Goal: Information Seeking & Learning: Learn about a topic

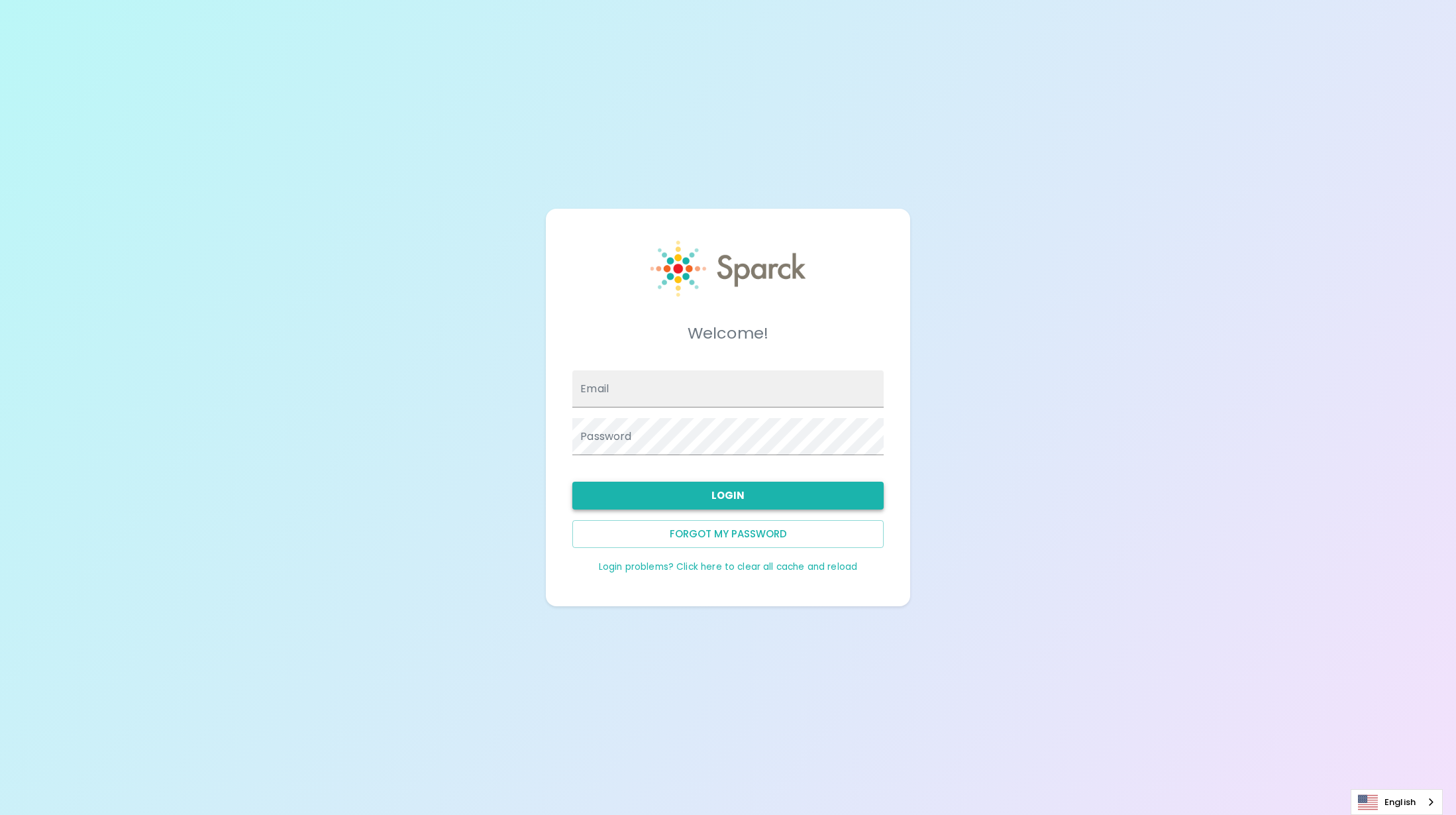
type input "[EMAIL_ADDRESS][DOMAIN_NAME]"
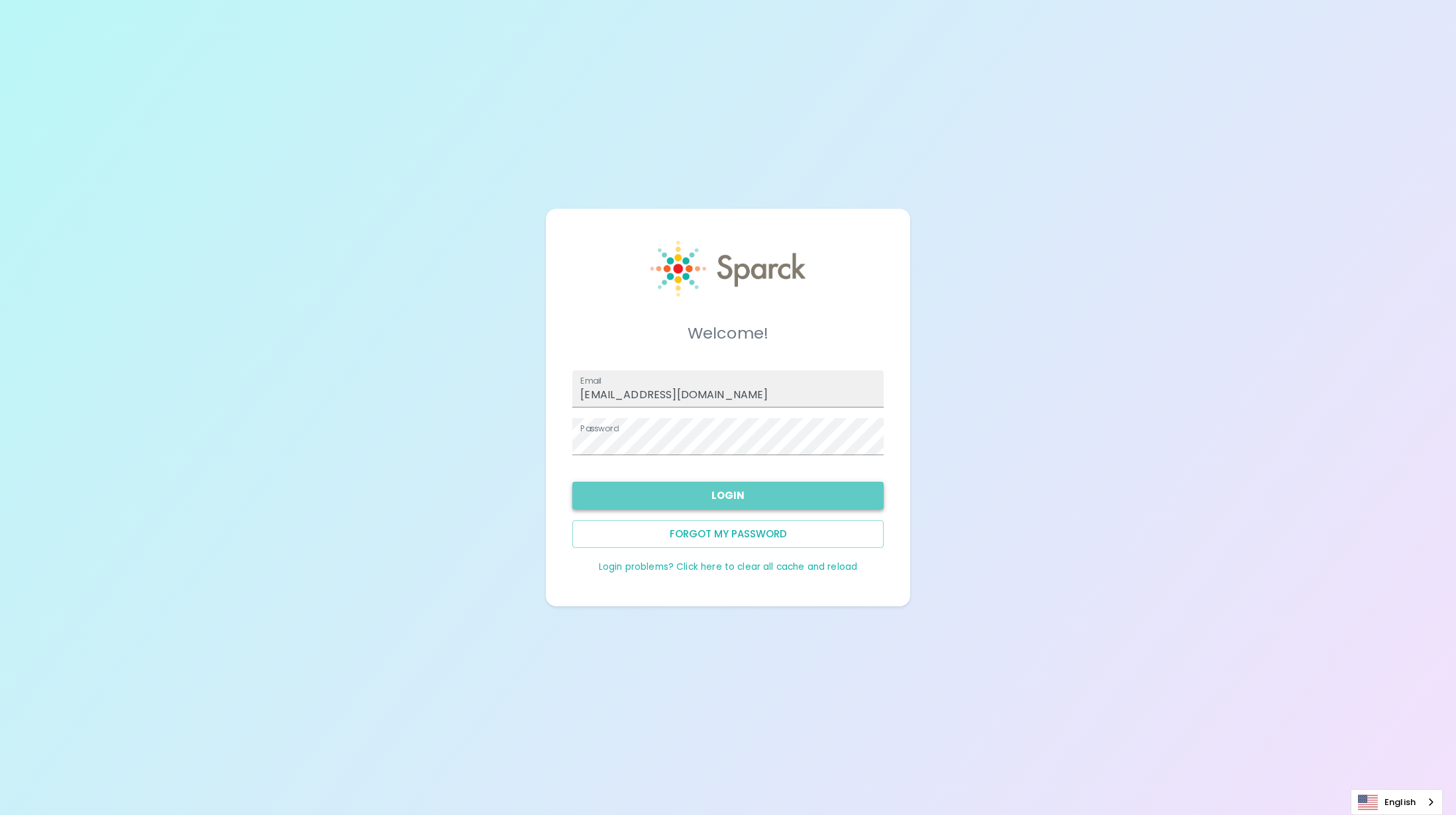
click at [732, 490] on button "Login" at bounding box center [728, 495] width 312 height 28
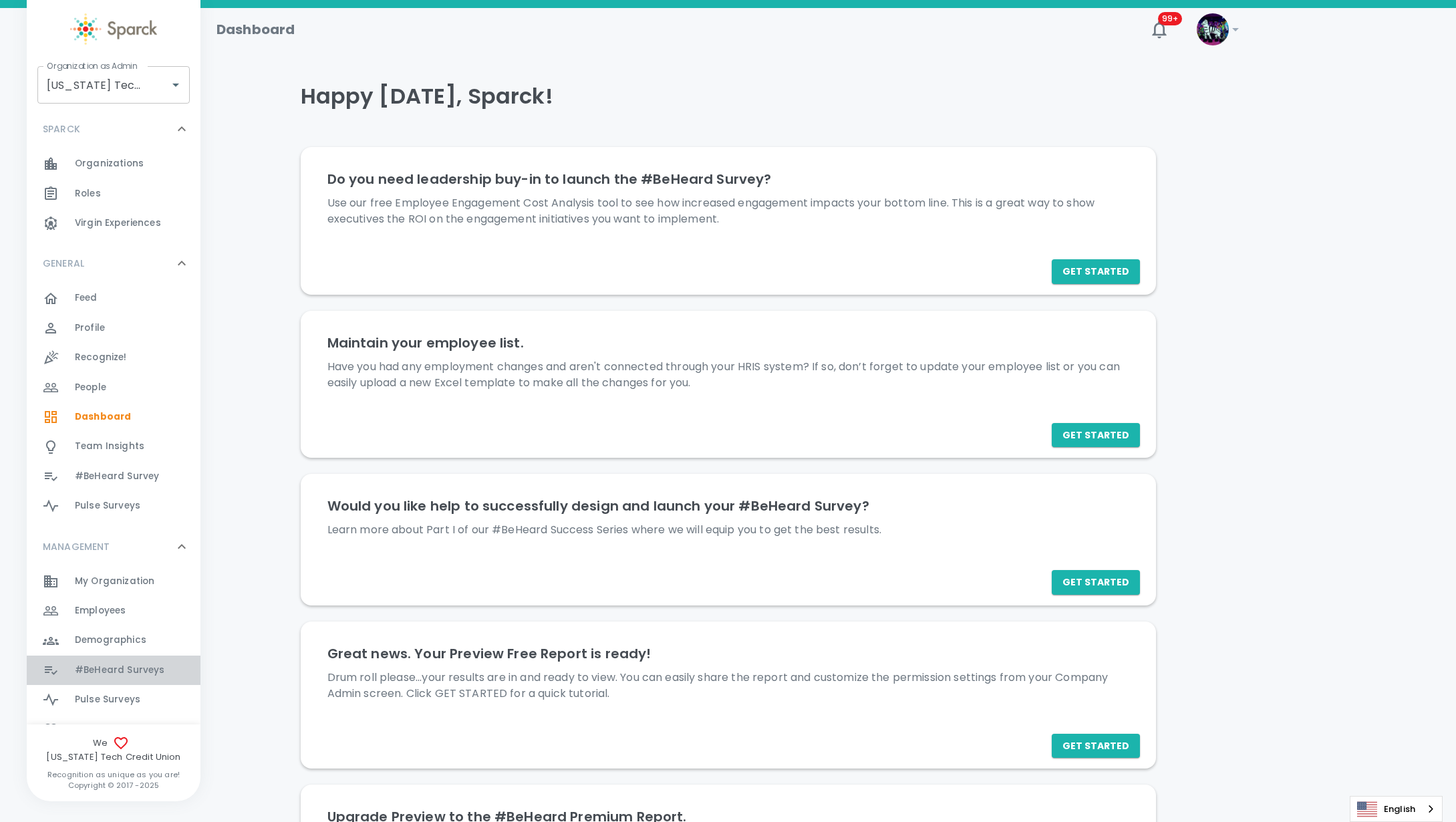
click at [138, 659] on div "#BeHeard Surveys 0" at bounding box center [114, 670] width 174 height 29
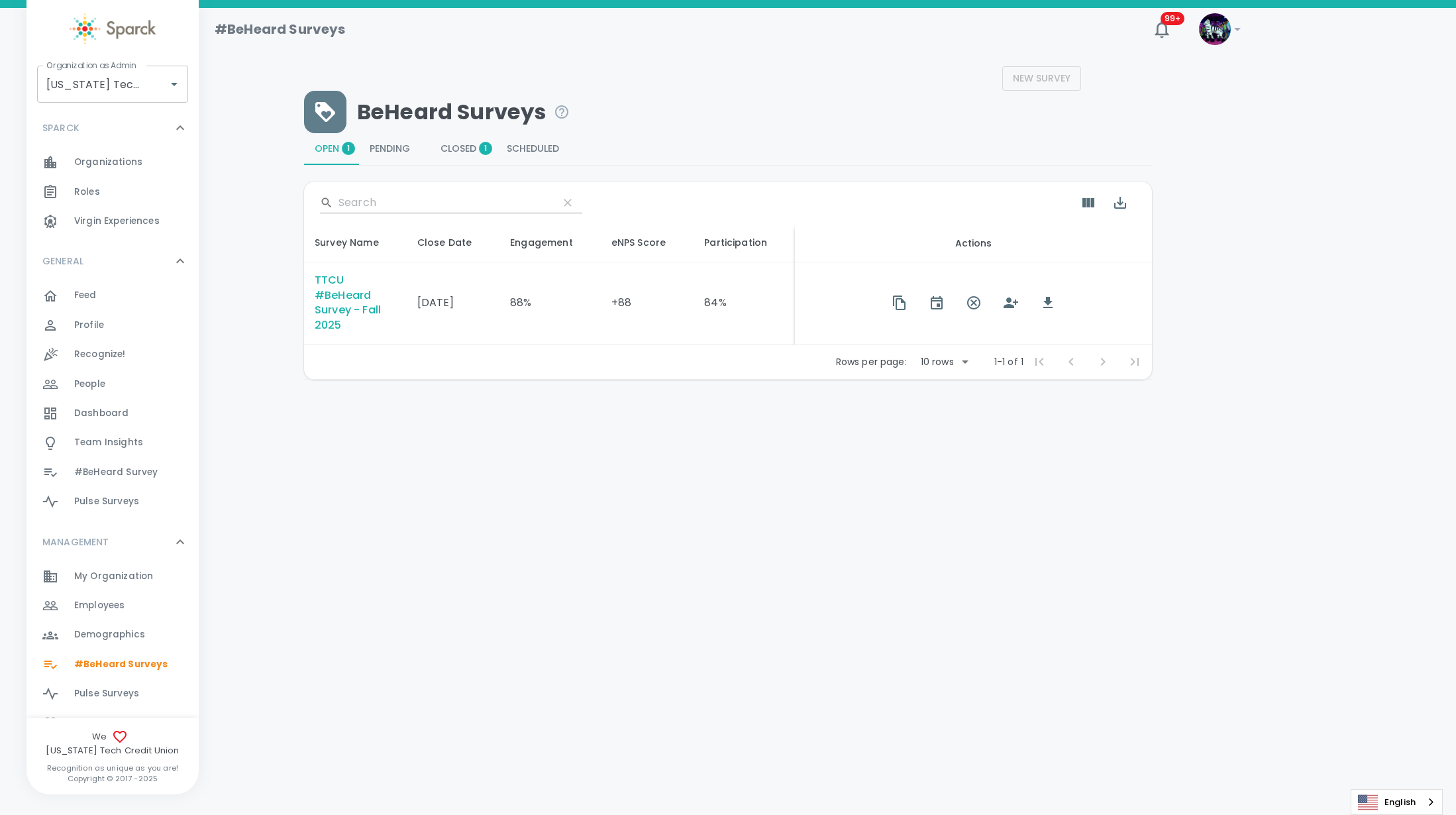
click at [366, 275] on div "TTCU #BeHeard Survey - Fall 2025" at bounding box center [355, 303] width 82 height 61
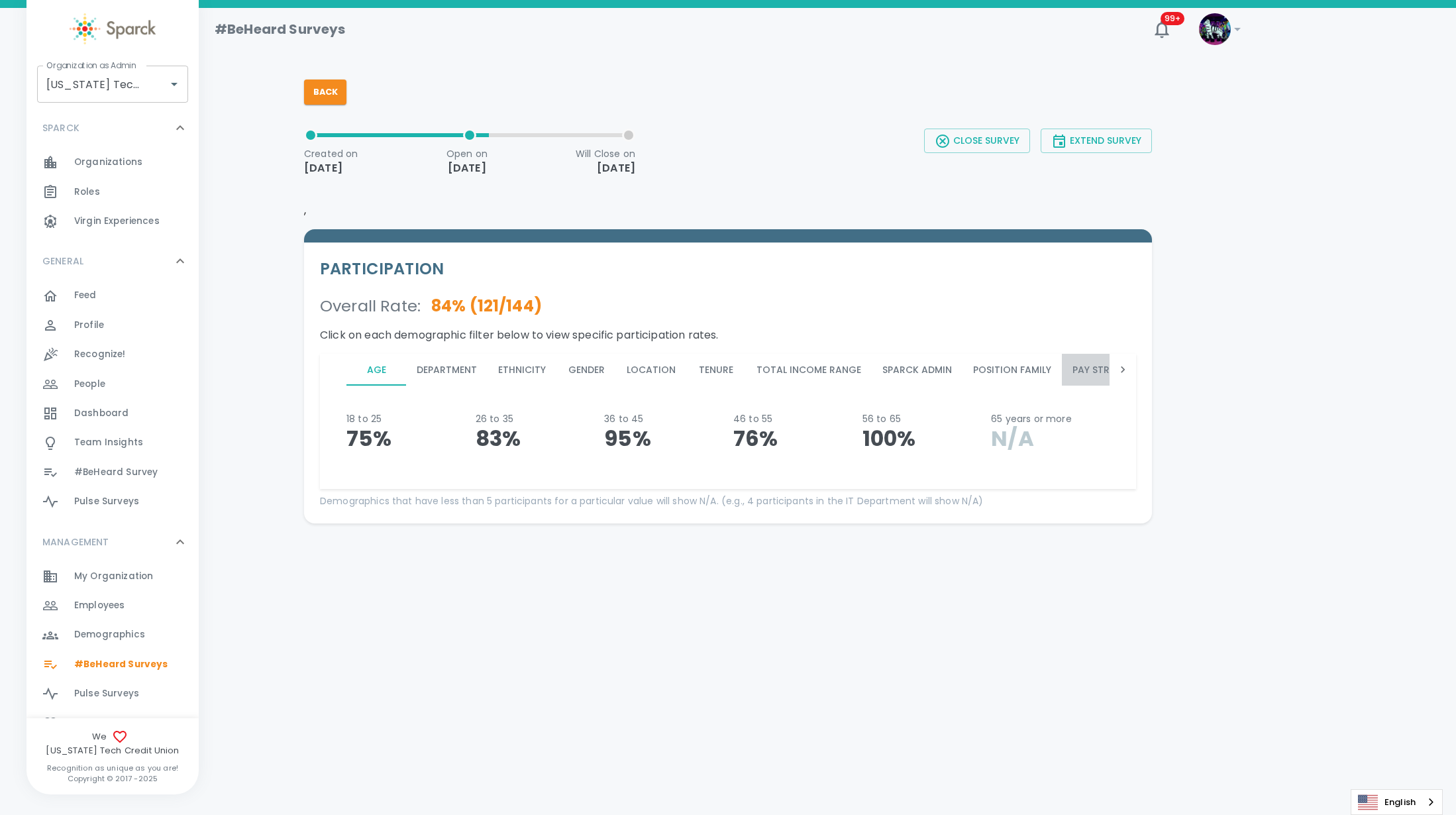
click at [1086, 370] on button "Pay Structure" at bounding box center [1110, 369] width 96 height 32
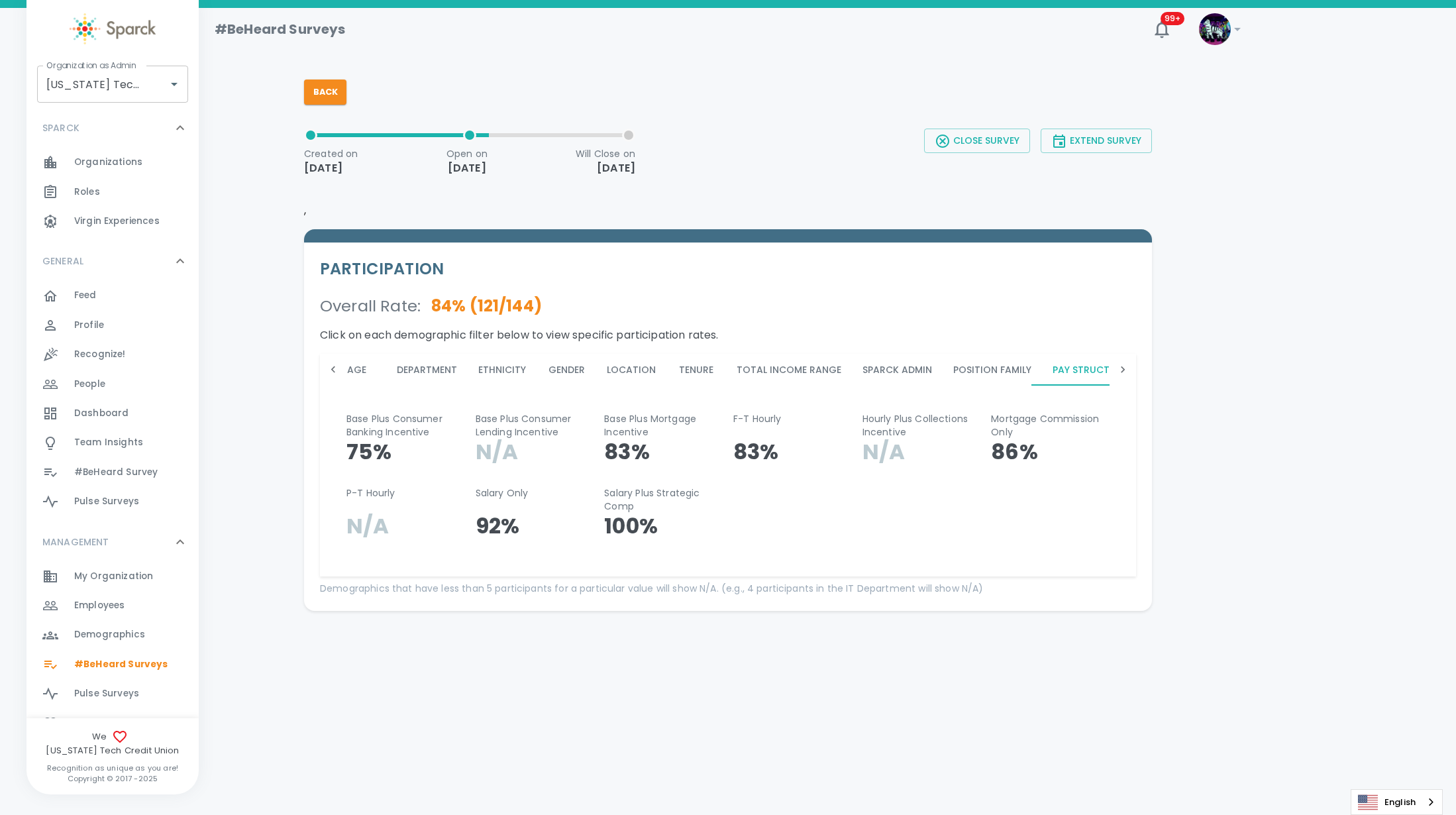
scroll to position [0, 36]
click at [1109, 367] on div "Age Department Ethnicity Gender Location Tenure Total Income Range Sparck Admin…" at bounding box center [728, 369] width 816 height 32
click at [779, 367] on button "Total Income Range" at bounding box center [772, 369] width 125 height 32
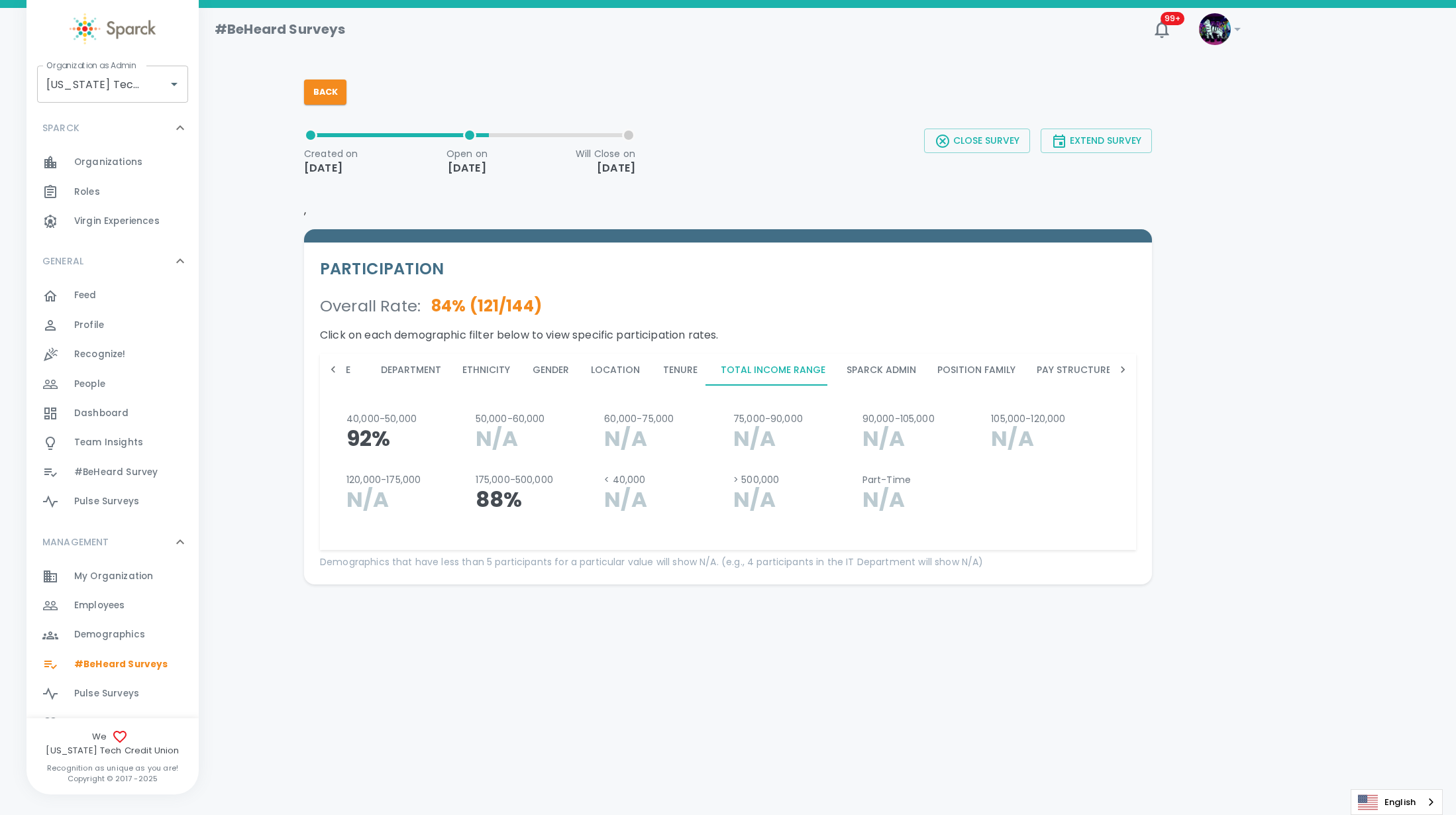
click at [677, 367] on button "Tenure" at bounding box center [681, 369] width 60 height 32
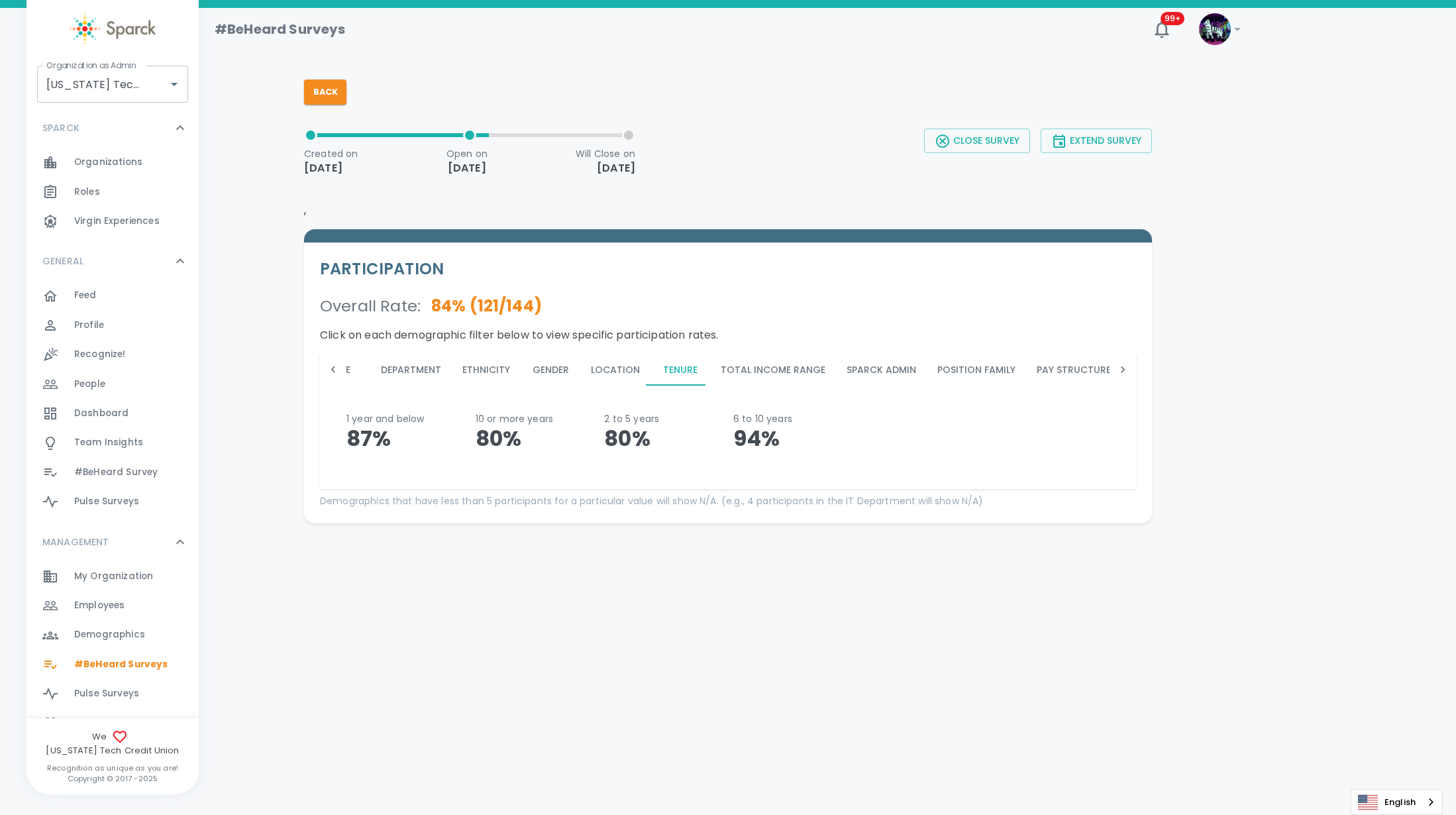
click at [414, 369] on button "Department" at bounding box center [410, 369] width 82 height 32
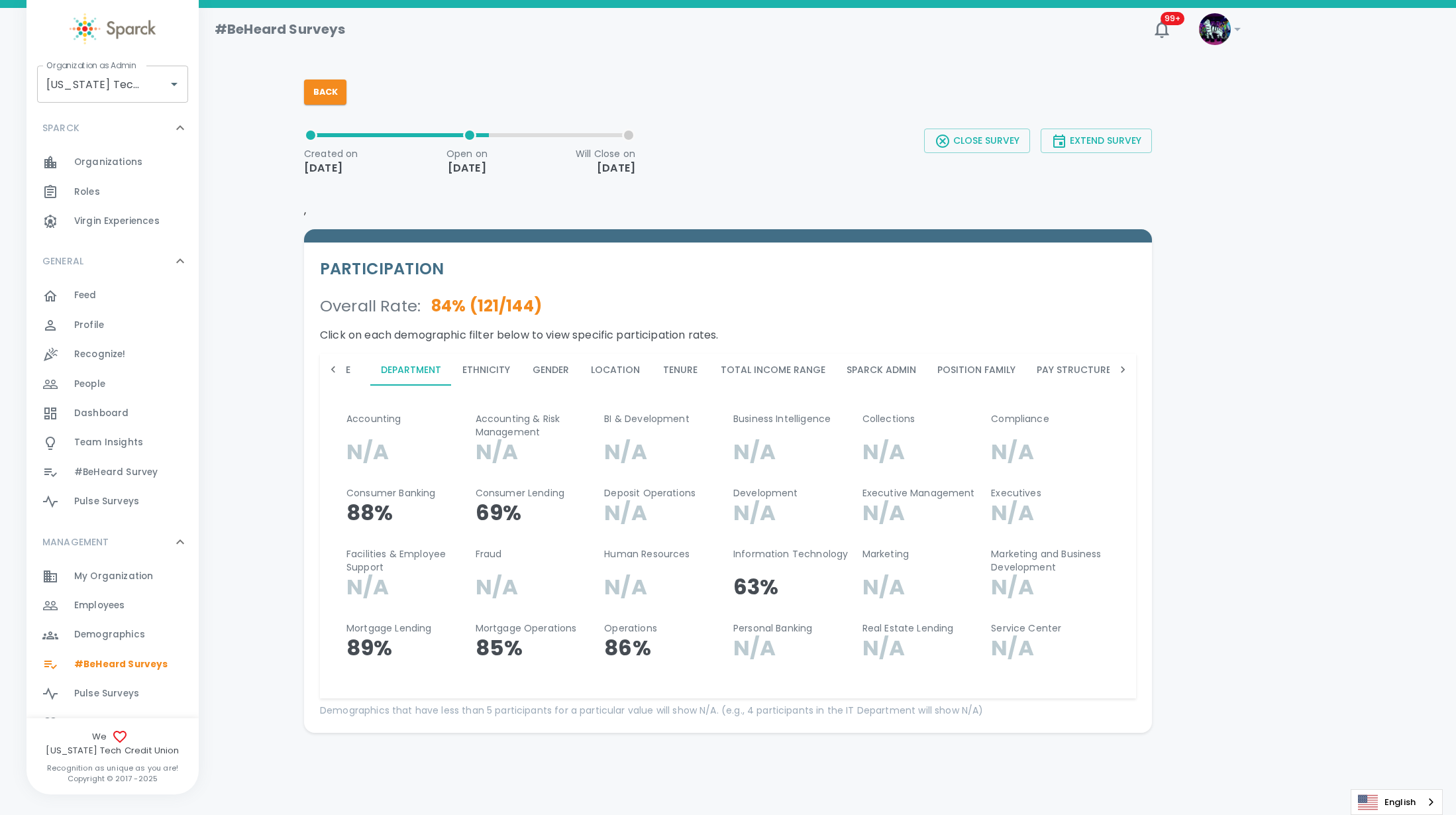
click at [333, 370] on icon at bounding box center [333, 370] width 4 height 6
click at [333, 370] on div "Age Department Ethnicity Gender Location Tenure Total Income Range Sparck Admin…" at bounding box center [728, 369] width 816 height 32
click at [334, 370] on div "Age Department Ethnicity Gender Location Tenure Total Income Range Sparck Admin…" at bounding box center [728, 369] width 816 height 32
click at [384, 367] on button "Age" at bounding box center [376, 369] width 60 height 32
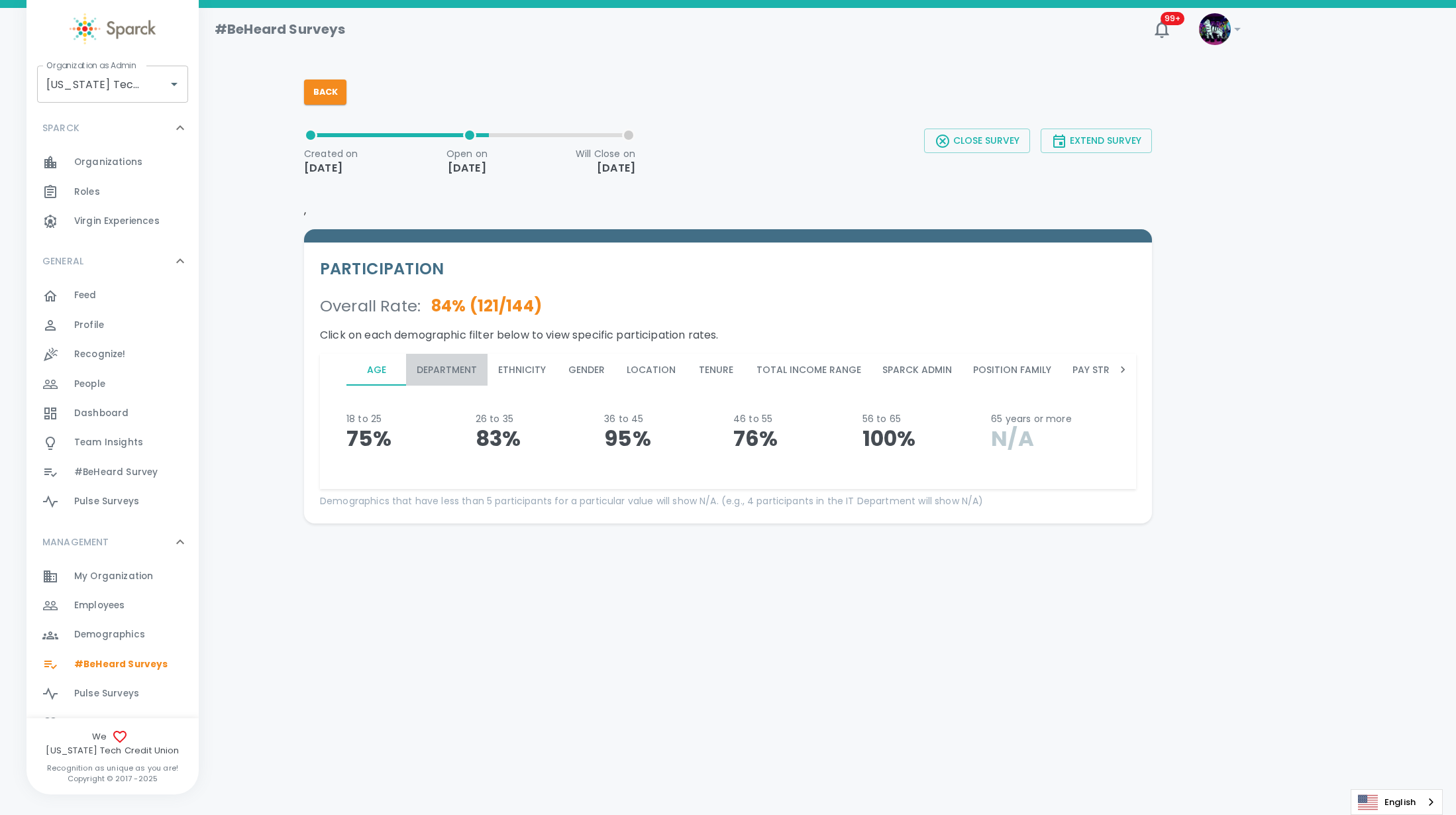
click at [458, 375] on button "Department" at bounding box center [447, 369] width 82 height 32
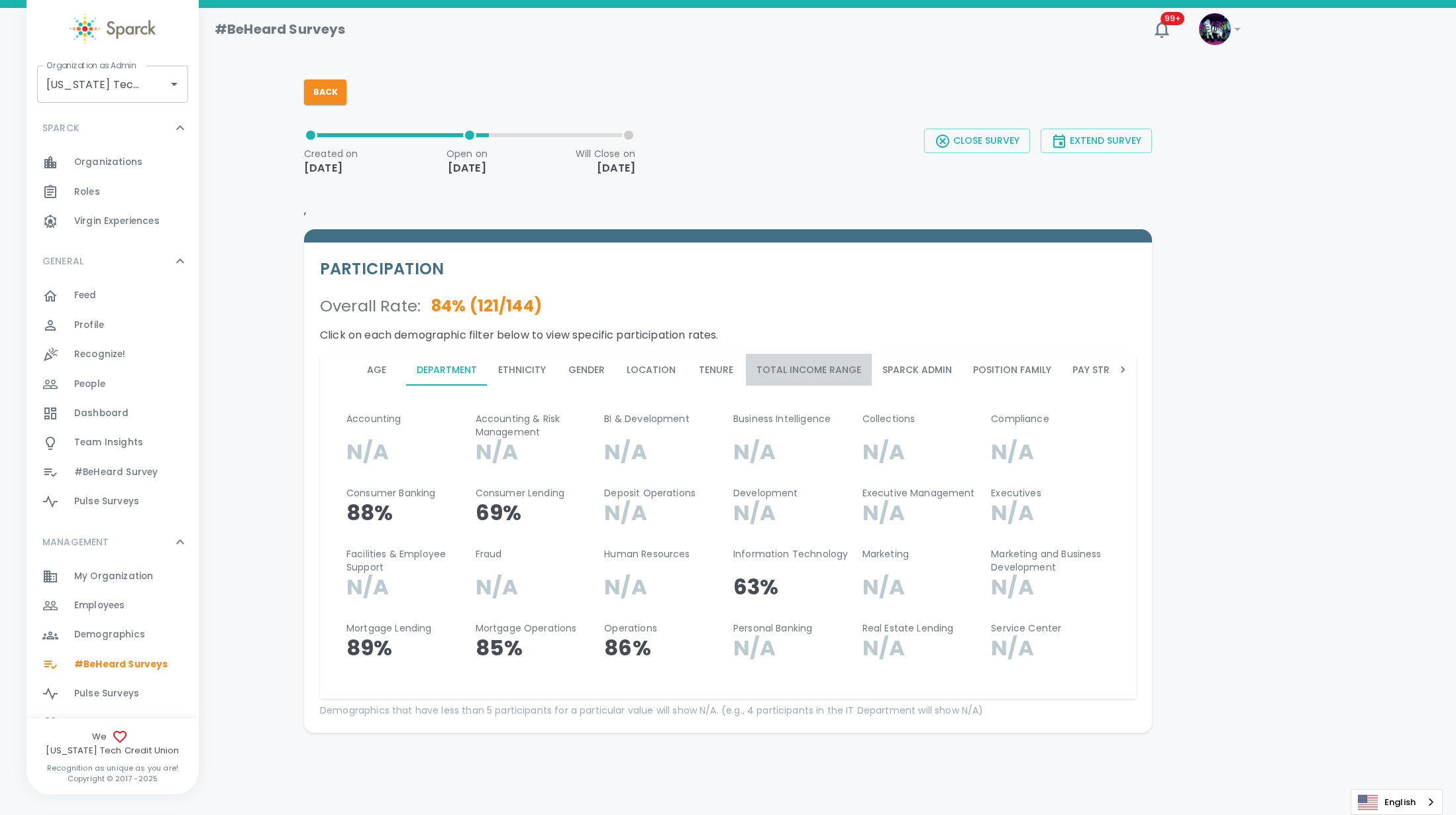
click at [809, 375] on button "Total Income Range" at bounding box center [808, 369] width 125 height 32
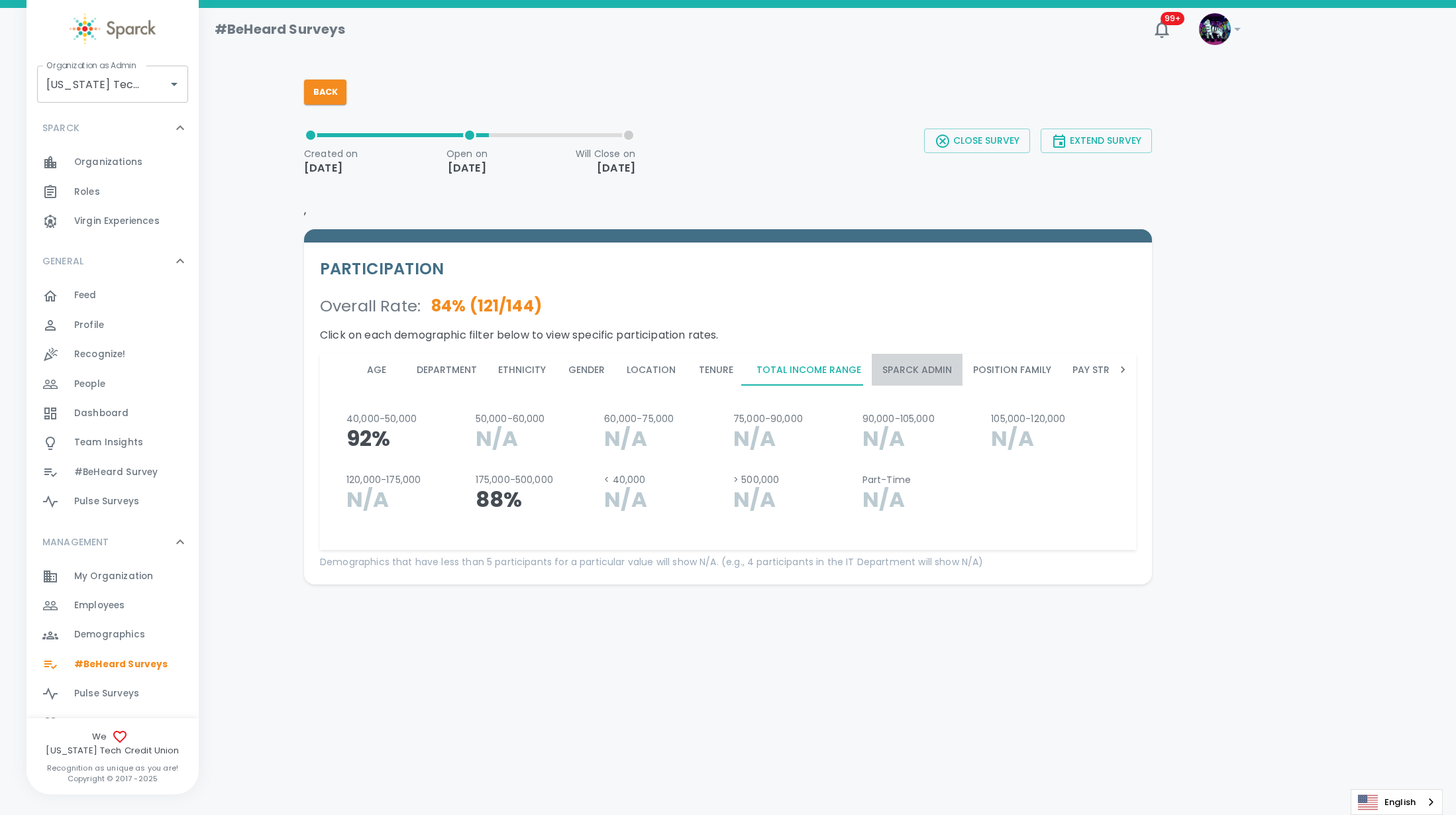
click at [885, 367] on button "Sparck Admin" at bounding box center [917, 369] width 91 height 32
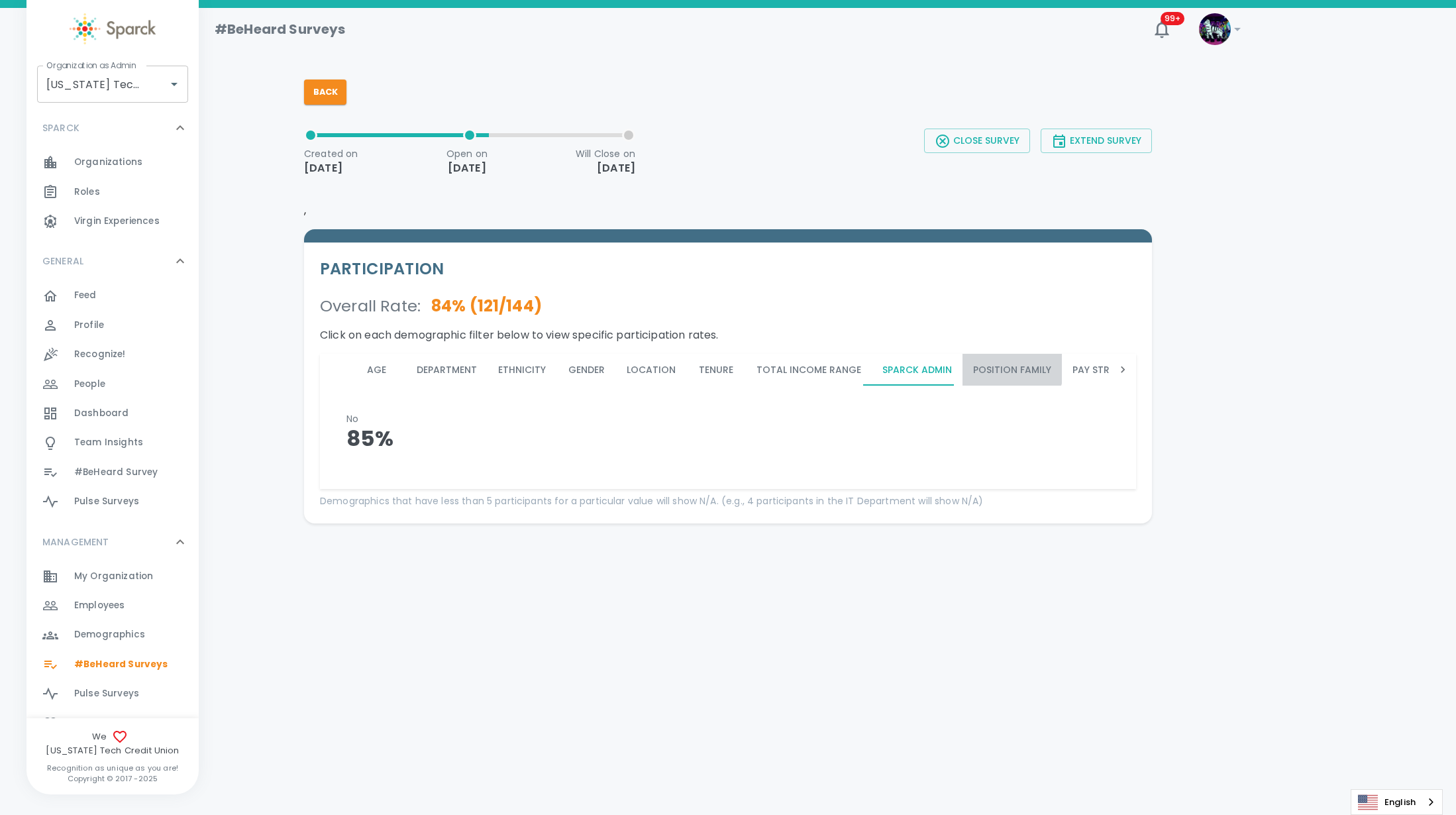
click at [993, 365] on button "Position Family" at bounding box center [1012, 369] width 100 height 32
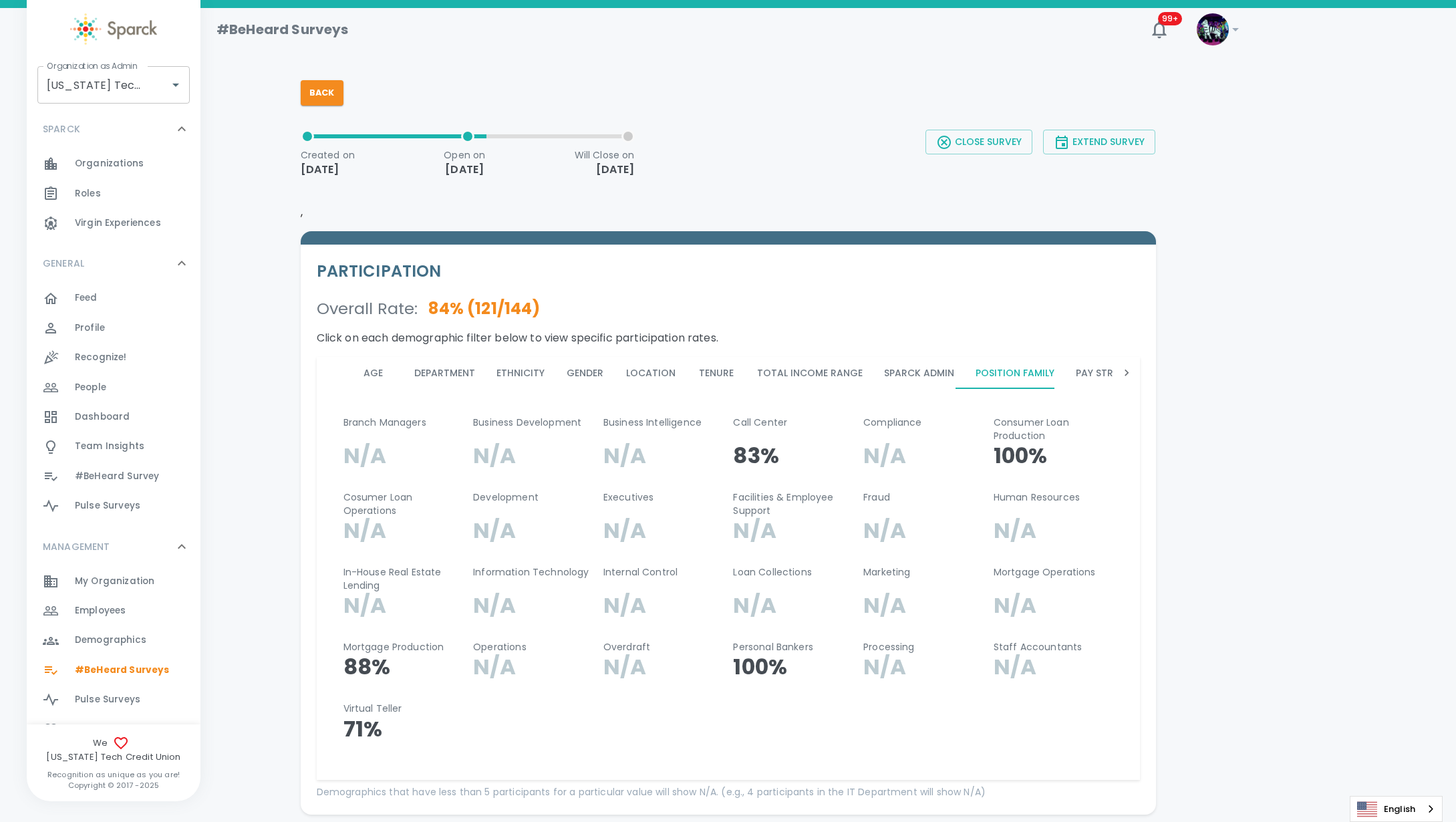
click at [1080, 374] on button "Pay Structure" at bounding box center [1113, 372] width 96 height 32
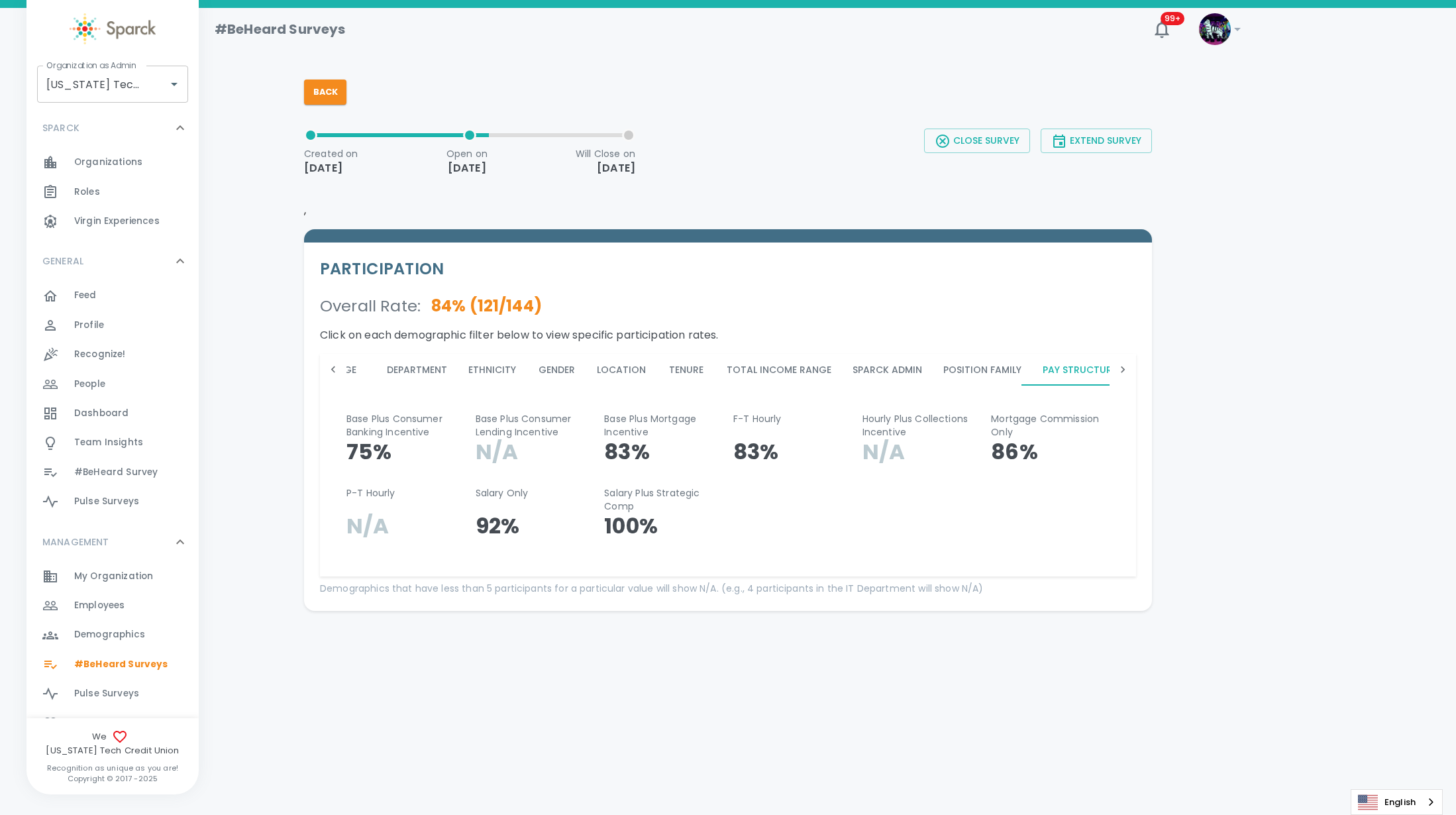
scroll to position [0, 36]
click at [1120, 374] on icon at bounding box center [1123, 369] width 13 height 13
click at [1121, 373] on icon at bounding box center [1123, 369] width 13 height 13
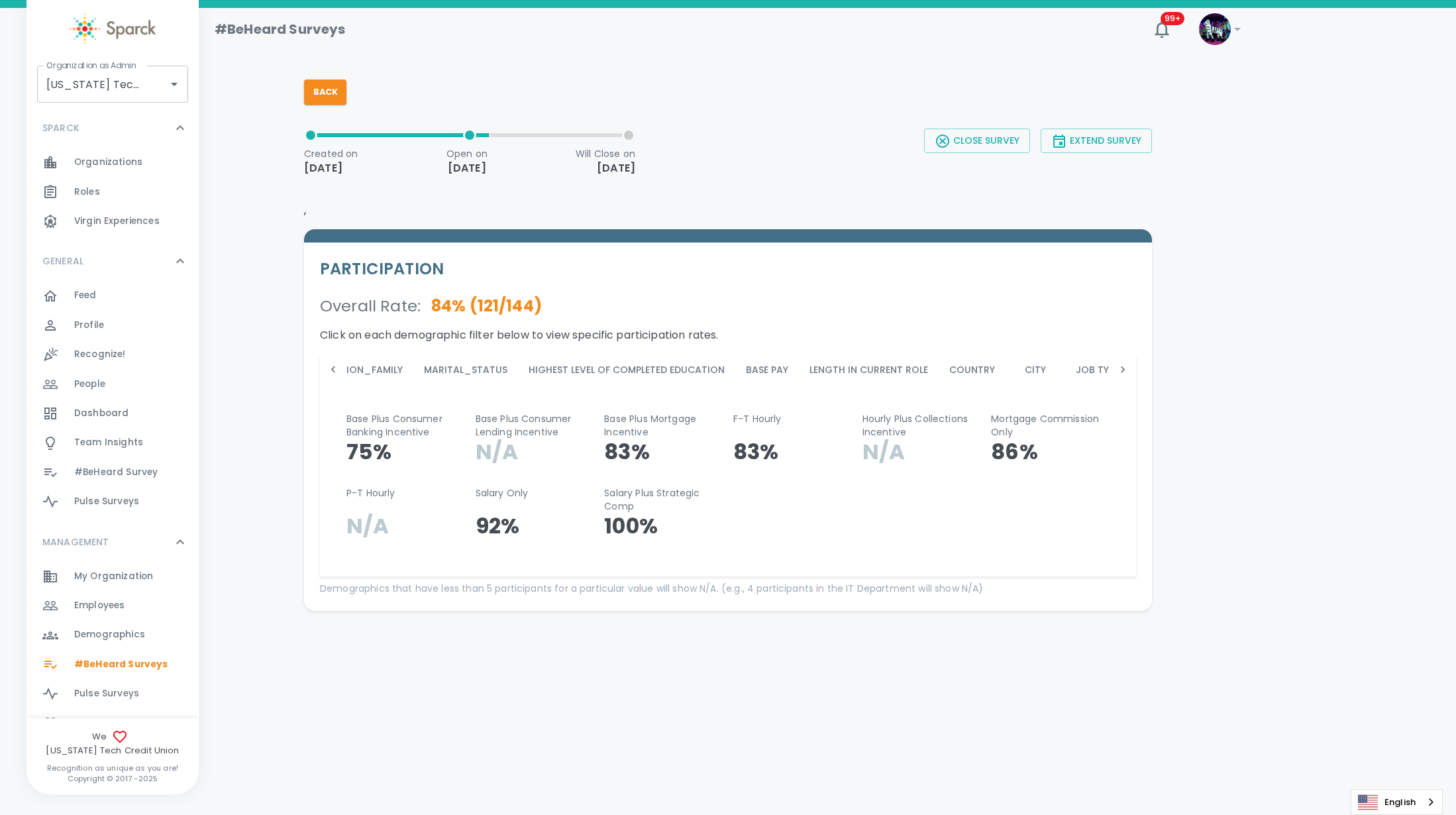
click at [1121, 373] on icon at bounding box center [1123, 369] width 13 height 13
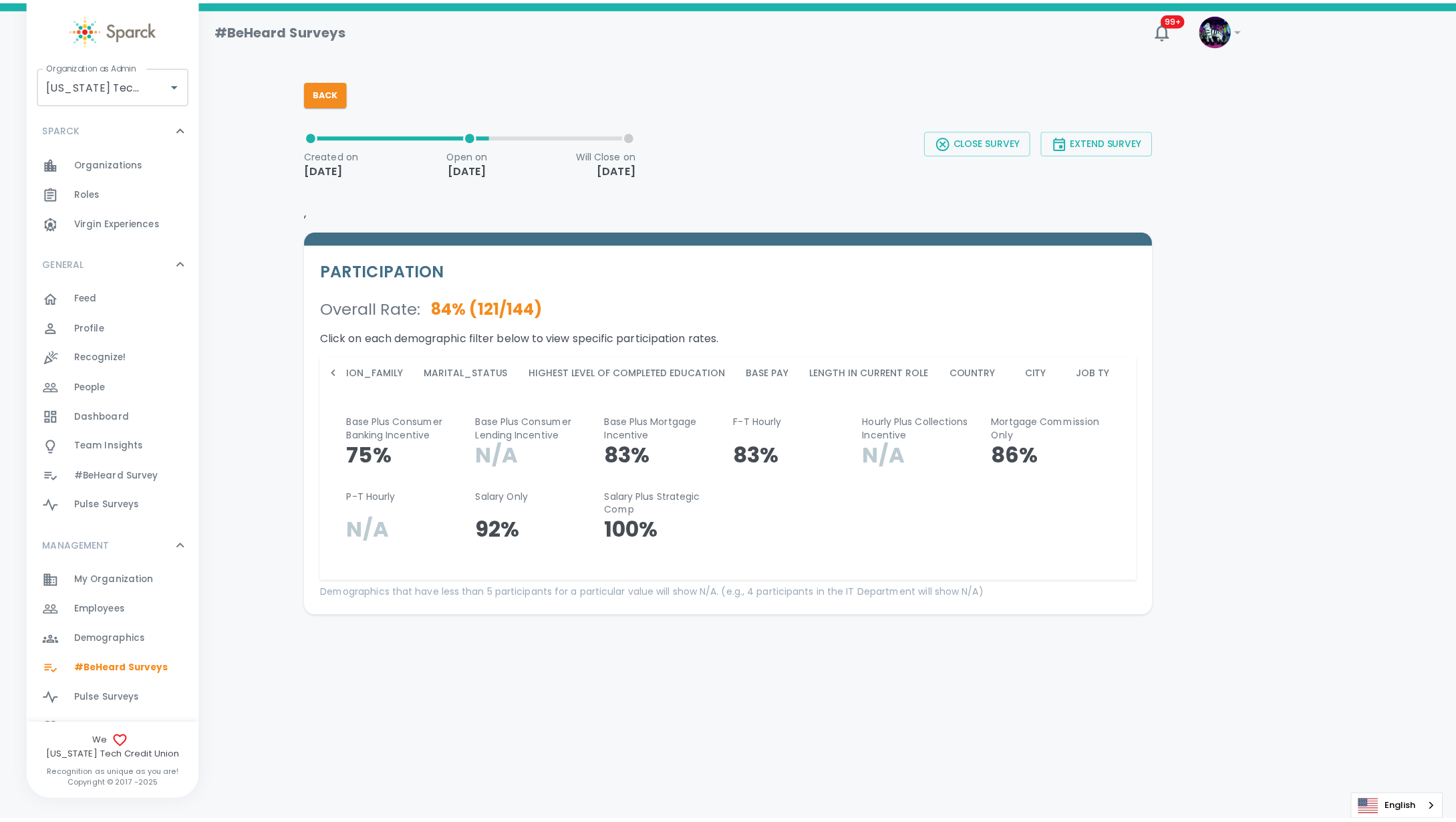
scroll to position [0, 1499]
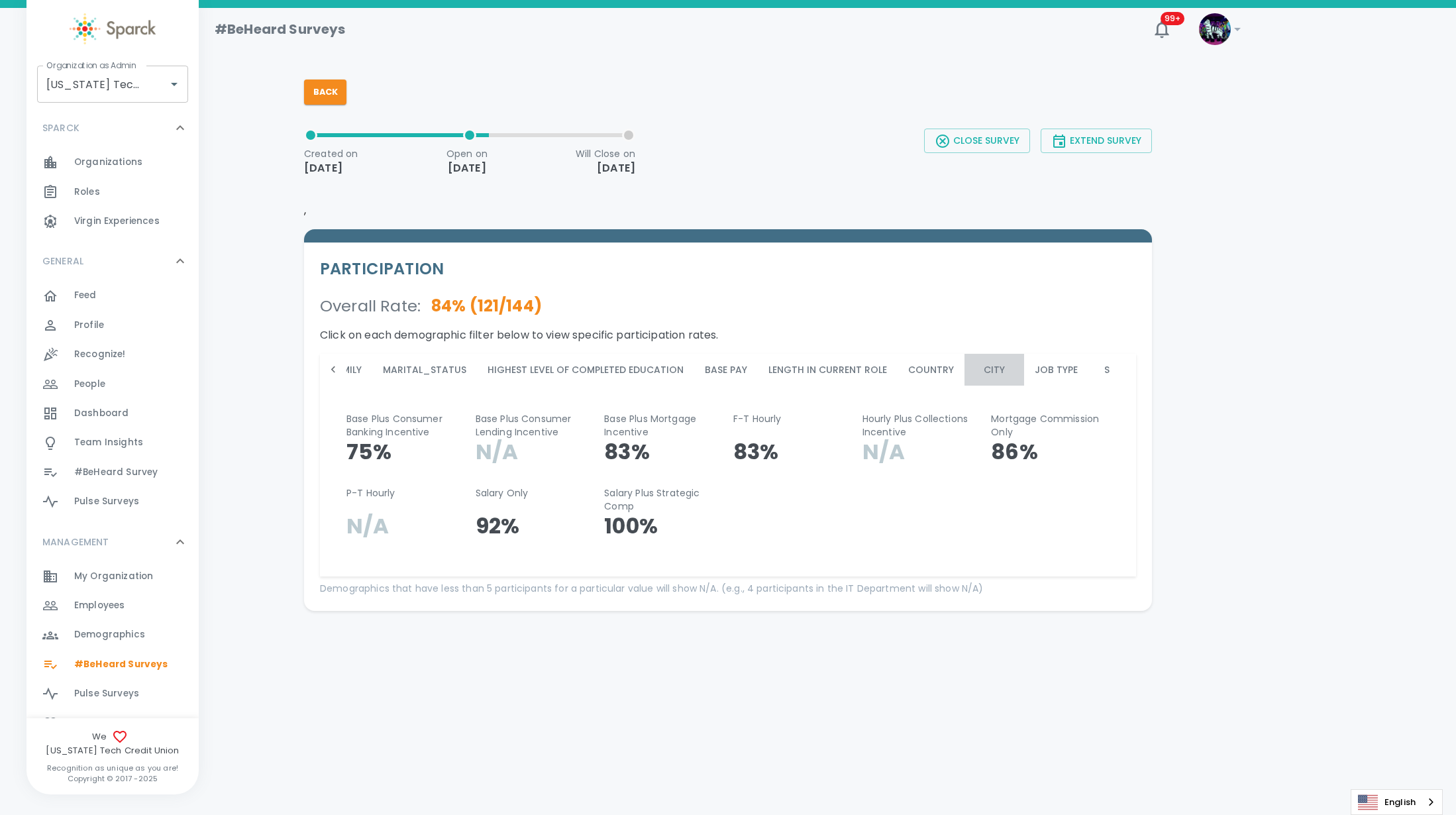
click at [965, 367] on button "City" at bounding box center [995, 369] width 60 height 32
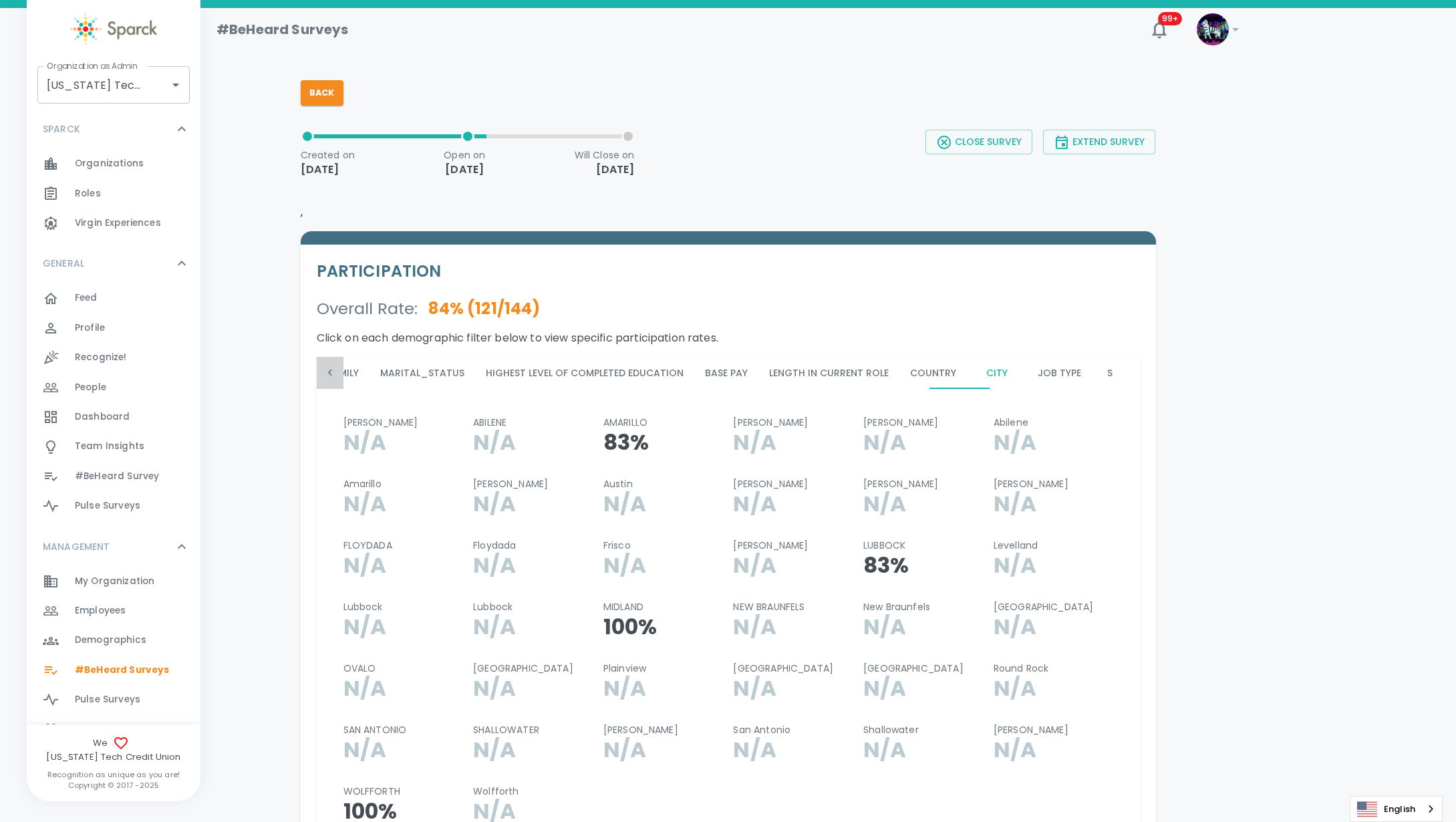
click at [325, 373] on icon at bounding box center [330, 372] width 13 height 13
click at [325, 373] on div "Age Department Ethnicity Gender Location Tenure Total Income Range Sparck Admin…" at bounding box center [728, 372] width 823 height 32
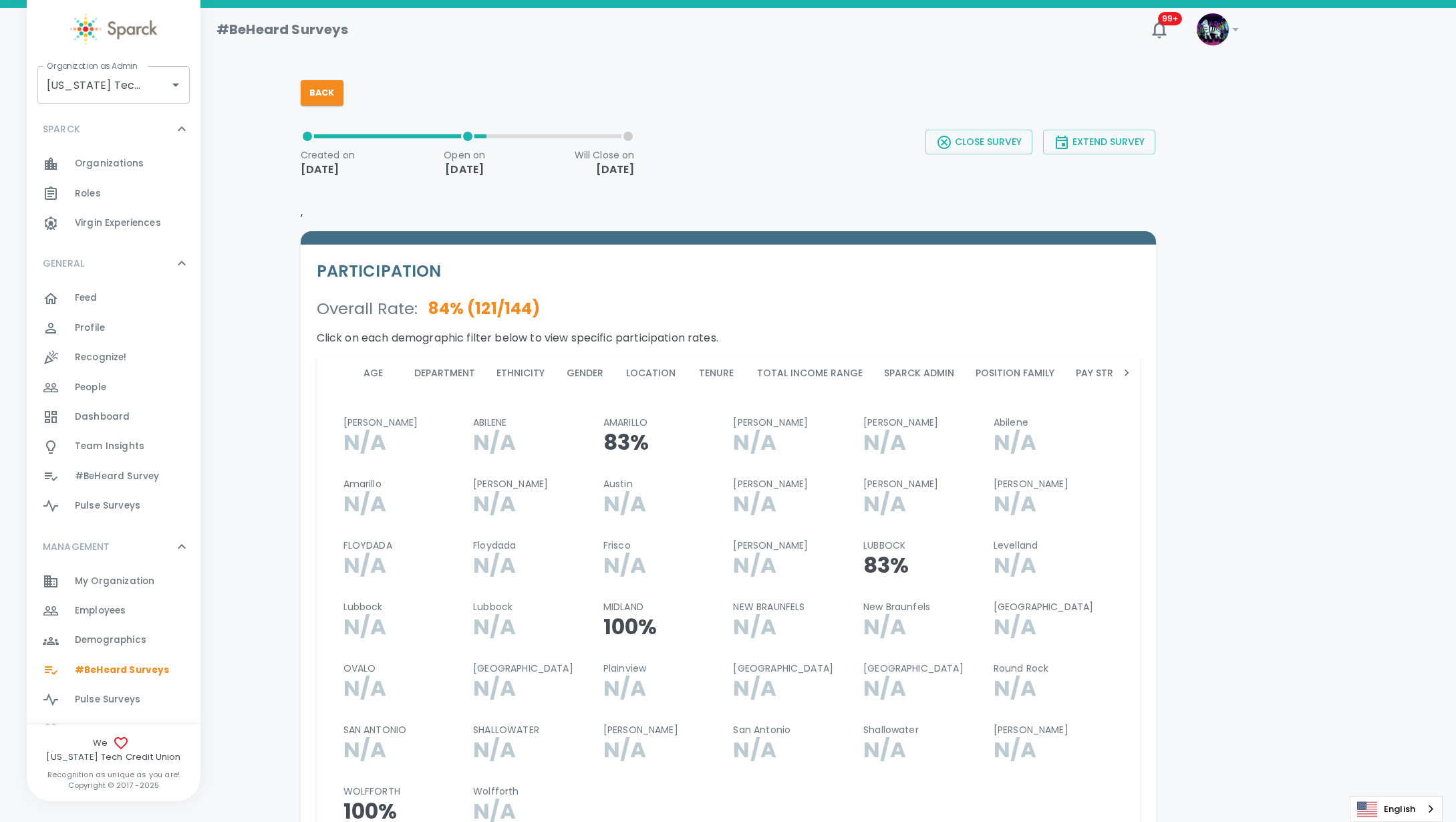
click at [373, 371] on button "Age" at bounding box center [374, 372] width 60 height 32
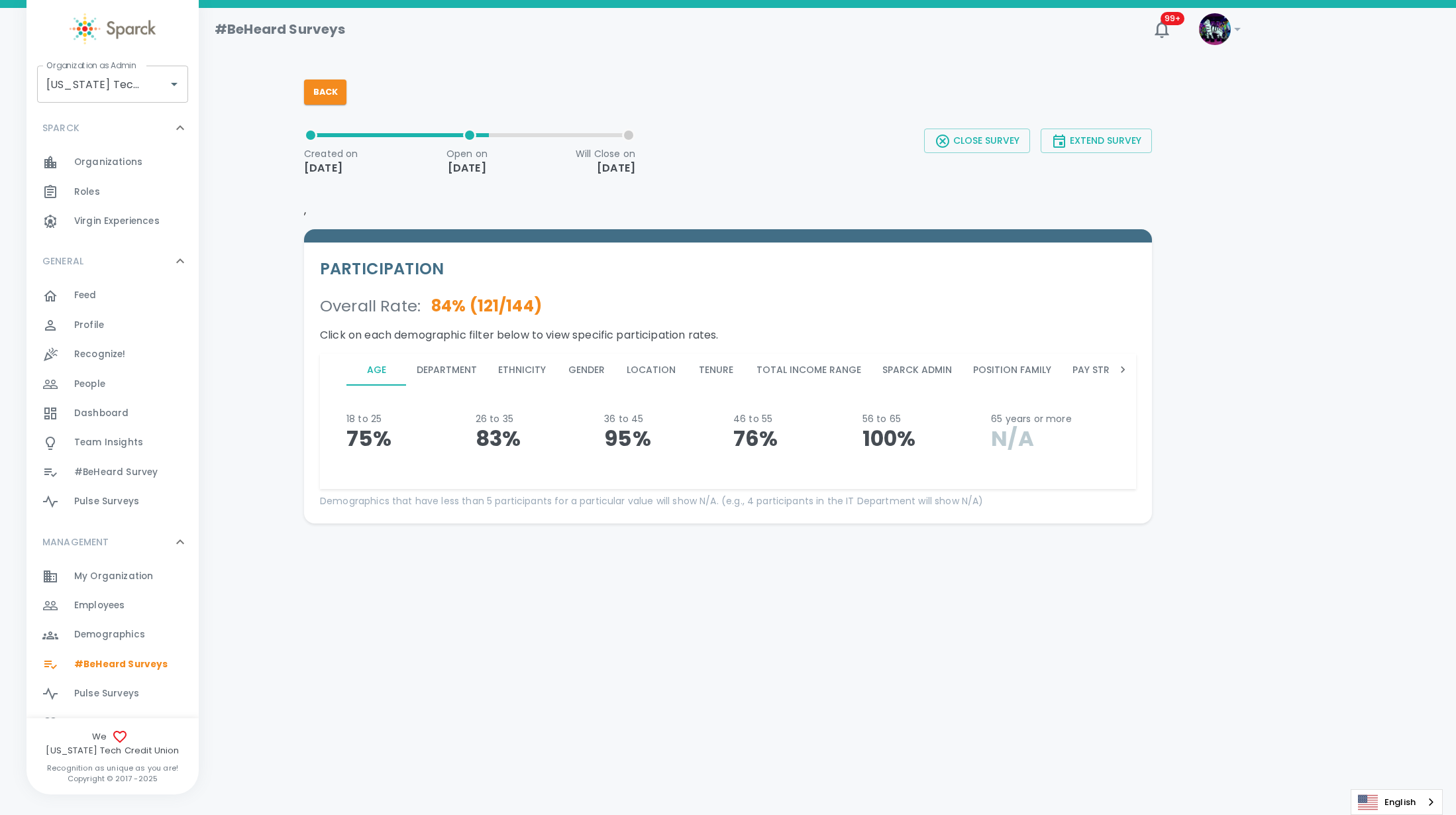
click at [435, 374] on button "Department" at bounding box center [447, 369] width 82 height 32
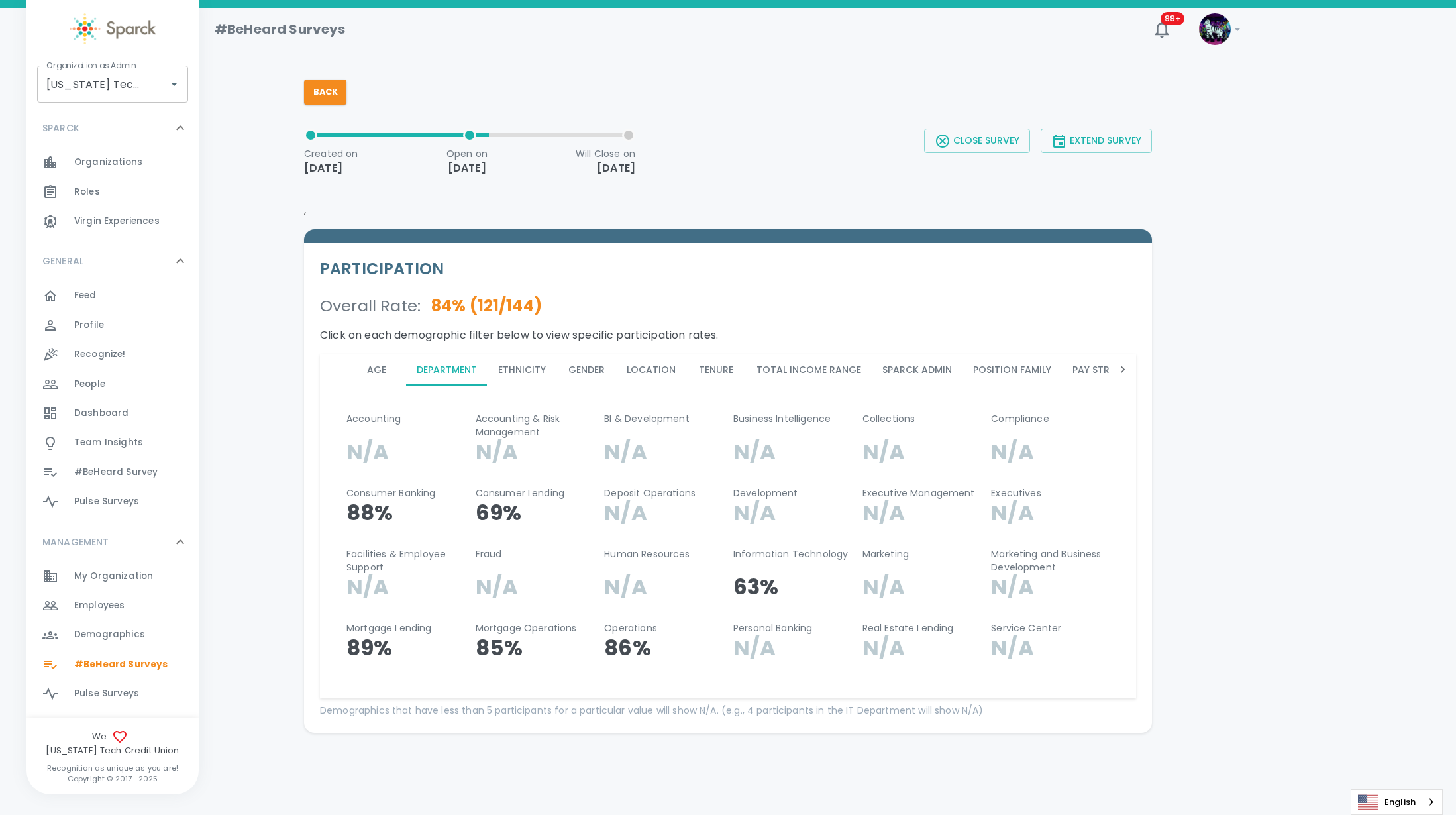
click at [533, 368] on button "Ethnicity" at bounding box center [521, 369] width 69 height 32
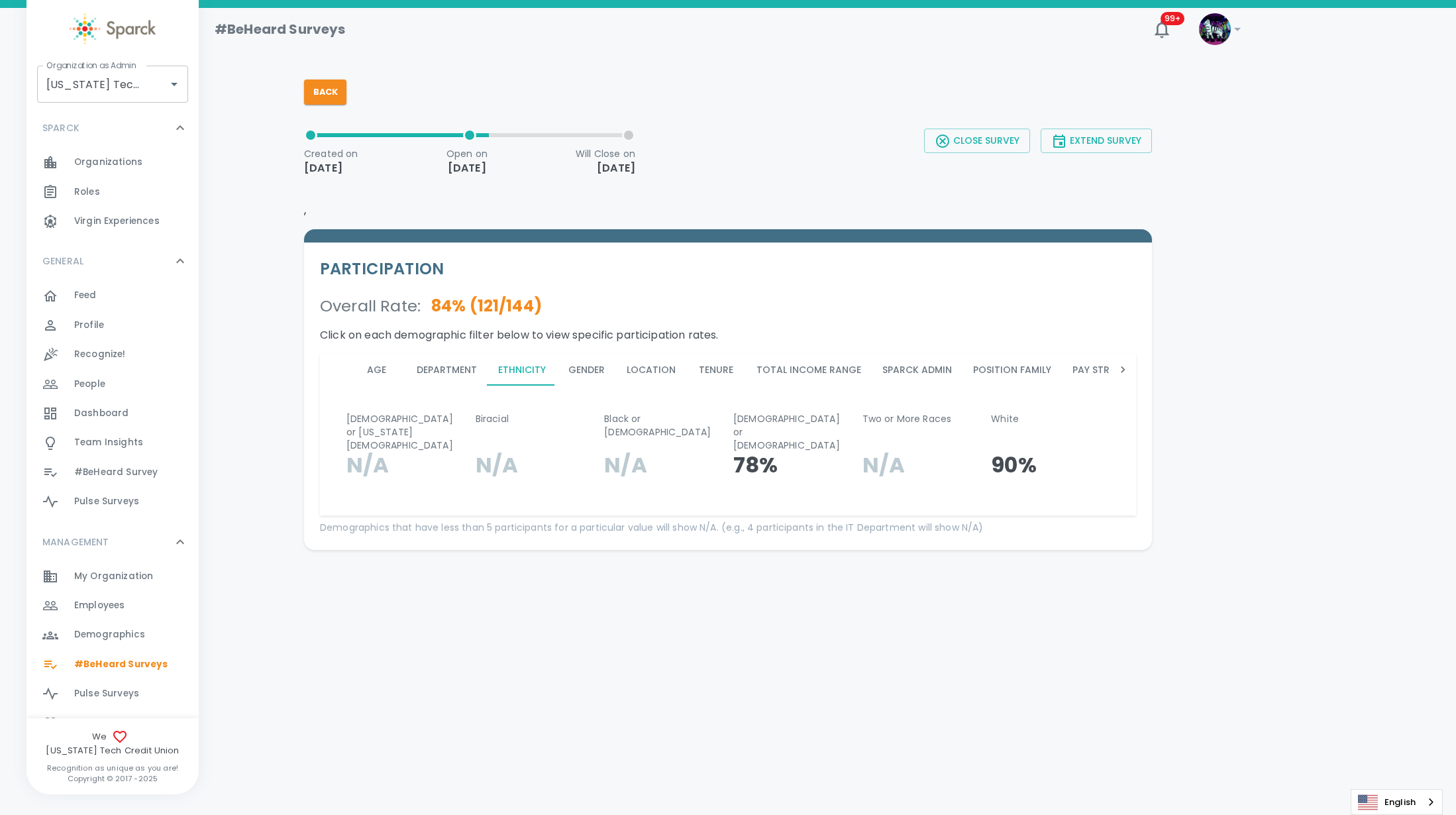
click at [585, 371] on button "Gender" at bounding box center [586, 369] width 60 height 32
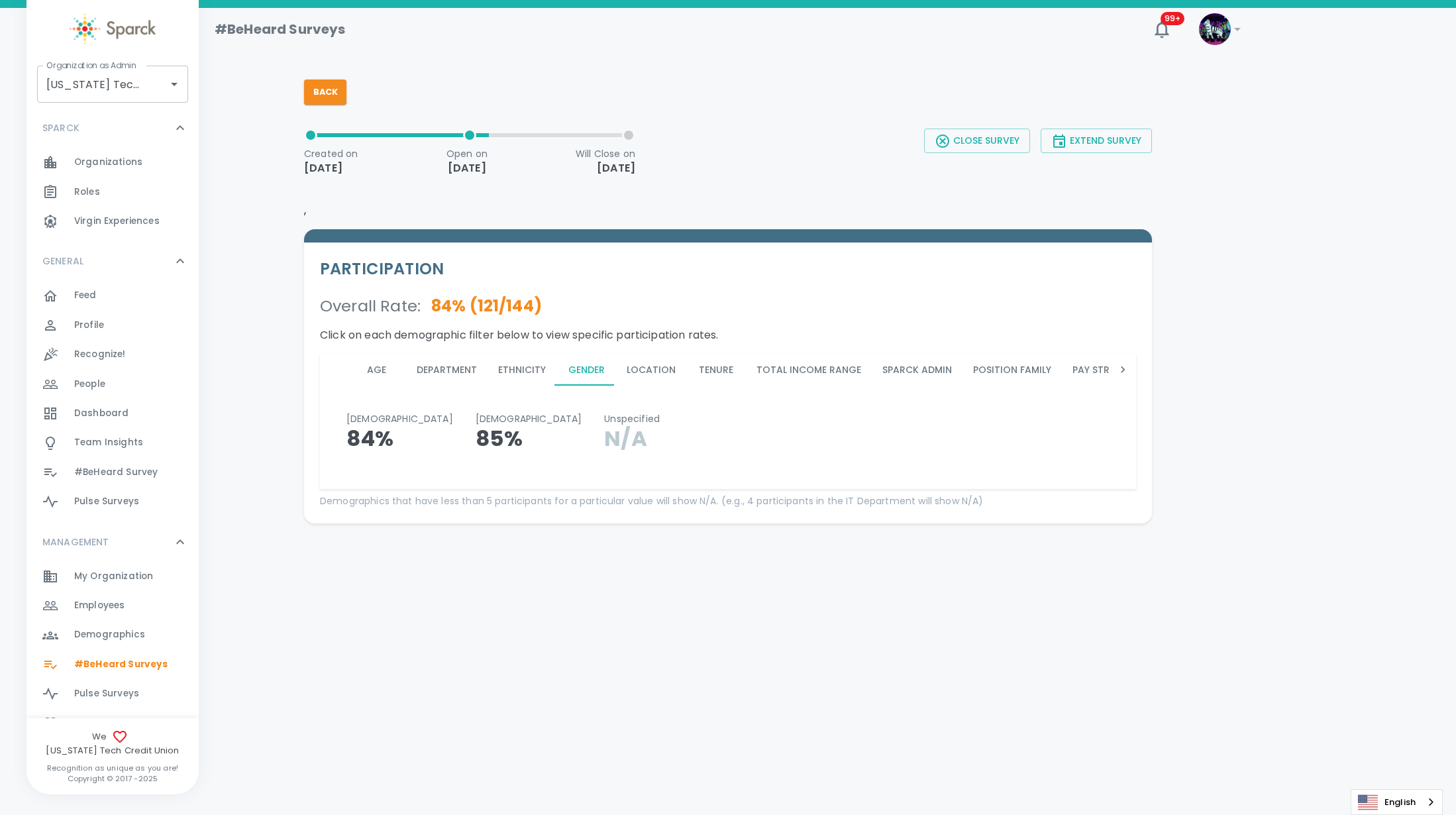
click at [496, 374] on button "Ethnicity" at bounding box center [521, 369] width 69 height 32
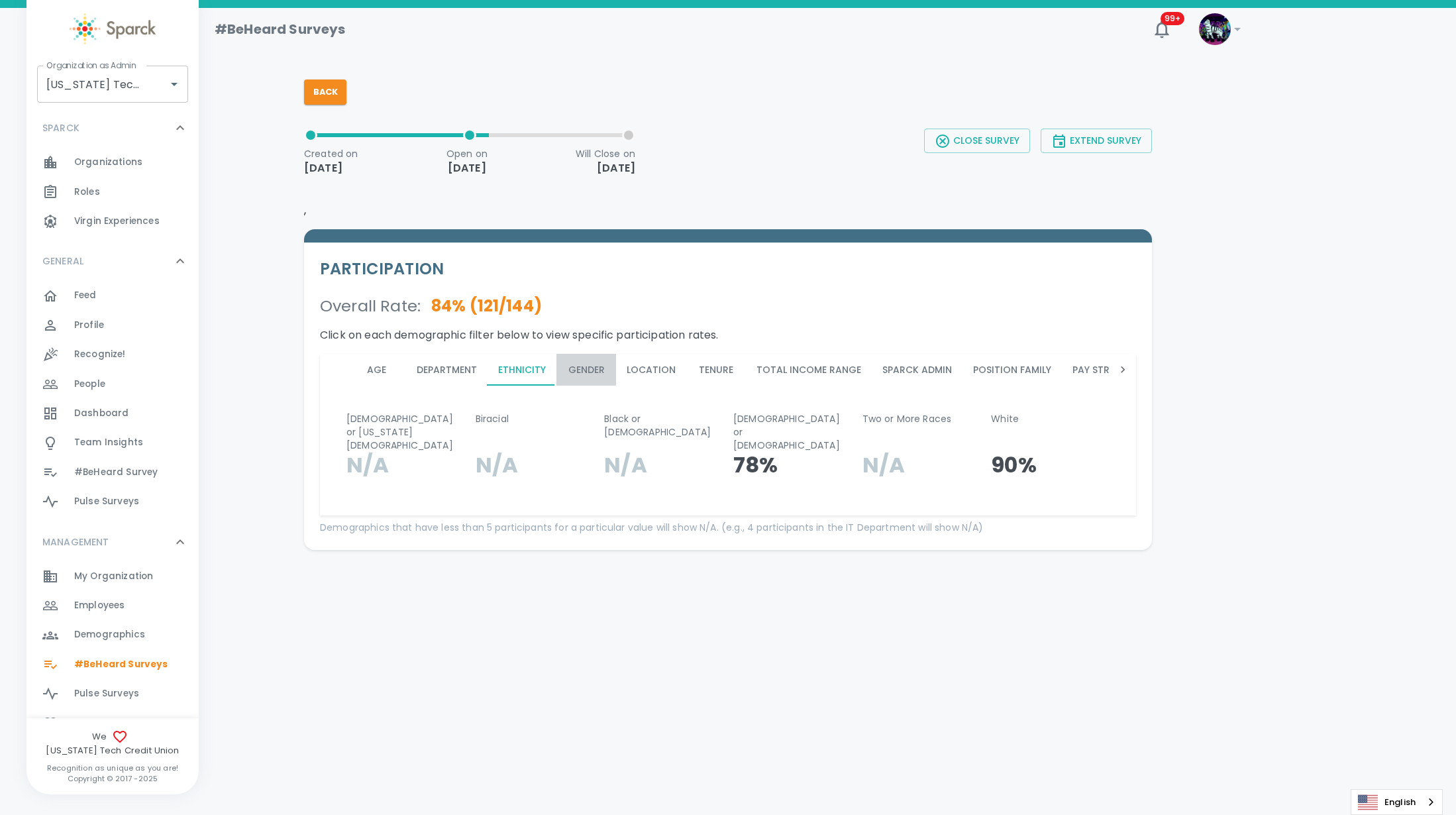
click at [582, 363] on button "Gender" at bounding box center [586, 369] width 60 height 32
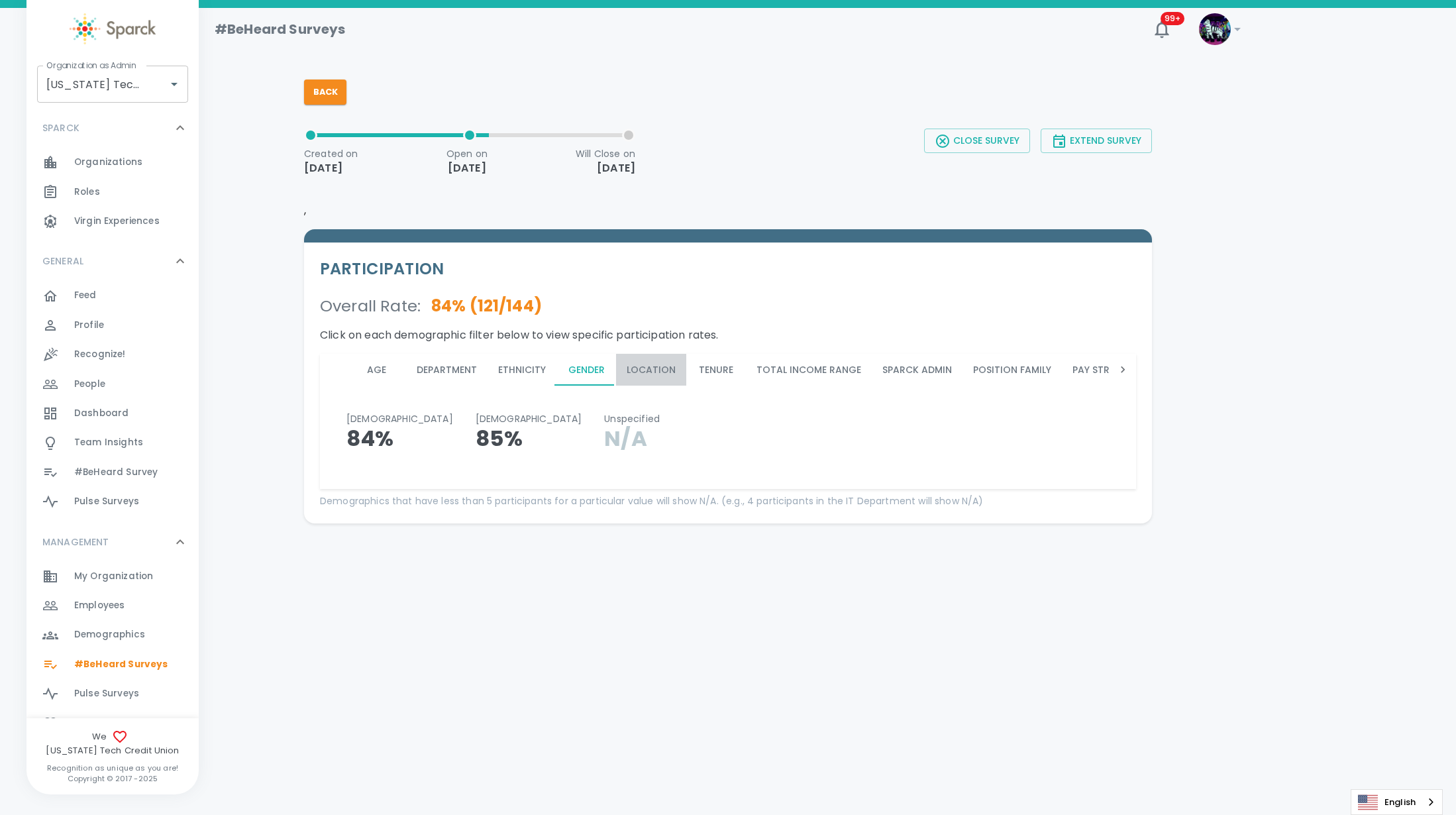
click at [669, 370] on button "Location" at bounding box center [651, 369] width 70 height 32
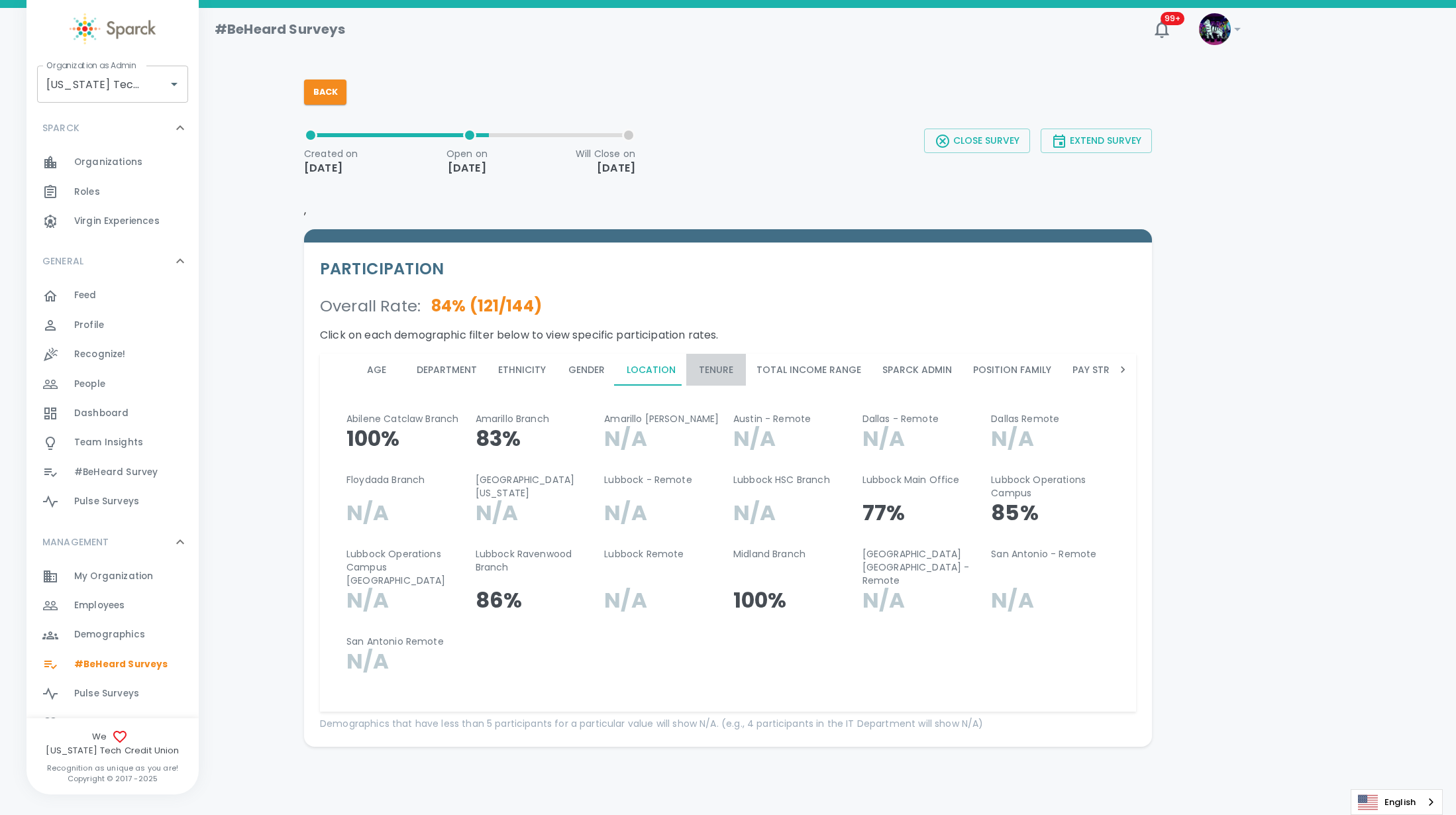
click at [738, 373] on button "Tenure" at bounding box center [716, 369] width 60 height 32
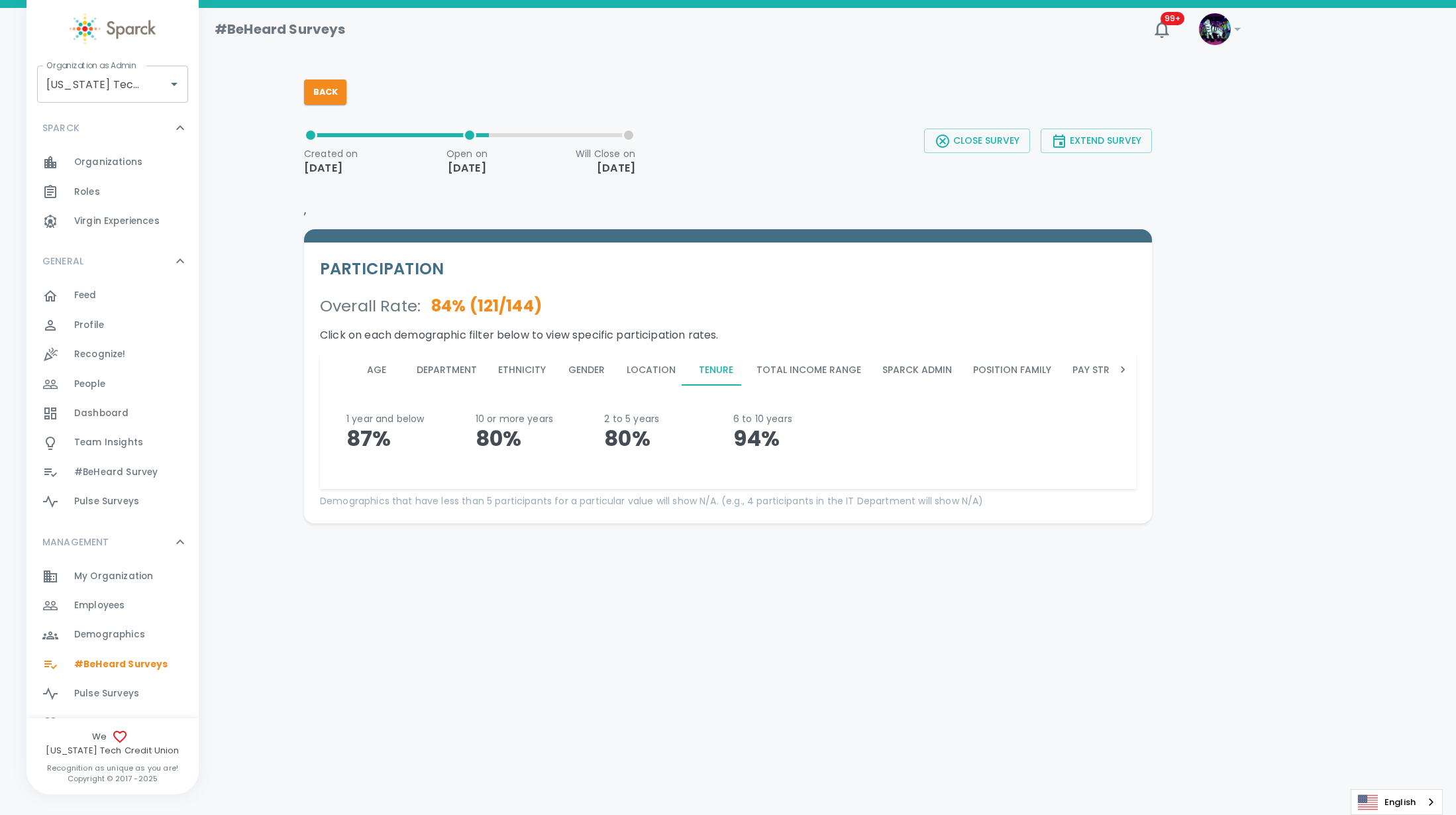
click at [815, 371] on button "Total Income Range" at bounding box center [808, 369] width 125 height 32
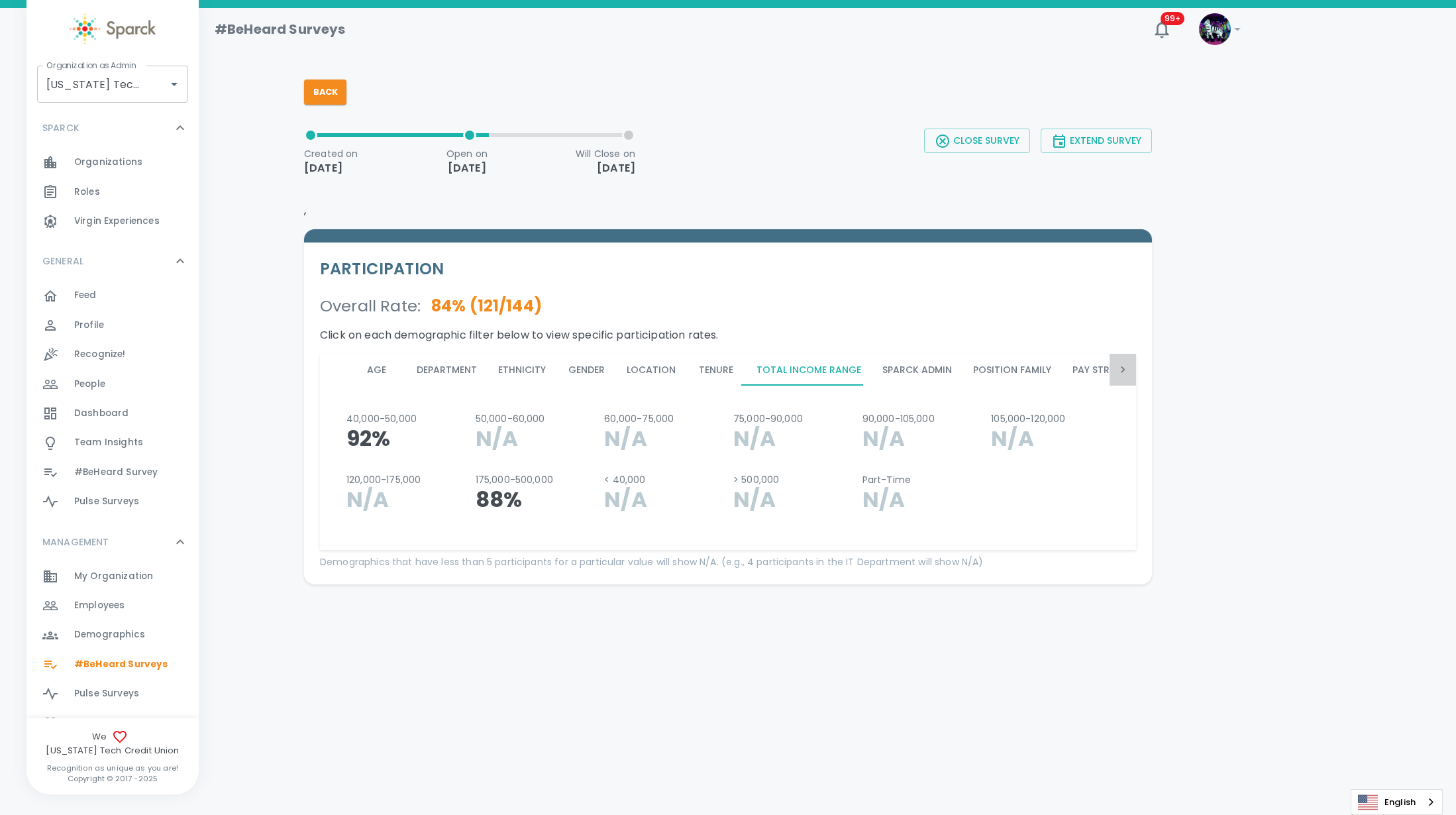
click at [1125, 371] on icon at bounding box center [1123, 369] width 13 height 13
click at [1123, 370] on icon at bounding box center [1123, 370] width 4 height 6
click at [1124, 370] on icon at bounding box center [1123, 369] width 13 height 13
click at [802, 372] on button "Length in Current Role" at bounding box center [827, 369] width 140 height 32
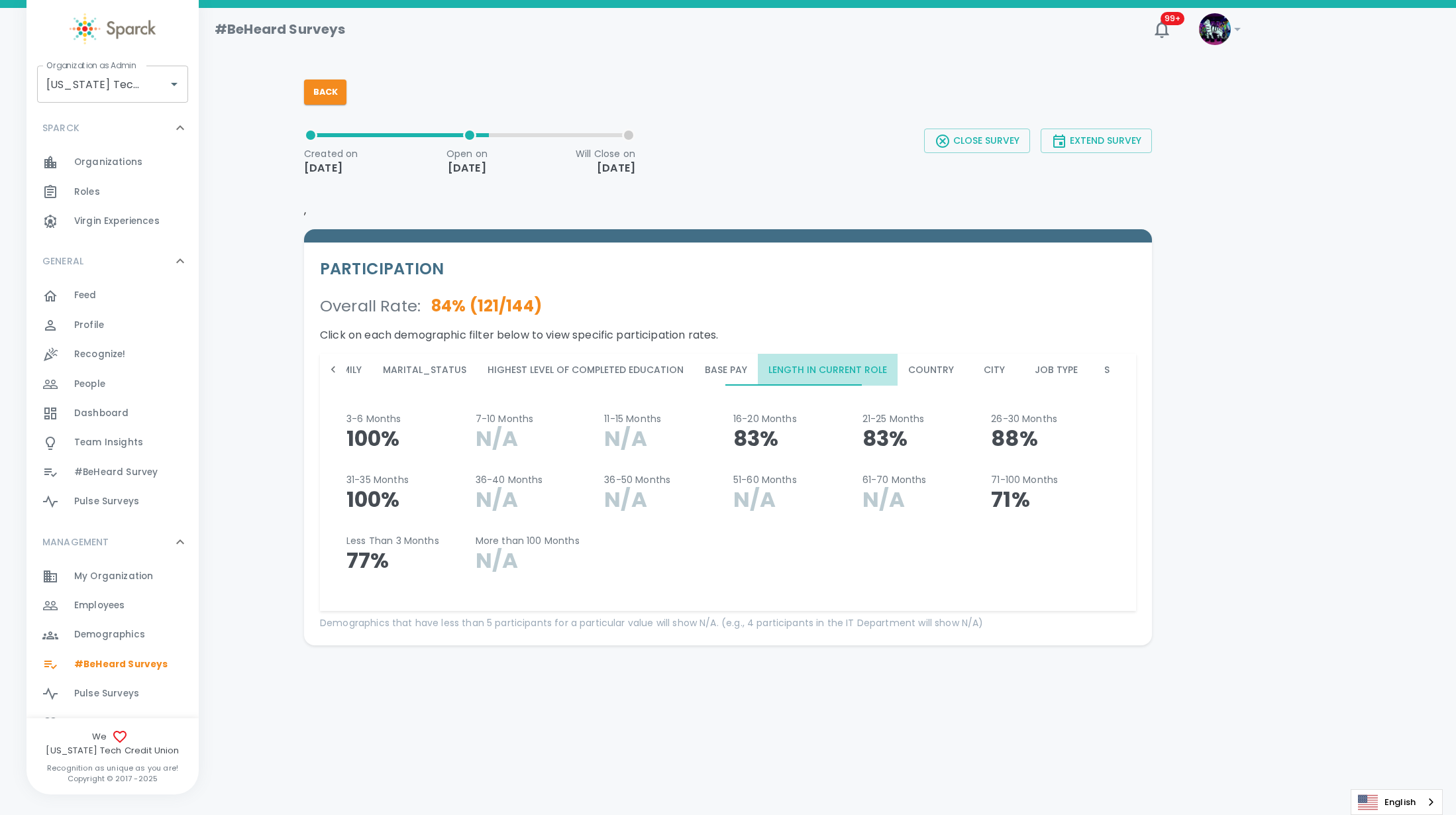
click at [802, 372] on button "Length in Current Role" at bounding box center [827, 369] width 140 height 32
drag, startPoint x: 661, startPoint y: 381, endPoint x: 677, endPoint y: 374, distance: 17.5
click at [694, 374] on button "Base Pay" at bounding box center [726, 369] width 64 height 32
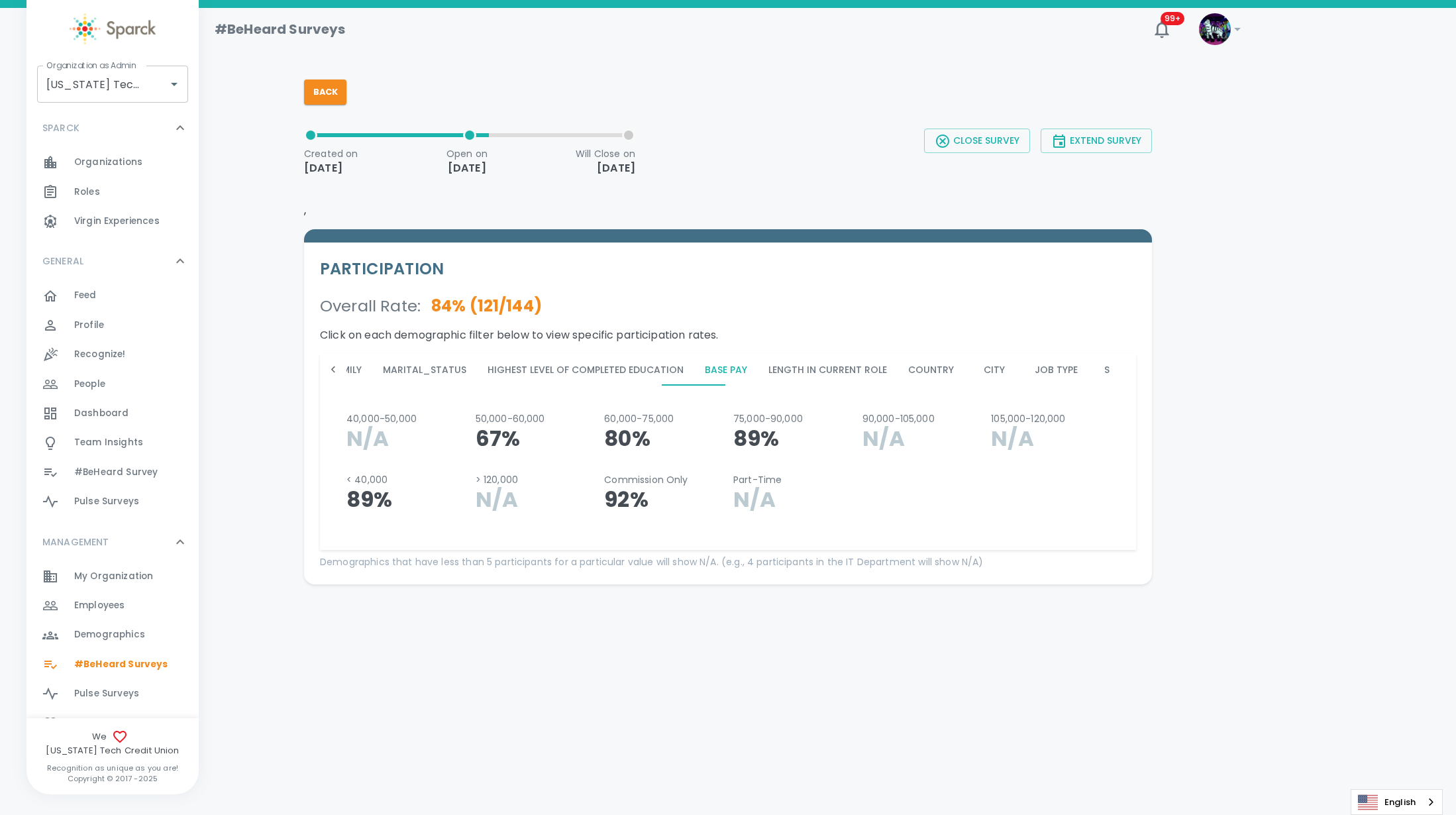
click at [567, 366] on button "Highest Level of Completed Education" at bounding box center [585, 369] width 217 height 32
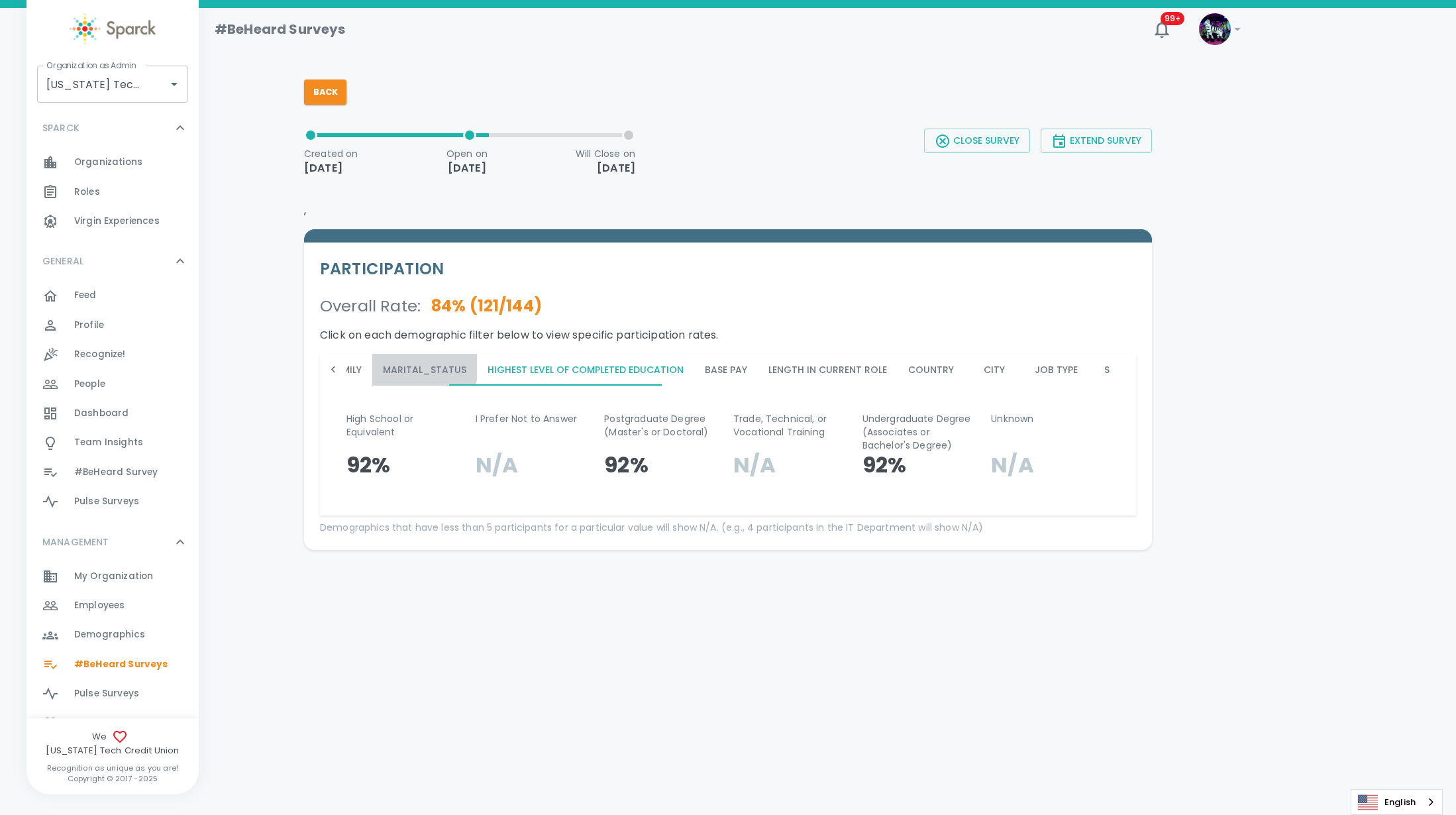
click at [385, 363] on button "Marital_Status" at bounding box center [424, 369] width 104 height 32
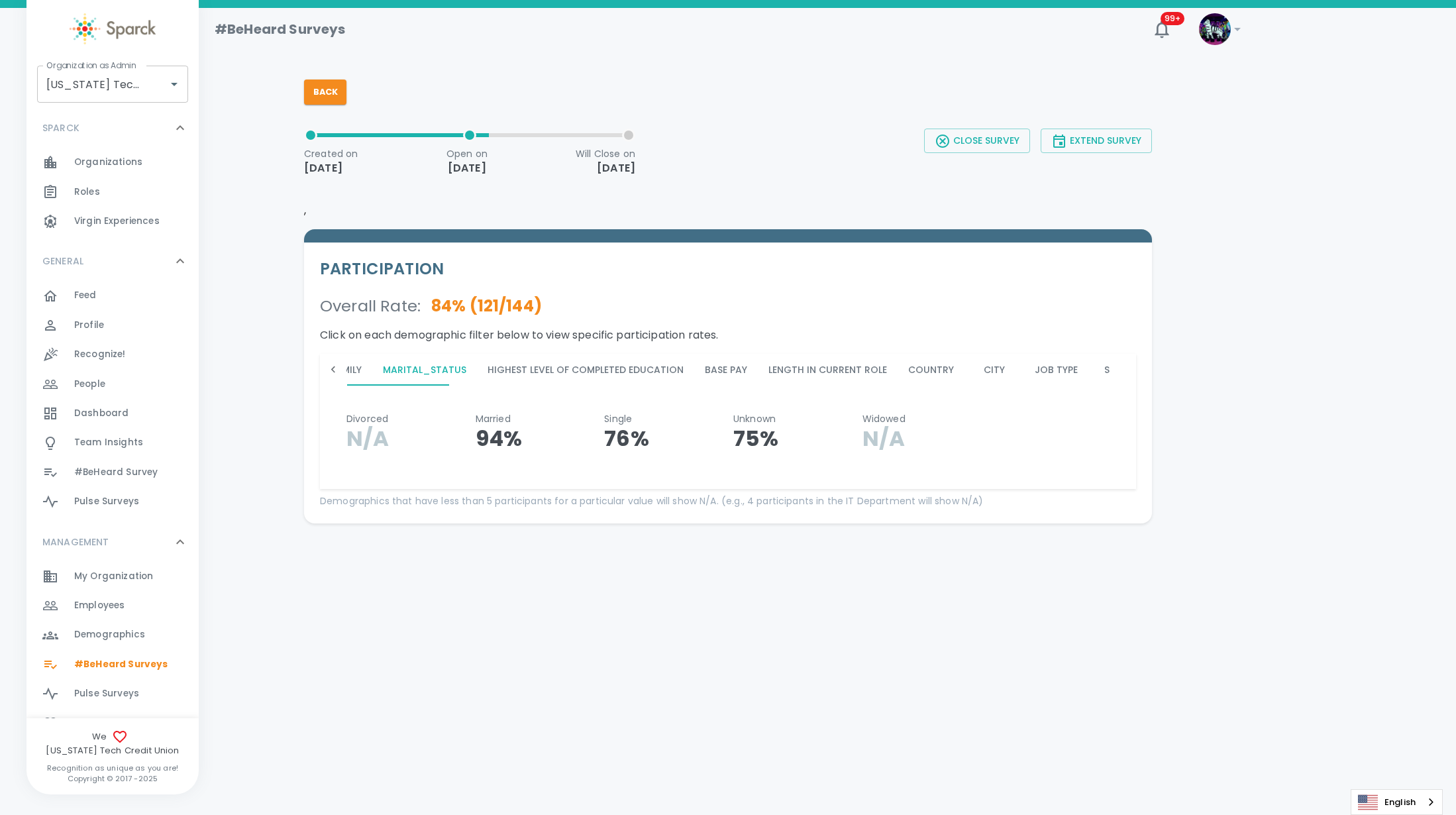
click at [329, 372] on icon at bounding box center [333, 369] width 13 height 13
click at [795, 371] on div "Overall Rate : 84 % ( 121 / 144 ) Click on each demographic filter below to vie…" at bounding box center [728, 401] width 816 height 212
click at [796, 370] on button "Sparck Admin" at bounding box center [832, 369] width 91 height 32
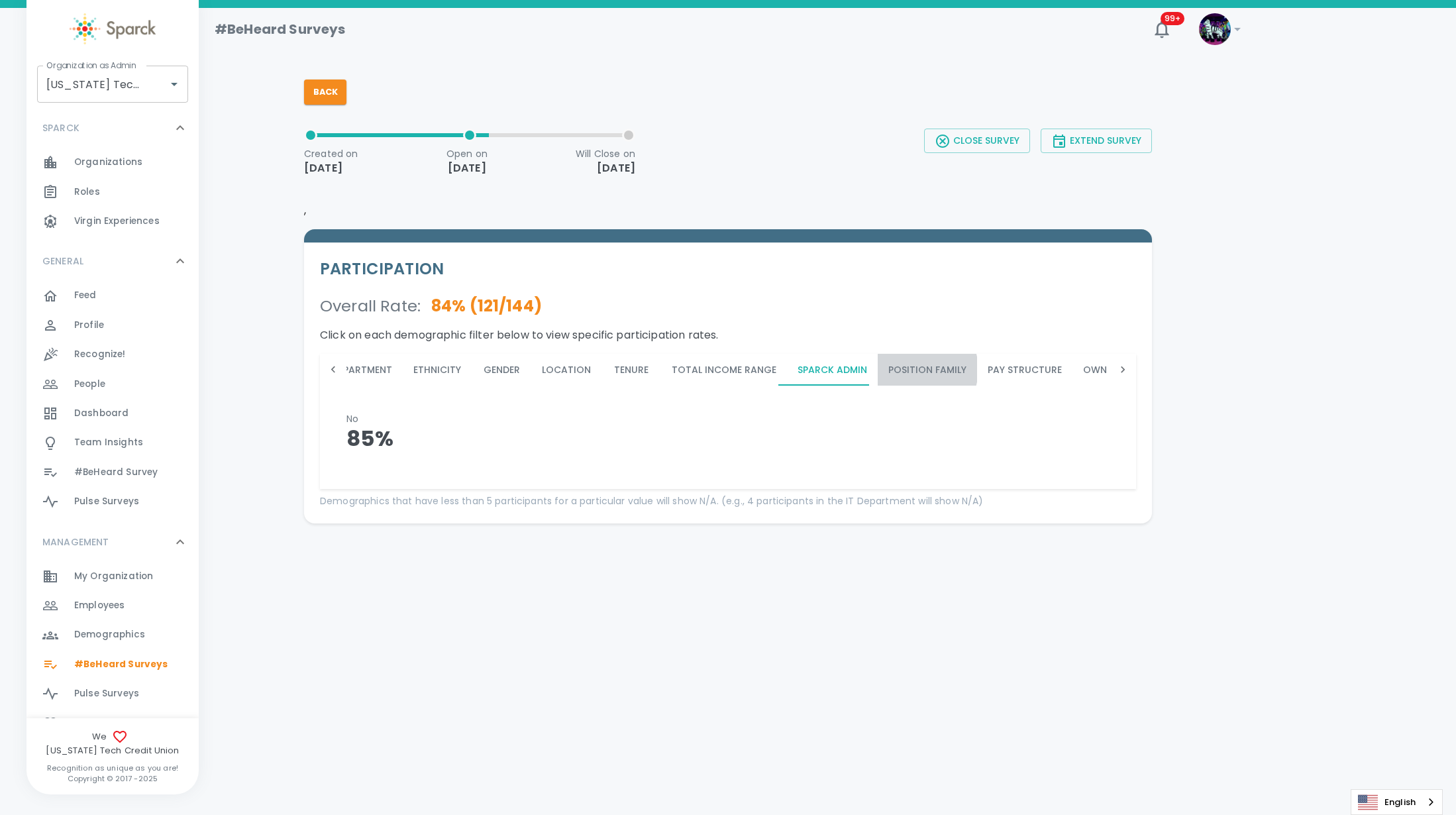
click at [909, 369] on button "Position Family" at bounding box center [927, 369] width 100 height 32
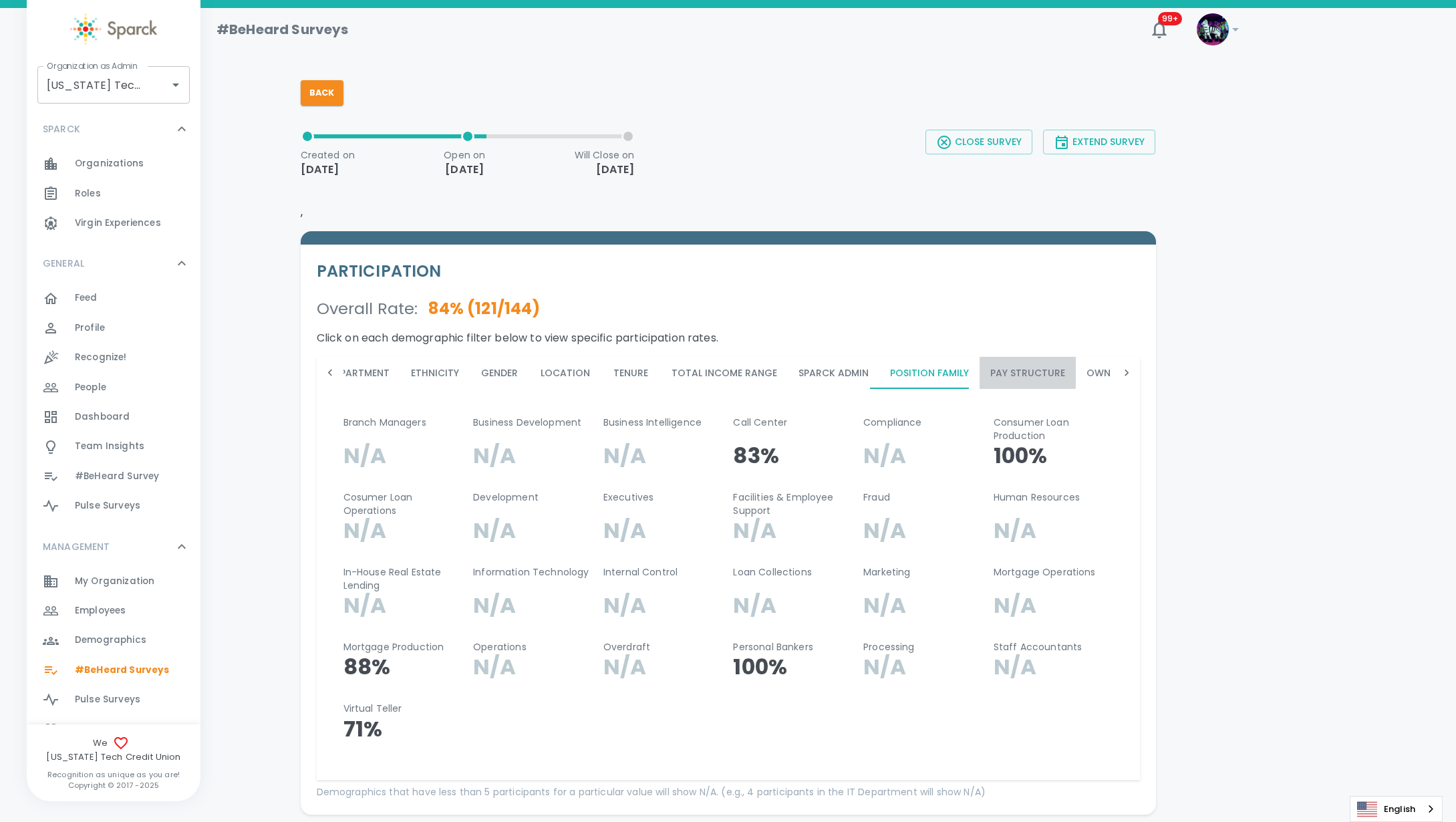
click at [1004, 369] on button "Pay Structure" at bounding box center [1028, 372] width 96 height 32
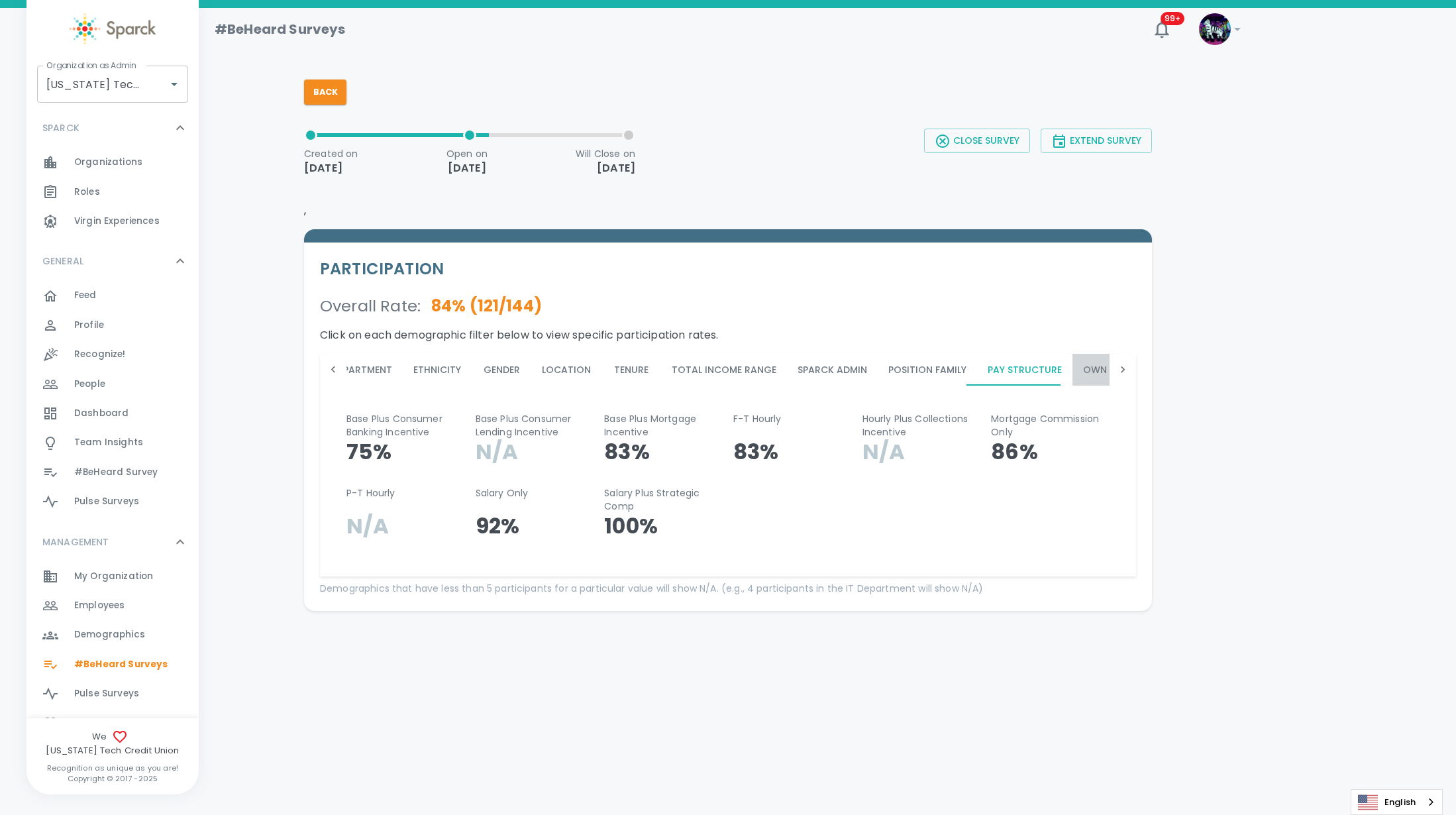
click at [1074, 374] on button "Own or Rent Home" at bounding box center [1131, 369] width 117 height 32
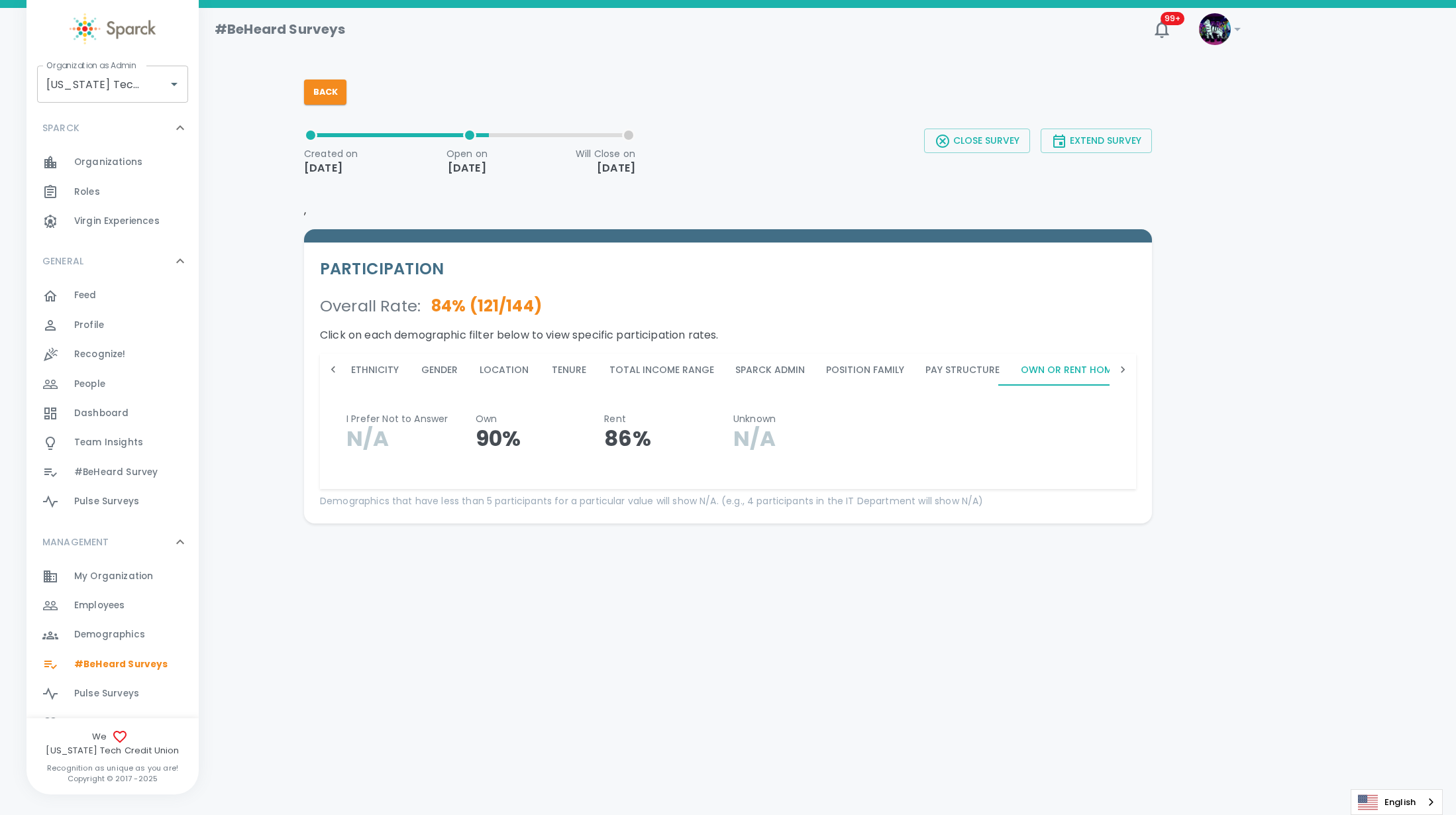
scroll to position [0, 150]
click at [1121, 367] on icon at bounding box center [1123, 370] width 4 height 6
click at [905, 376] on button "Position_Family" at bounding box center [951, 369] width 104 height 32
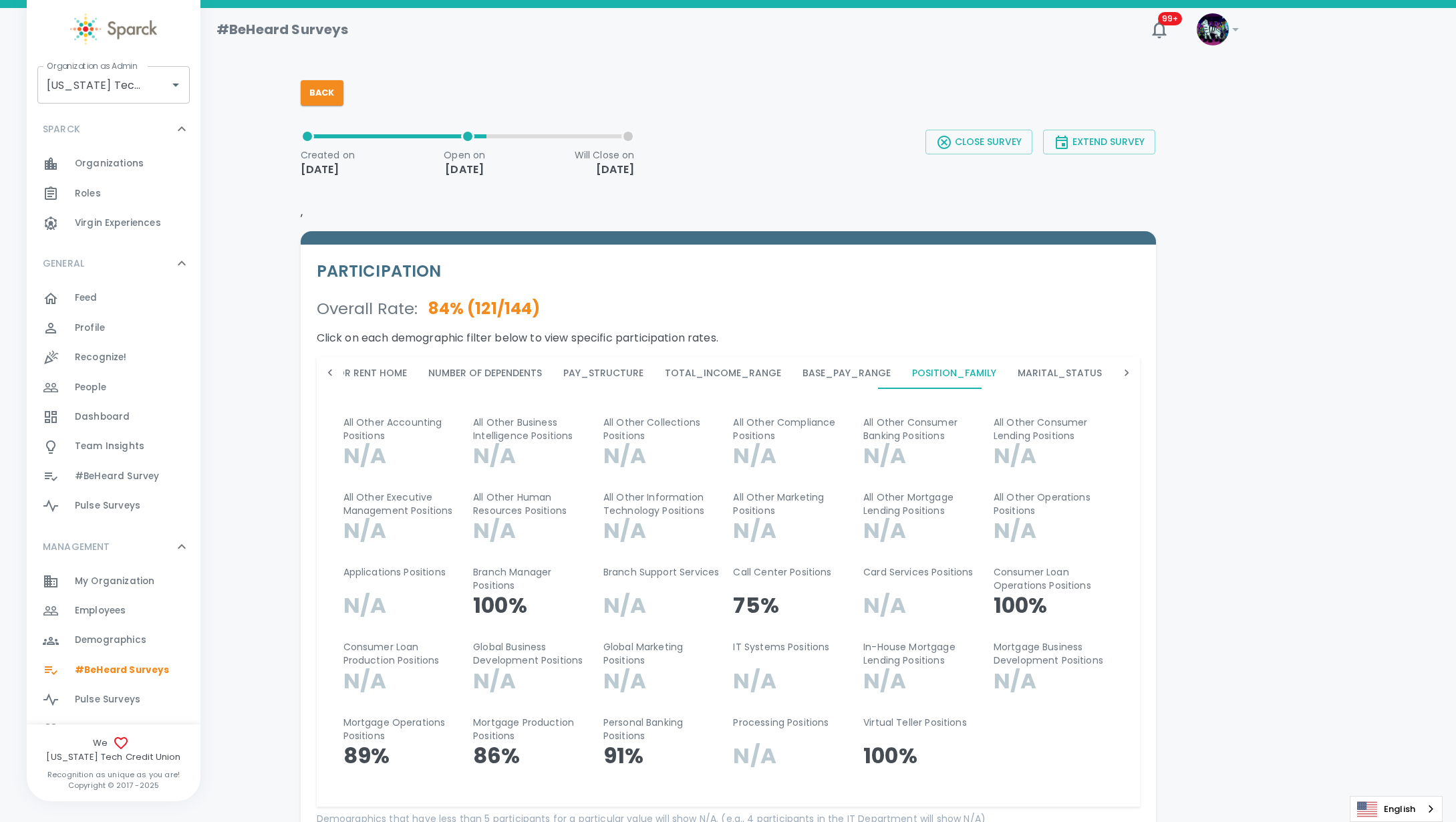
click at [793, 376] on button "Base_Pay_Range" at bounding box center [847, 372] width 109 height 32
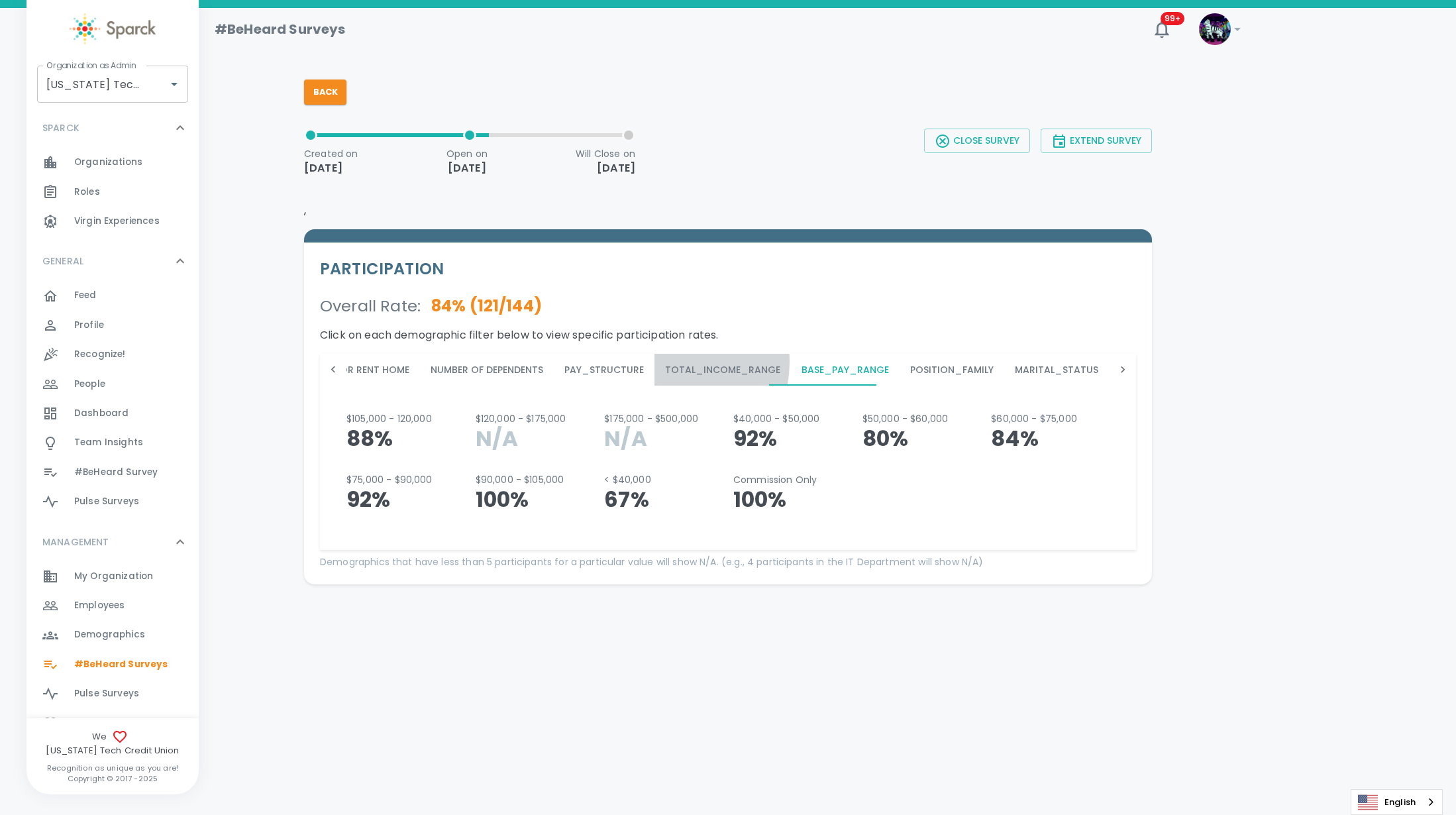
click at [655, 362] on button "Total_Income_Range" at bounding box center [723, 369] width 137 height 32
click at [129, 668] on span "#BeHeard Surveys" at bounding box center [121, 664] width 93 height 13
click at [336, 98] on button "Back" at bounding box center [325, 91] width 42 height 25
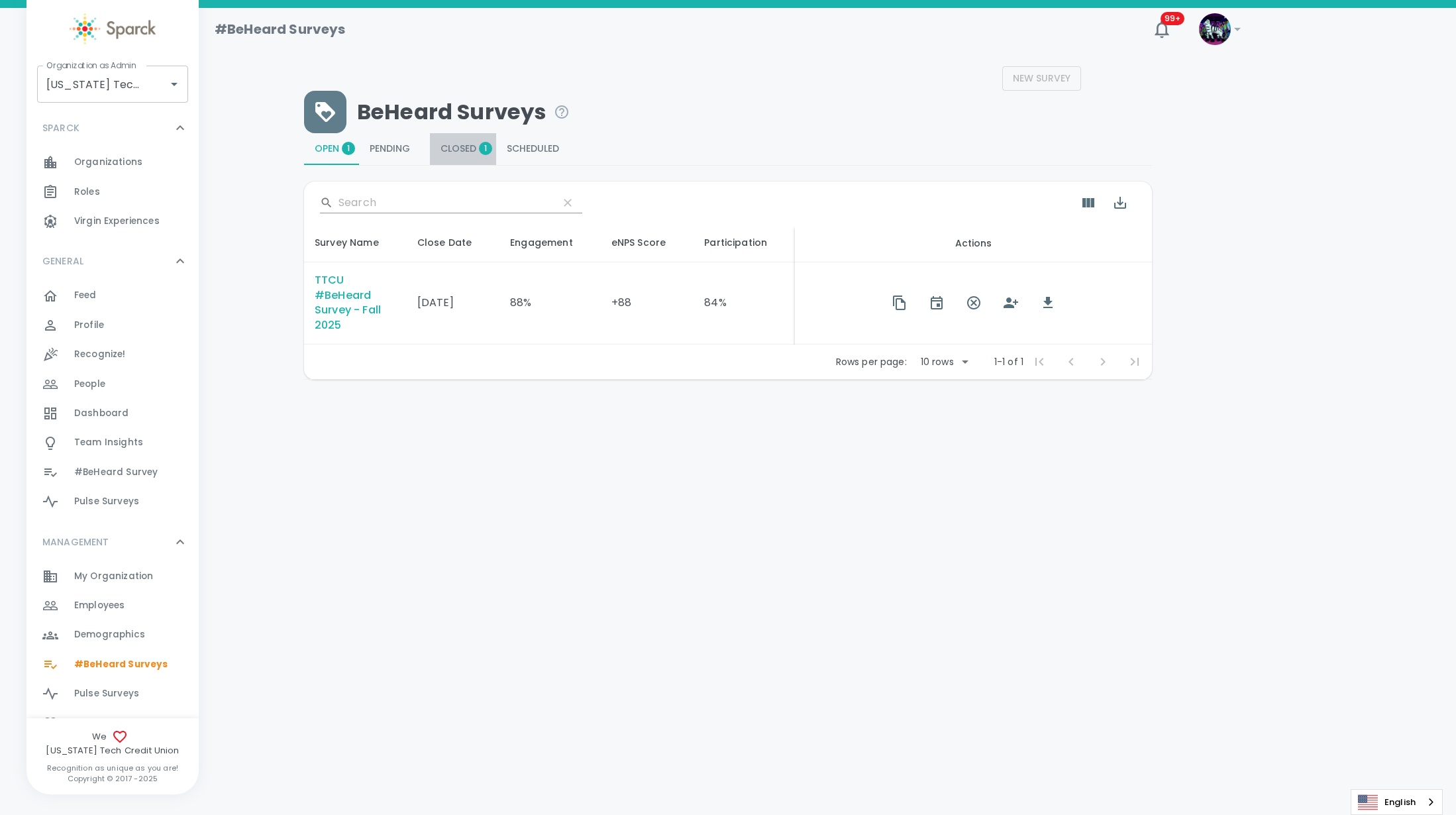
click at [447, 151] on span "Closed 1" at bounding box center [463, 149] width 45 height 12
click at [980, 308] on span "button" at bounding box center [991, 302] width 23 height 23
click at [332, 152] on span "Open 1" at bounding box center [332, 149] width 34 height 12
click at [339, 297] on div "TTCU #BeHeard Survey - Fall 2025" at bounding box center [355, 303] width 82 height 61
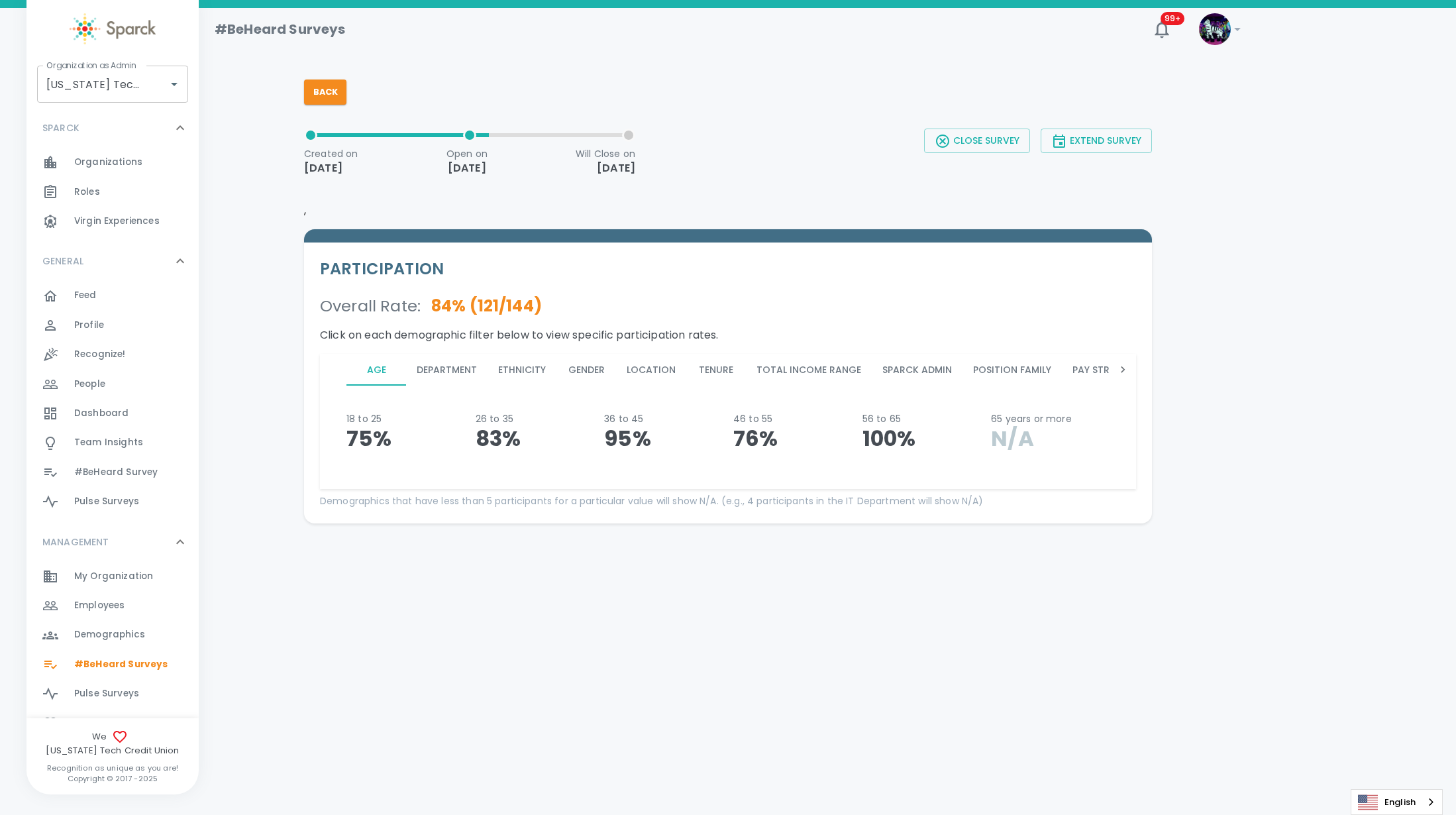
drag, startPoint x: 1125, startPoint y: 367, endPoint x: 1097, endPoint y: 375, distance: 29.1
click at [1097, 375] on div "Age Department Ethnicity Gender Location Tenure Total Income Range Sparck Admin…" at bounding box center [728, 369] width 816 height 32
click at [1126, 372] on icon at bounding box center [1123, 369] width 13 height 13
click at [1123, 374] on icon at bounding box center [1123, 369] width 13 height 13
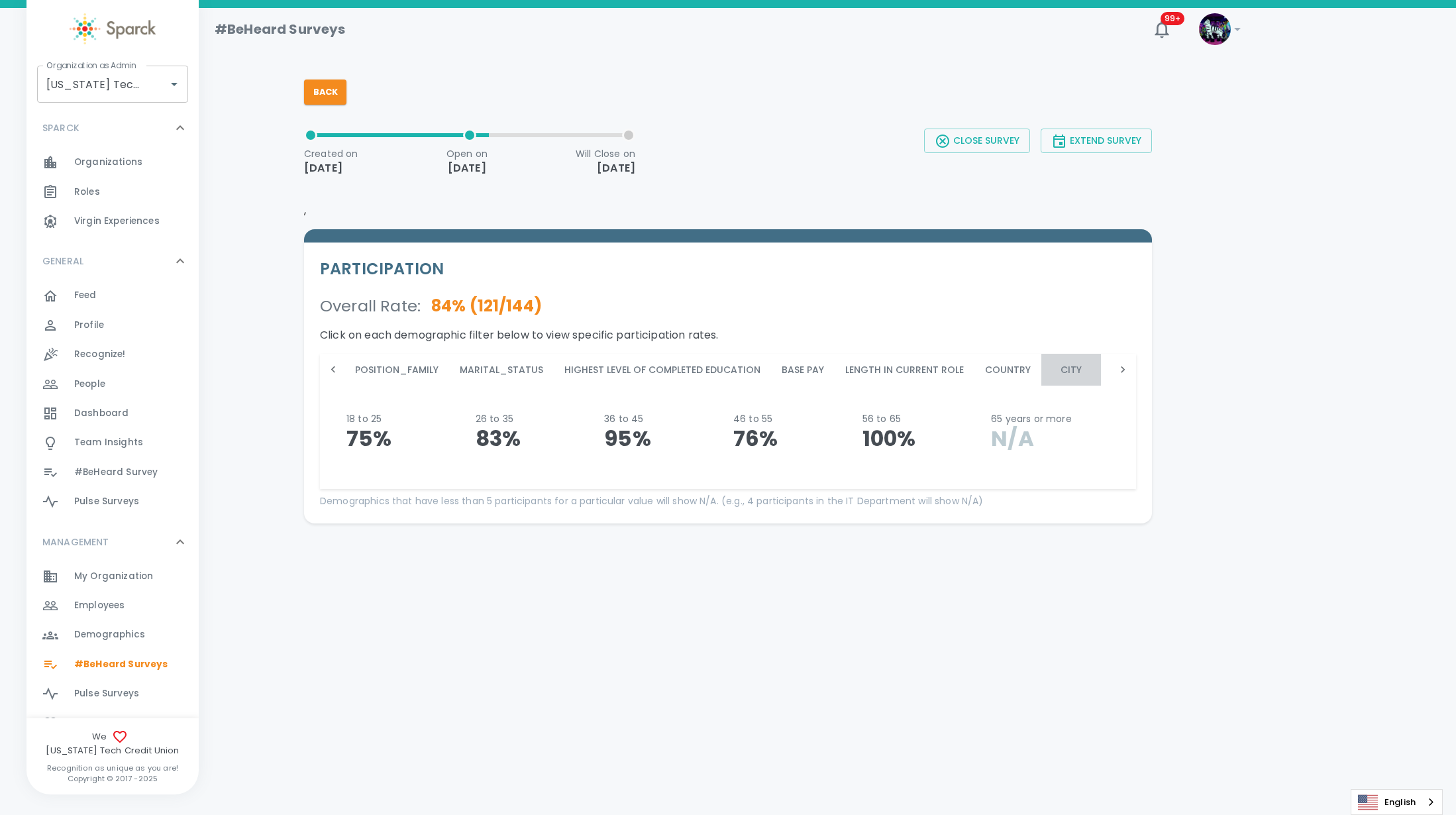
click at [1051, 373] on button "City" at bounding box center [1071, 369] width 60 height 32
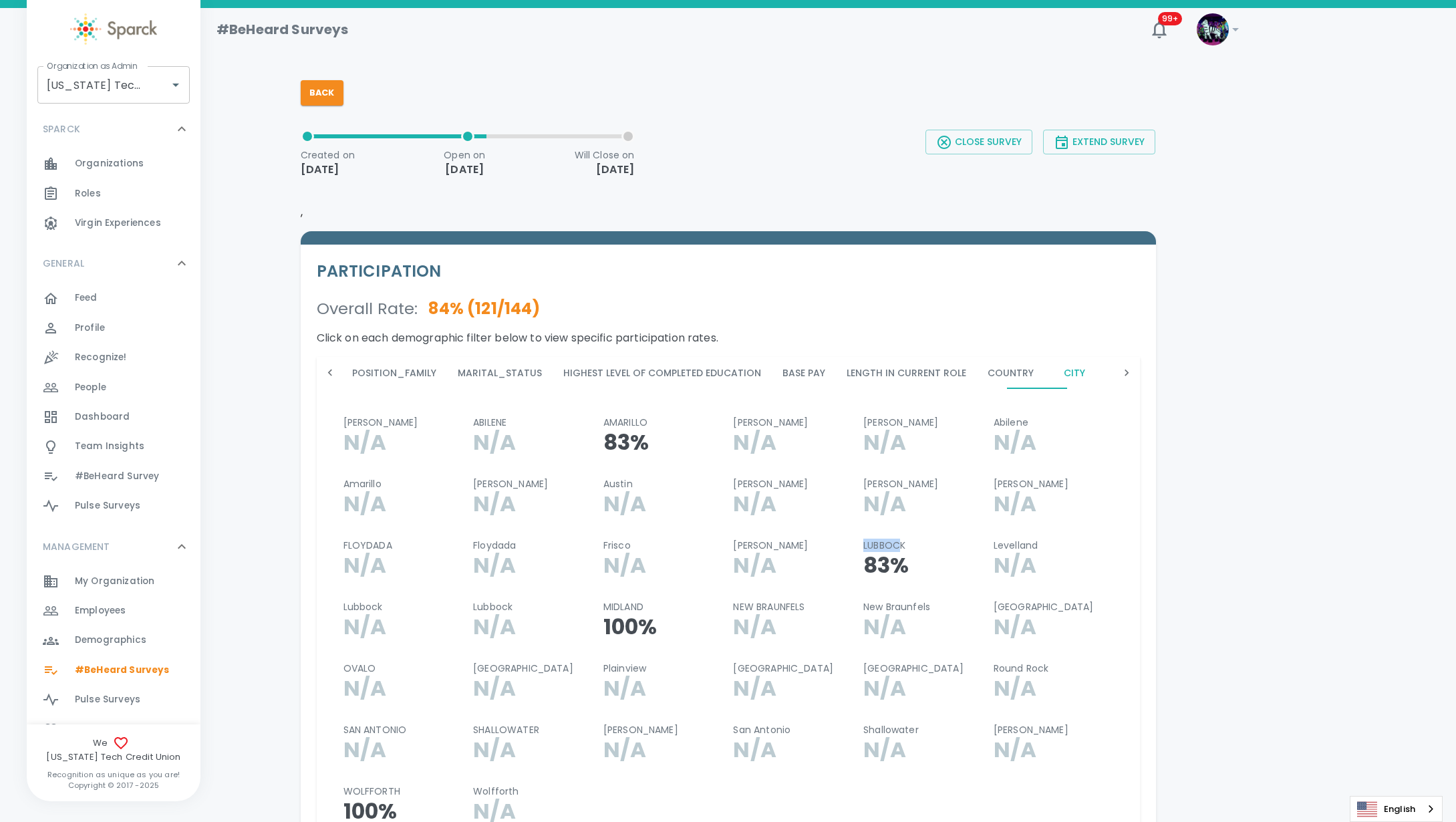
drag, startPoint x: 856, startPoint y: 537, endPoint x: 901, endPoint y: 548, distance: 46.3
click at [901, 548] on div "LUBBOCK 83%" at bounding box center [918, 558] width 131 height 61
click at [723, 573] on div "Hawley N/A" at bounding box center [788, 558] width 131 height 61
click at [333, 95] on button "Back" at bounding box center [322, 92] width 42 height 25
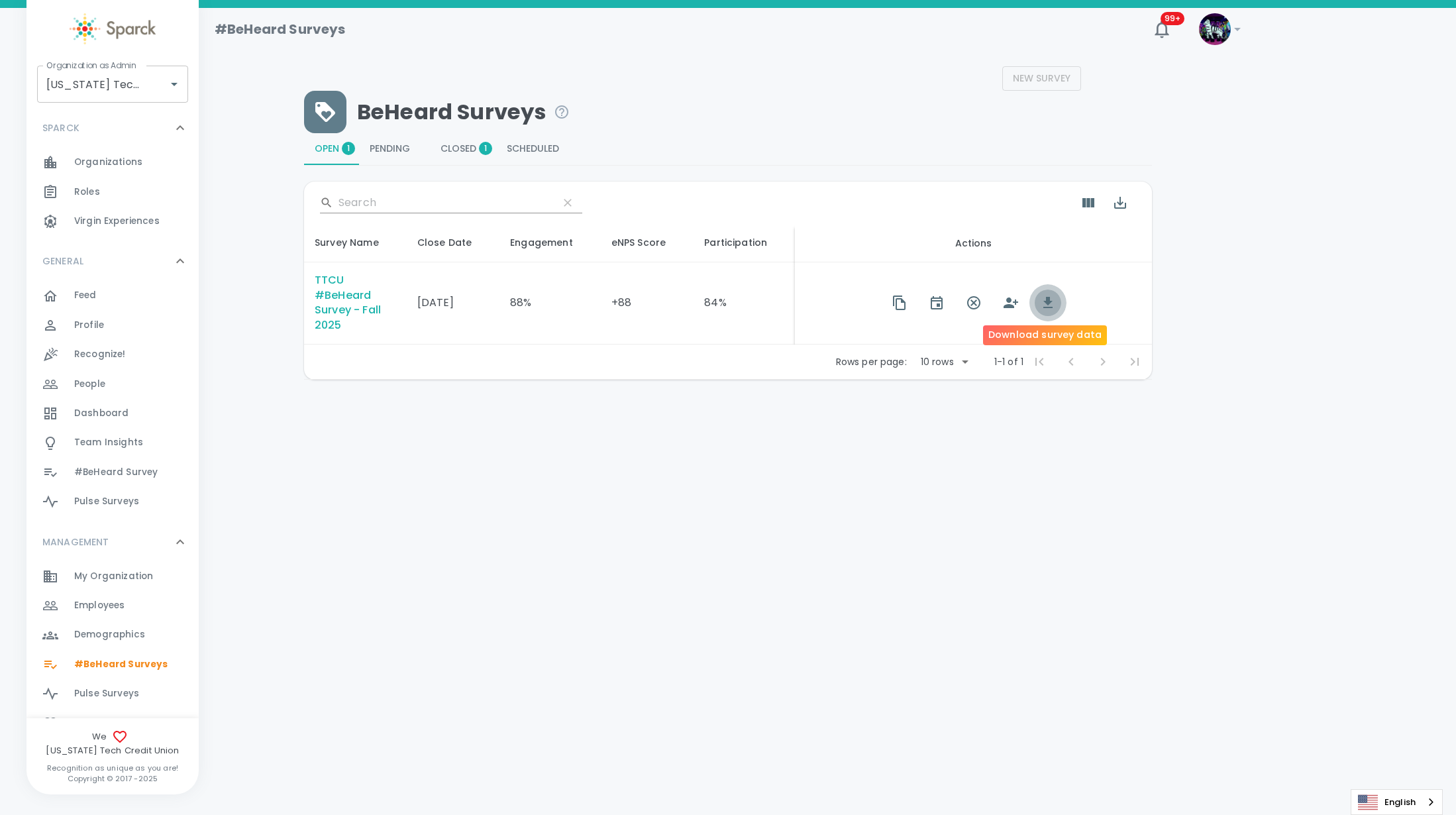
click at [1043, 305] on icon "button" at bounding box center [1048, 303] width 16 height 16
click at [446, 144] on span "Closed 1" at bounding box center [463, 149] width 45 height 12
click at [450, 148] on span "Closed 1" at bounding box center [463, 149] width 45 height 12
click at [986, 301] on icon "button" at bounding box center [992, 303] width 16 height 16
click at [85, 74] on input "[US_STATE] Tech Credit Union • 760" at bounding box center [94, 83] width 102 height 25
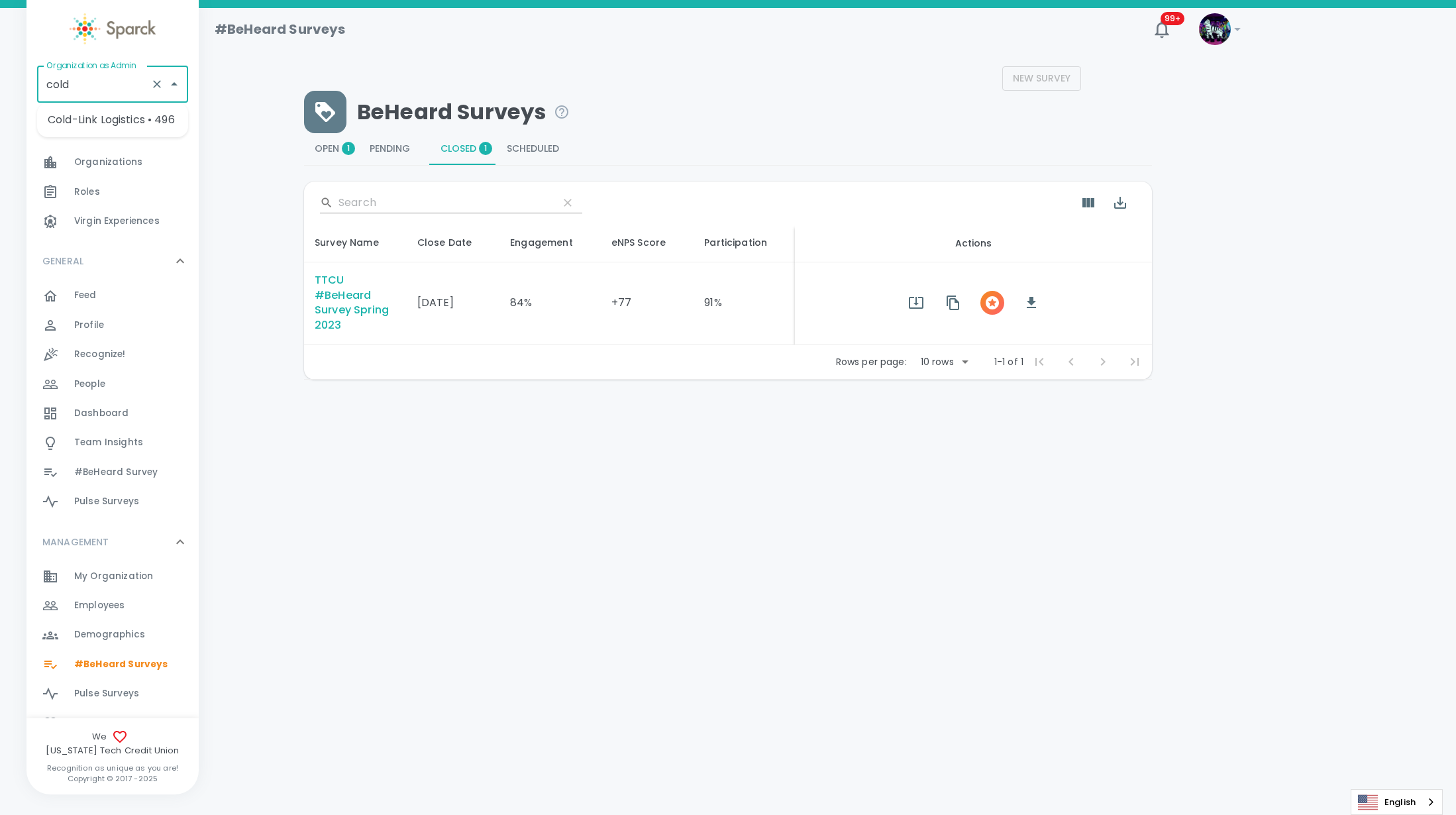
click at [135, 127] on li "Cold-Link Logistics • 496" at bounding box center [112, 119] width 151 height 23
type input "Cold-Link Logistics • 496"
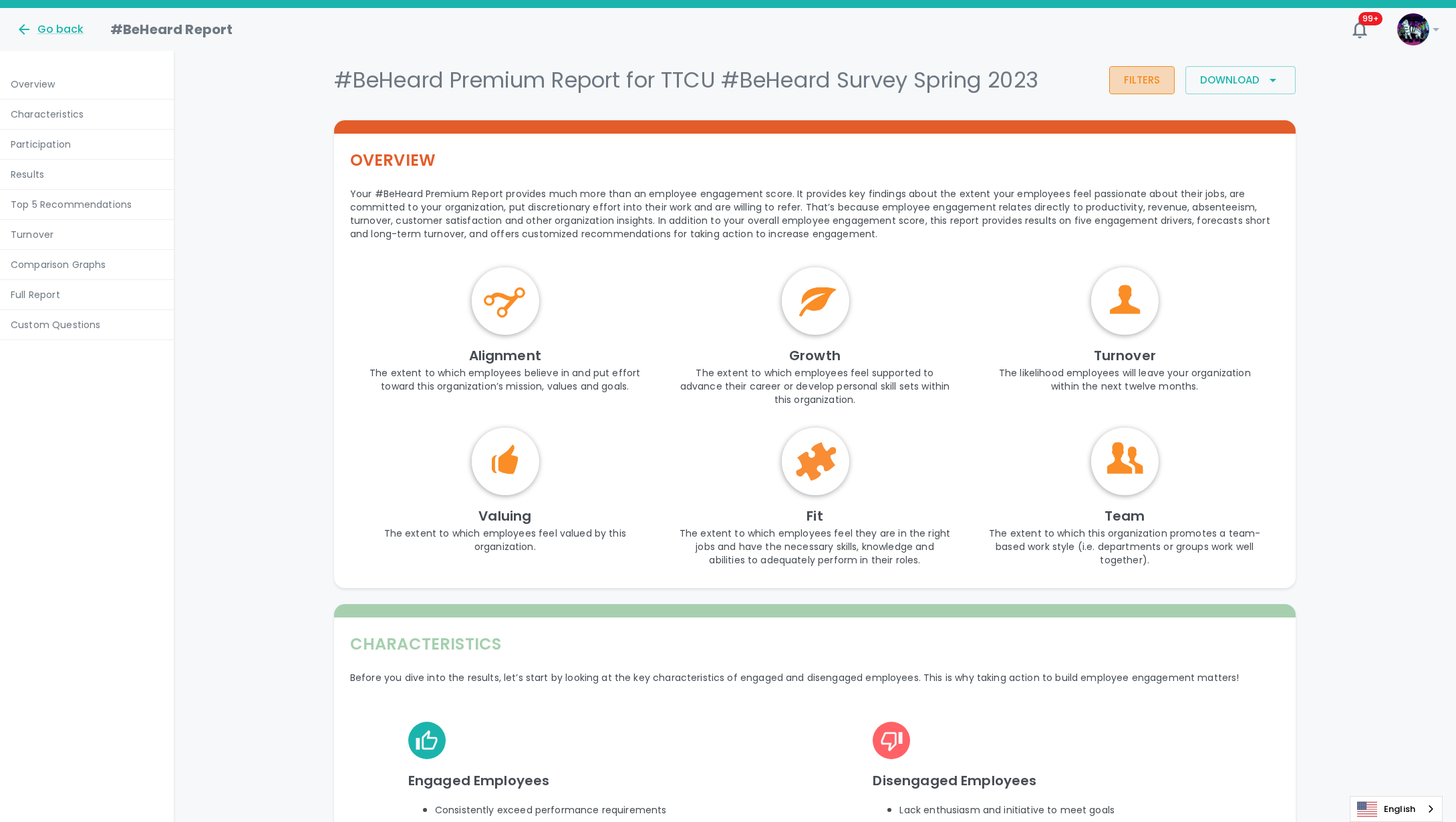
click at [1156, 78] on button "Filters" at bounding box center [1142, 80] width 65 height 28
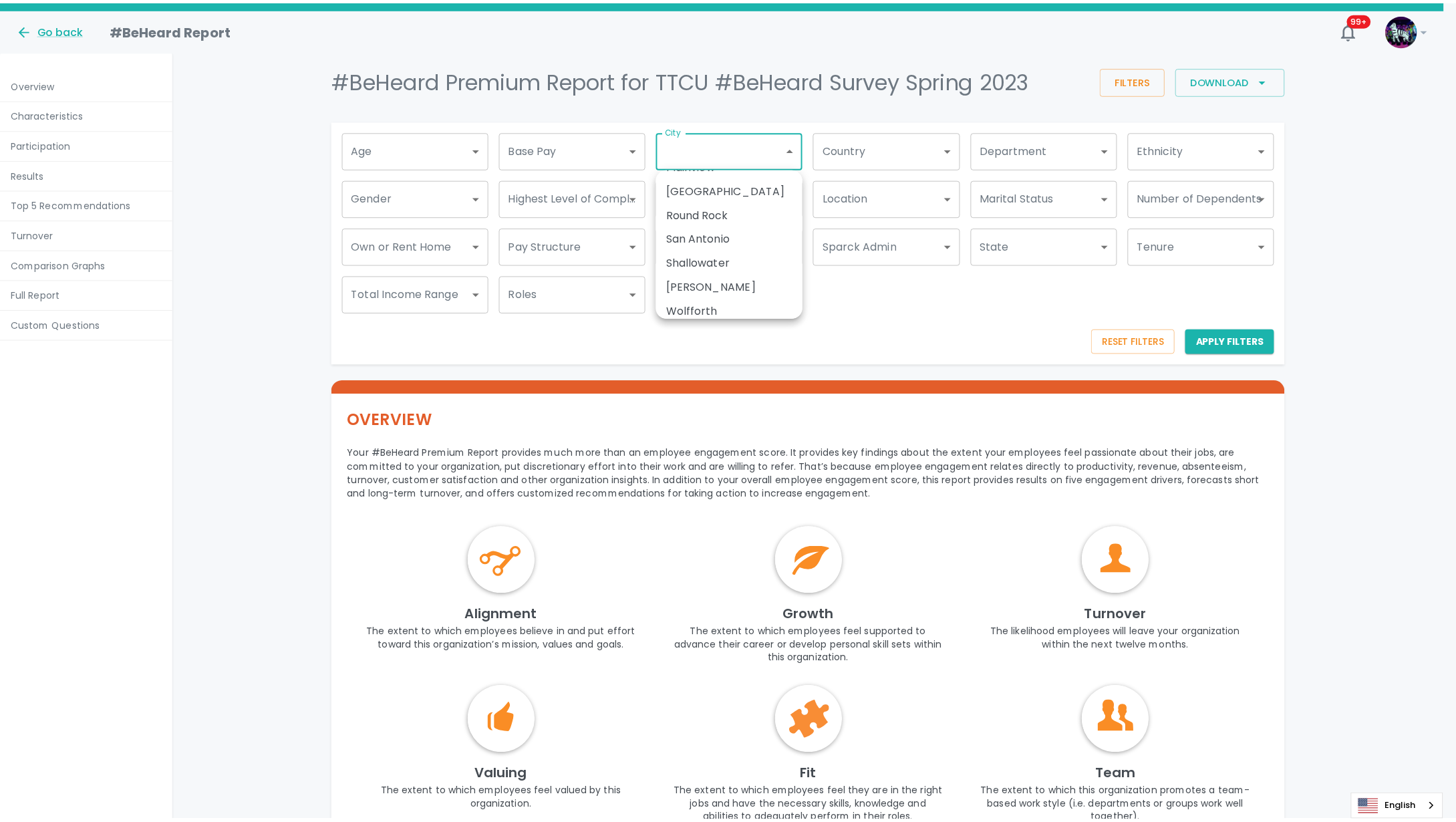
scroll to position [366, 0]
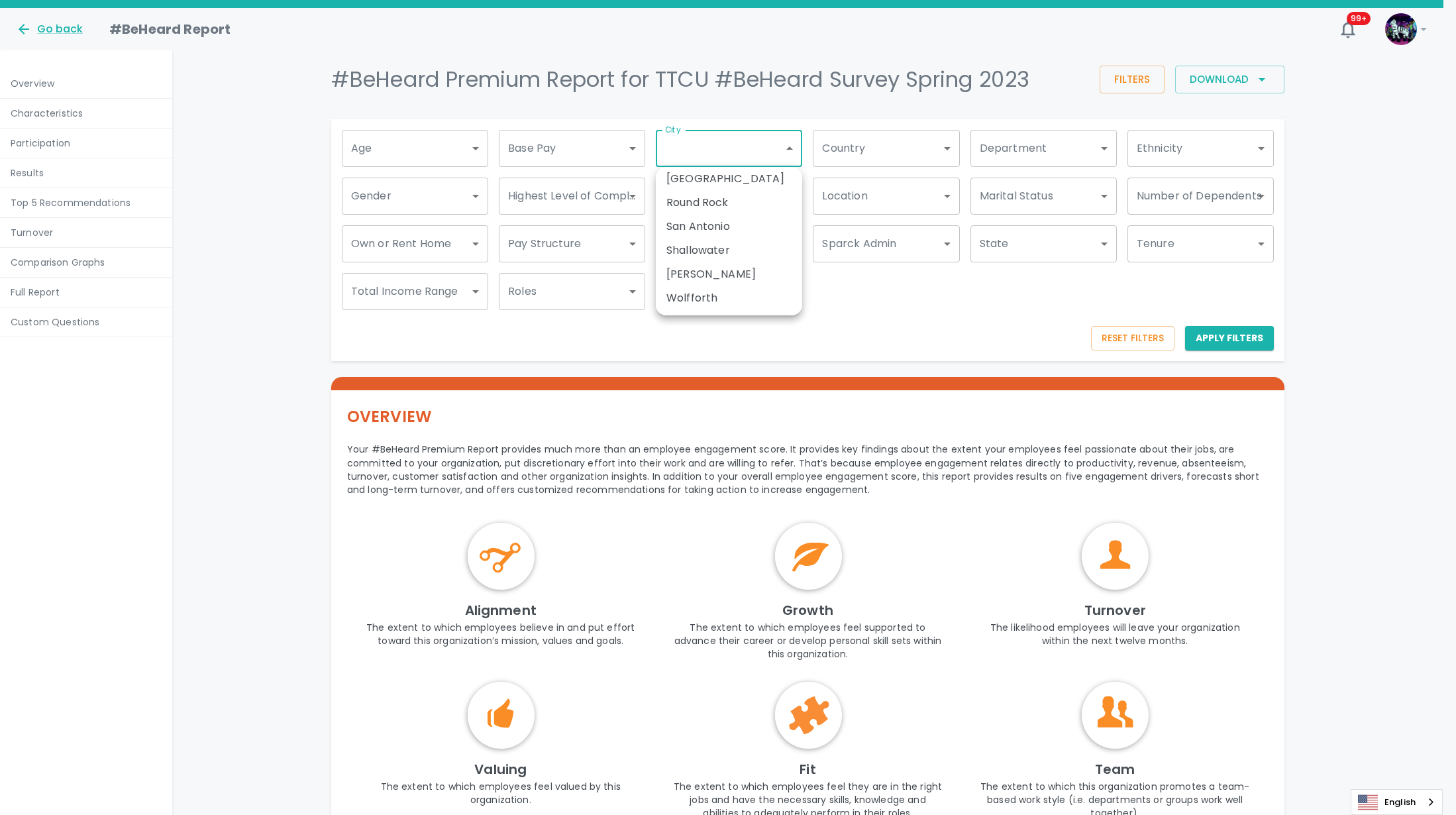
click at [991, 333] on div at bounding box center [728, 407] width 1456 height 815
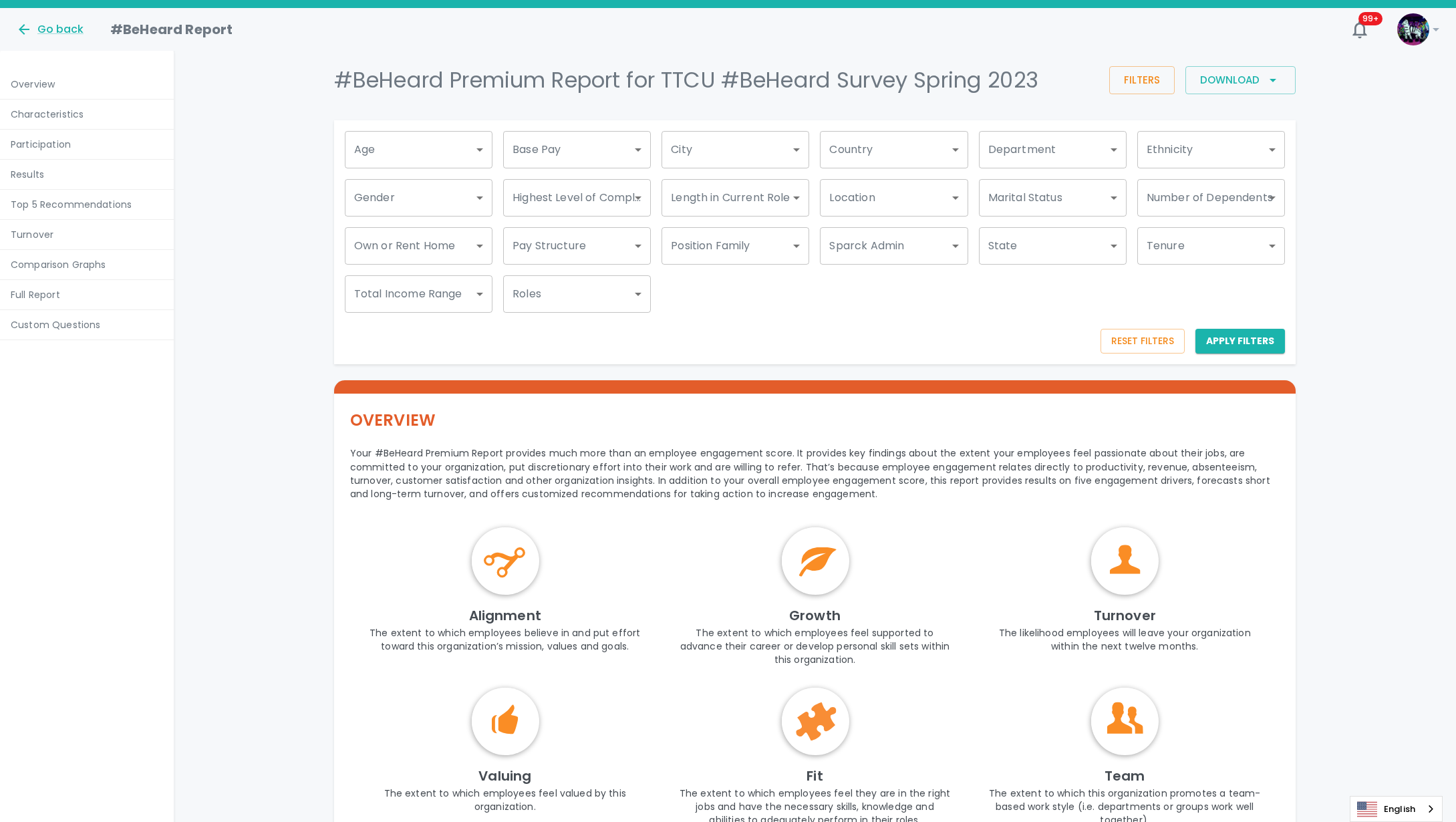
click at [47, 18] on div "Go back" at bounding box center [52, 24] width 94 height 28
click at [48, 33] on div "Go back" at bounding box center [50, 29] width 68 height 16
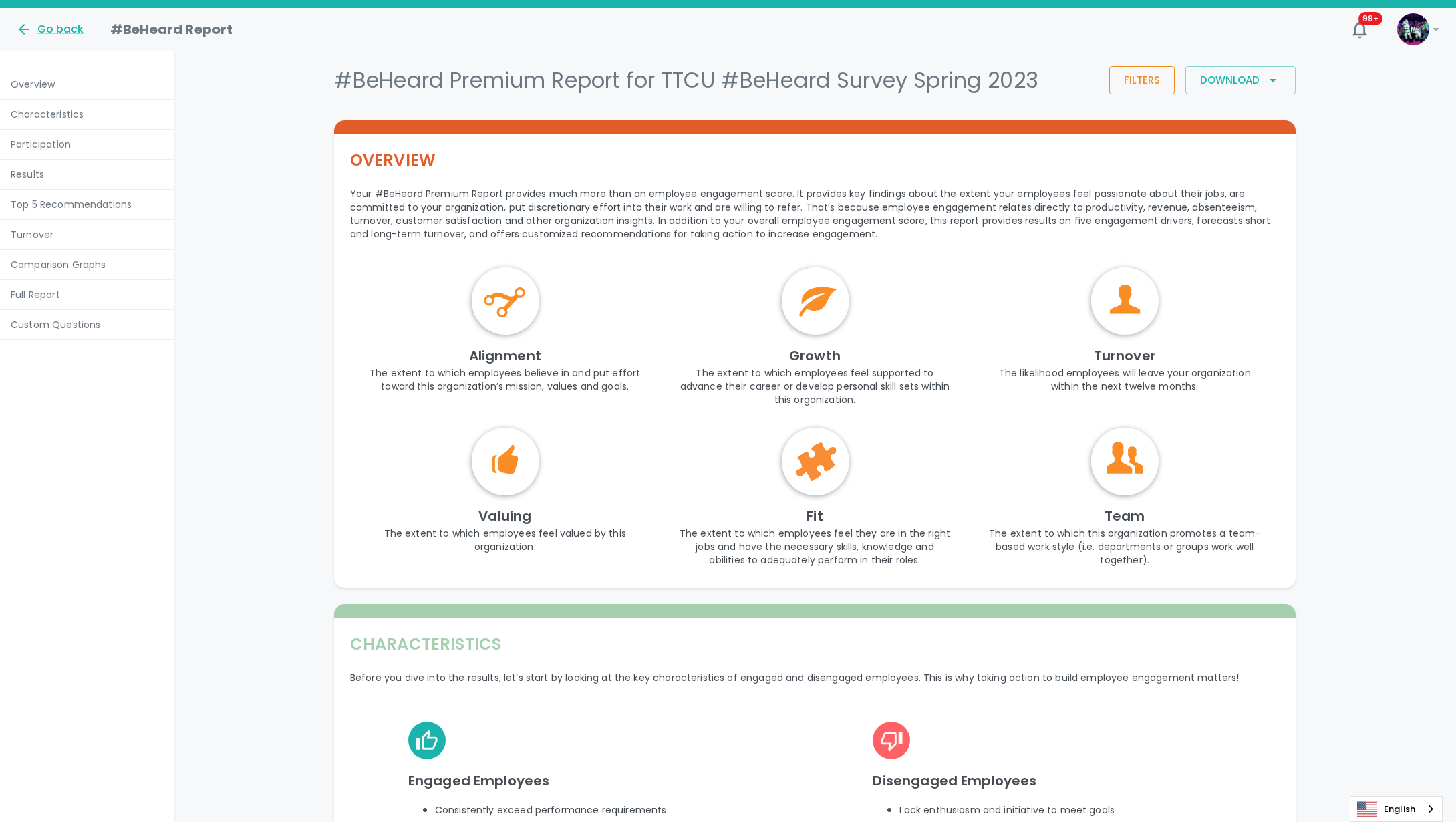
click at [1134, 82] on button "Filters" at bounding box center [1142, 80] width 65 height 28
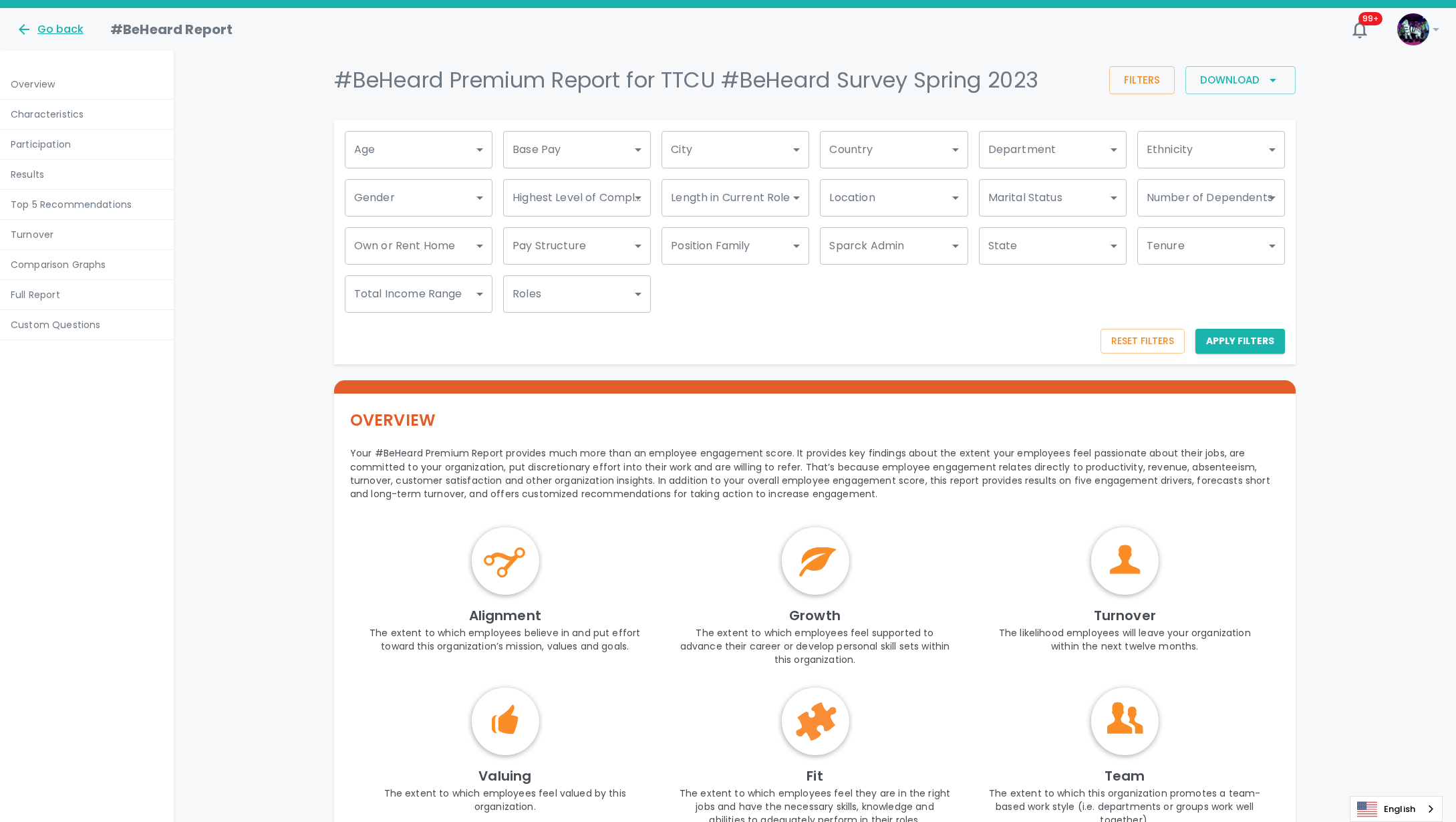
click at [44, 24] on div "Go back" at bounding box center [50, 29] width 68 height 16
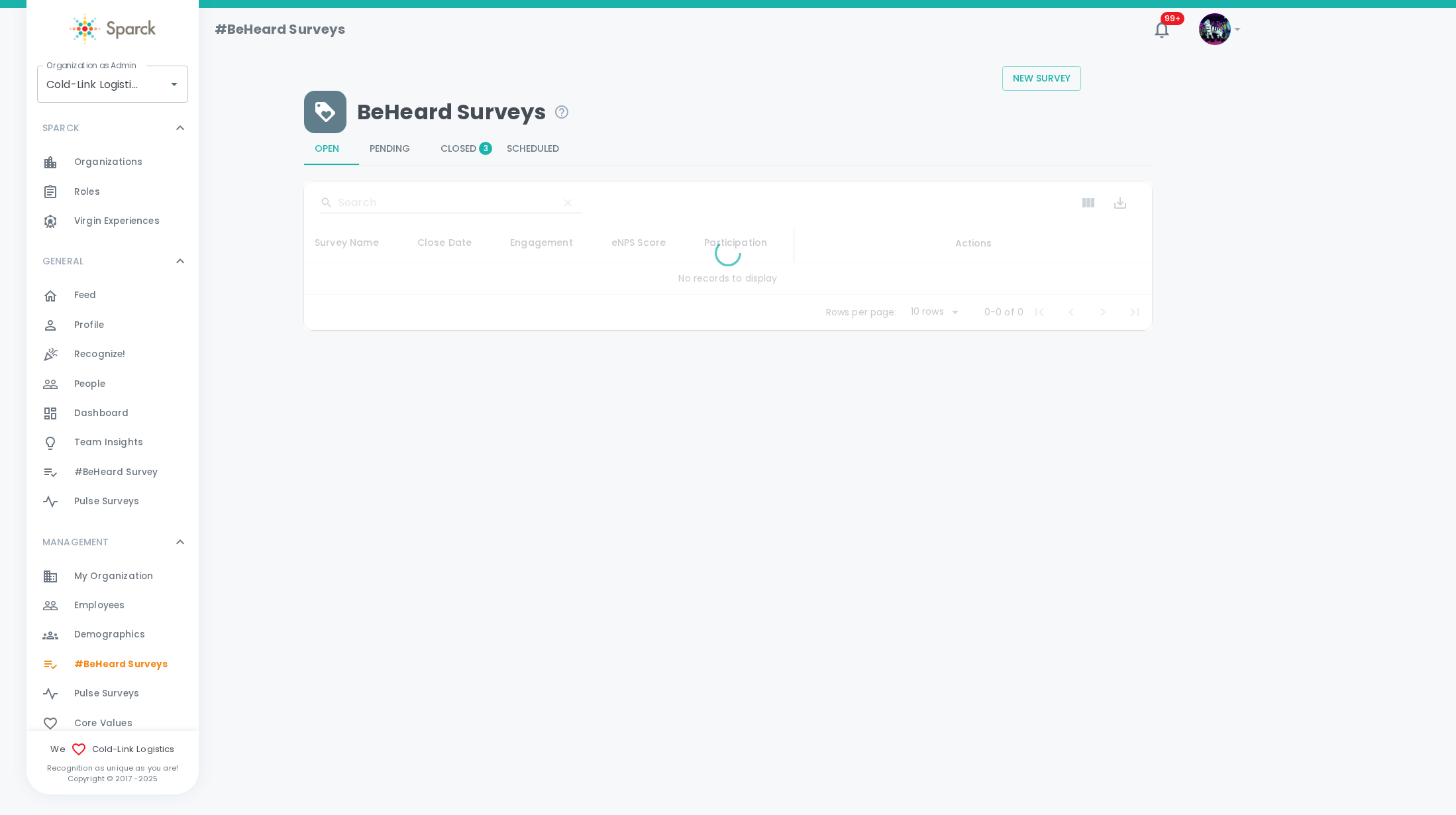
click at [448, 151] on span "Closed 3" at bounding box center [463, 149] width 45 height 12
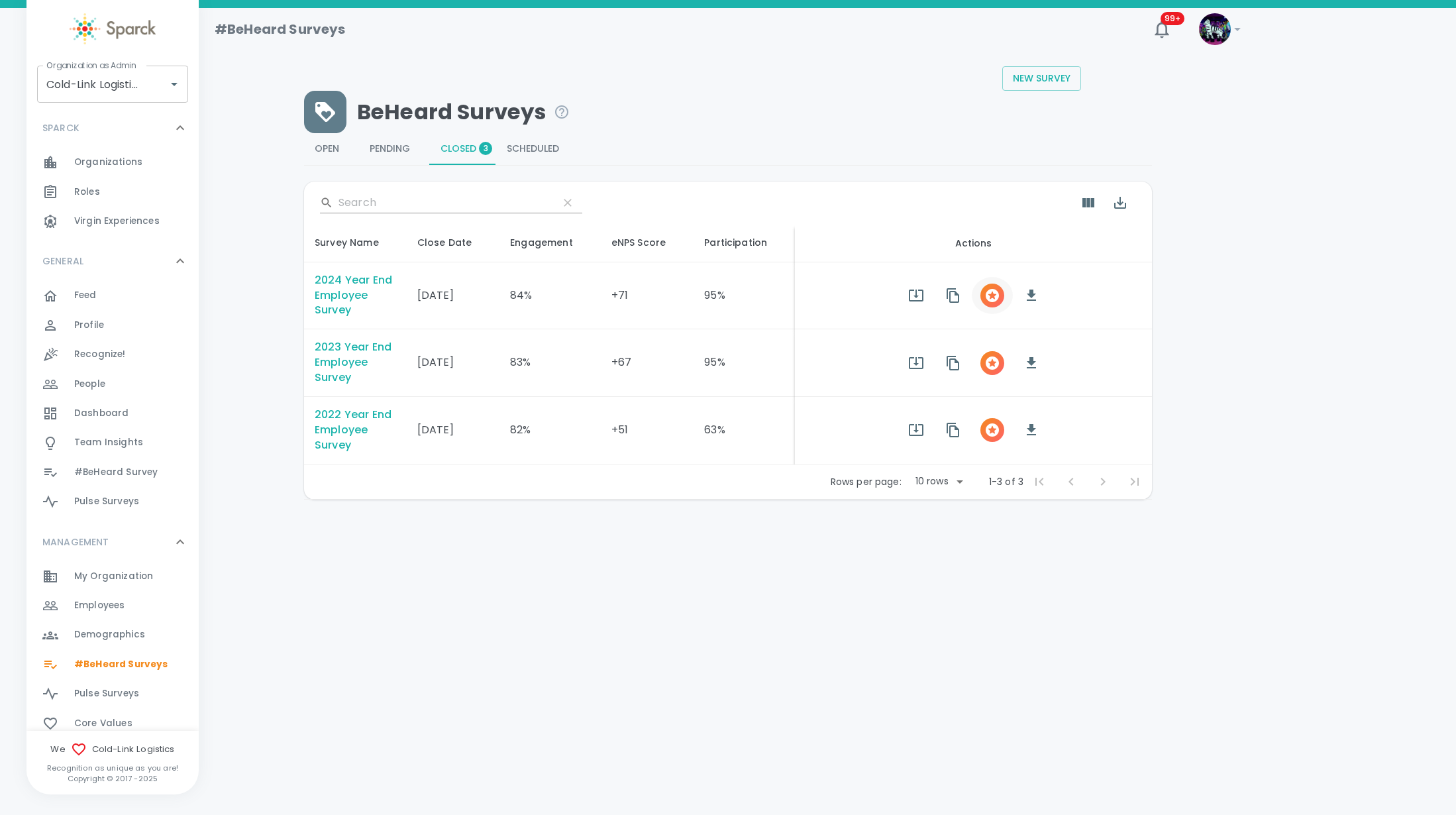
click at [991, 308] on button "button" at bounding box center [992, 295] width 41 height 37
click at [984, 297] on icon "button" at bounding box center [992, 295] width 16 height 16
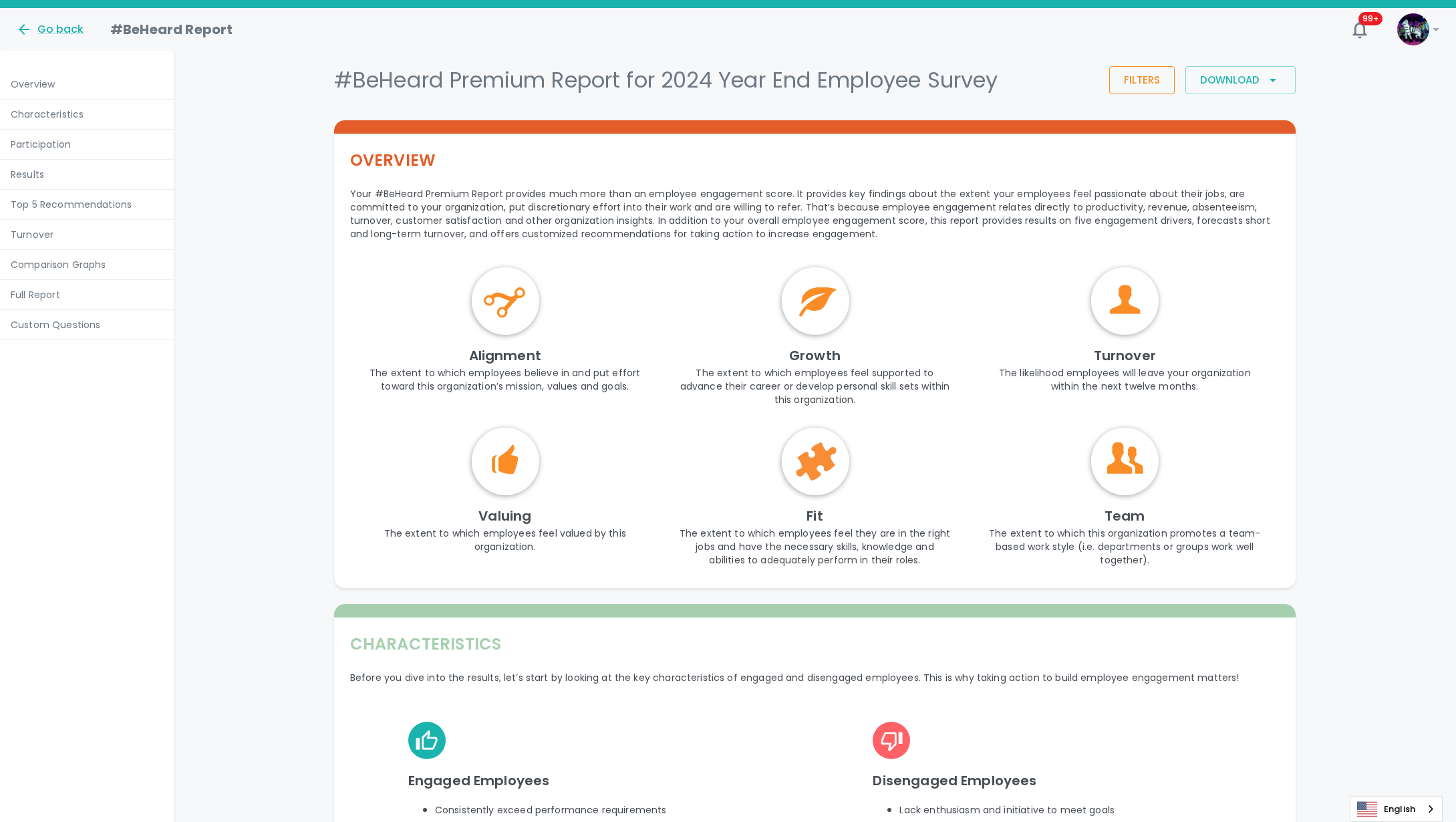
click at [1144, 82] on button "Filters" at bounding box center [1142, 80] width 65 height 28
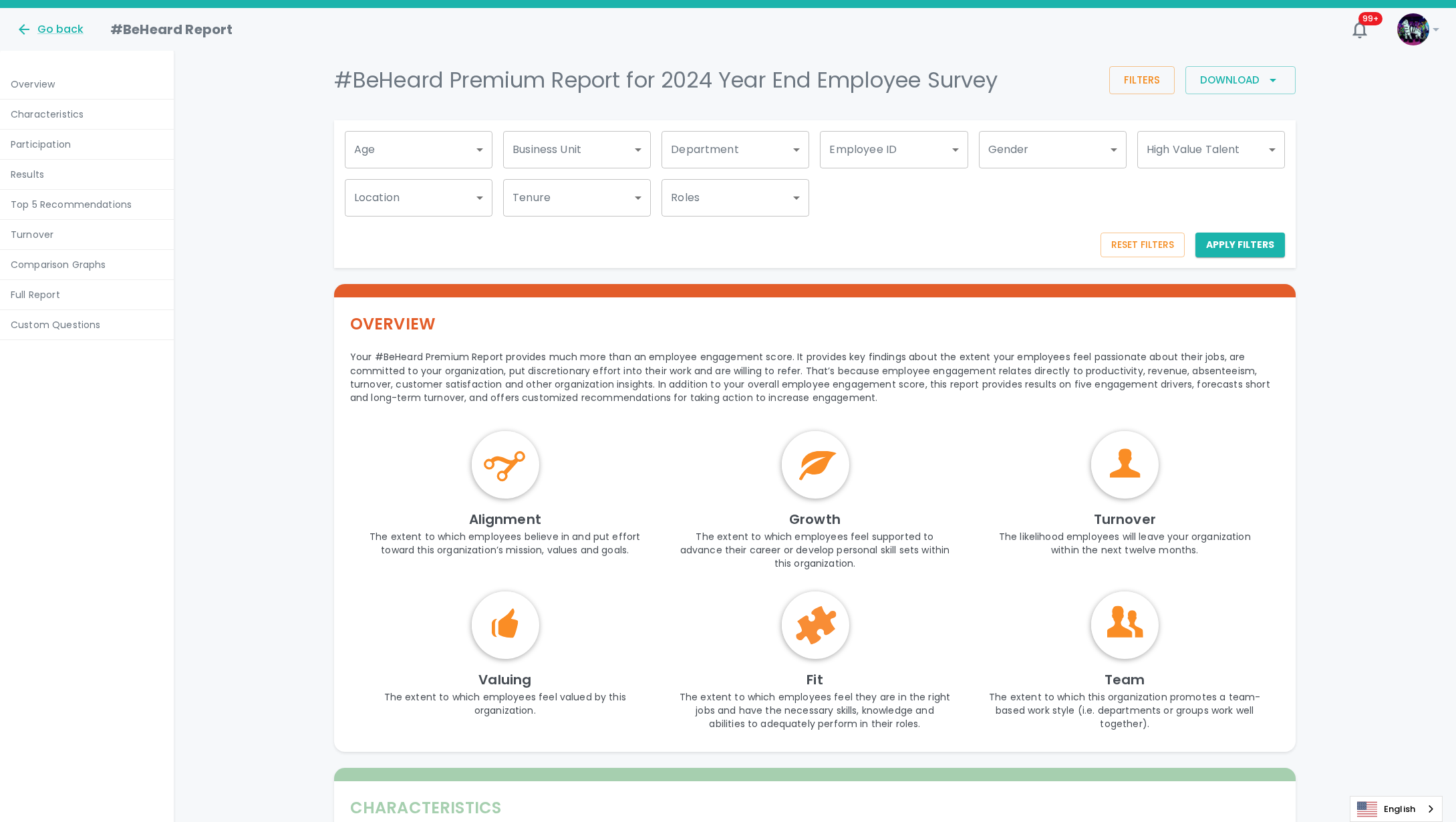
click at [1035, 209] on div "Reset Filters Apply Filters" at bounding box center [809, 231] width 951 height 51
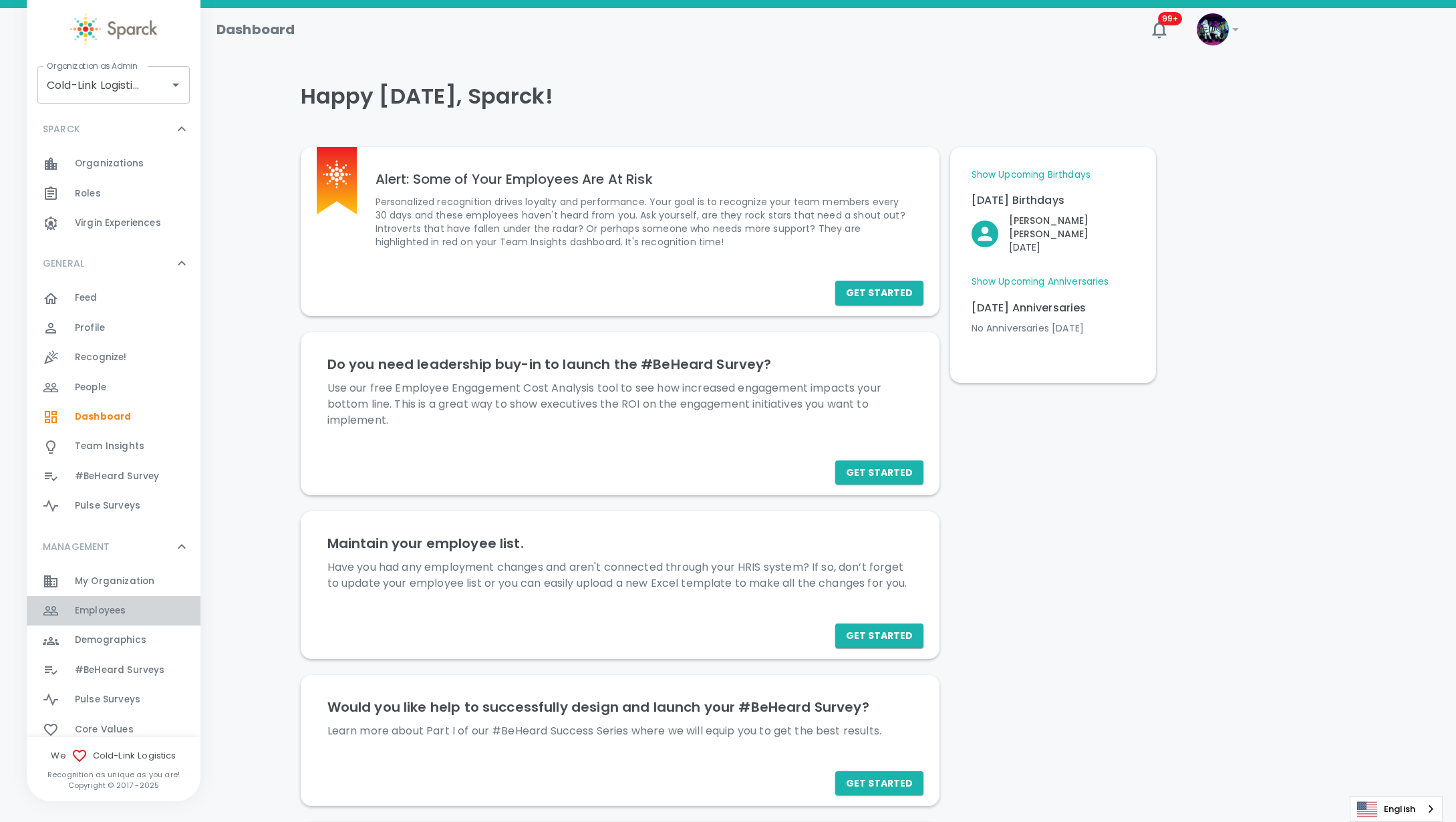
click at [134, 609] on div "Employees 0" at bounding box center [138, 611] width 126 height 19
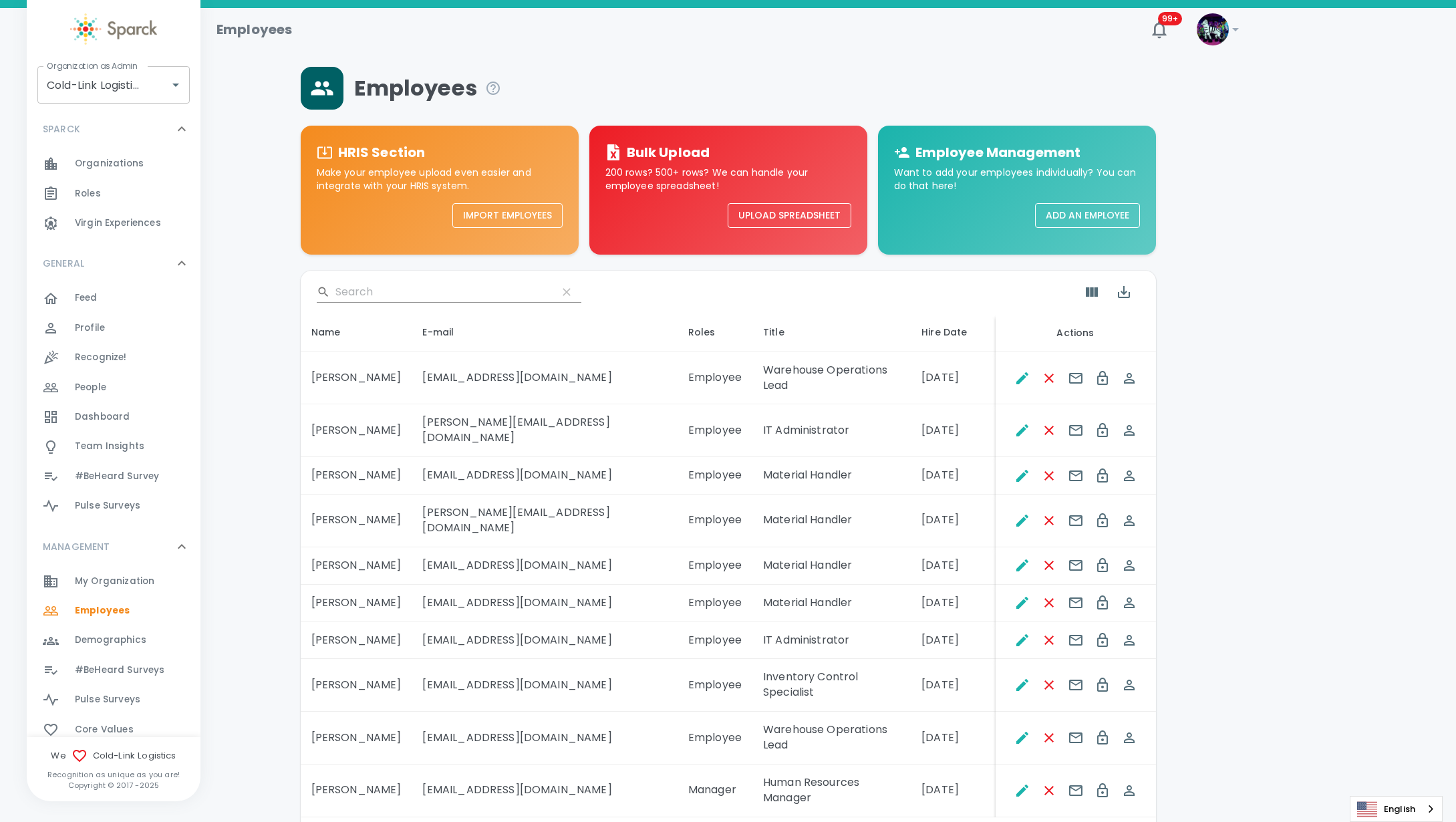
click at [127, 672] on span "#BeHeard Surveys" at bounding box center [120, 670] width 90 height 13
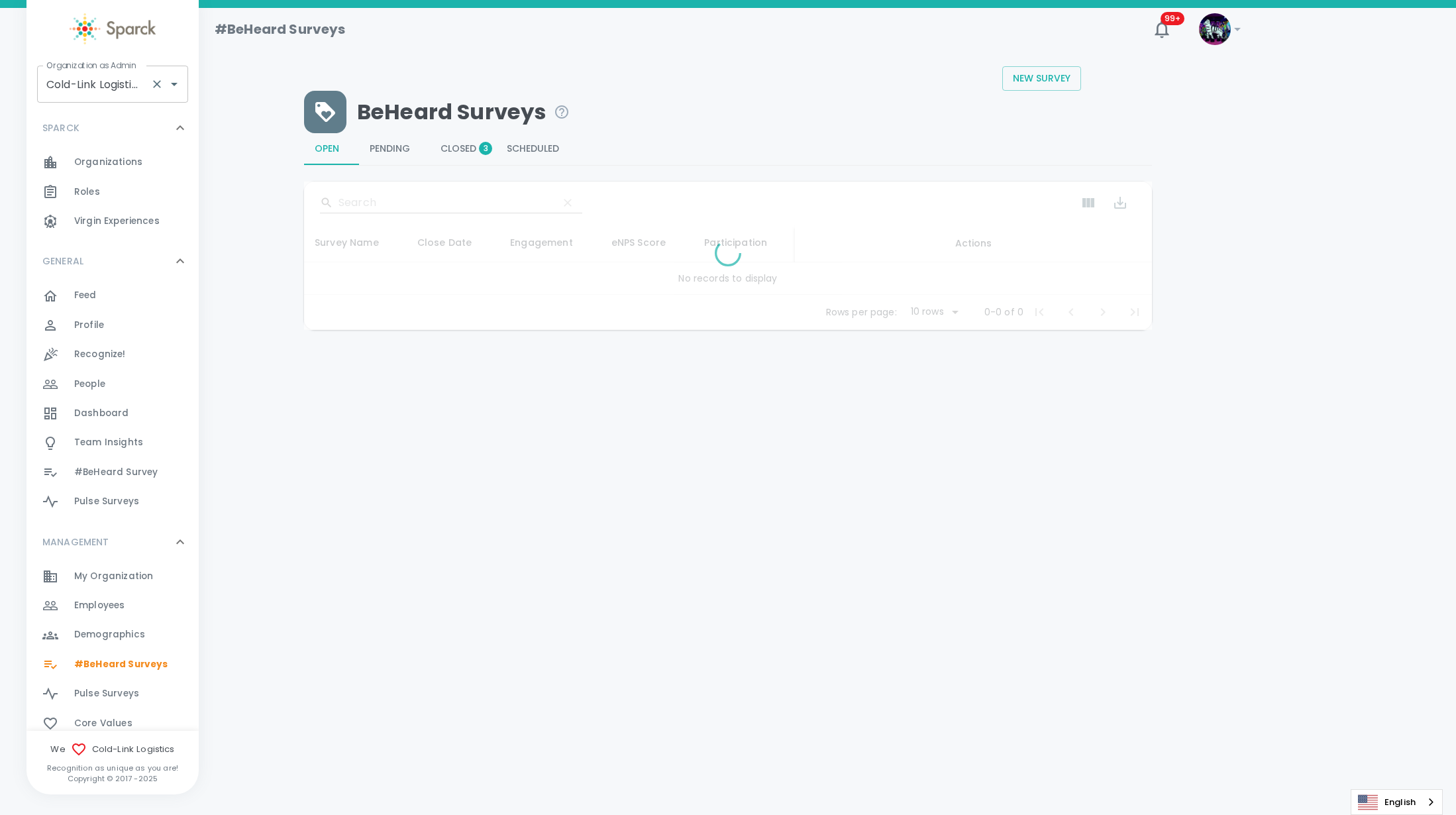
click at [58, 78] on input "Cold-Link Logistics • 496" at bounding box center [94, 83] width 102 height 25
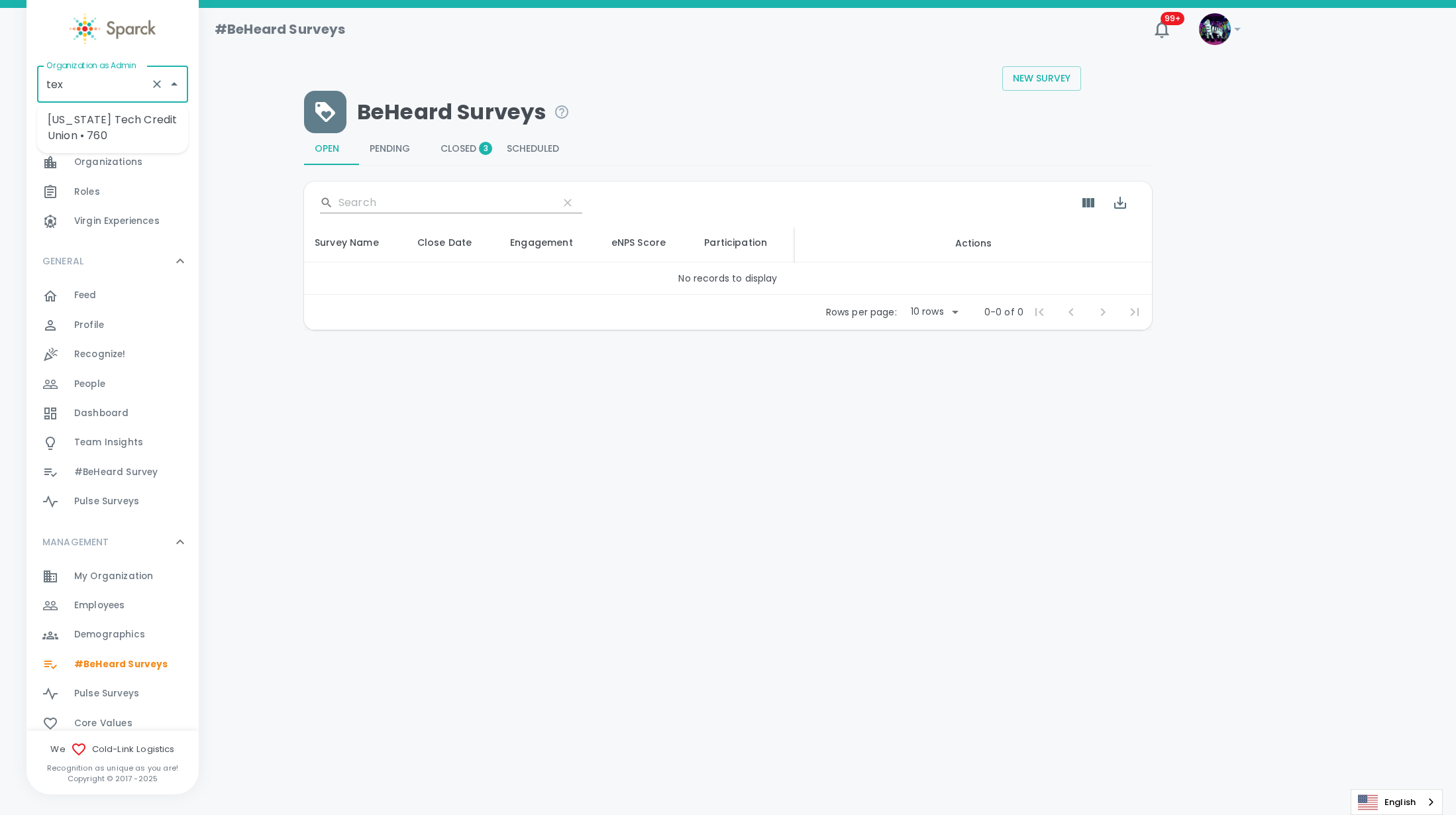
click at [144, 112] on li "[US_STATE] Tech Credit Union • 760" at bounding box center [112, 127] width 151 height 40
type input "[US_STATE] Tech Credit Union • 760"
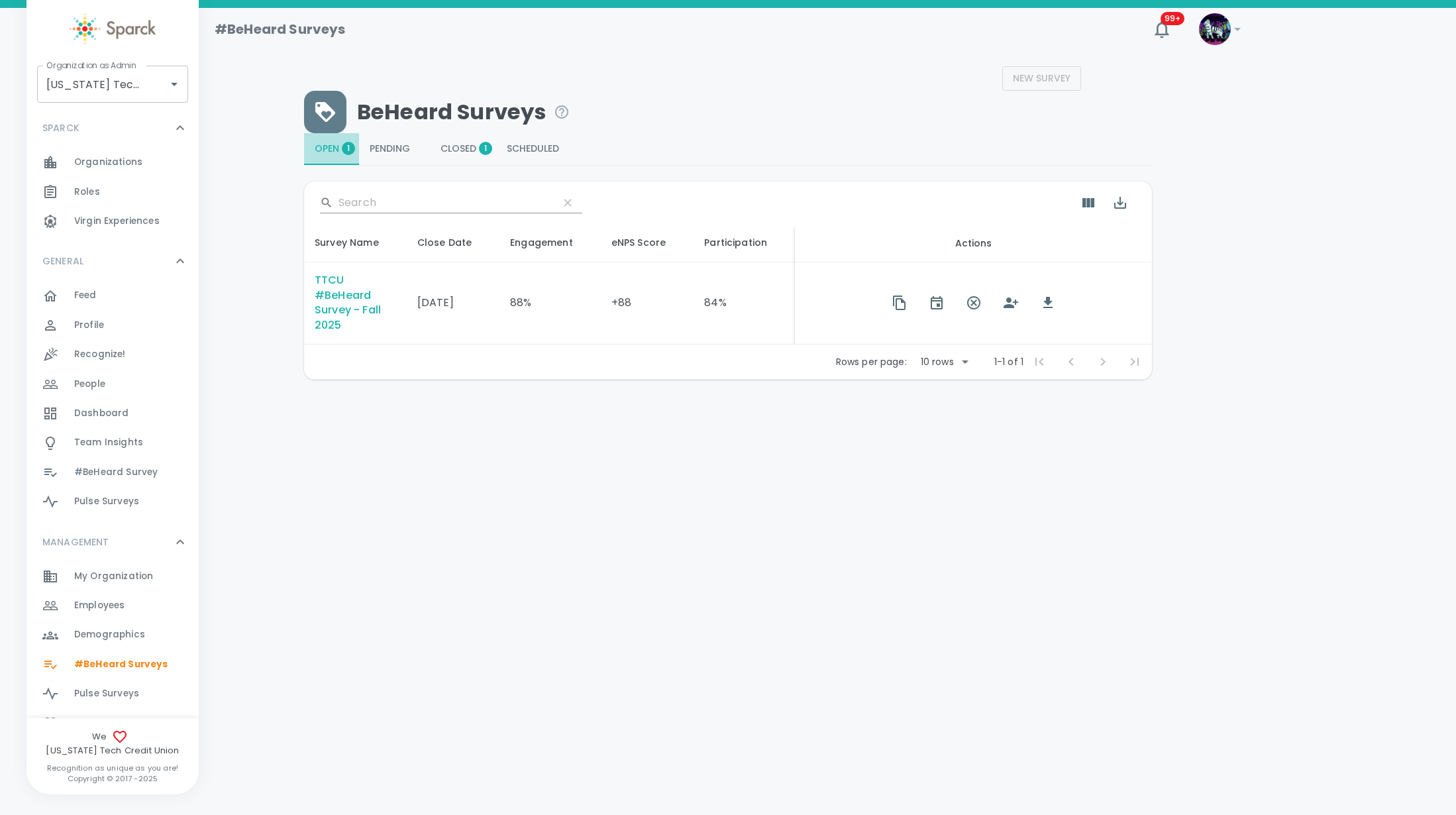
click at [337, 154] on span "Open 1" at bounding box center [332, 149] width 34 height 12
click at [347, 290] on div "TTCU #BeHeard Survey - Fall 2025" at bounding box center [355, 303] width 82 height 61
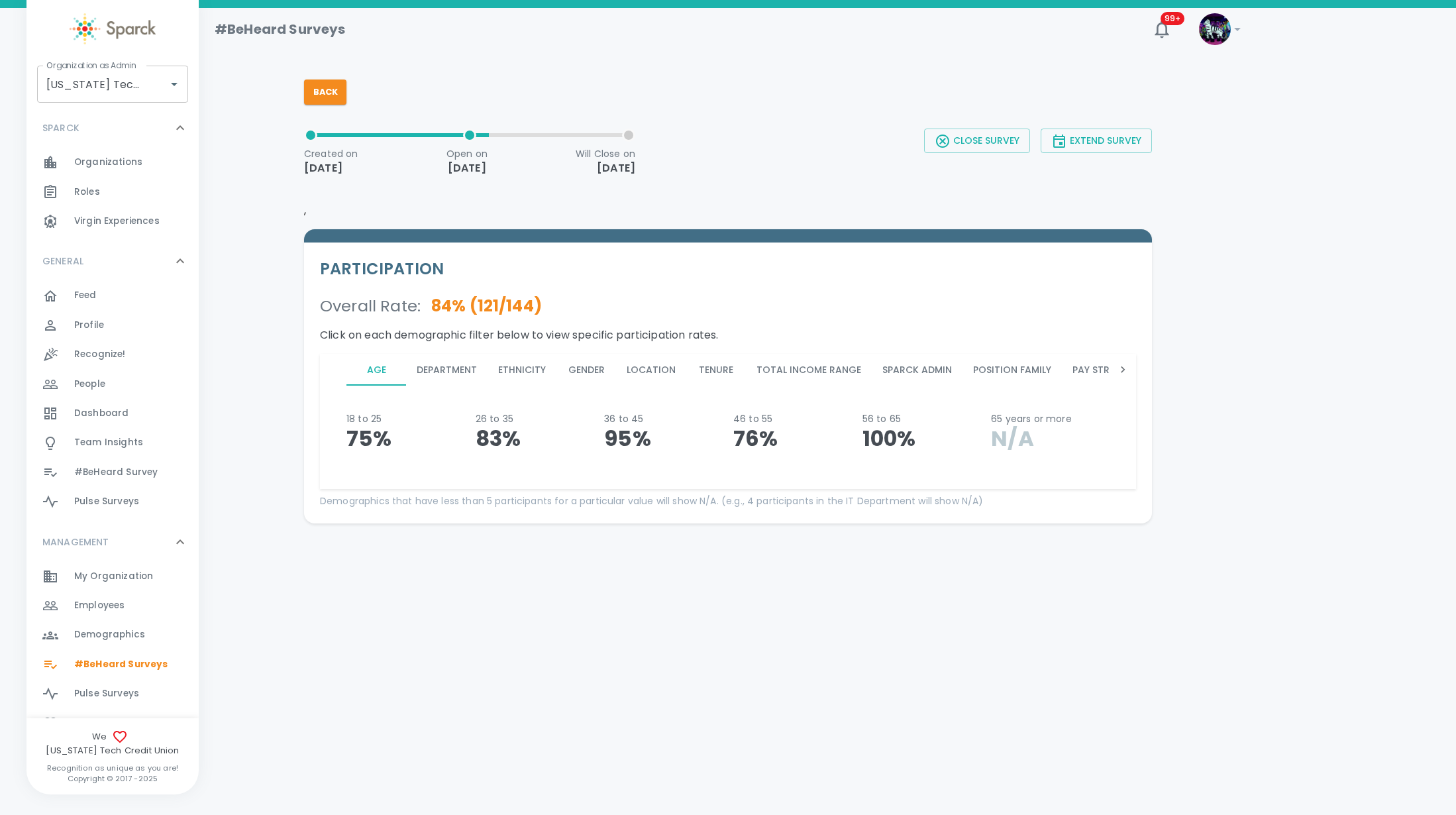
click at [444, 359] on button "Department" at bounding box center [447, 369] width 82 height 32
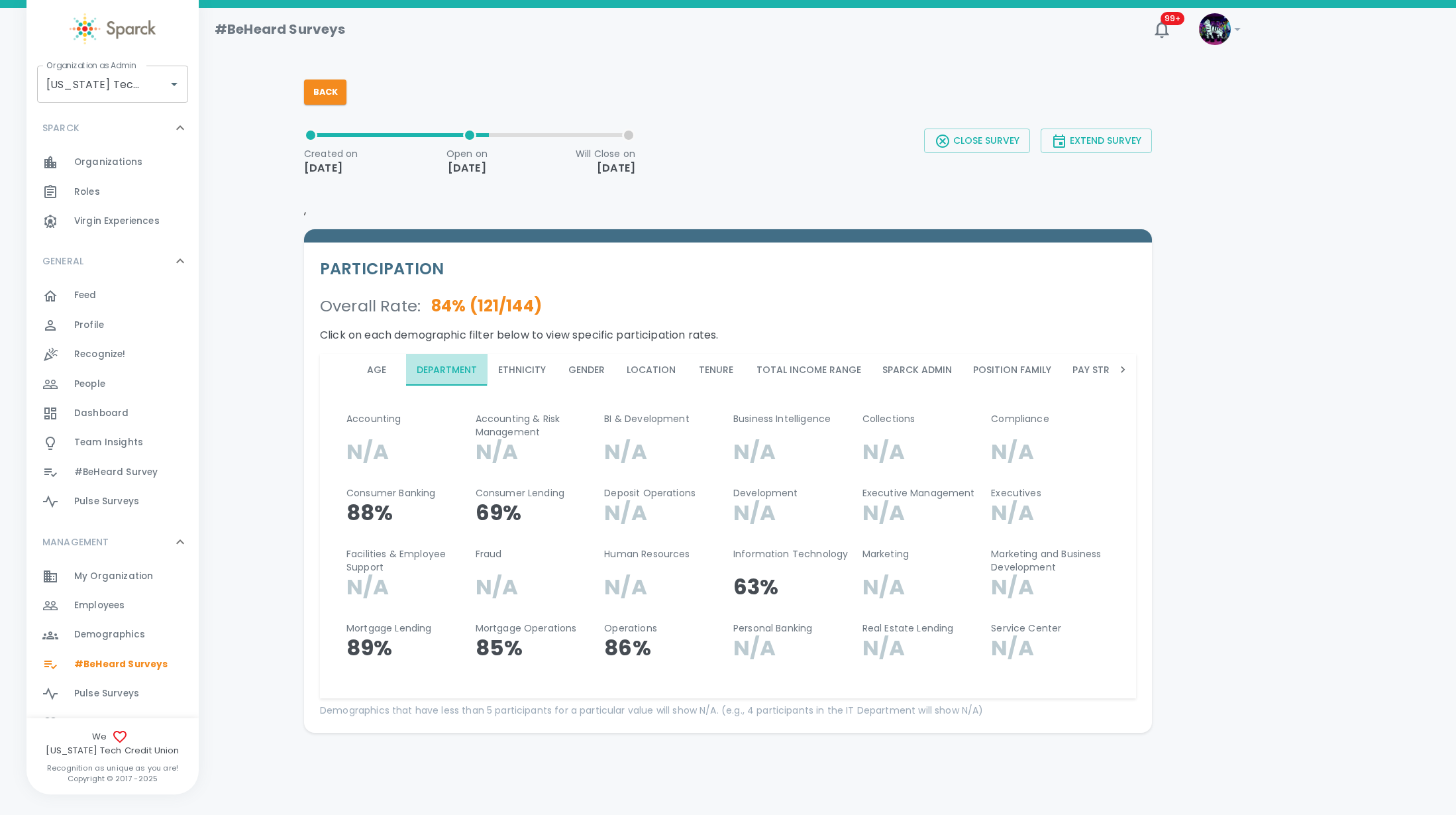
click at [444, 359] on button "Department" at bounding box center [447, 369] width 82 height 32
click at [501, 370] on button "Ethnicity" at bounding box center [521, 369] width 69 height 32
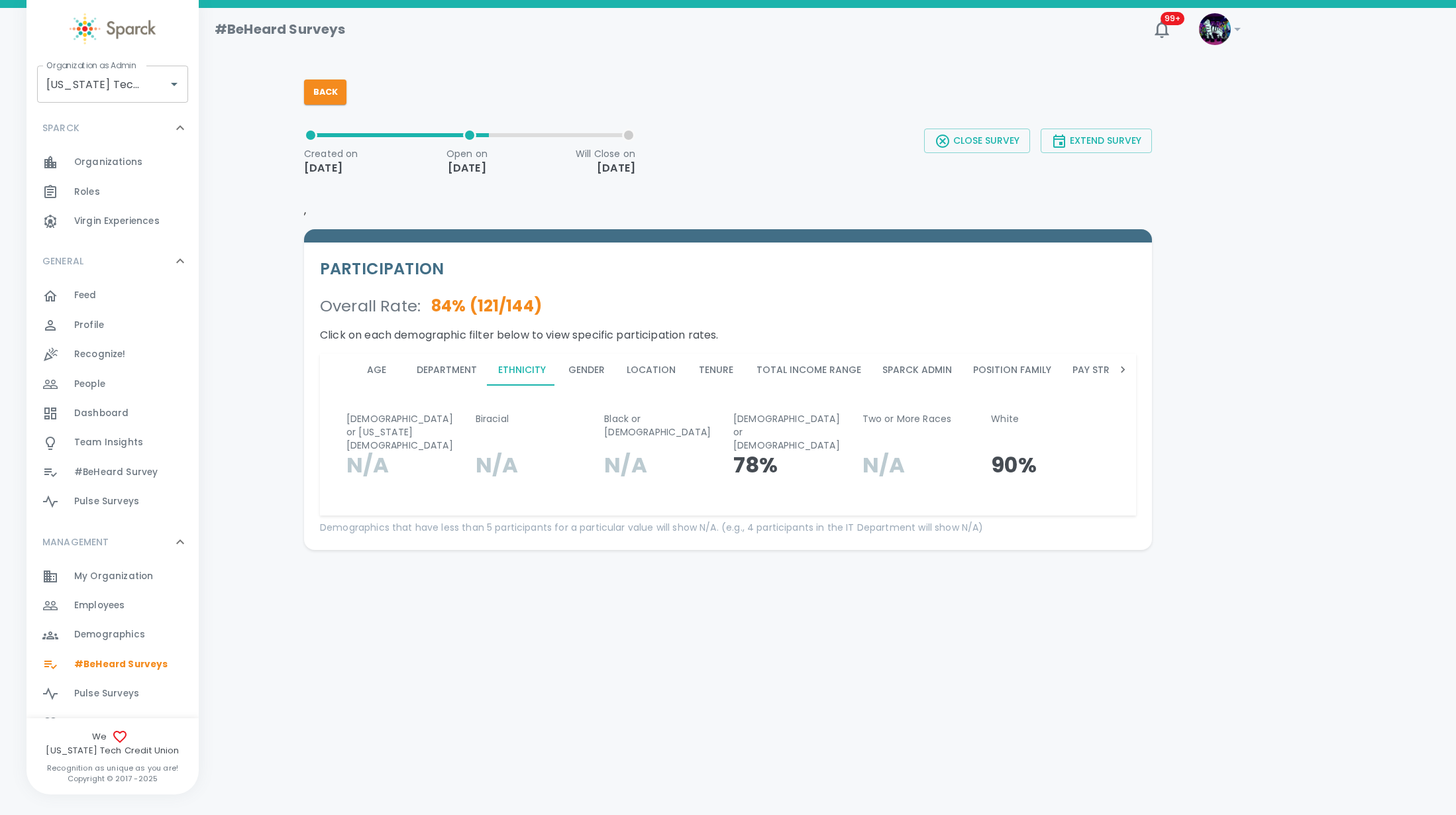
click at [571, 376] on button "Gender" at bounding box center [586, 369] width 60 height 32
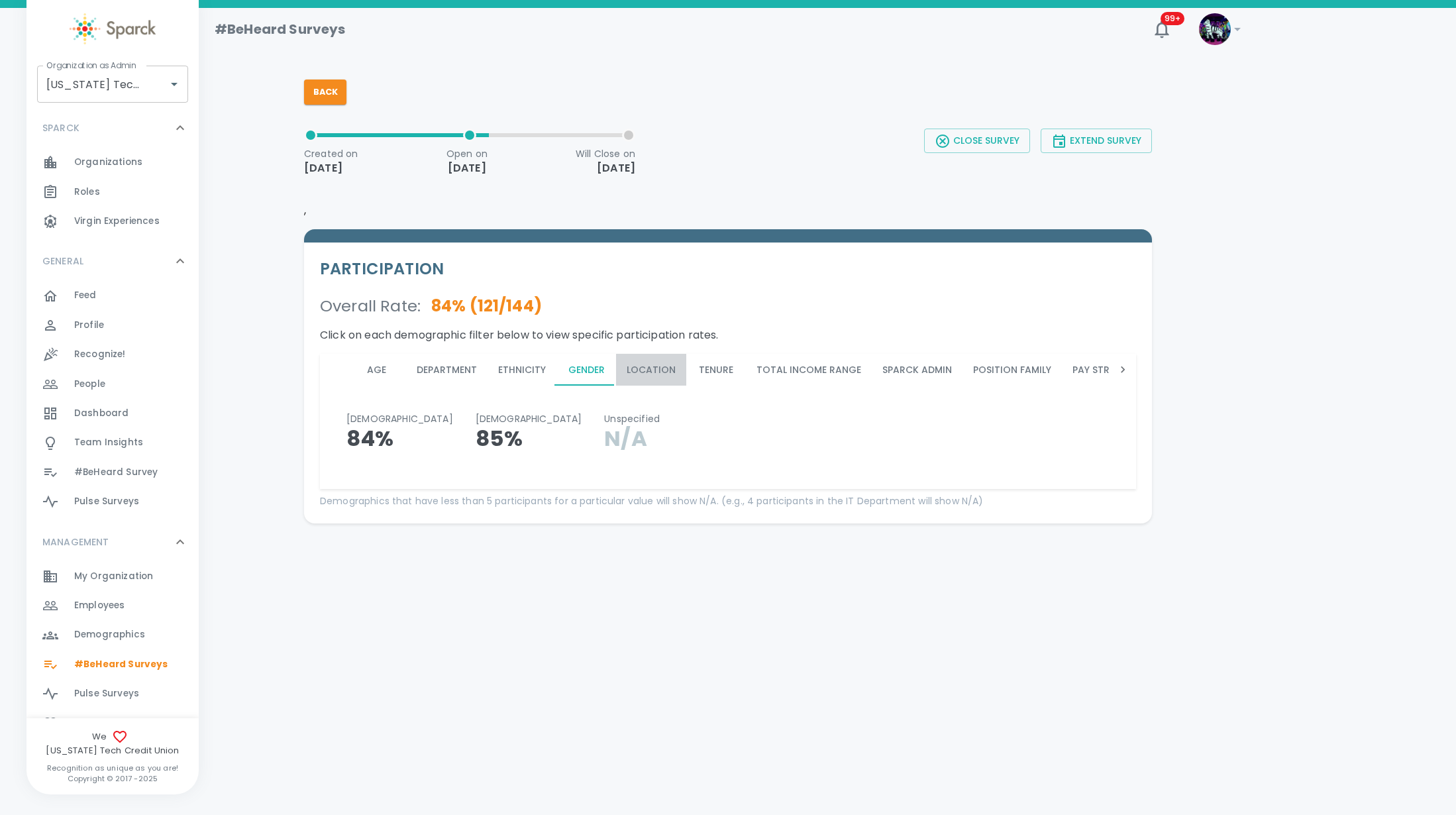
click at [655, 373] on button "Location" at bounding box center [651, 369] width 70 height 32
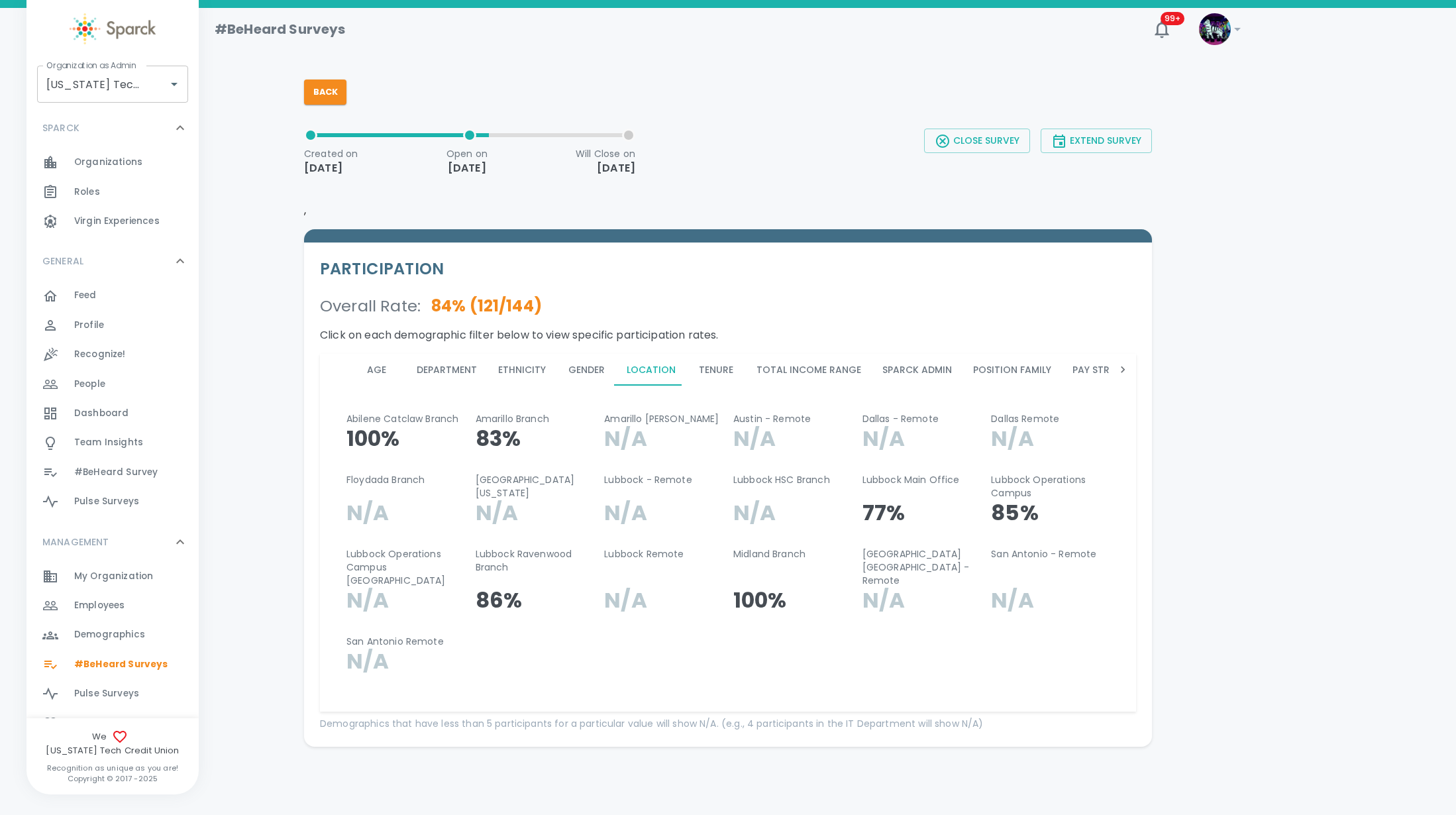
click at [751, 366] on button "Total Income Range" at bounding box center [808, 369] width 125 height 32
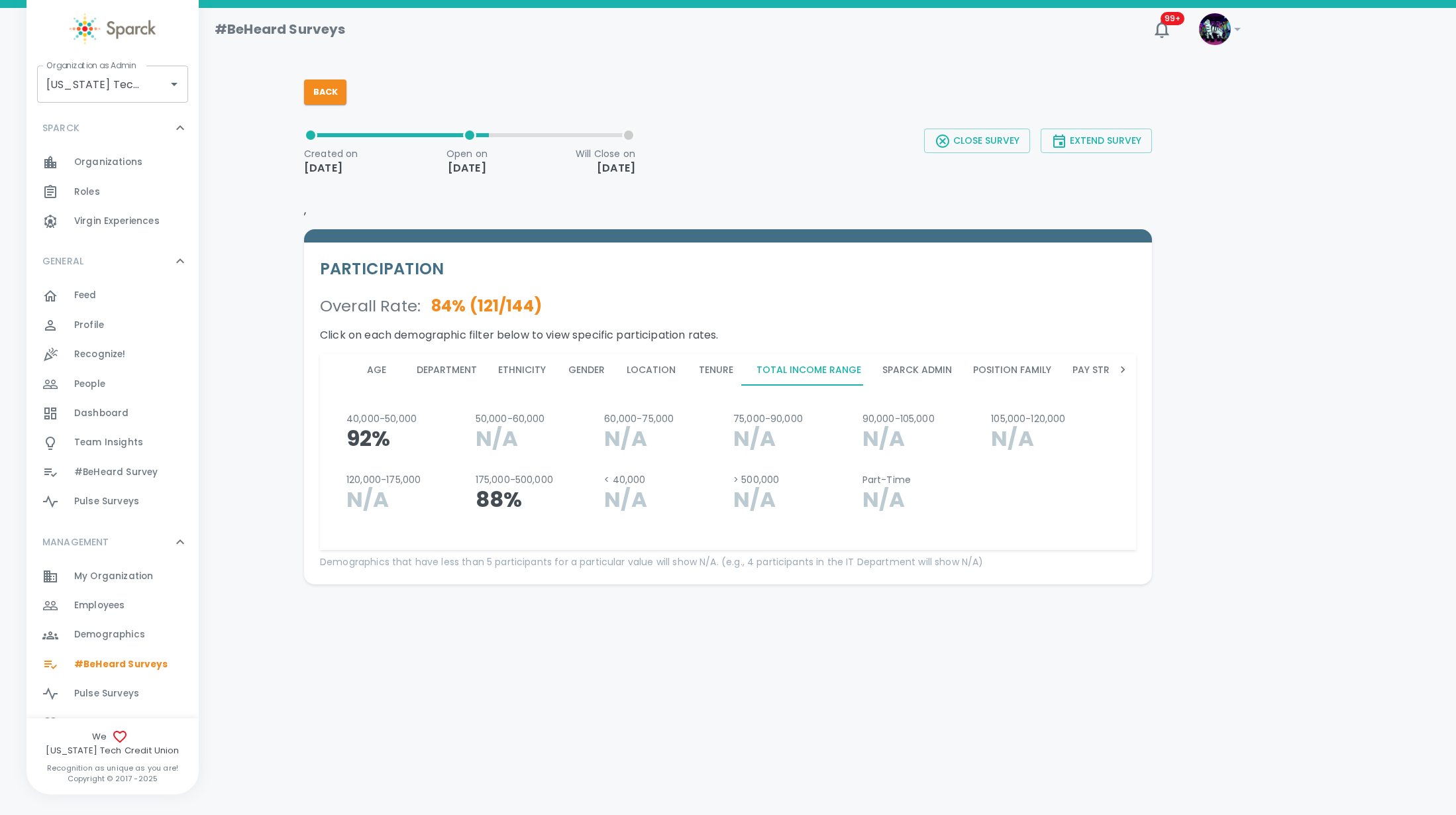
click at [898, 363] on button "Sparck Admin" at bounding box center [917, 369] width 91 height 32
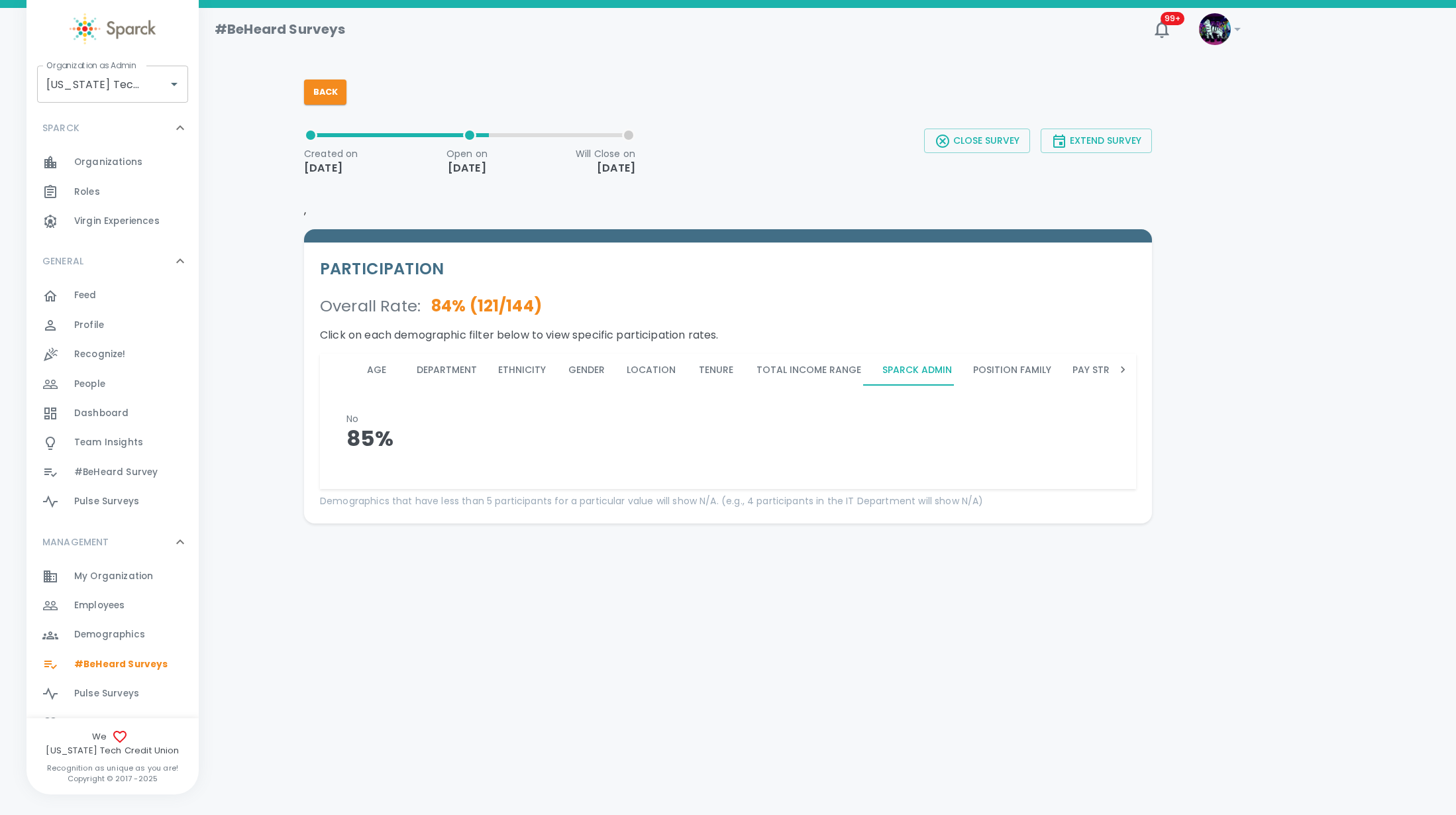
click at [968, 370] on button "Position Family" at bounding box center [1012, 369] width 100 height 32
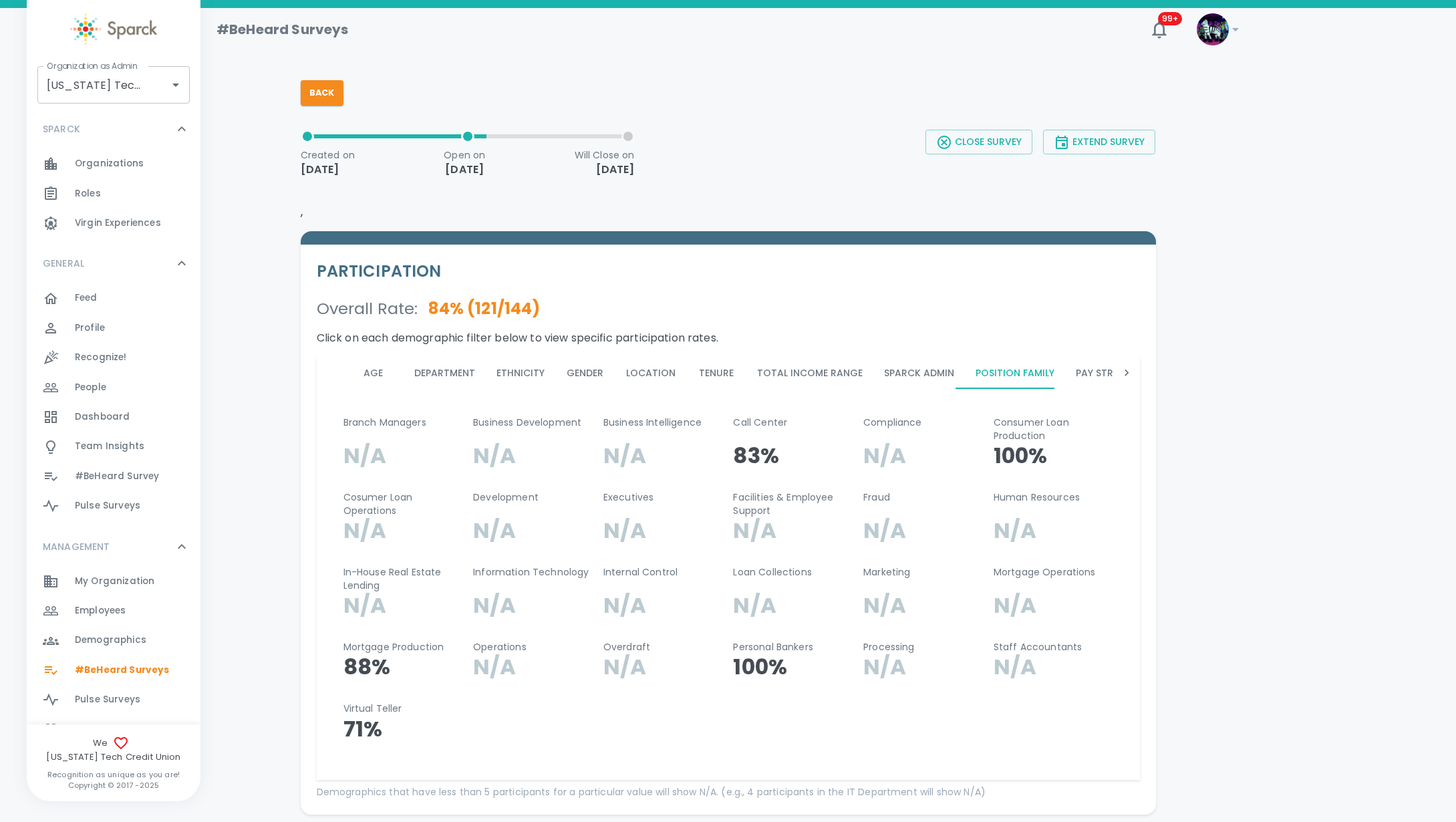
click at [1093, 376] on button "Pay Structure" at bounding box center [1113, 372] width 96 height 32
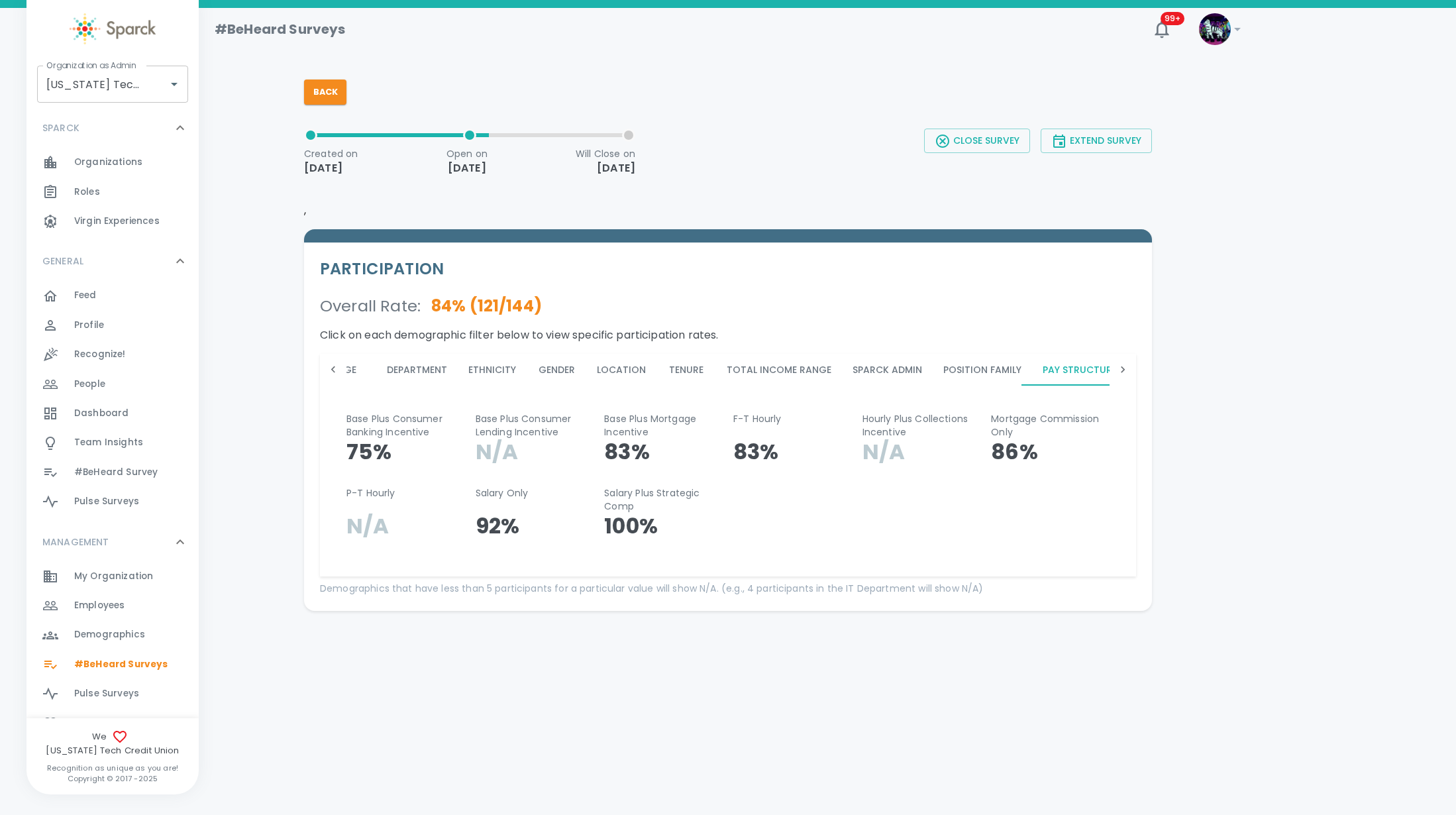
scroll to position [0, 36]
click at [1123, 367] on icon at bounding box center [1123, 370] width 4 height 6
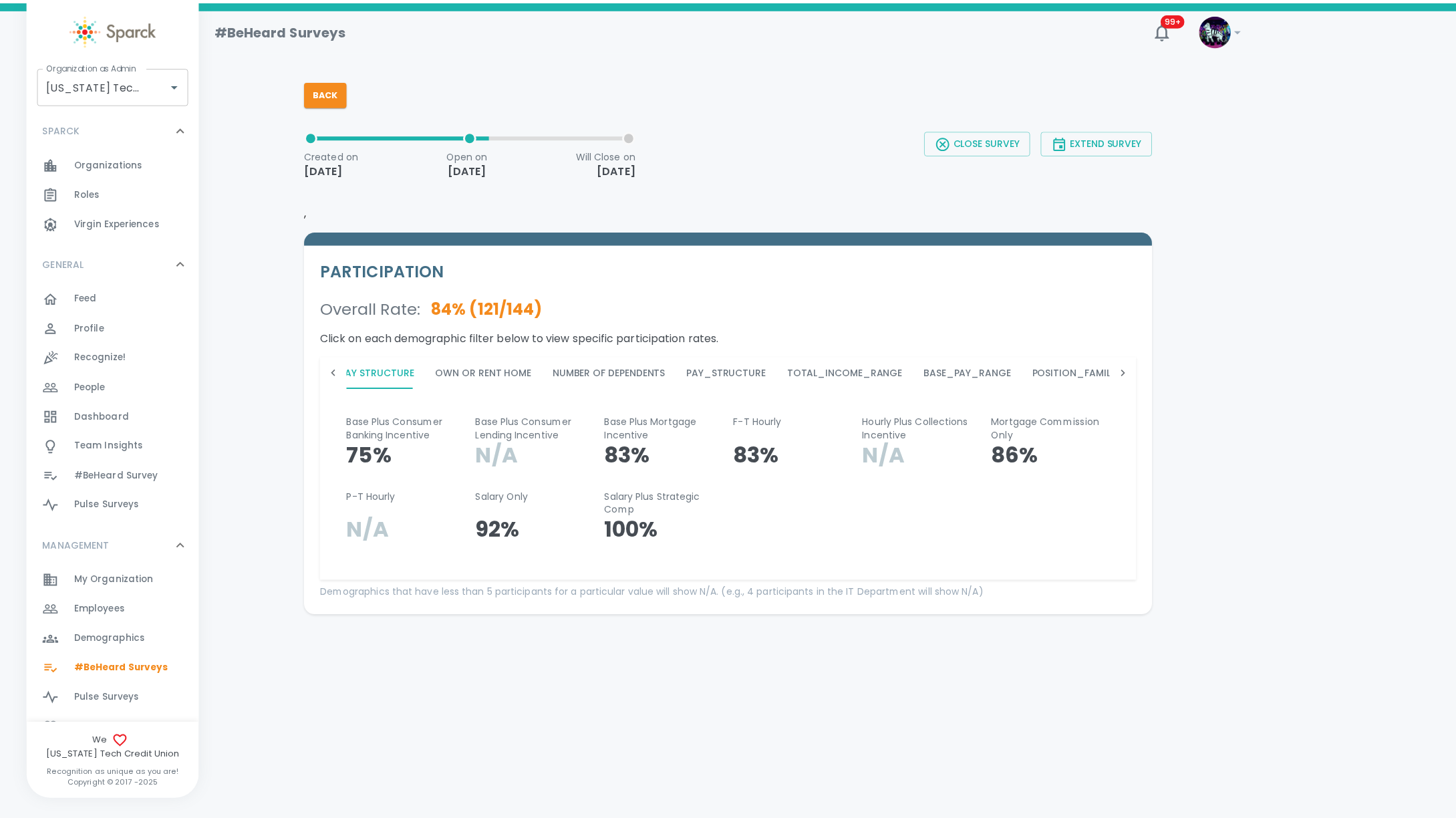
scroll to position [0, 747]
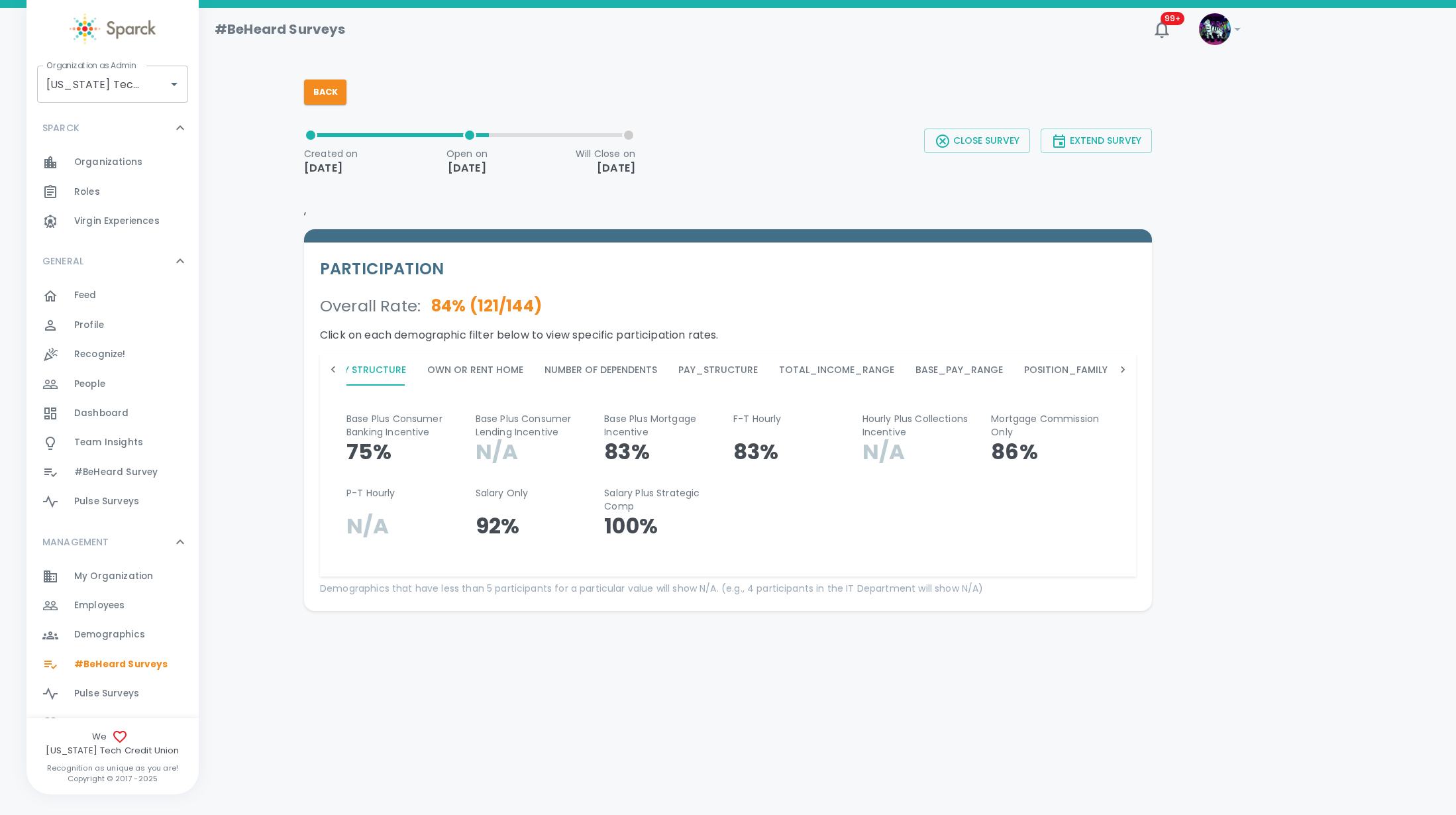
click at [465, 361] on button "Own or Rent Home" at bounding box center [475, 369] width 117 height 32
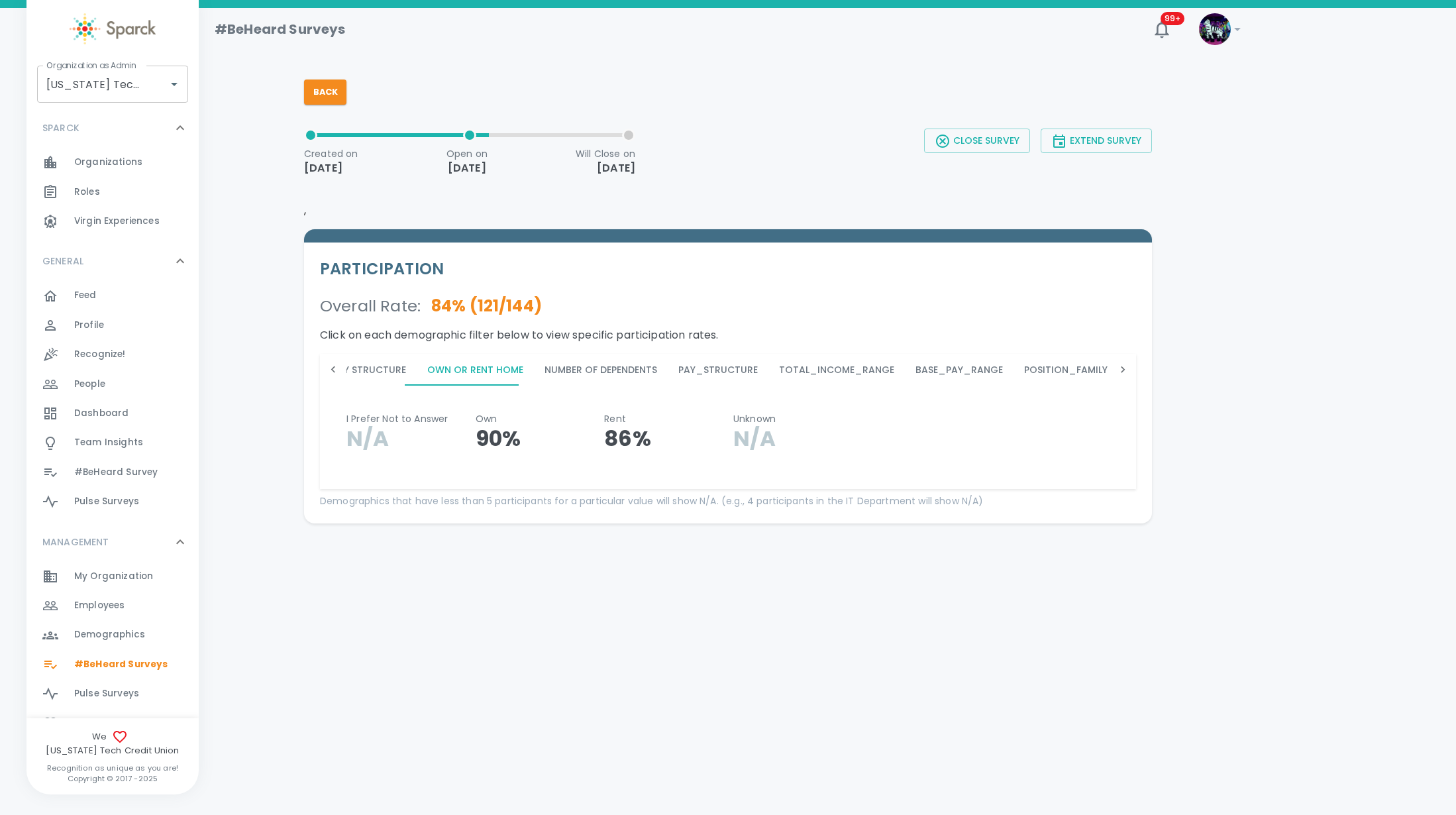
click at [554, 362] on button "Number of Dependents" at bounding box center [601, 369] width 134 height 32
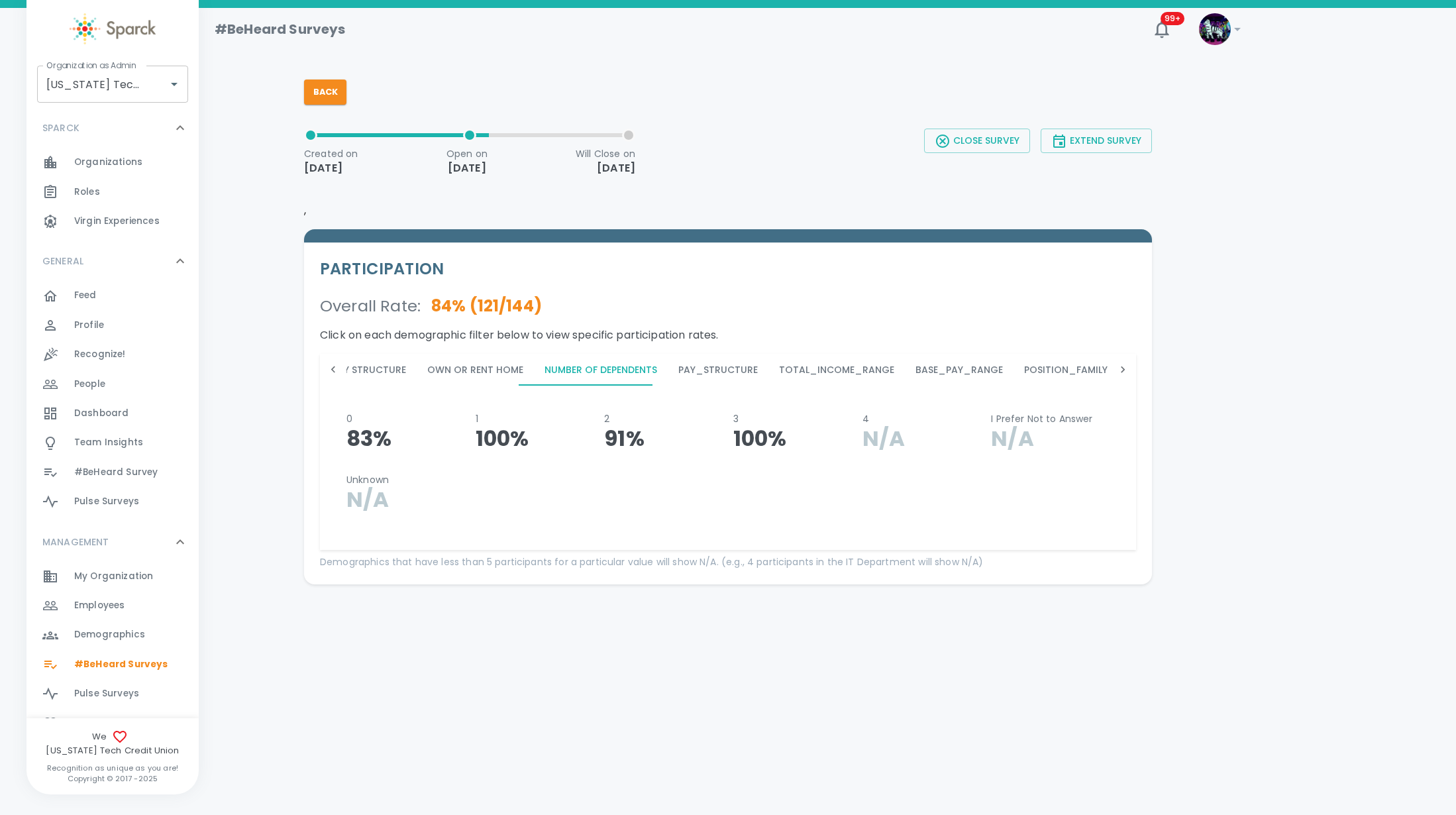
click at [697, 363] on button "Pay_Structure" at bounding box center [718, 369] width 100 height 32
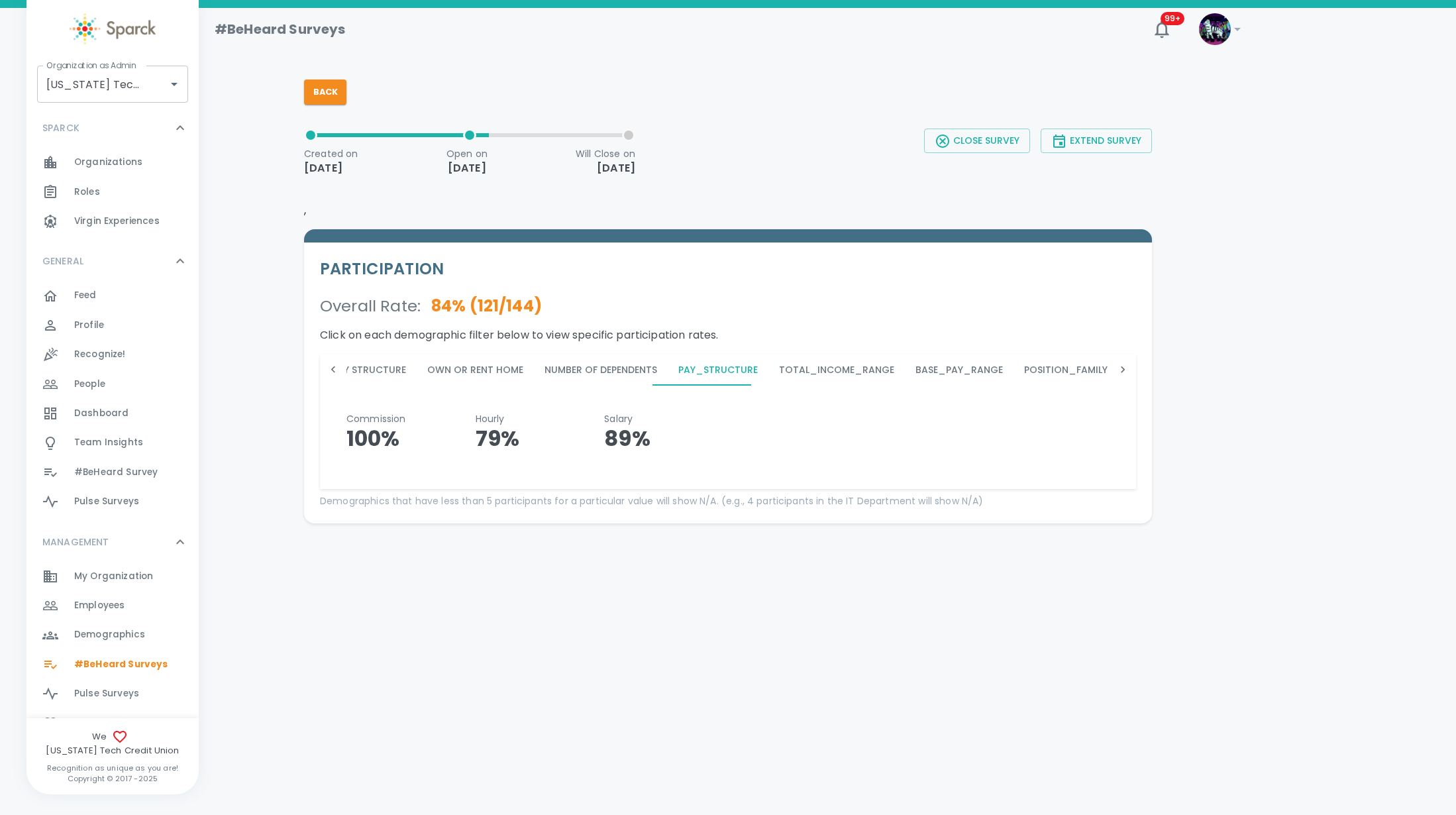
click at [779, 372] on button "Total_Income_Range" at bounding box center [836, 369] width 137 height 32
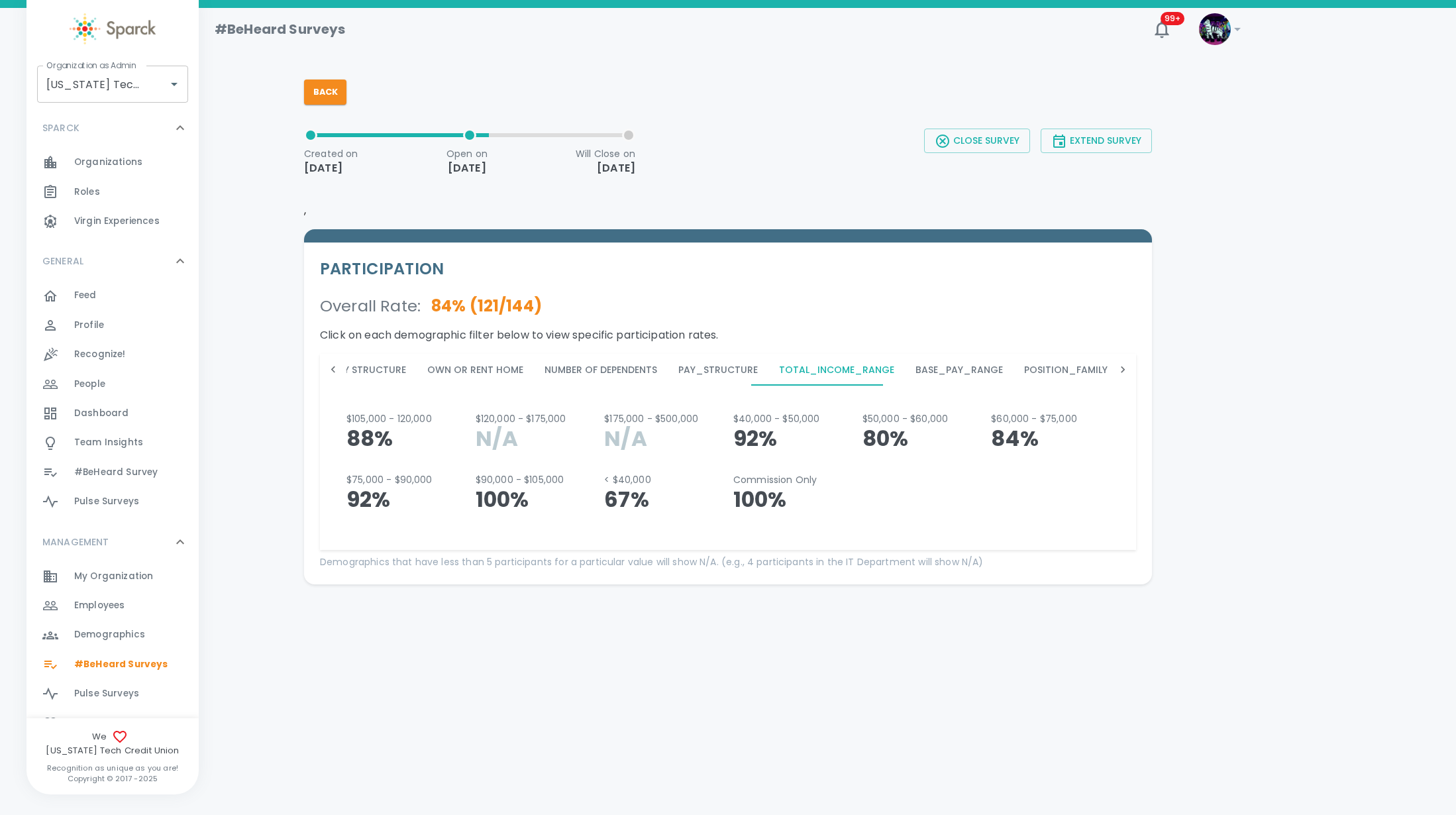
click at [944, 371] on button "Base_Pay_Range" at bounding box center [959, 369] width 108 height 32
click at [1031, 371] on button "Position_Family" at bounding box center [1065, 369] width 104 height 32
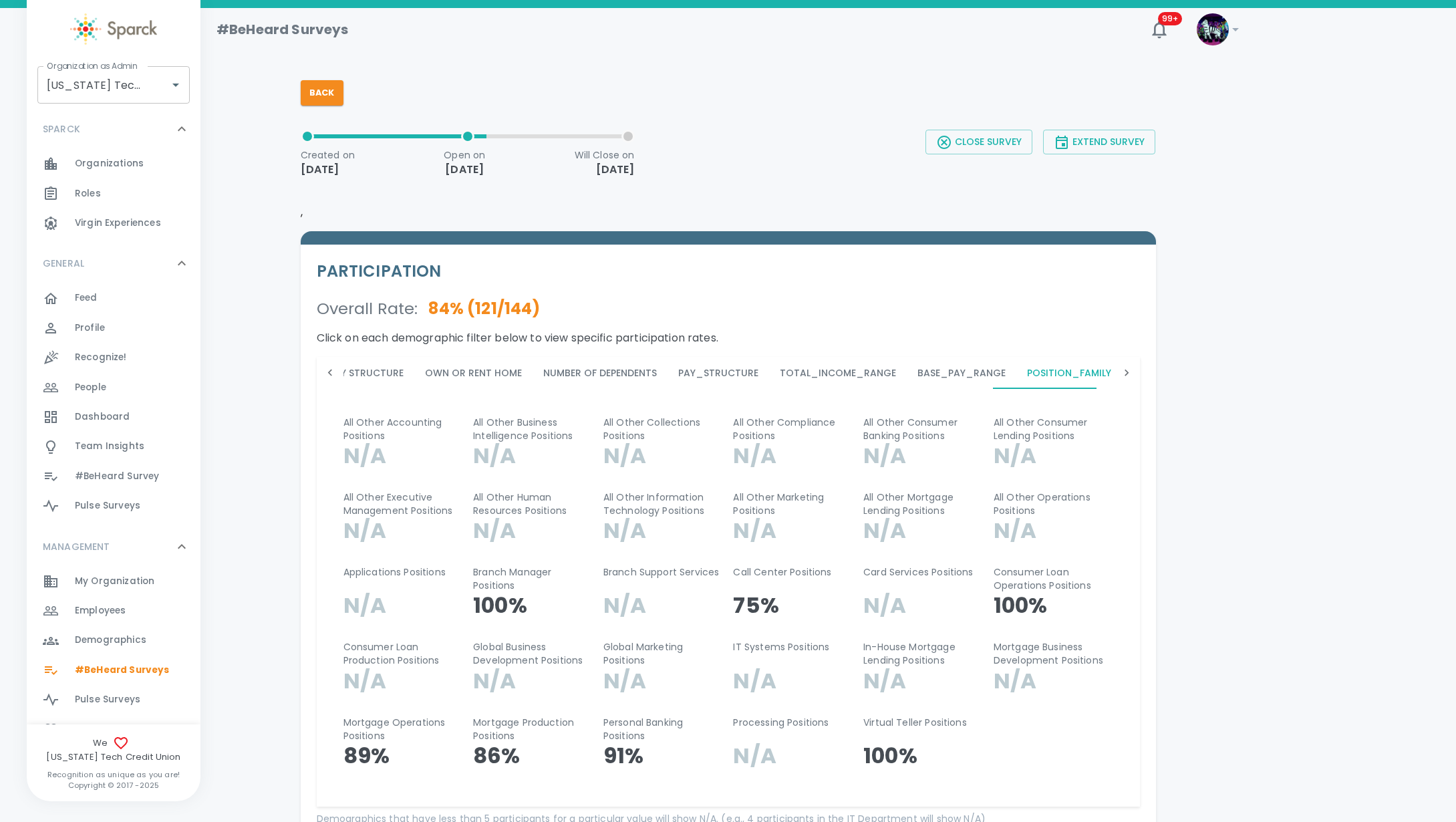
click at [1129, 373] on icon at bounding box center [1127, 372] width 13 height 13
click at [462, 368] on button "Marital_Status" at bounding box center [463, 372] width 105 height 32
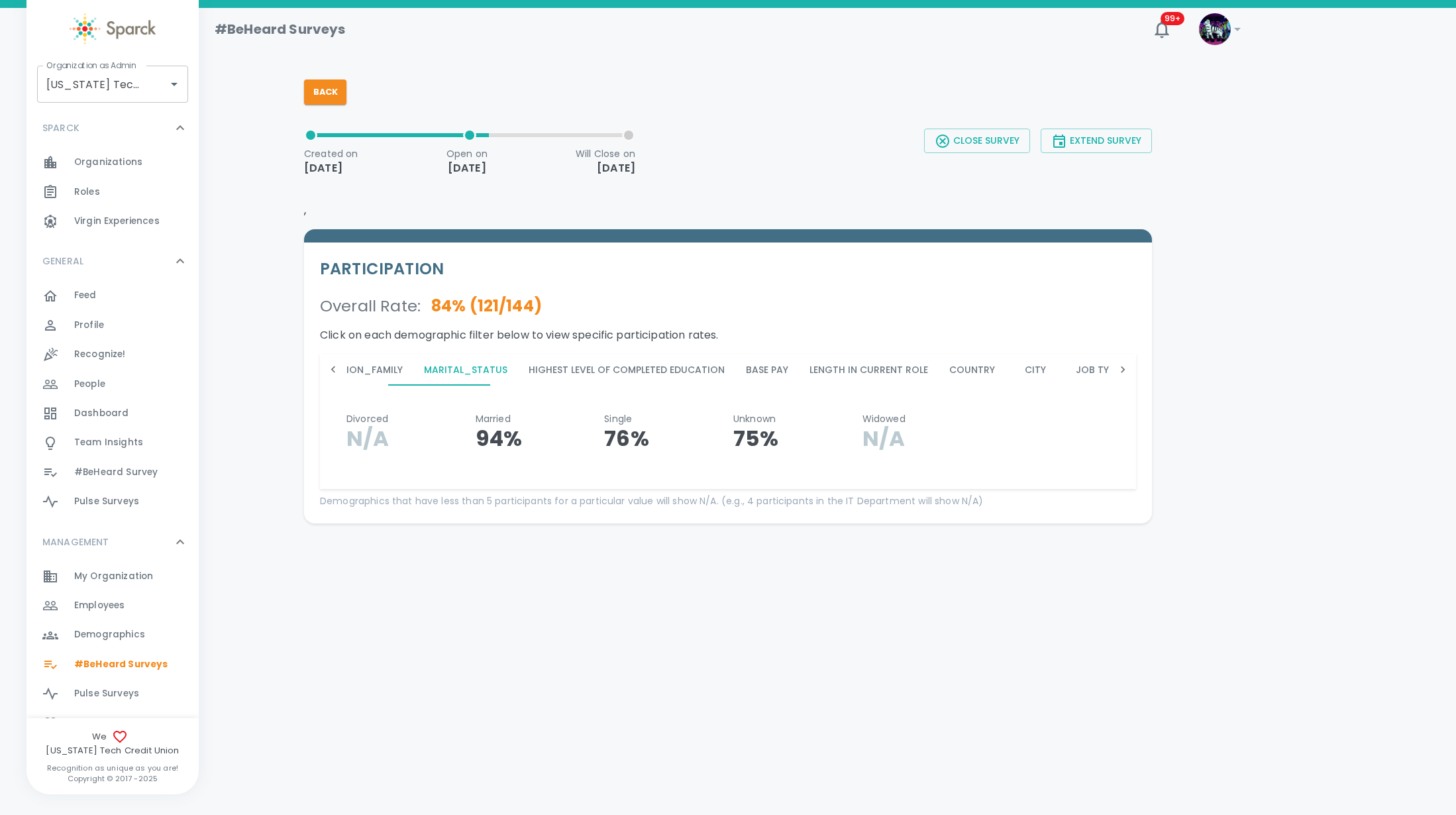
click at [565, 365] on button "Highest Level of Completed Education" at bounding box center [626, 369] width 217 height 32
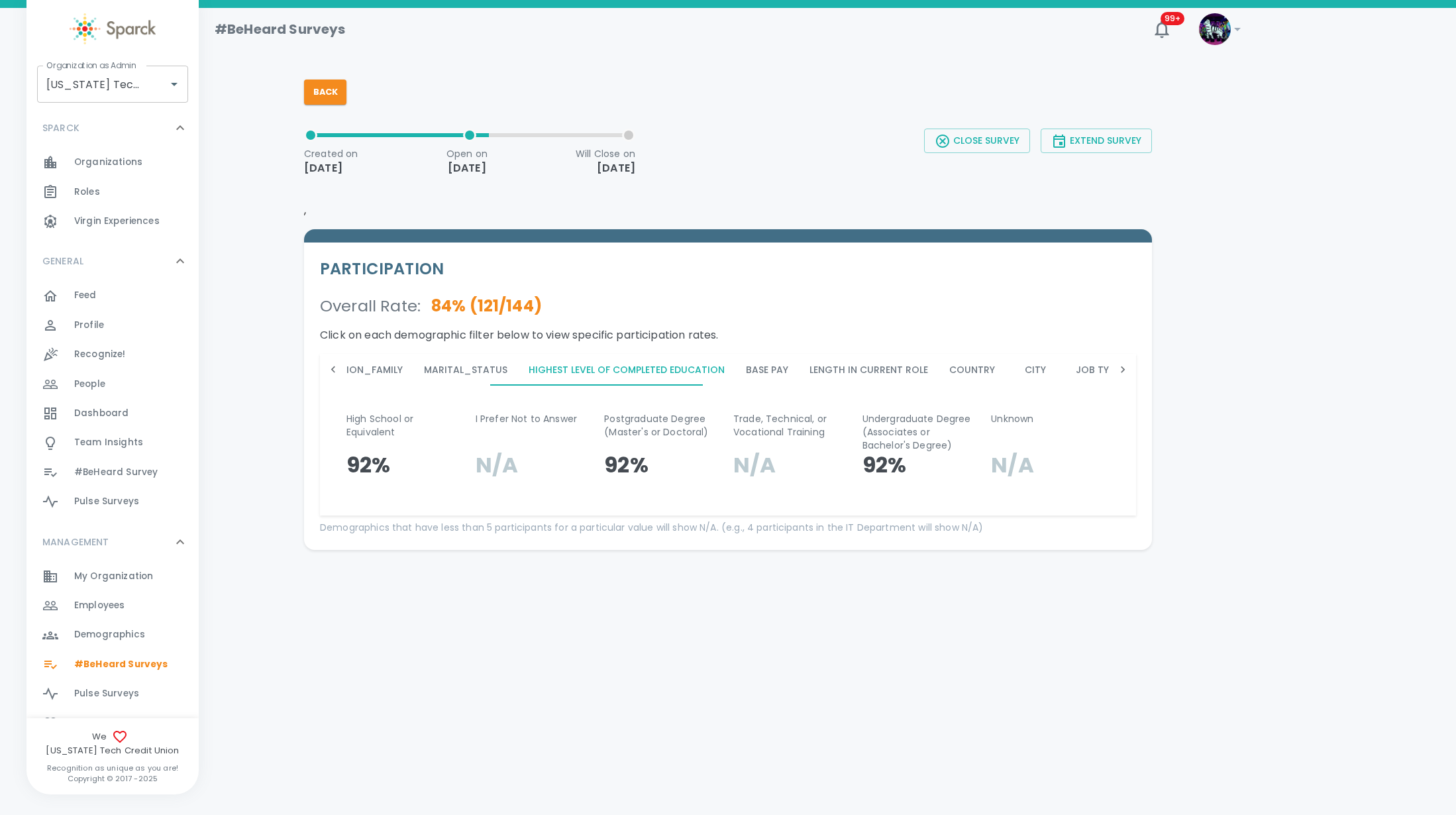
click at [735, 363] on button "Base Pay" at bounding box center [766, 369] width 64 height 32
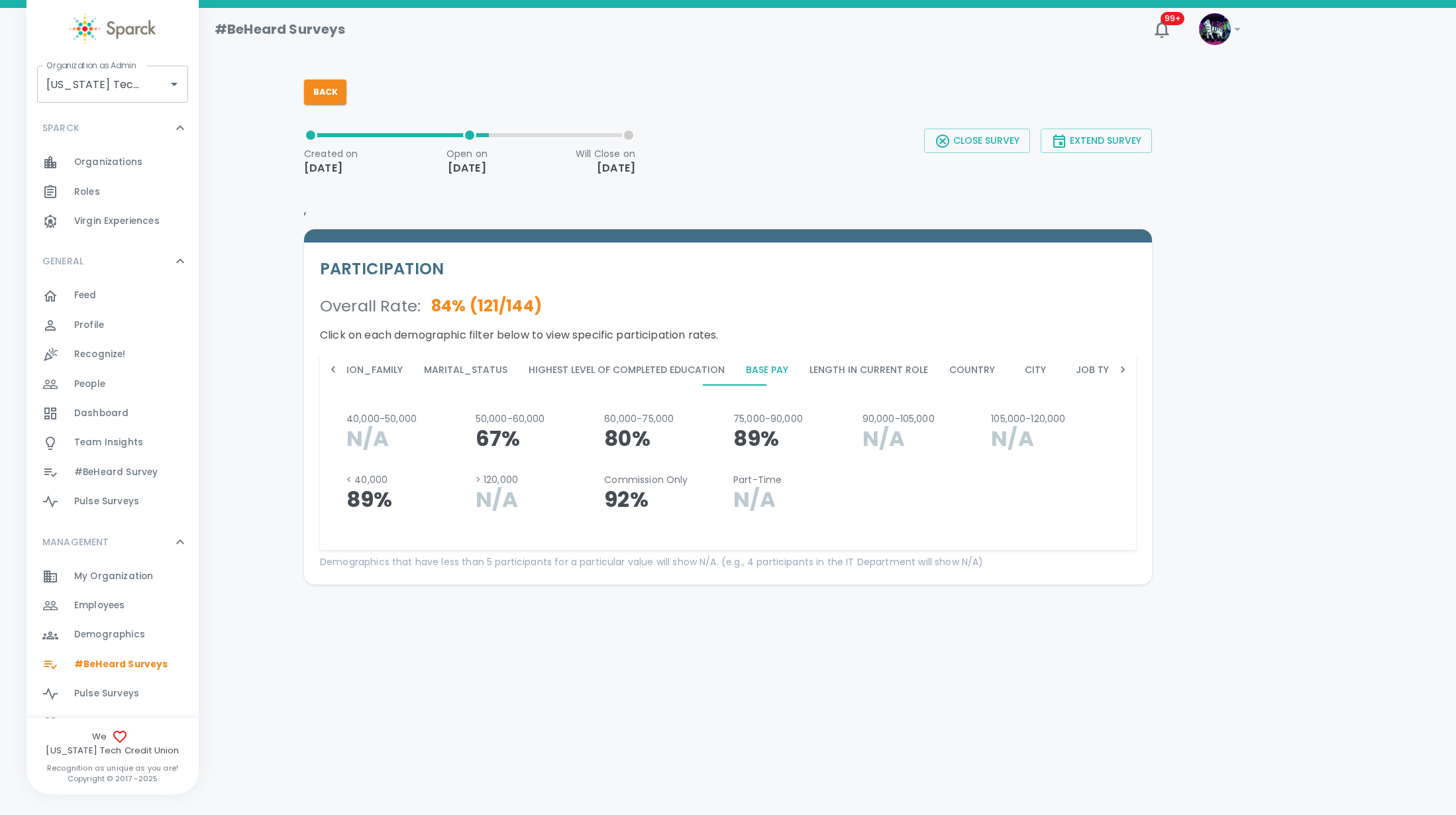
click at [858, 369] on button "Length in Current Role" at bounding box center [868, 369] width 140 height 32
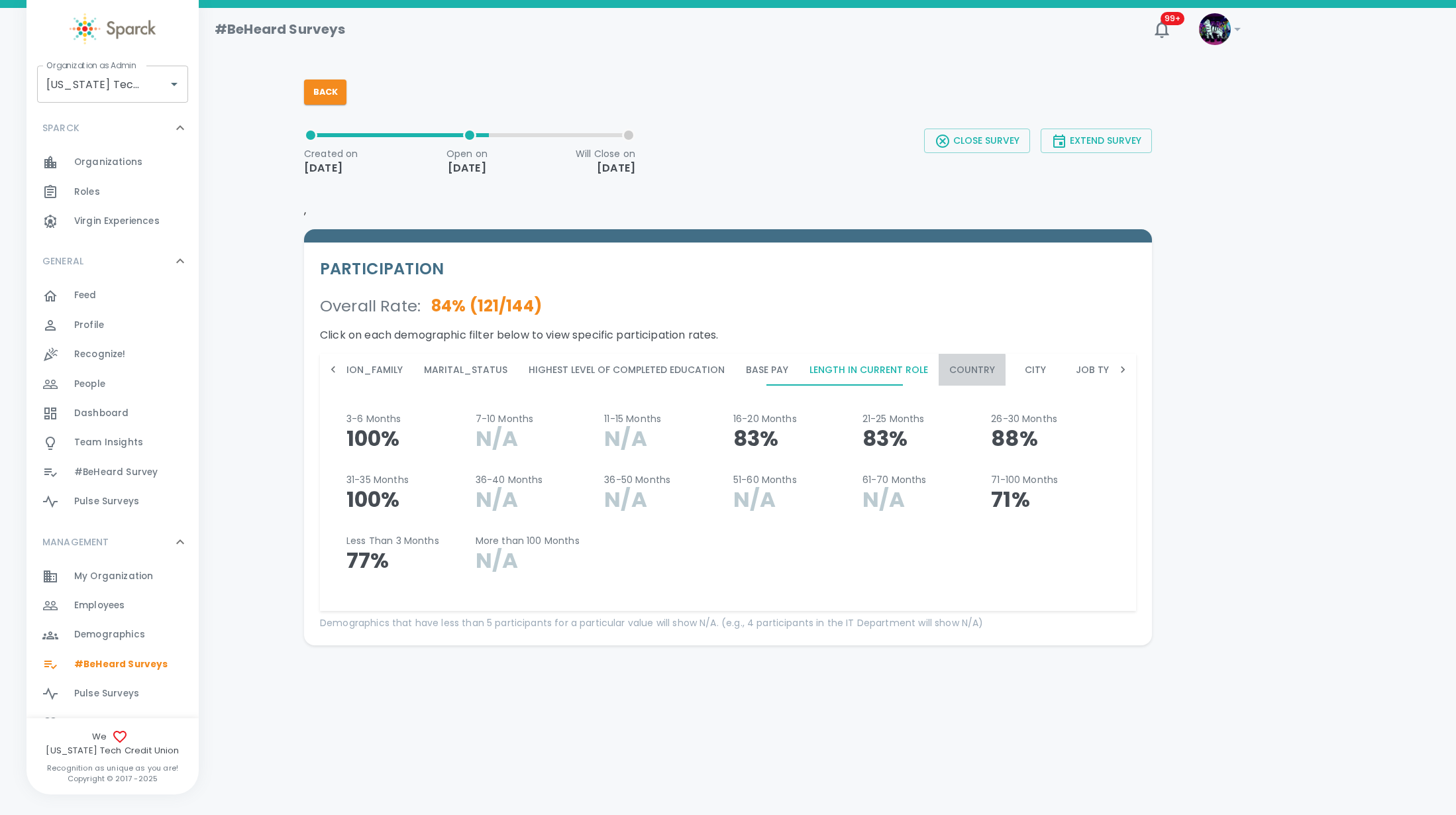
click at [939, 375] on button "Country" at bounding box center [972, 369] width 67 height 32
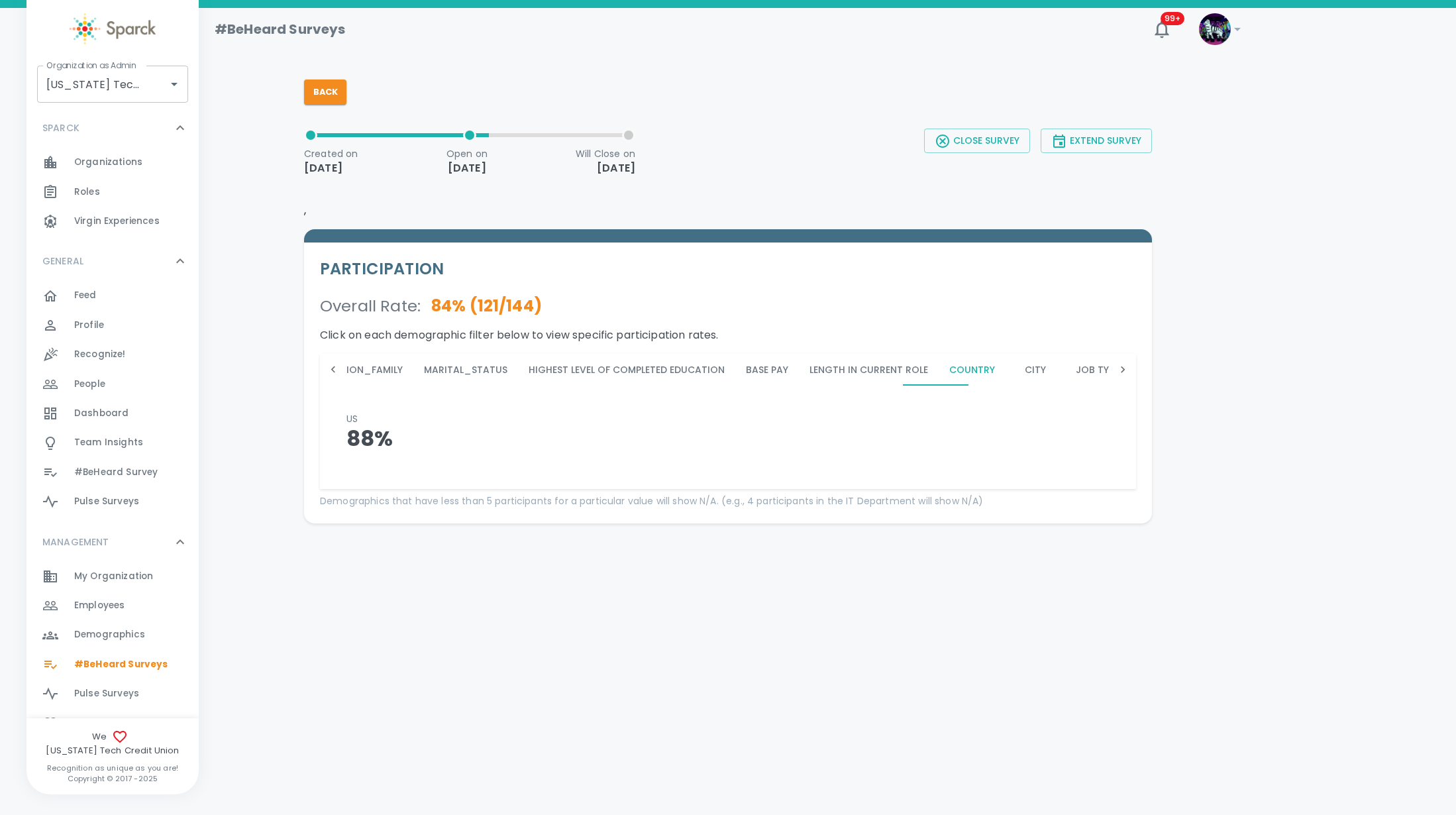
click at [1008, 374] on button "City" at bounding box center [1035, 369] width 60 height 32
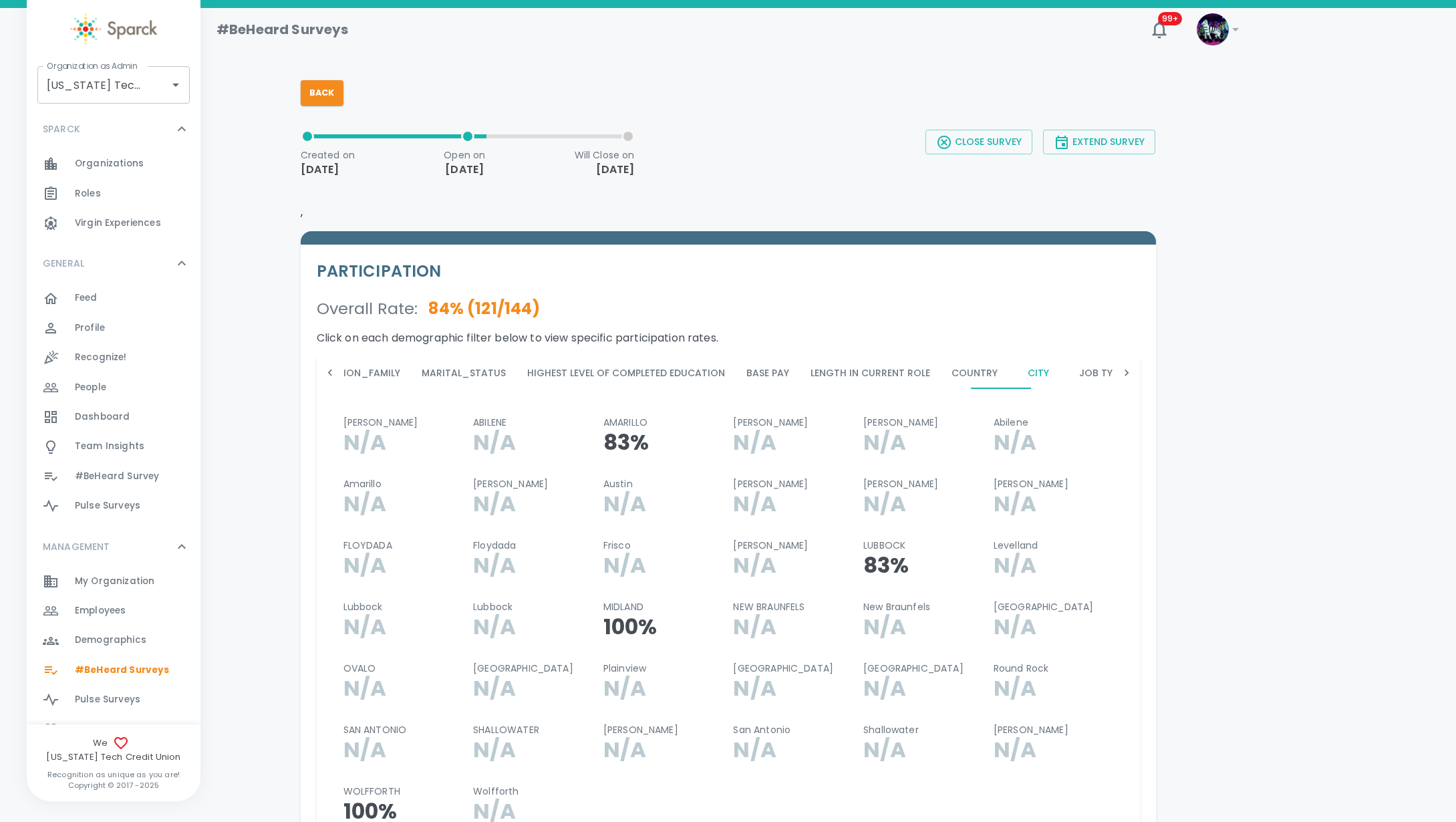
click at [1069, 377] on button "Job Type" at bounding box center [1101, 372] width 65 height 32
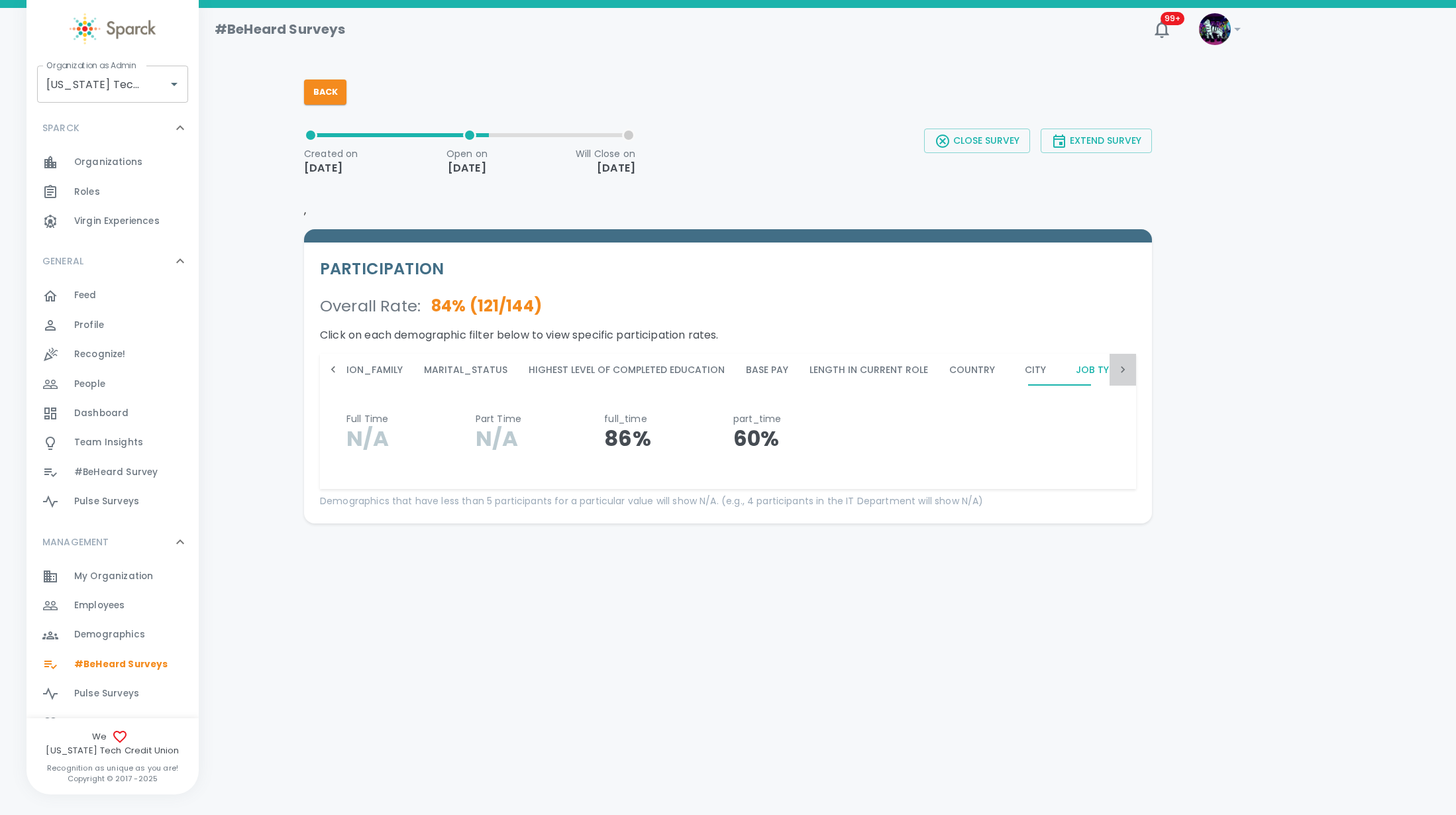
click at [1121, 376] on icon at bounding box center [1123, 369] width 13 height 13
click at [335, 79] on div "Back Created on Sep 5th 2025 Open on Sep 8th 2025 Will Close on Sep 19th 2025 C…" at bounding box center [728, 295] width 847 height 457
click at [330, 86] on button "Back" at bounding box center [325, 91] width 42 height 25
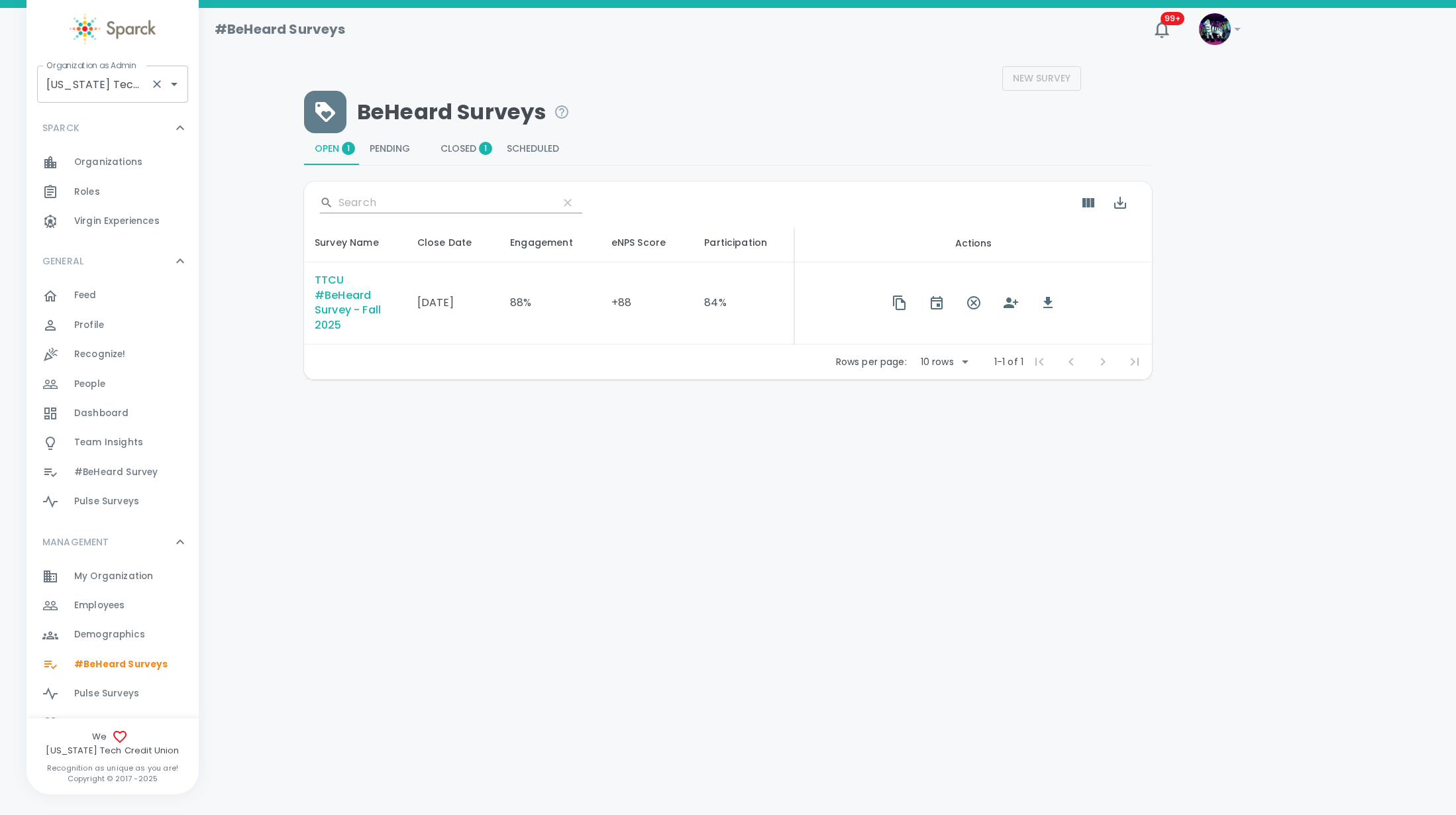
click at [116, 68] on label "Organization as Admin" at bounding box center [91, 66] width 89 height 11
click at [116, 71] on input "Texas Tech Credit Union • 760" at bounding box center [94, 83] width 102 height 25
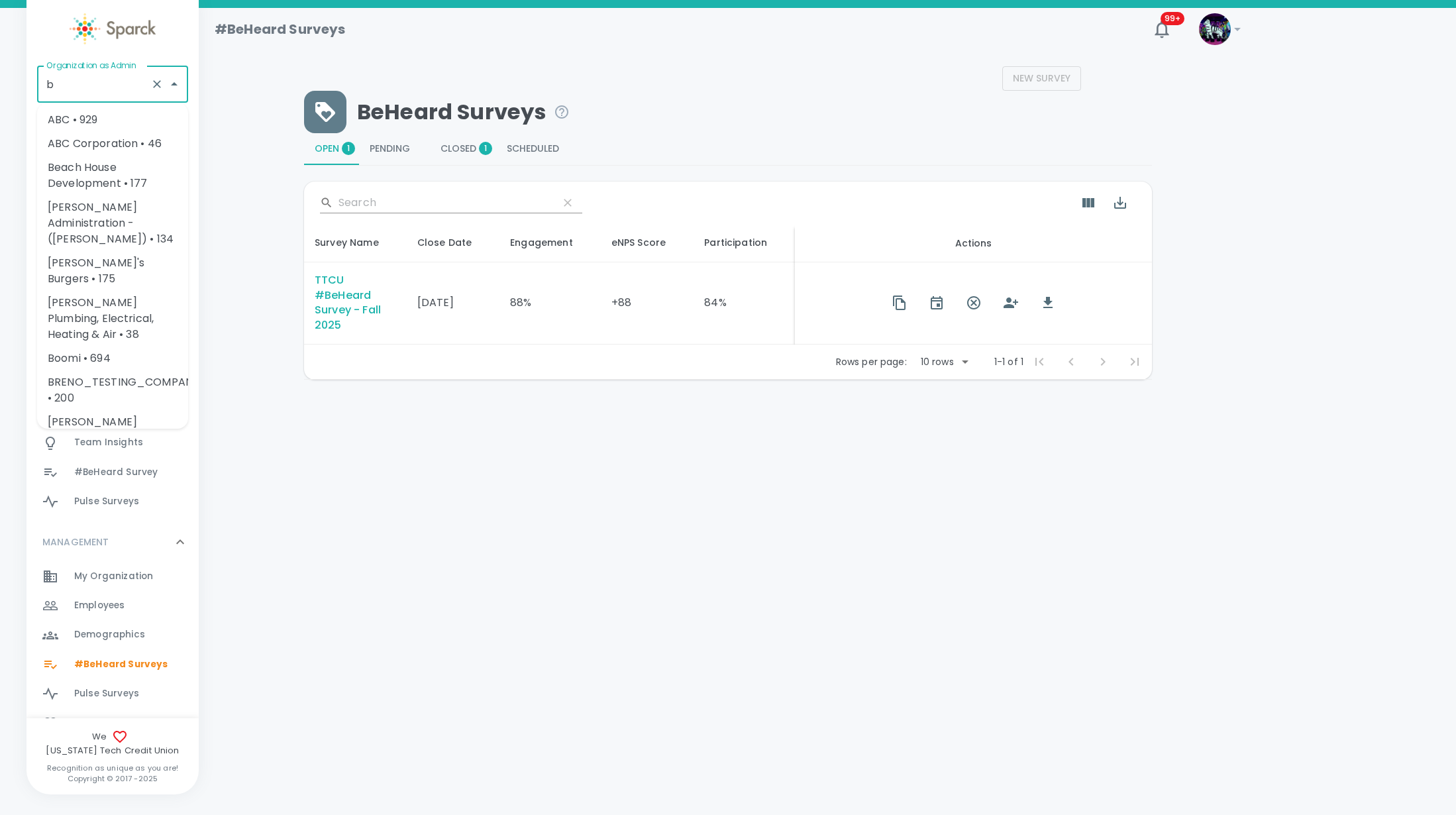
scroll to position [0, 0]
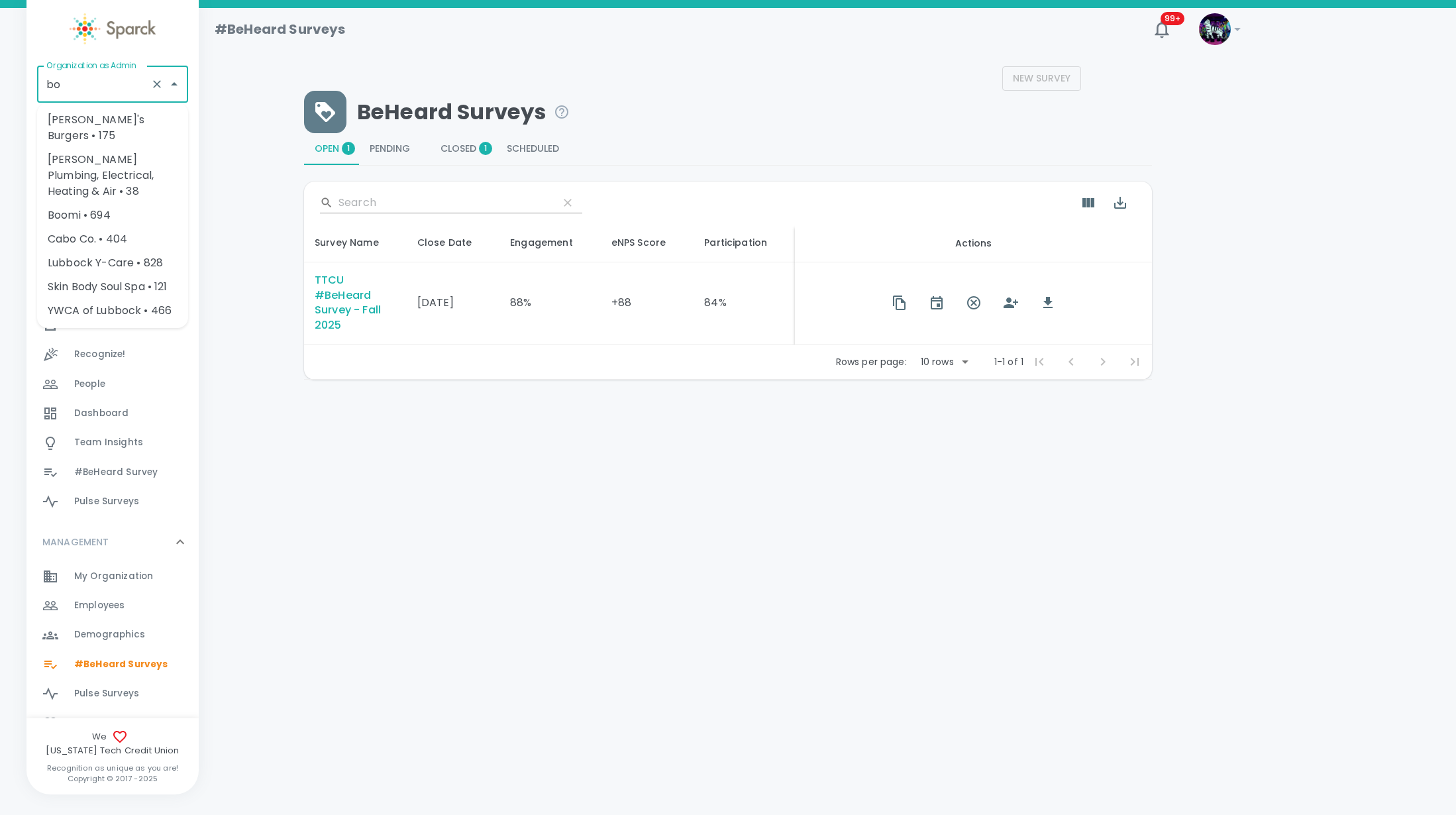
type input "b"
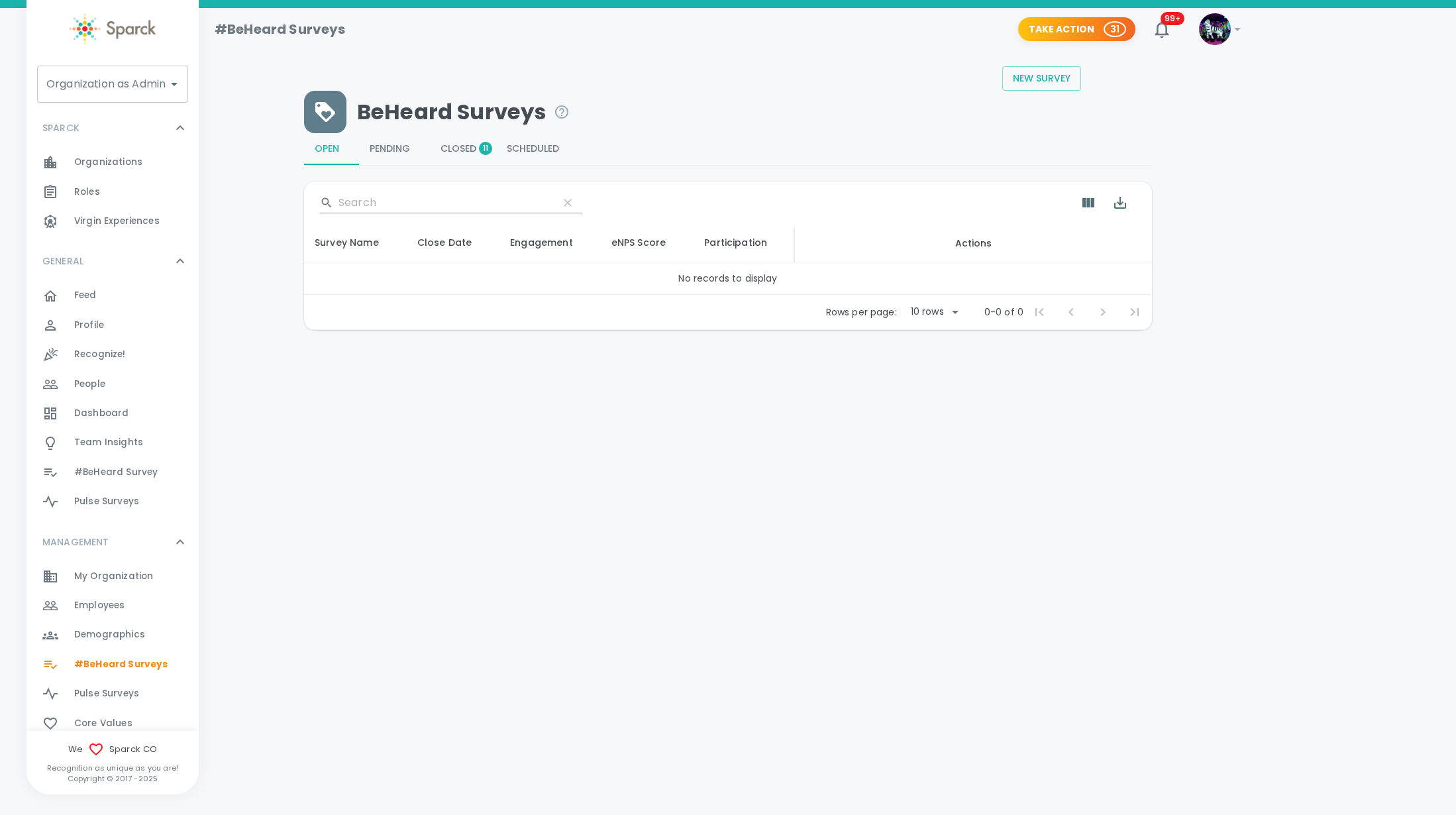
click at [115, 82] on input "Organization as Admin" at bounding box center [102, 83] width 119 height 25
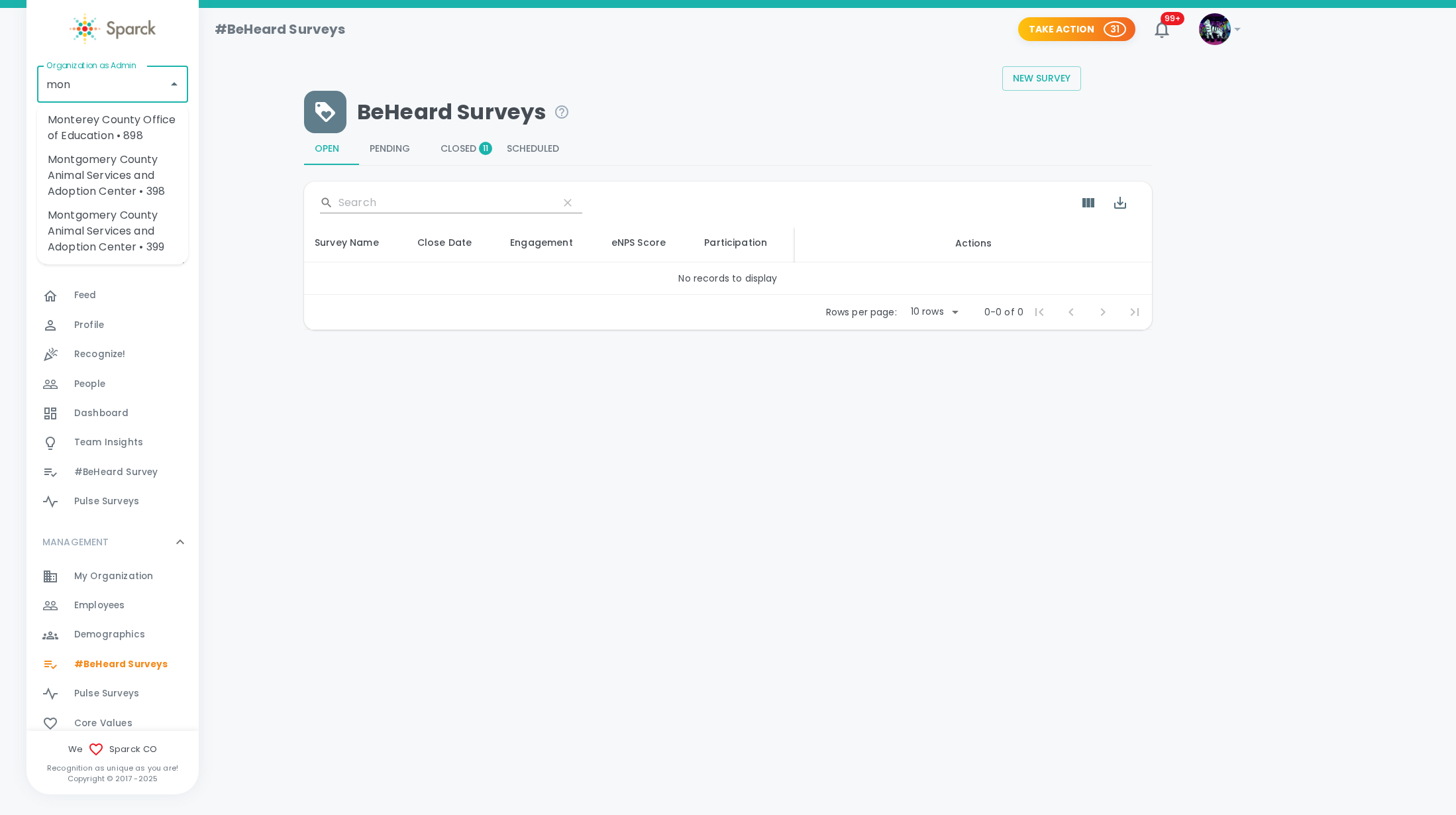
click at [127, 141] on li "Monterey County Office of Education • 898" at bounding box center [112, 127] width 151 height 40
type input "Monterey County Office of Education • 898"
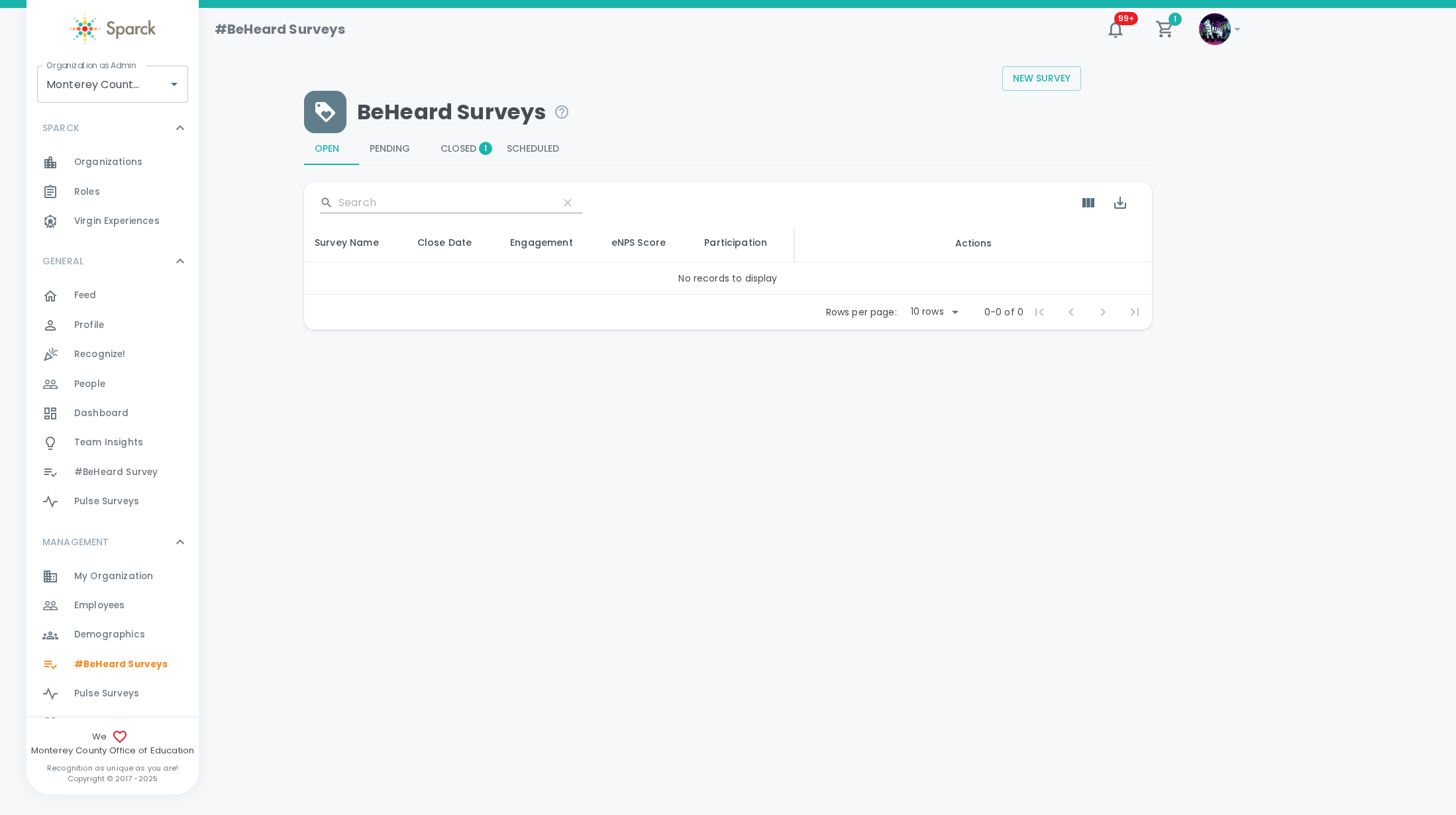
click at [441, 144] on span "Closed 1" at bounding box center [463, 149] width 45 height 12
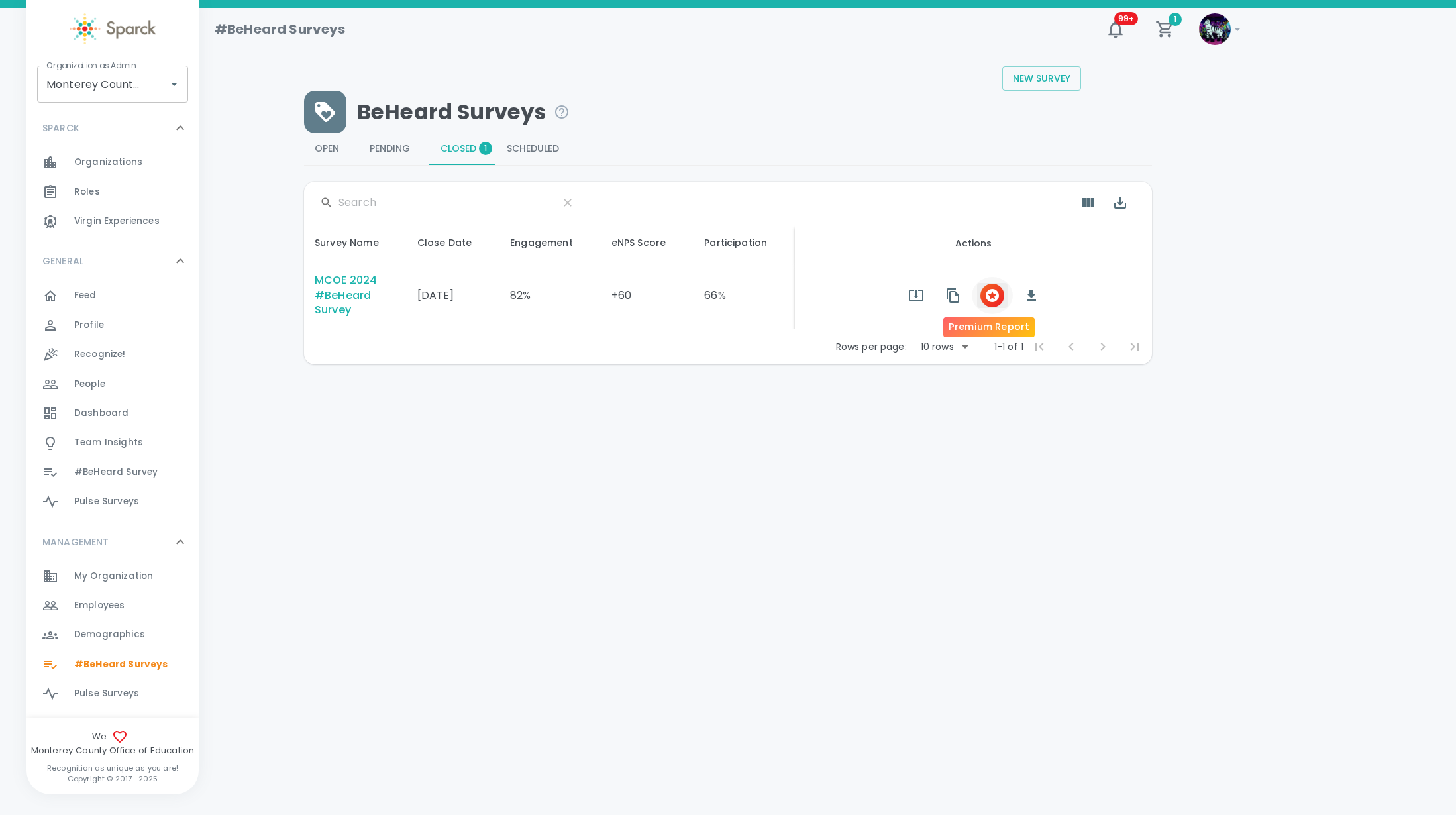
click at [986, 295] on icon "button" at bounding box center [992, 295] width 13 height 13
click at [95, 83] on input "Monterey County Office of Education • 898" at bounding box center [94, 83] width 102 height 25
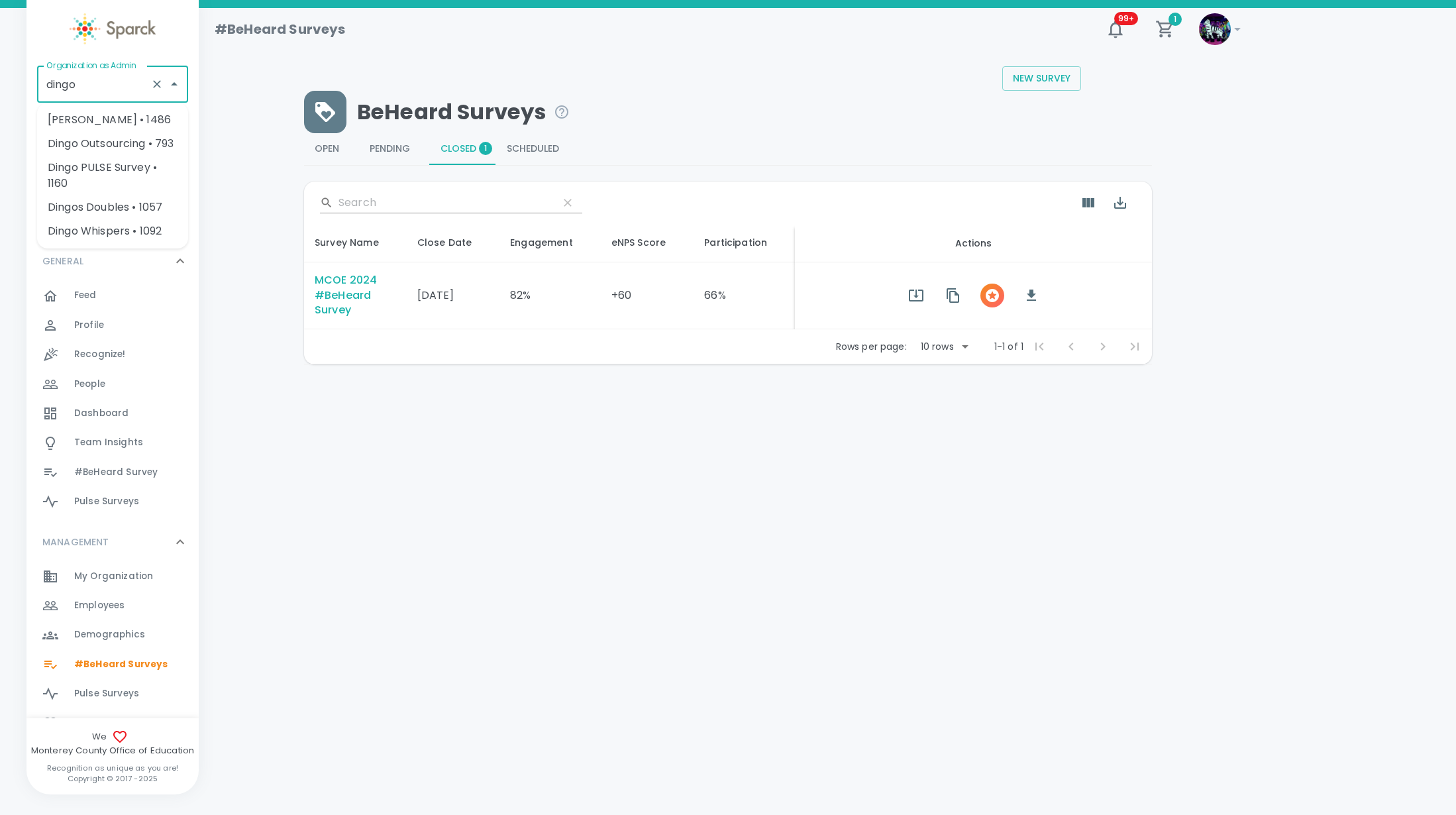
click at [141, 151] on li "Dingo Outsourcing • 793" at bounding box center [112, 143] width 151 height 23
type input "Dingo Outsourcing • 793"
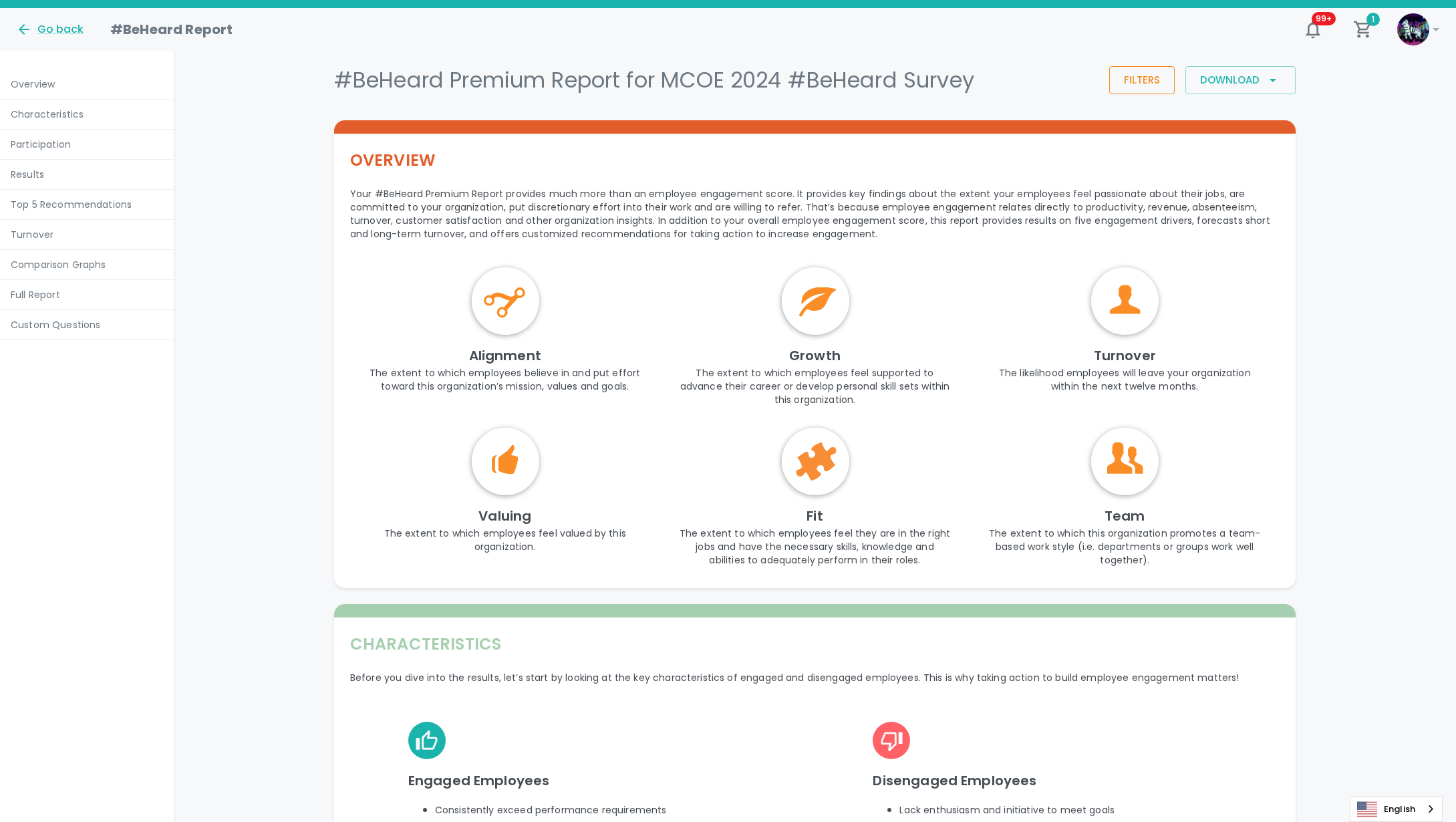
click at [1128, 91] on button "Filters" at bounding box center [1142, 80] width 65 height 28
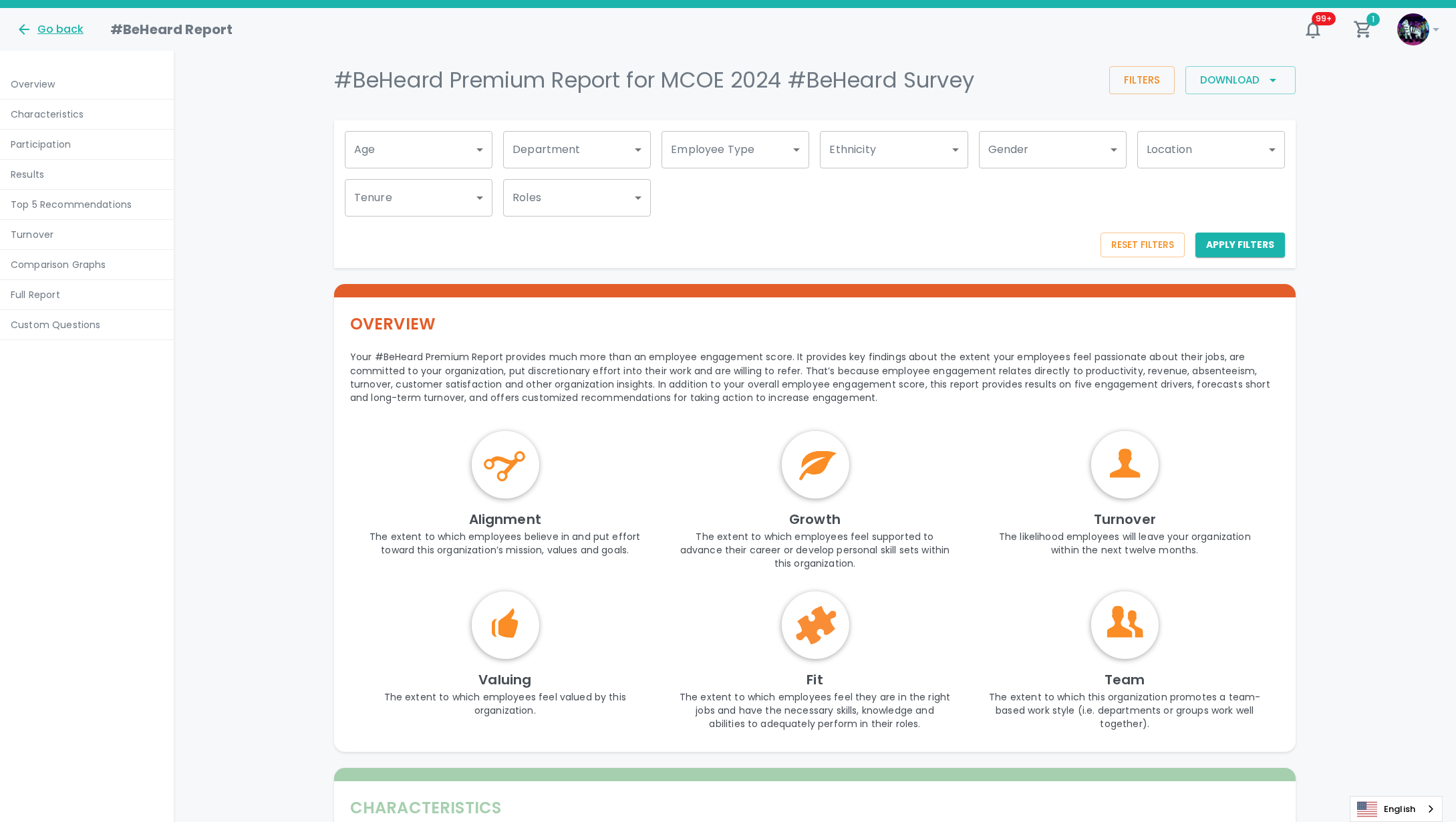
click at [60, 36] on div "Go back" at bounding box center [50, 29] width 68 height 16
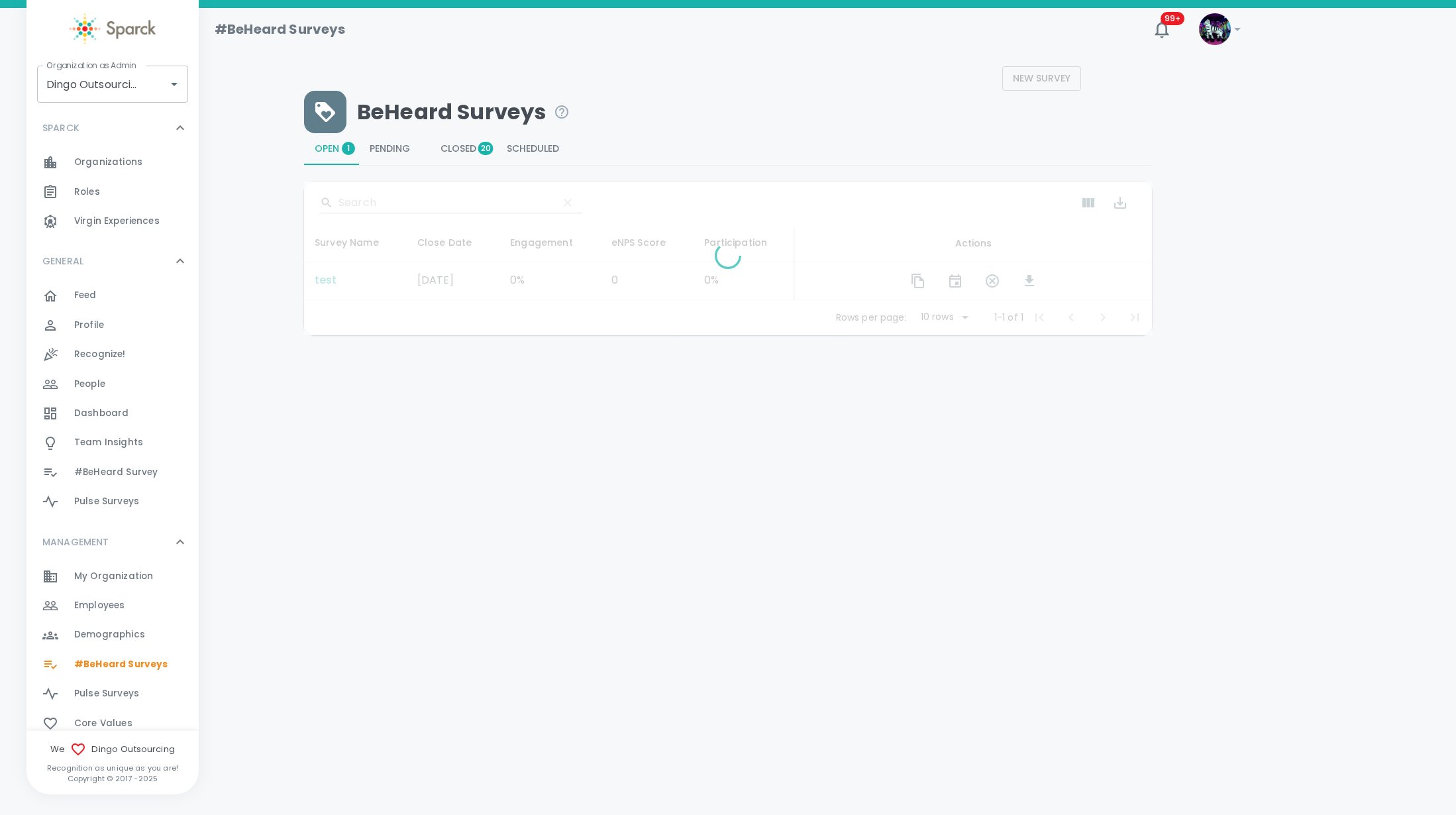
click at [458, 157] on button "Closed 20" at bounding box center [463, 148] width 66 height 32
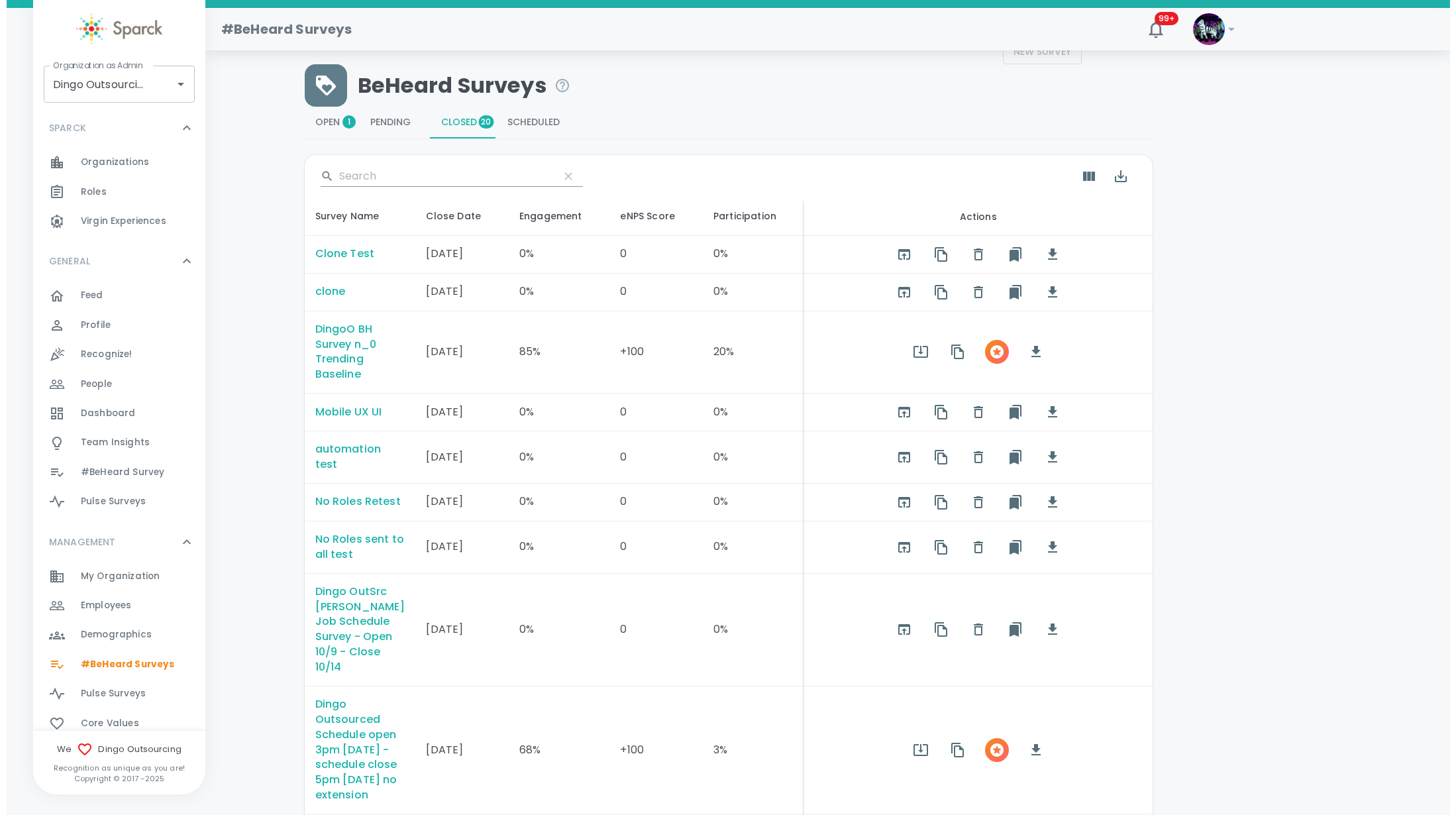
scroll to position [197, 0]
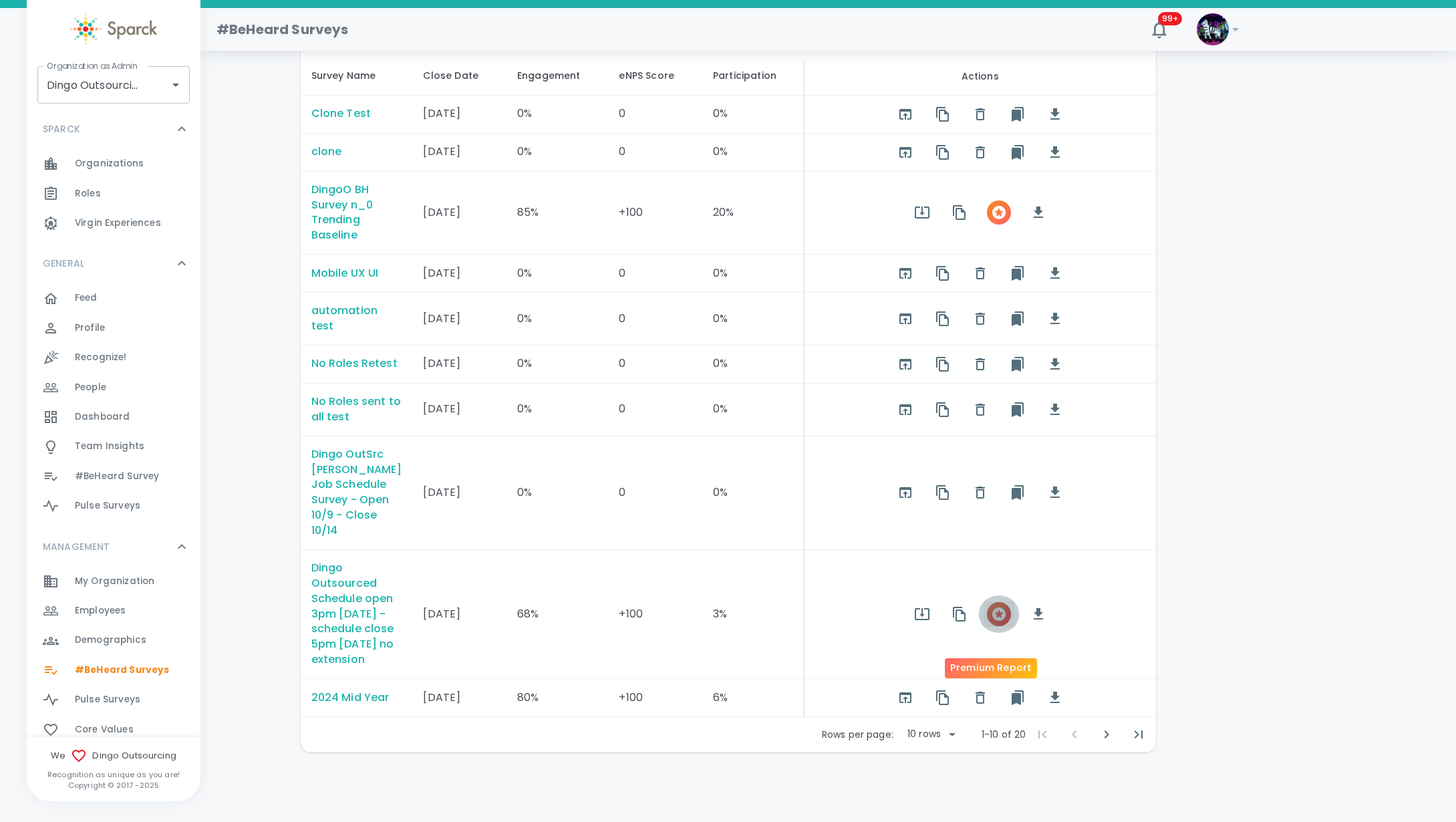
click at [988, 602] on span "button" at bounding box center [999, 613] width 24 height 24
click at [933, 734] on body "Skip Navigation #BeHeard Surveys 99+ ! Organization as Admin Dingo Outsourcing …" at bounding box center [728, 327] width 1456 height 991
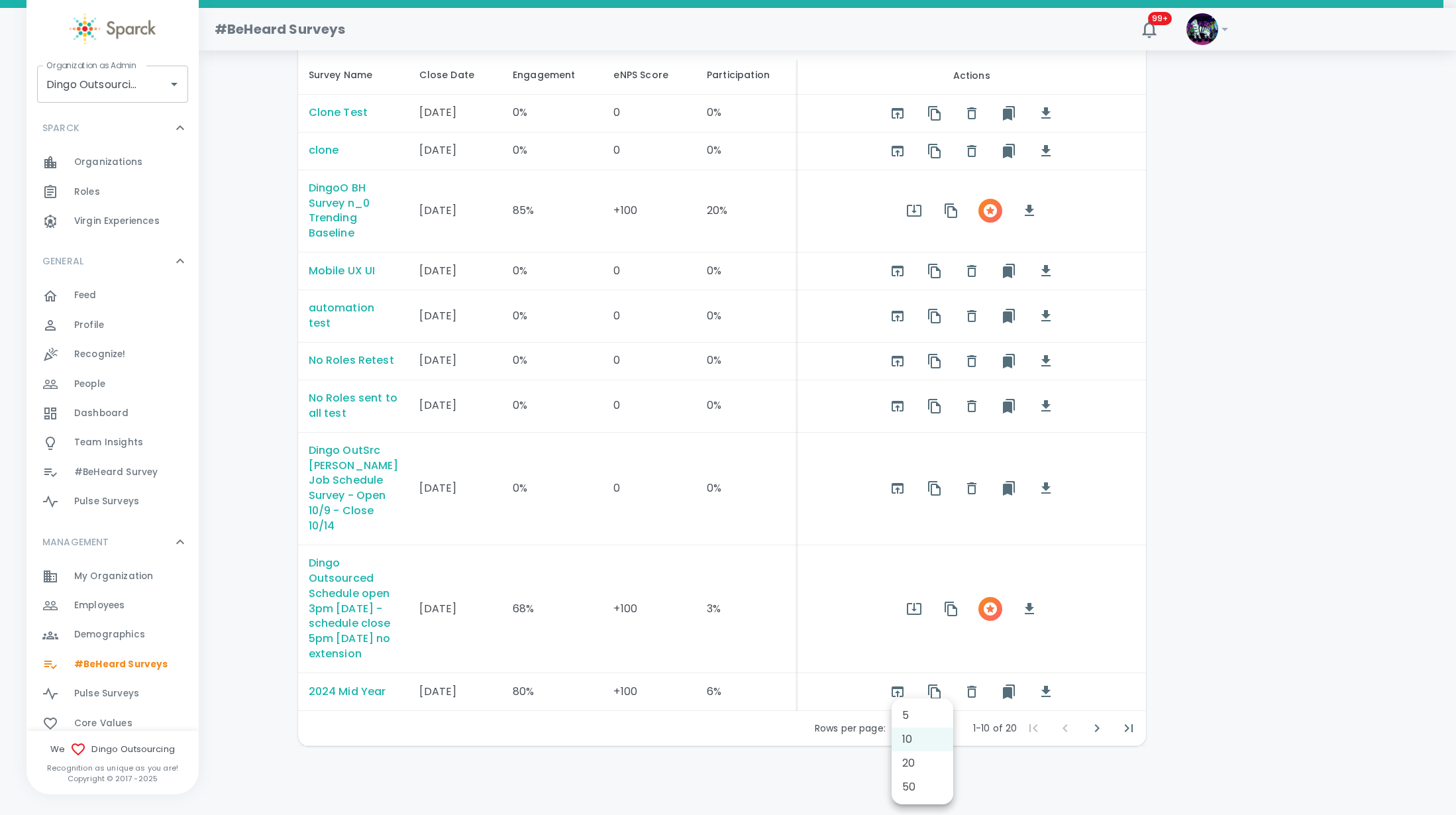
click at [906, 785] on li "50" at bounding box center [922, 786] width 62 height 23
type input "50"
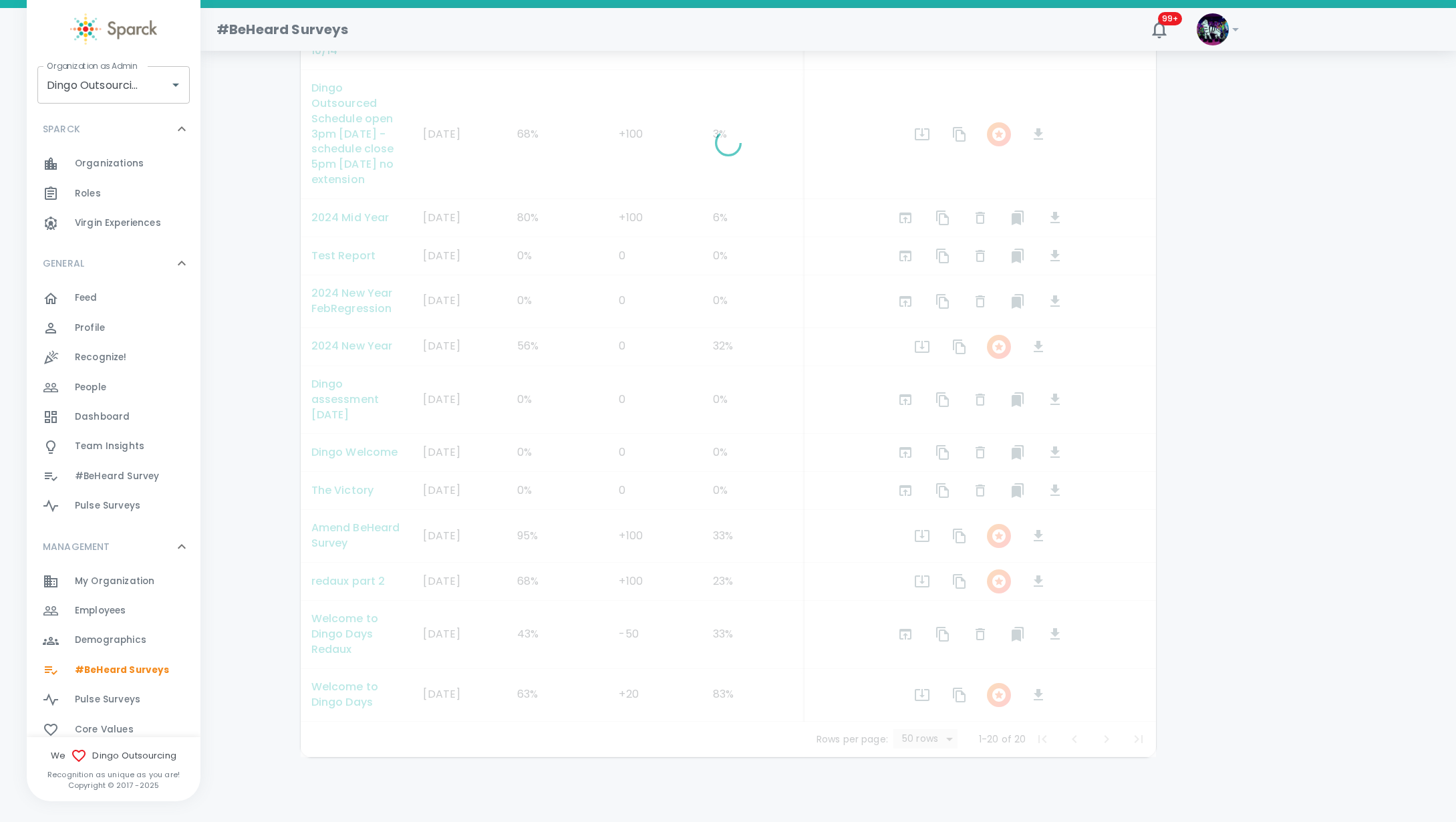
scroll to position [712, 0]
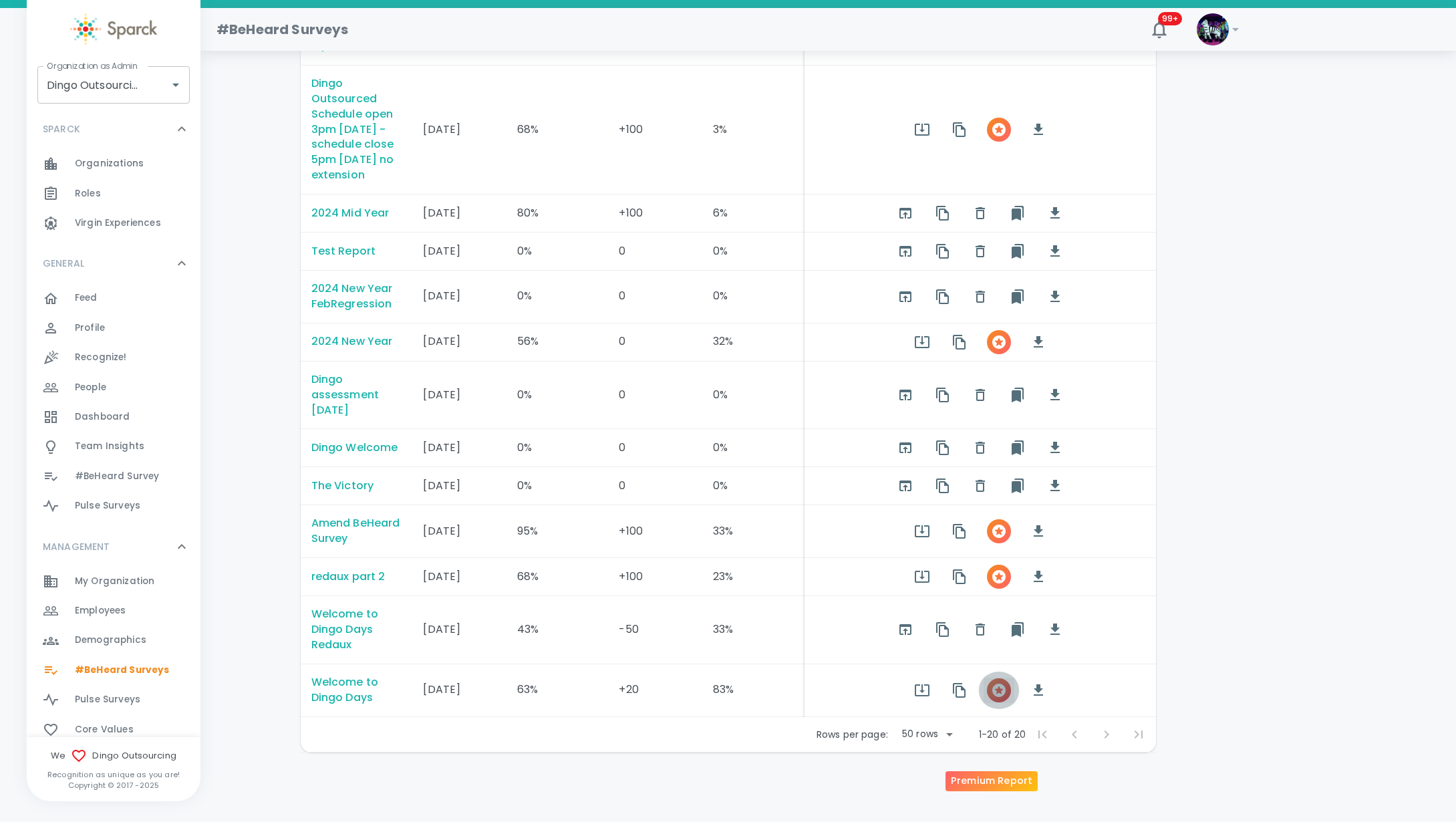
click at [992, 695] on icon "button" at bounding box center [999, 690] width 13 height 13
click at [96, 90] on input "Dingo Outsourcing • 793" at bounding box center [95, 84] width 103 height 25
click at [99, 167] on li "Boomi • 694" at bounding box center [114, 179] width 153 height 24
type input "Boomi • 694"
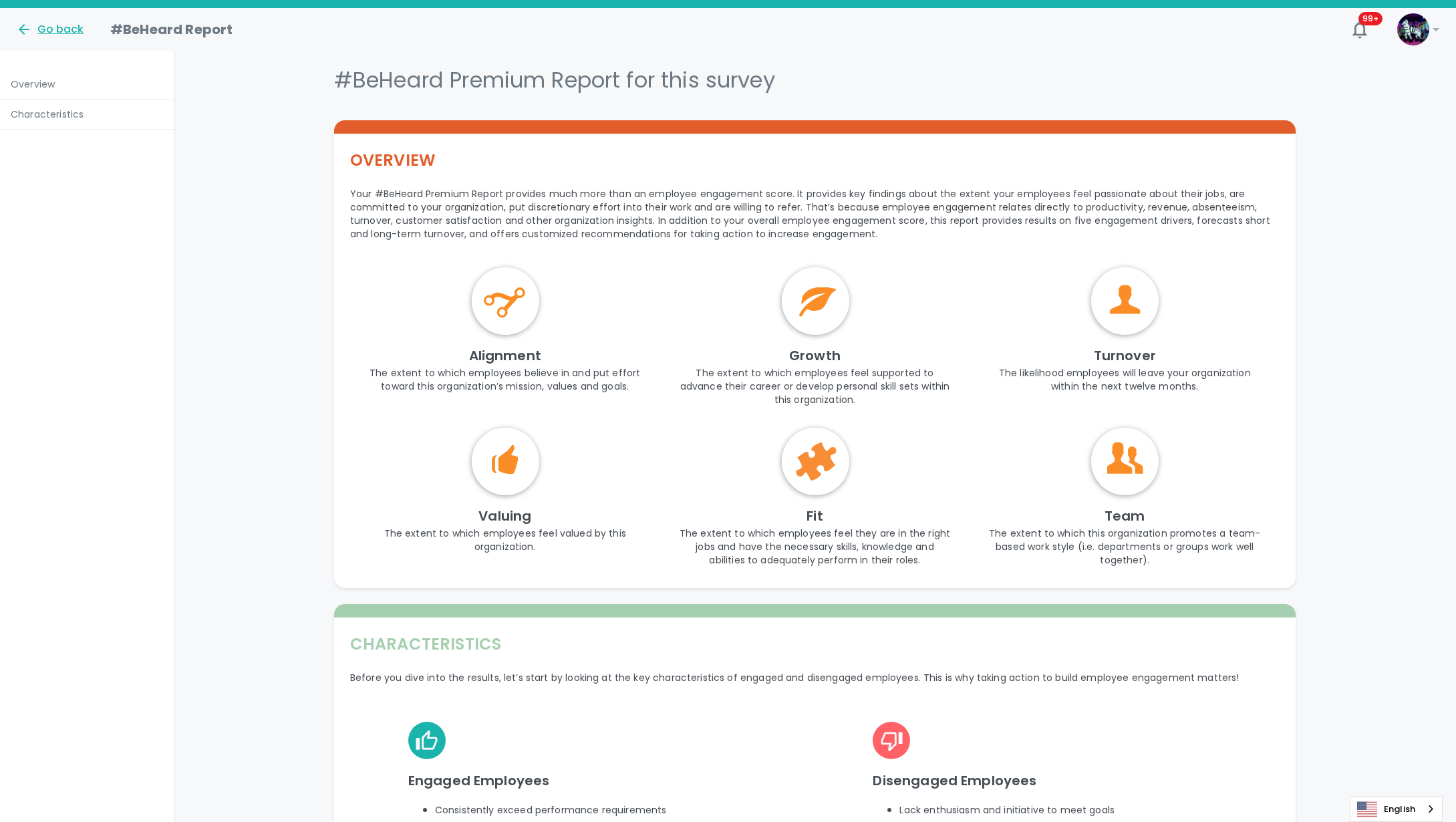
click at [75, 23] on div "Go back" at bounding box center [50, 29] width 68 height 16
click at [1146, 81] on button "Filters" at bounding box center [1142, 80] width 65 height 28
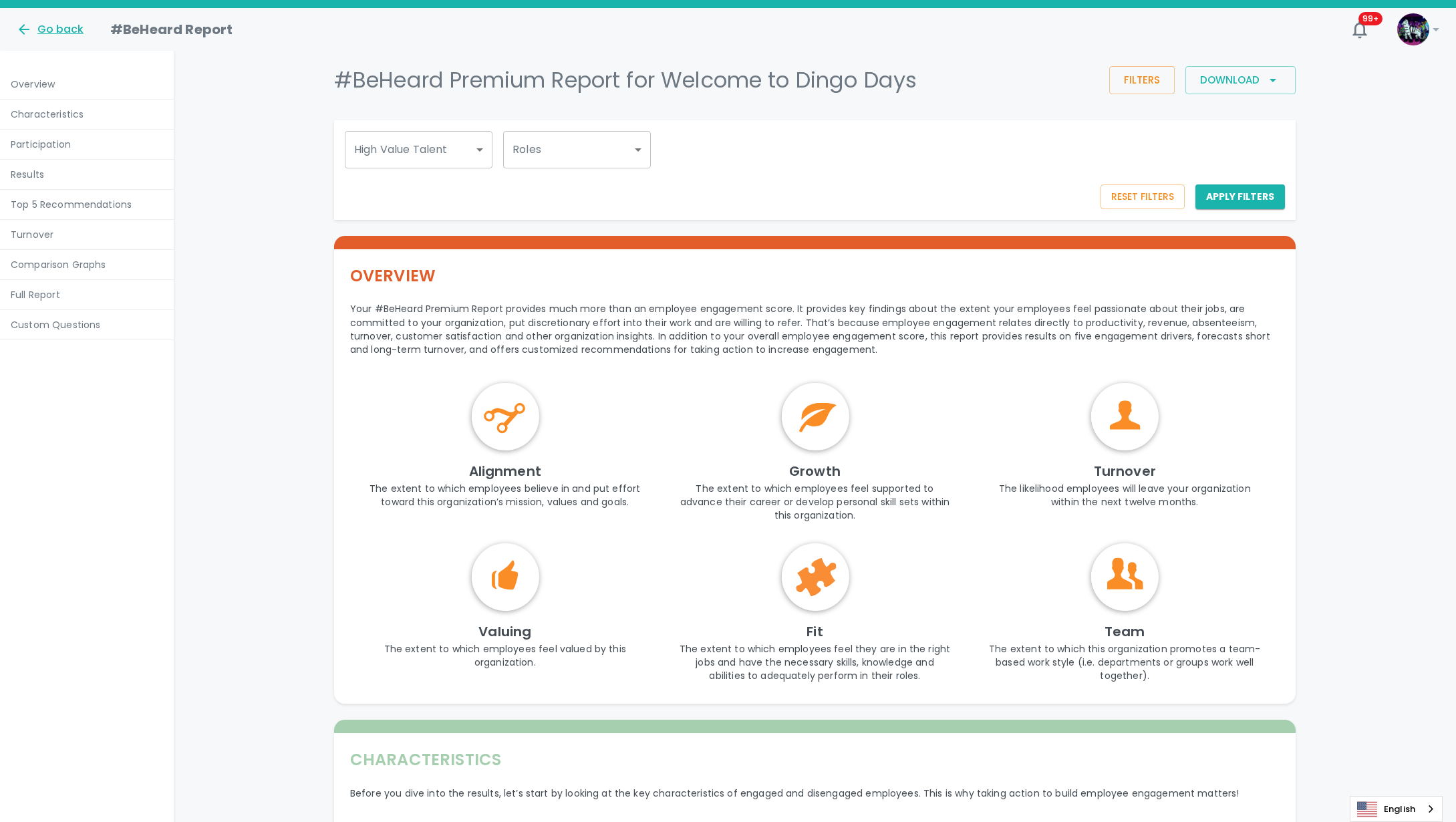
drag, startPoint x: 53, startPoint y: 31, endPoint x: 56, endPoint y: 24, distance: 7.6
click at [56, 24] on div "Go back" at bounding box center [50, 29] width 68 height 16
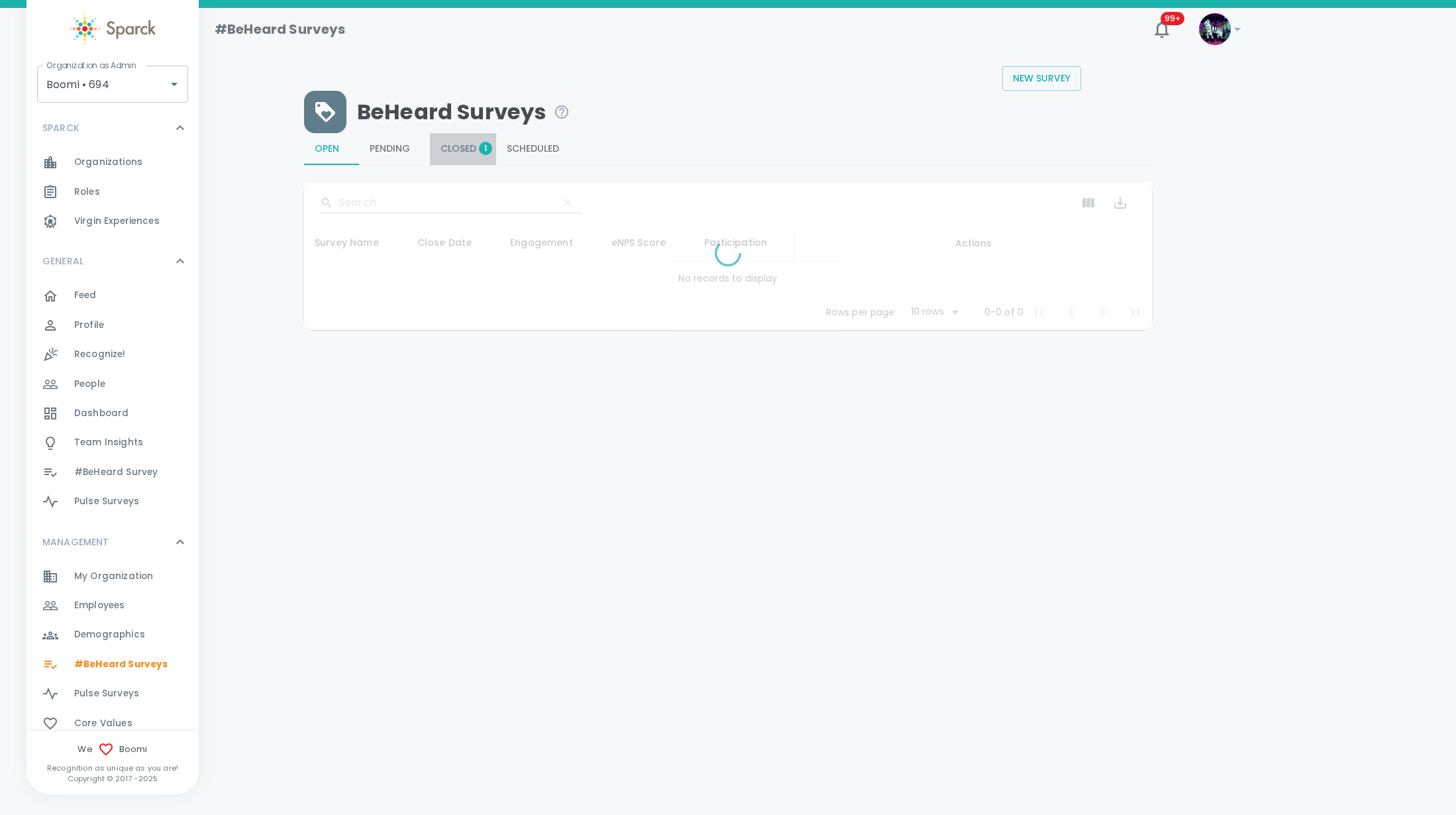
click at [465, 148] on span "Closed 1" at bounding box center [463, 149] width 45 height 12
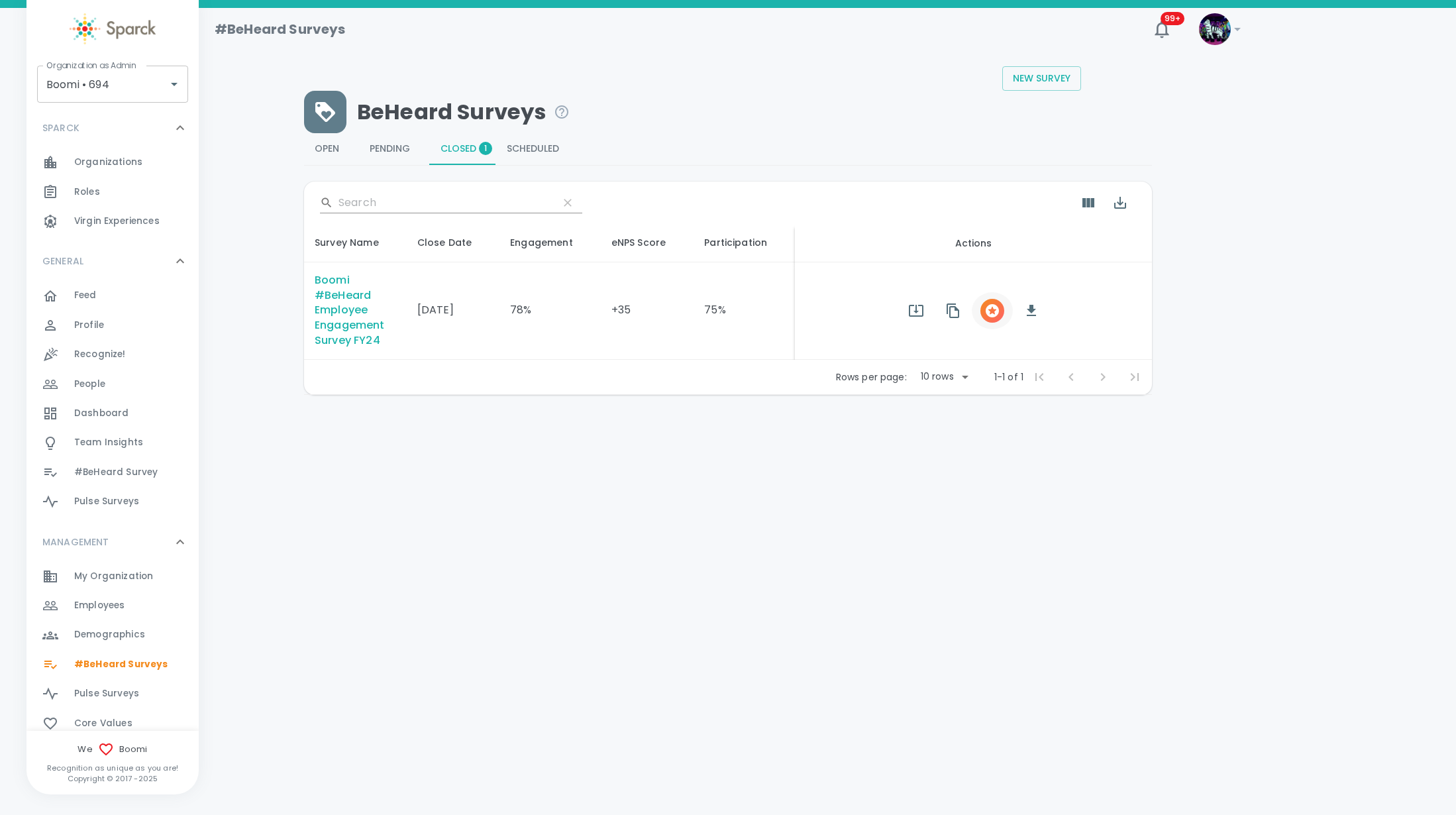
click at [1004, 312] on button "button" at bounding box center [992, 311] width 41 height 37
click at [987, 319] on span "button" at bounding box center [991, 310] width 23 height 23
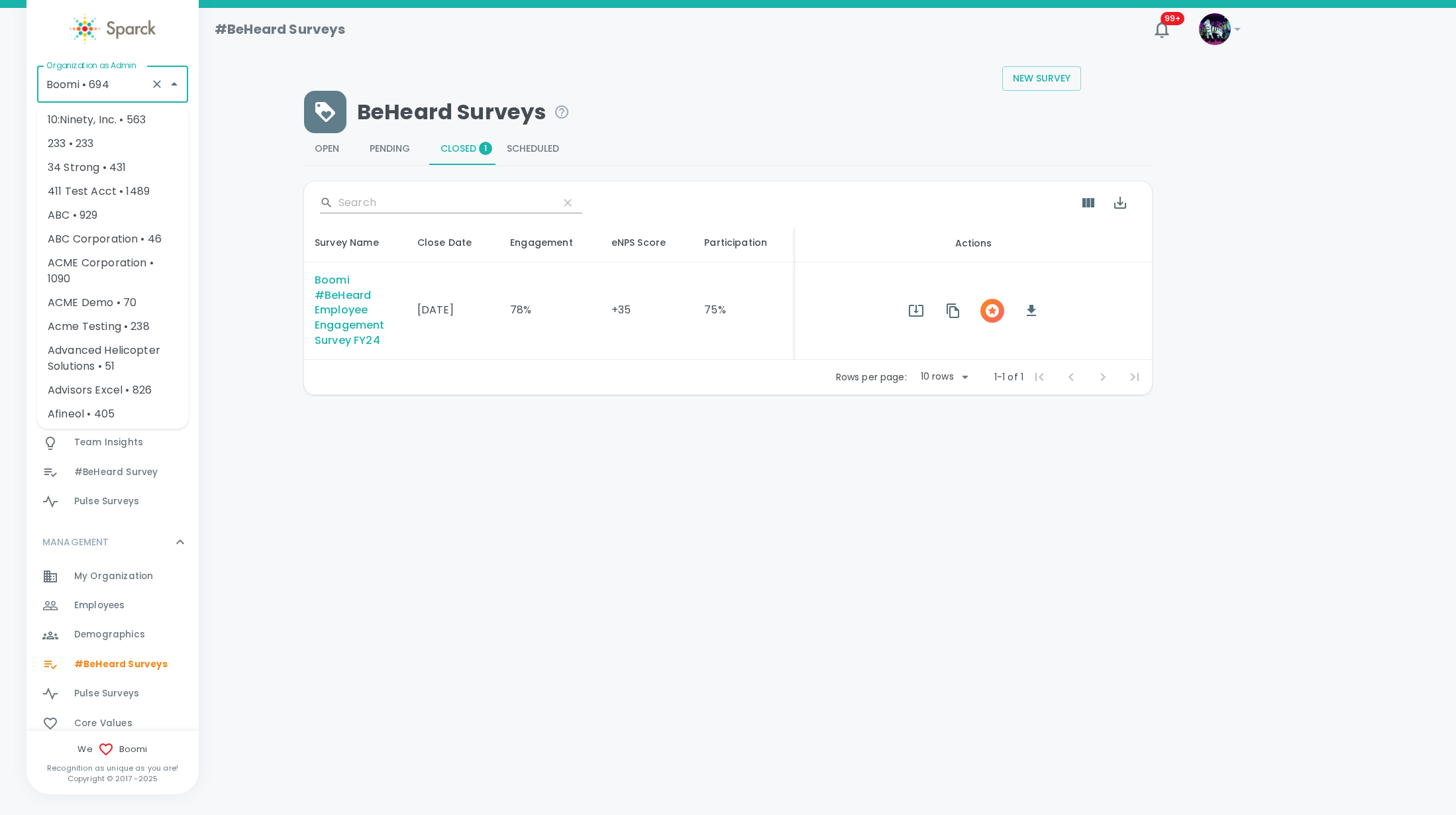
click at [77, 85] on input "Boomi • 694" at bounding box center [94, 83] width 102 height 25
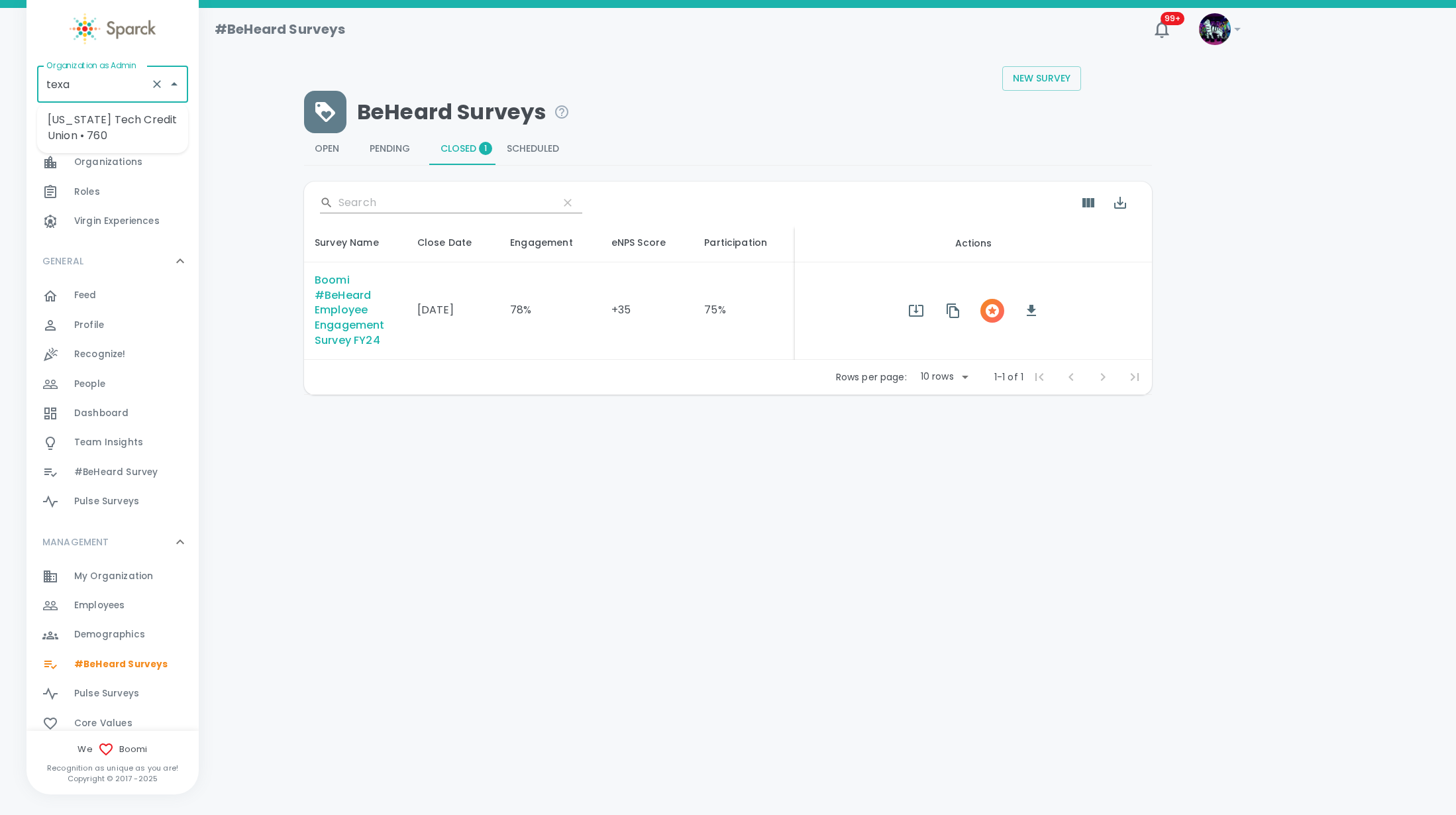
click at [142, 137] on li "Texas Tech Credit Union • 760" at bounding box center [112, 127] width 151 height 40
type input "Texas Tech Credit Union • 760"
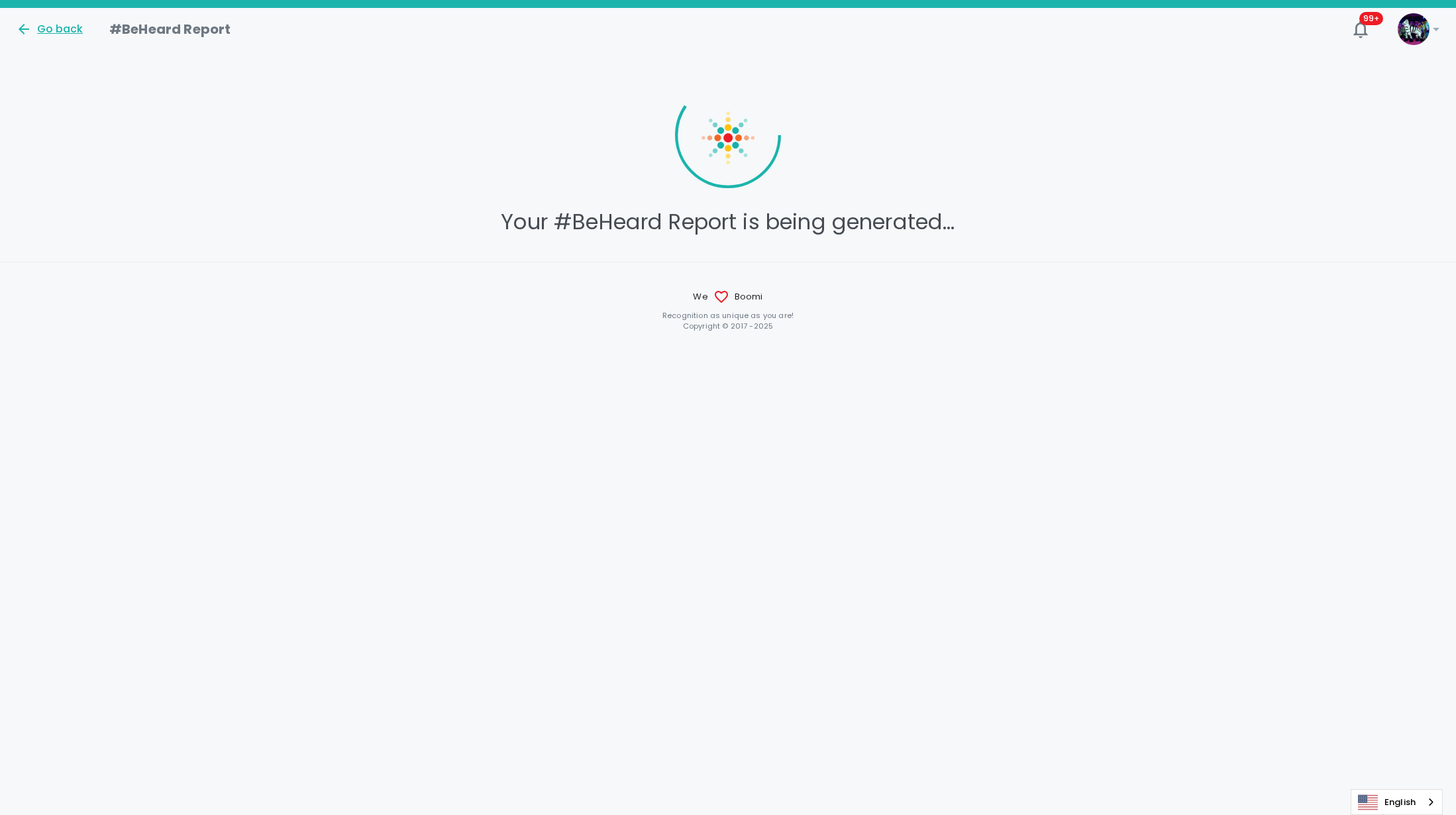
click at [56, 32] on div "Go back" at bounding box center [49, 29] width 67 height 16
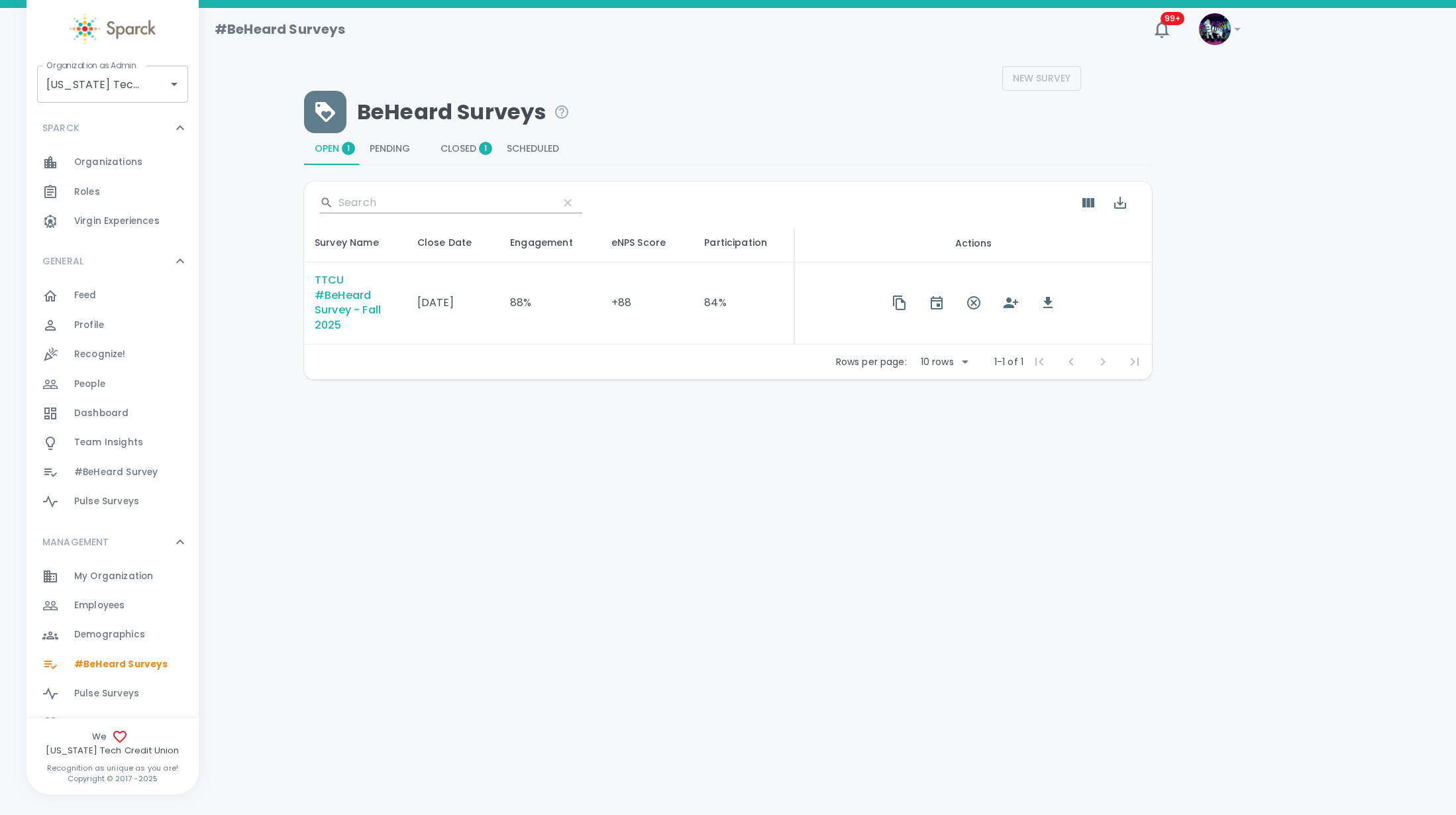
click at [145, 435] on div "Team Insights 0" at bounding box center [137, 442] width 125 height 19
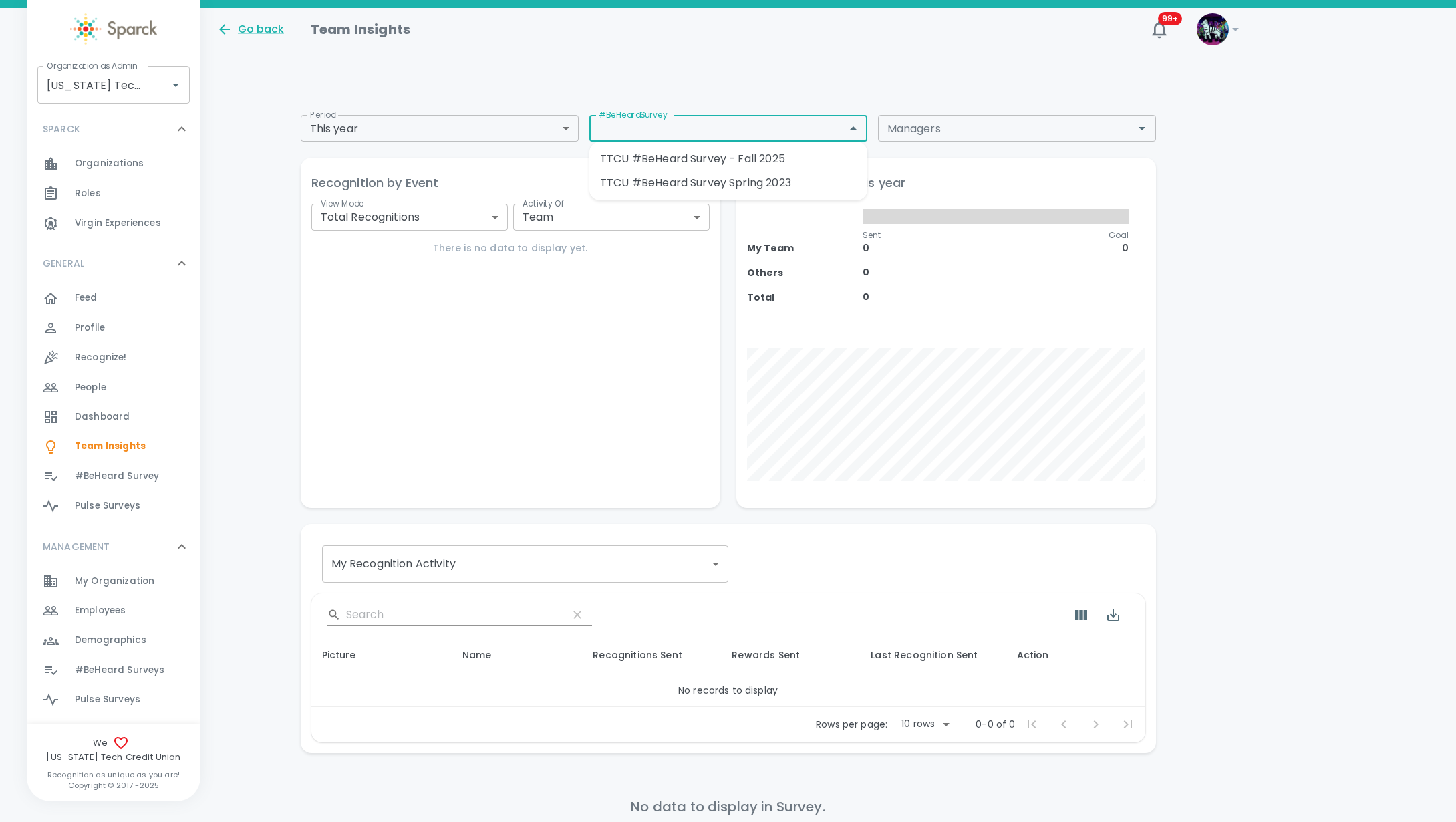
click at [681, 120] on input "#BeHeardSurvey" at bounding box center [718, 128] width 248 height 19
click at [439, 403] on div "Recognition by Event View Mode Total Recognitions total View Mode Activity Of T…" at bounding box center [510, 332] width 420 height 350
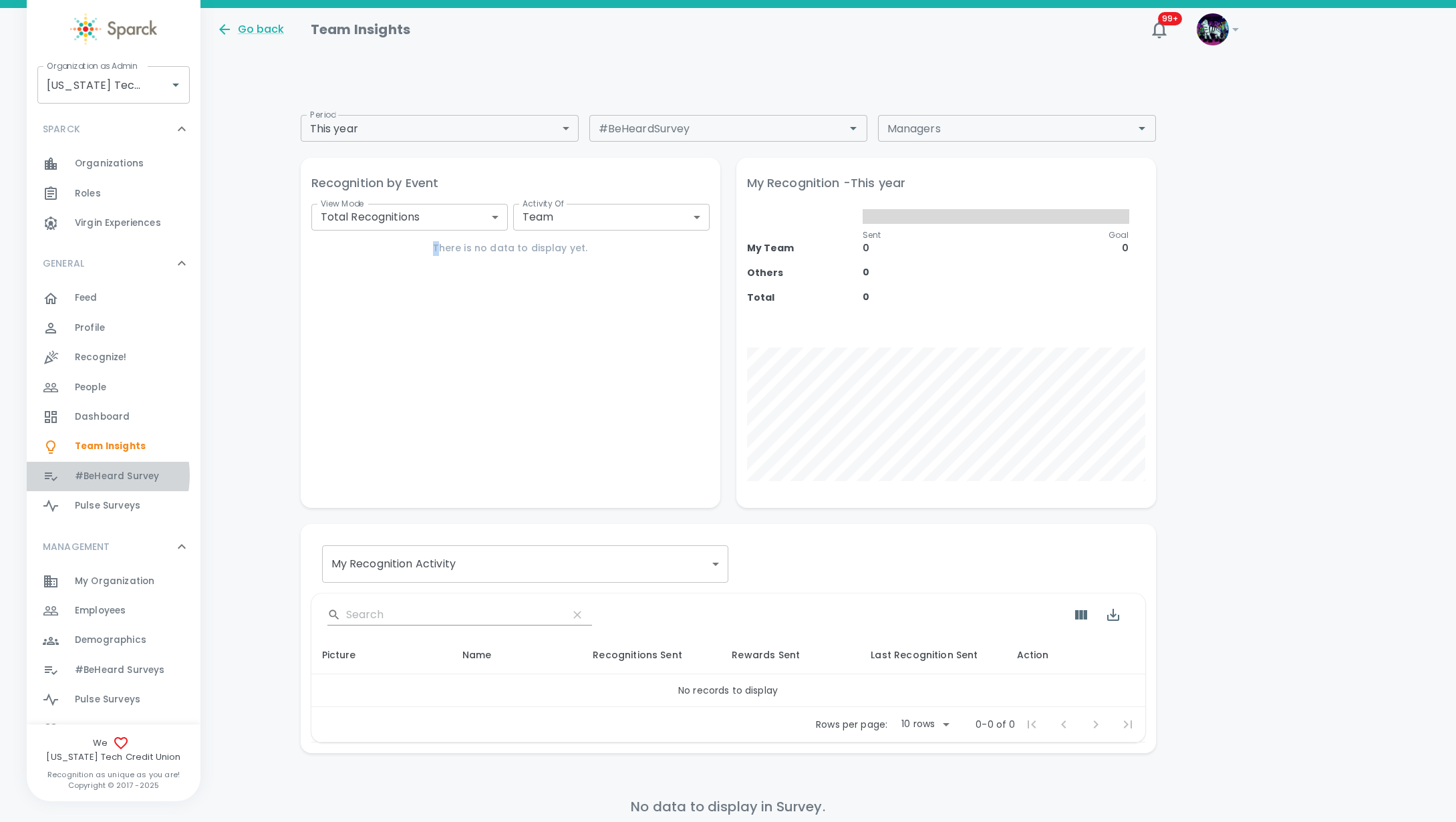
click at [89, 475] on span "#BeHeard Survey" at bounding box center [117, 476] width 84 height 13
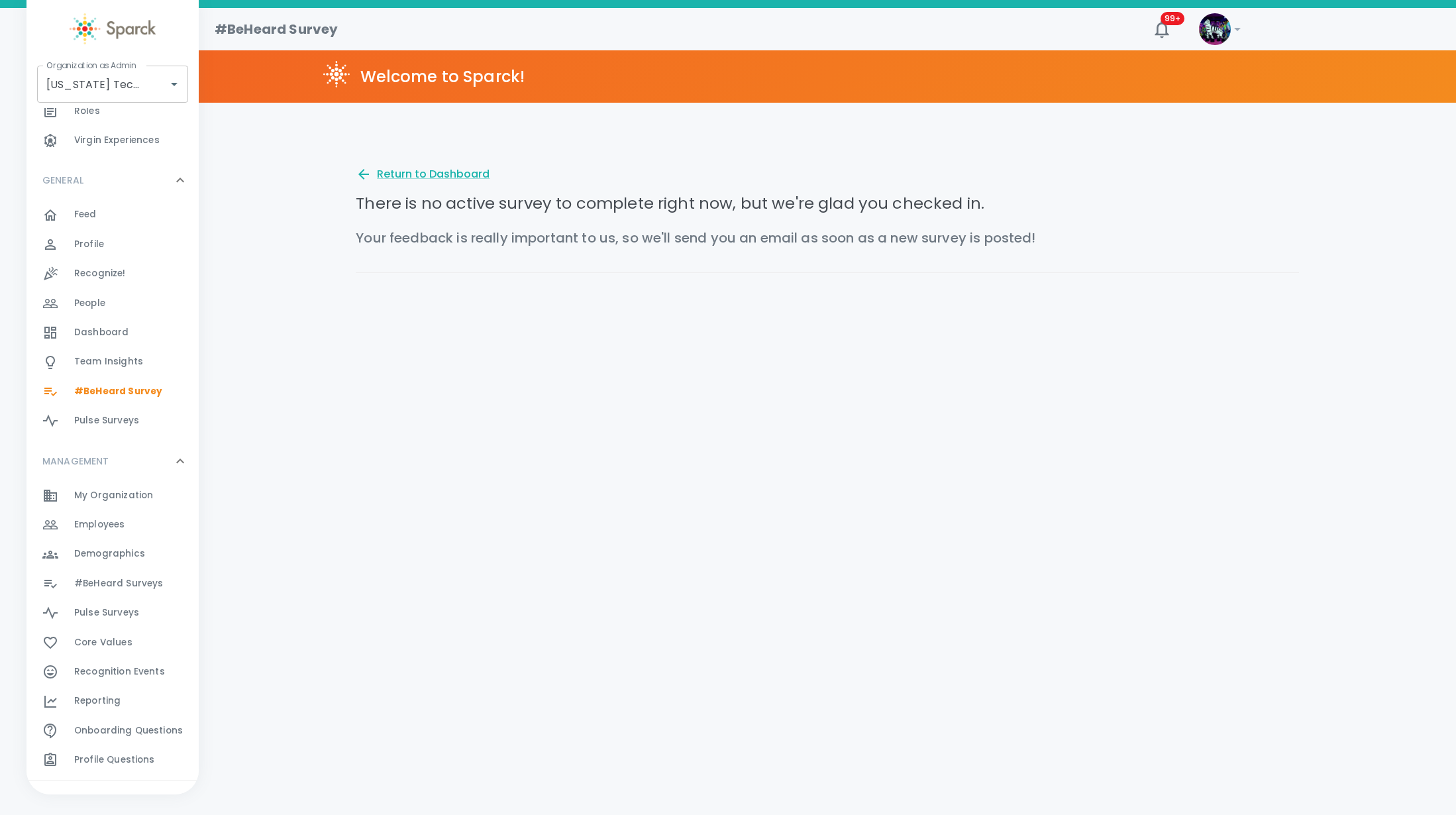
scroll to position [146, 0]
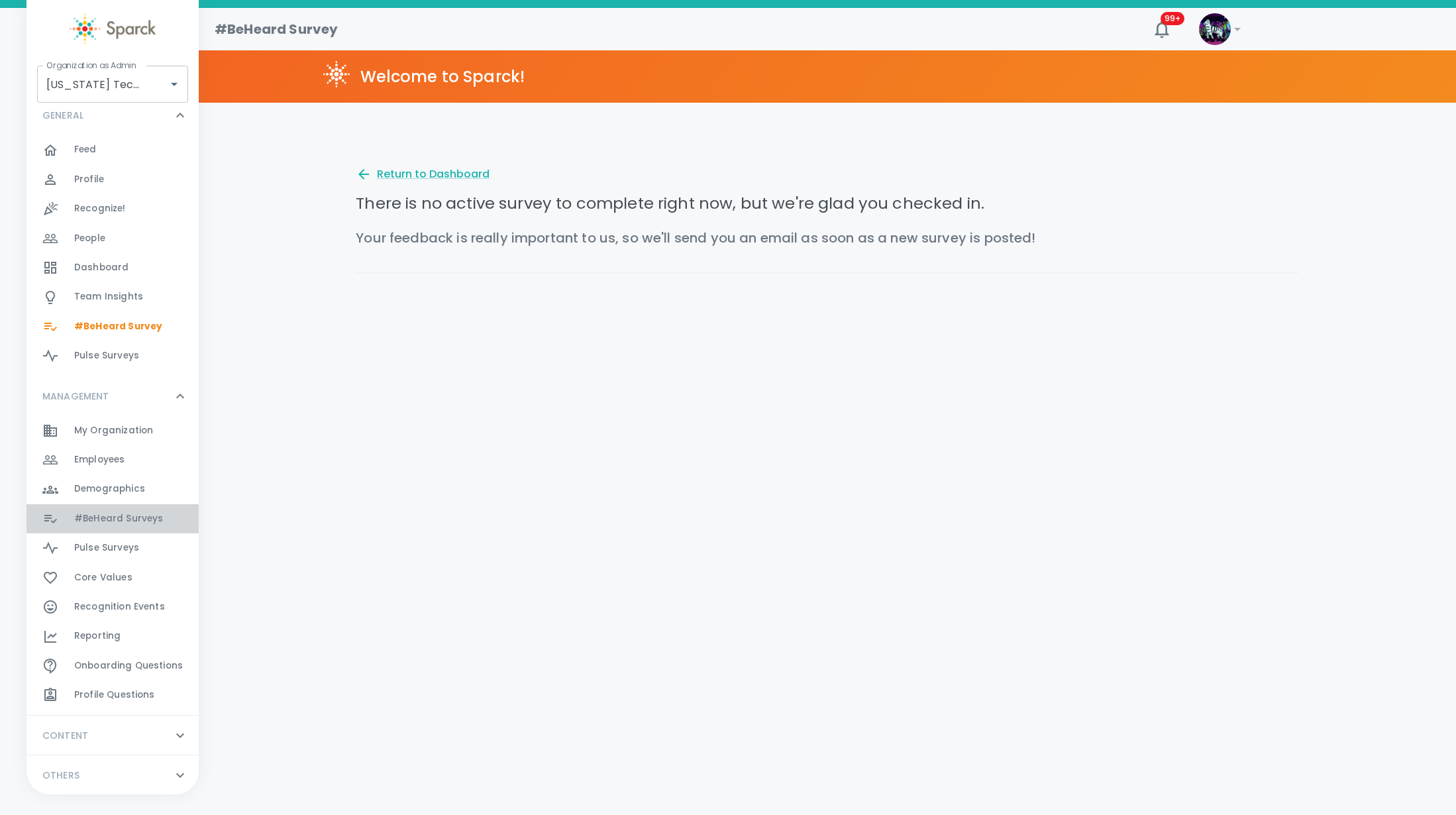
click at [131, 517] on span "#BeHeard Surveys" at bounding box center [119, 519] width 89 height 13
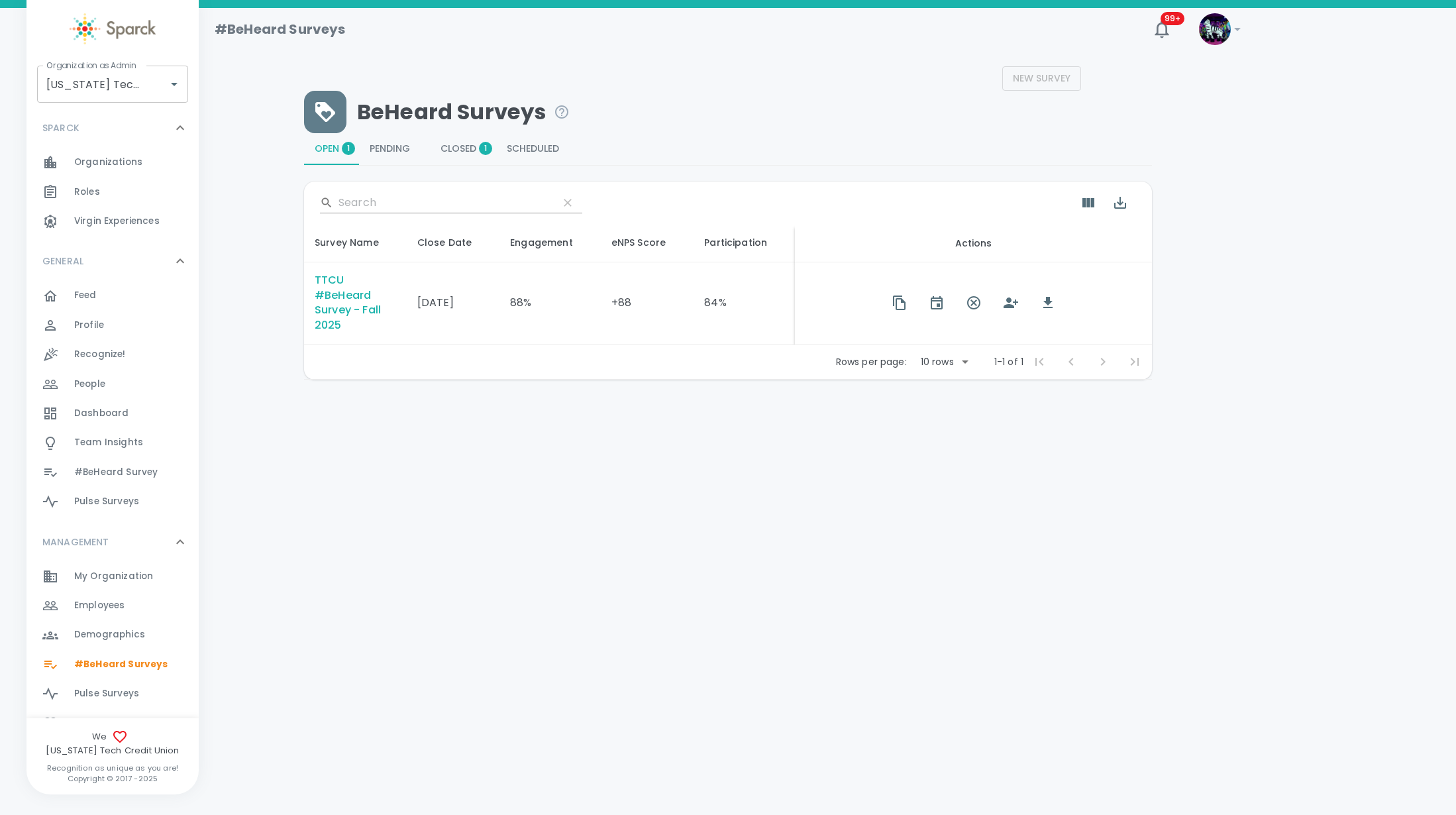
click at [360, 304] on div "TTCU #BeHeard Survey - Fall 2025" at bounding box center [355, 303] width 82 height 61
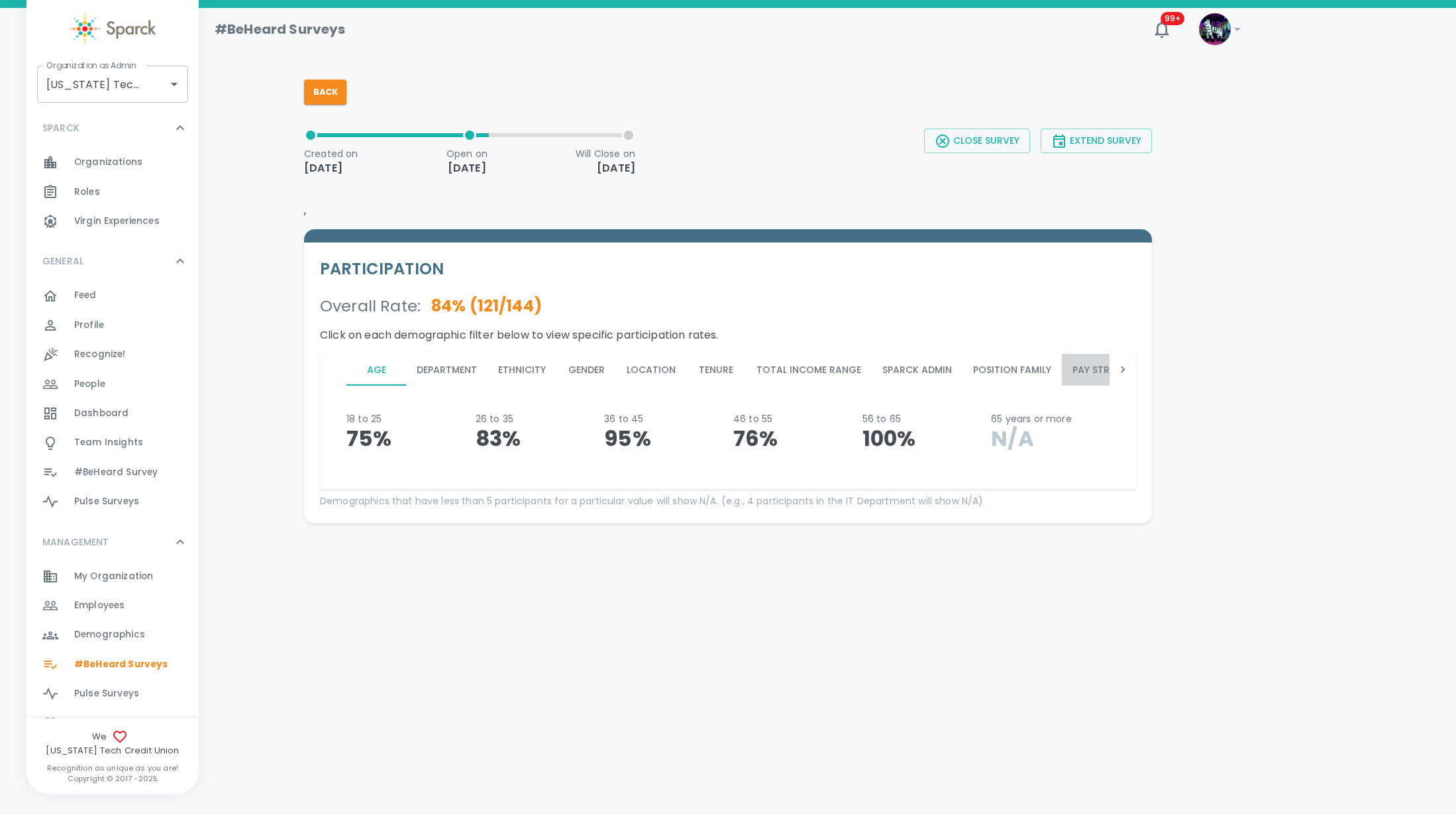
click at [1078, 367] on button "Pay Structure" at bounding box center [1110, 369] width 96 height 32
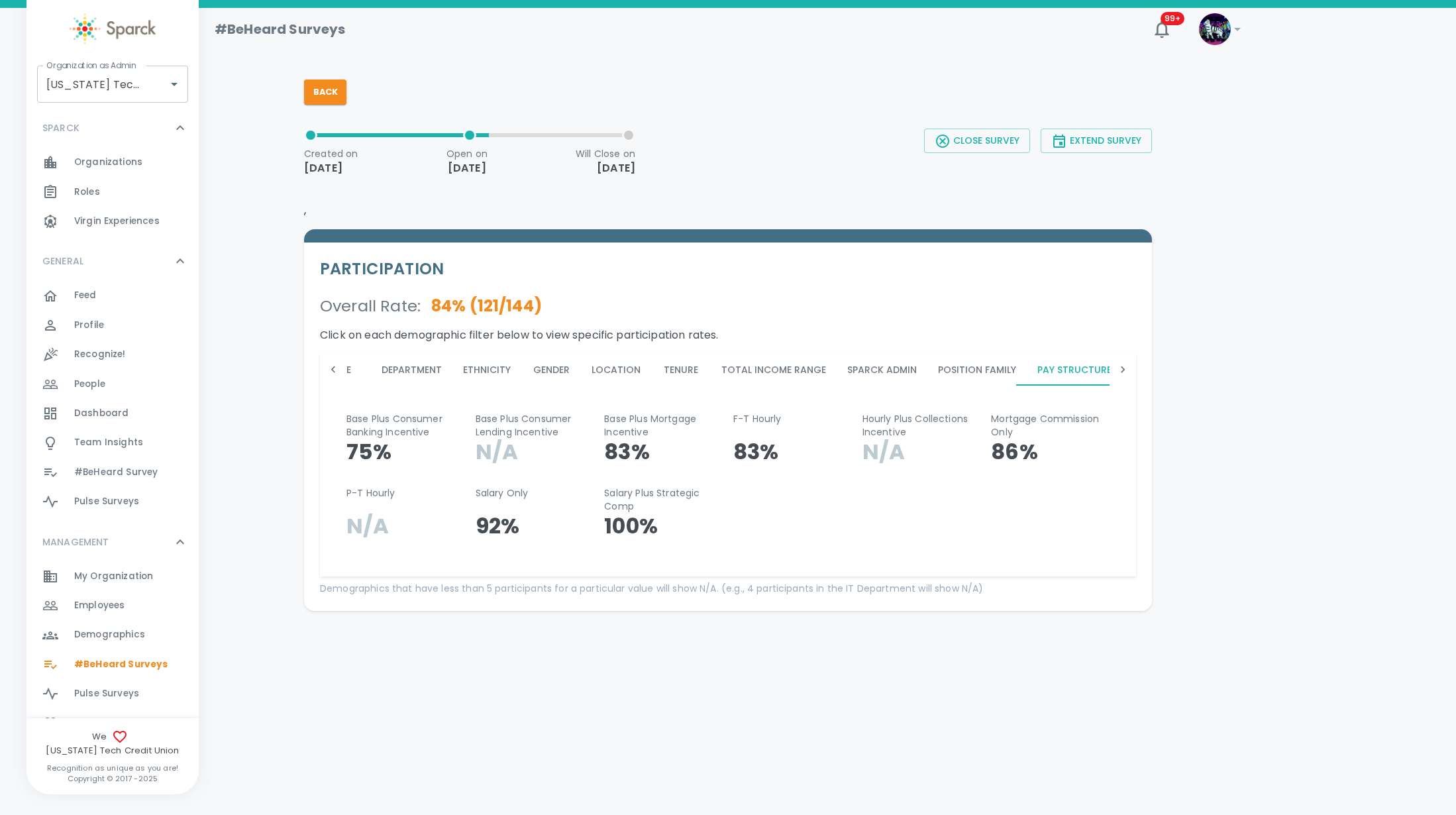
scroll to position [0, 36]
click at [1119, 374] on icon at bounding box center [1123, 369] width 13 height 13
click at [679, 370] on button "Pay_Structure" at bounding box center [718, 369] width 100 height 32
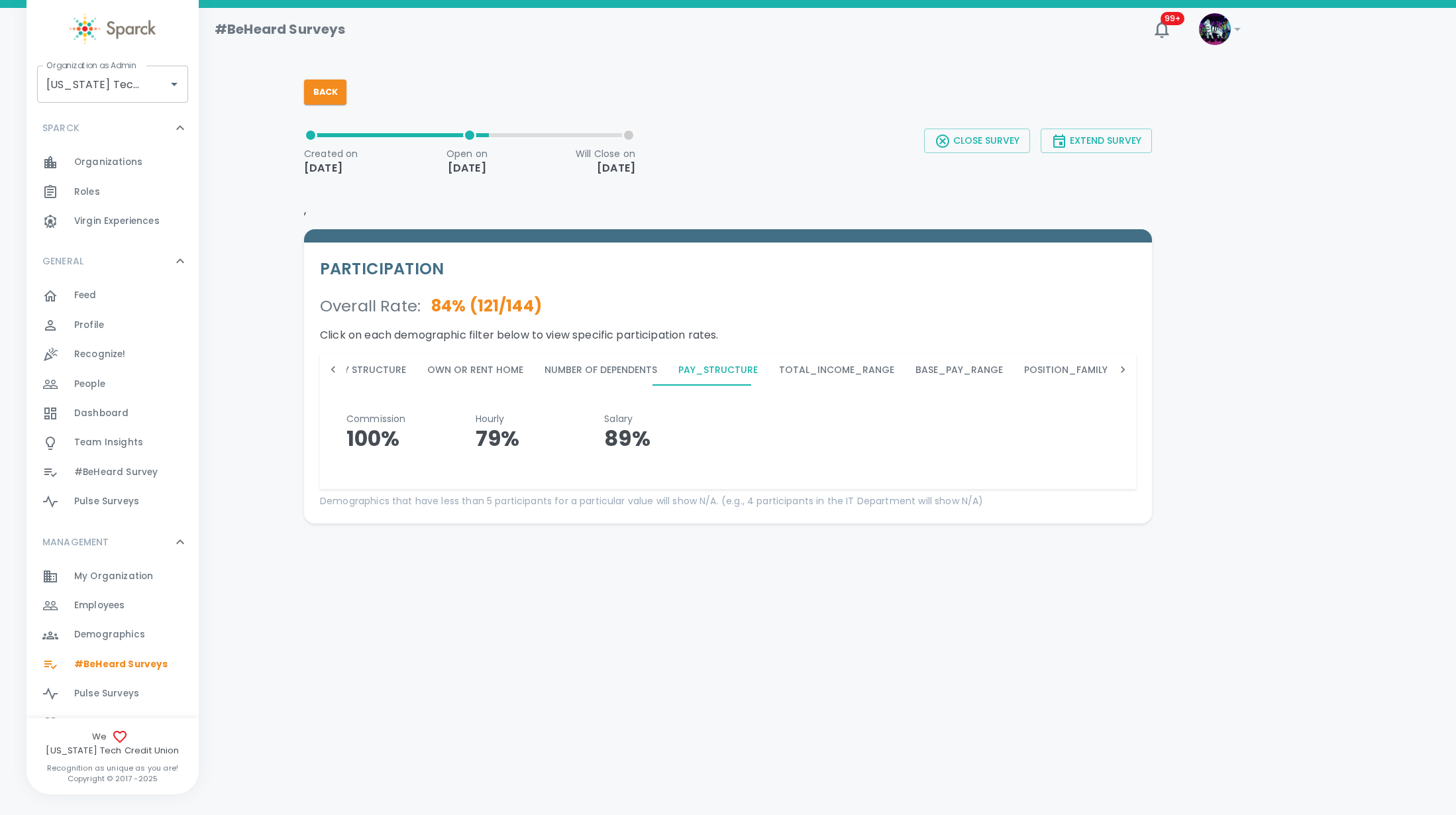
click at [1127, 372] on icon at bounding box center [1123, 369] width 13 height 13
click at [826, 370] on button "Length in Current Role" at bounding box center [868, 369] width 140 height 32
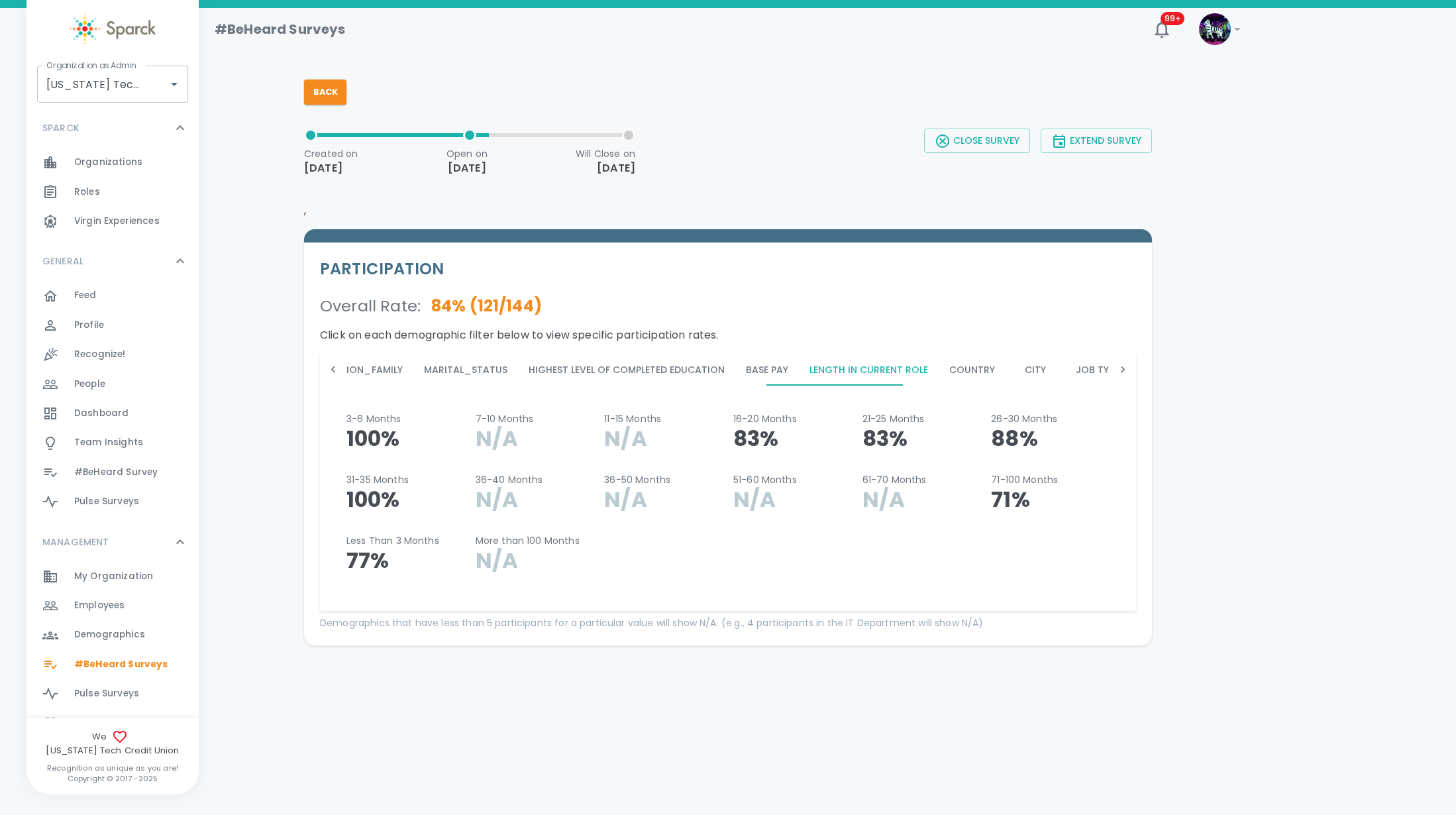
click at [330, 367] on icon at bounding box center [333, 369] width 13 height 13
click at [607, 368] on button "Tenure" at bounding box center [613, 369] width 60 height 32
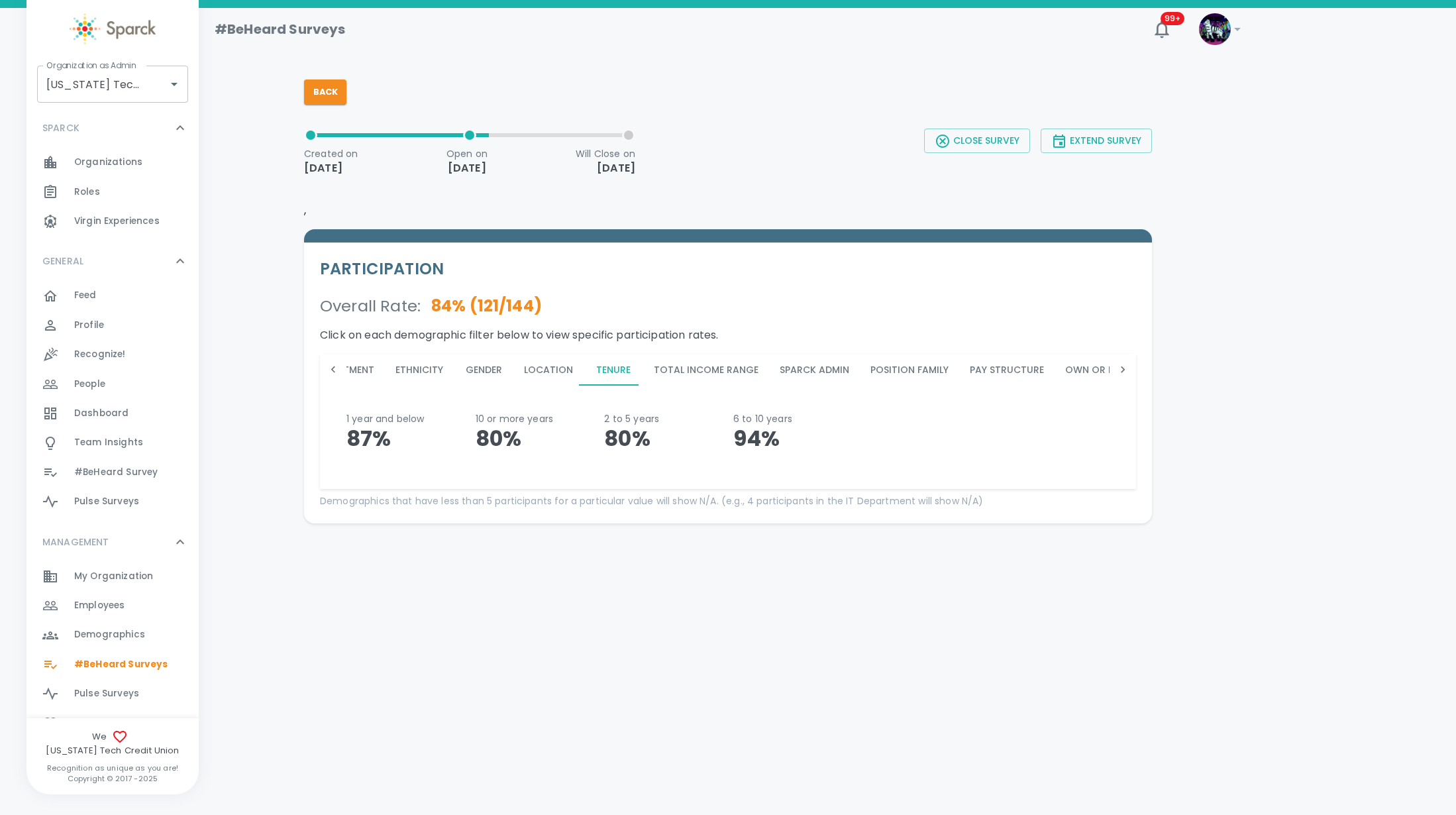
click at [1014, 208] on div "PARTICIPATION Overall Rate : 84 % ( 121 / 144 ) Click on each demographic filte…" at bounding box center [723, 366] width 859 height 316
click at [806, 374] on button "Sparck Admin" at bounding box center [814, 369] width 91 height 32
click at [879, 367] on button "Position Family" at bounding box center [909, 369] width 100 height 32
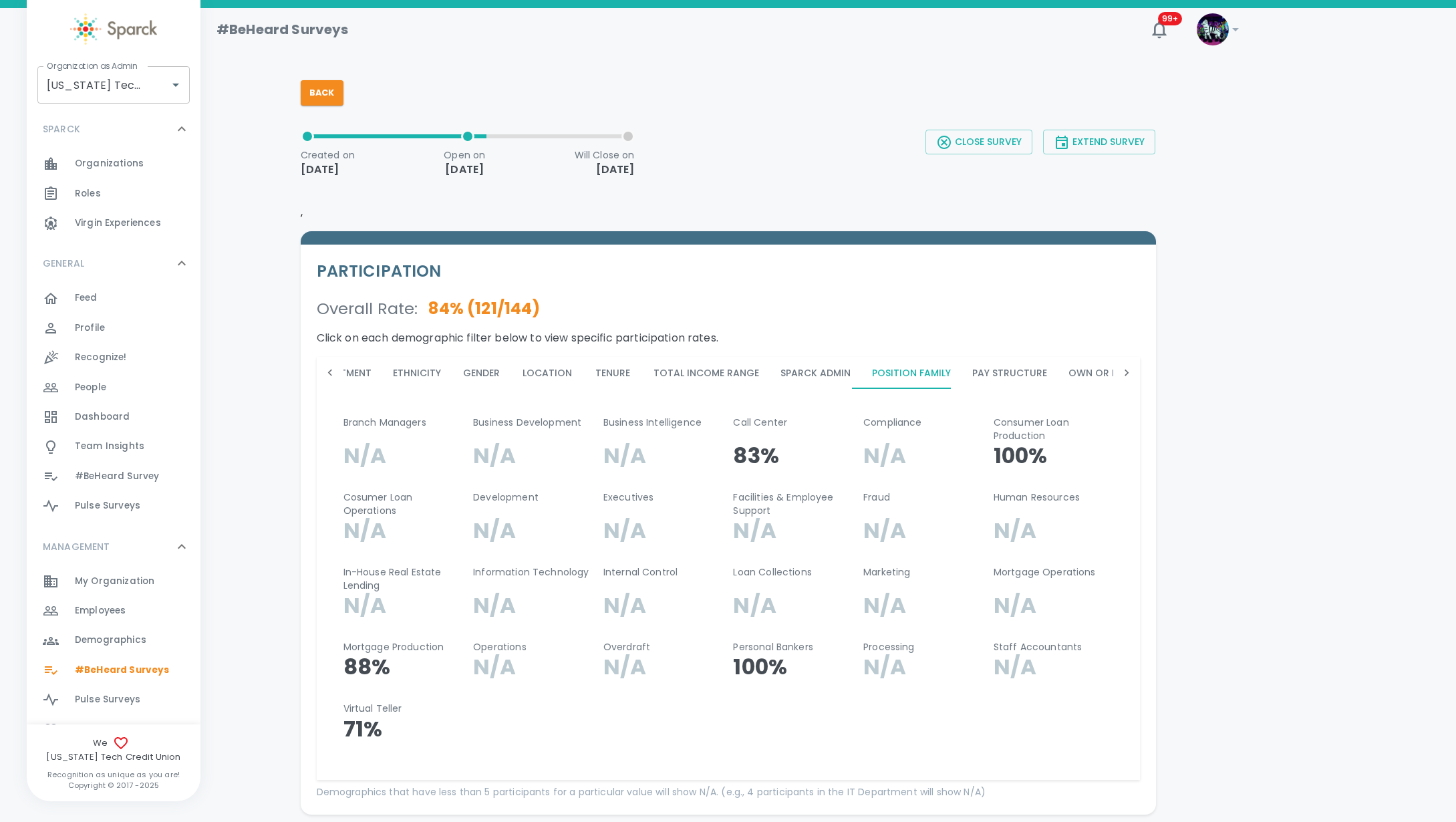
click at [1007, 373] on button "Pay Structure" at bounding box center [1010, 372] width 96 height 32
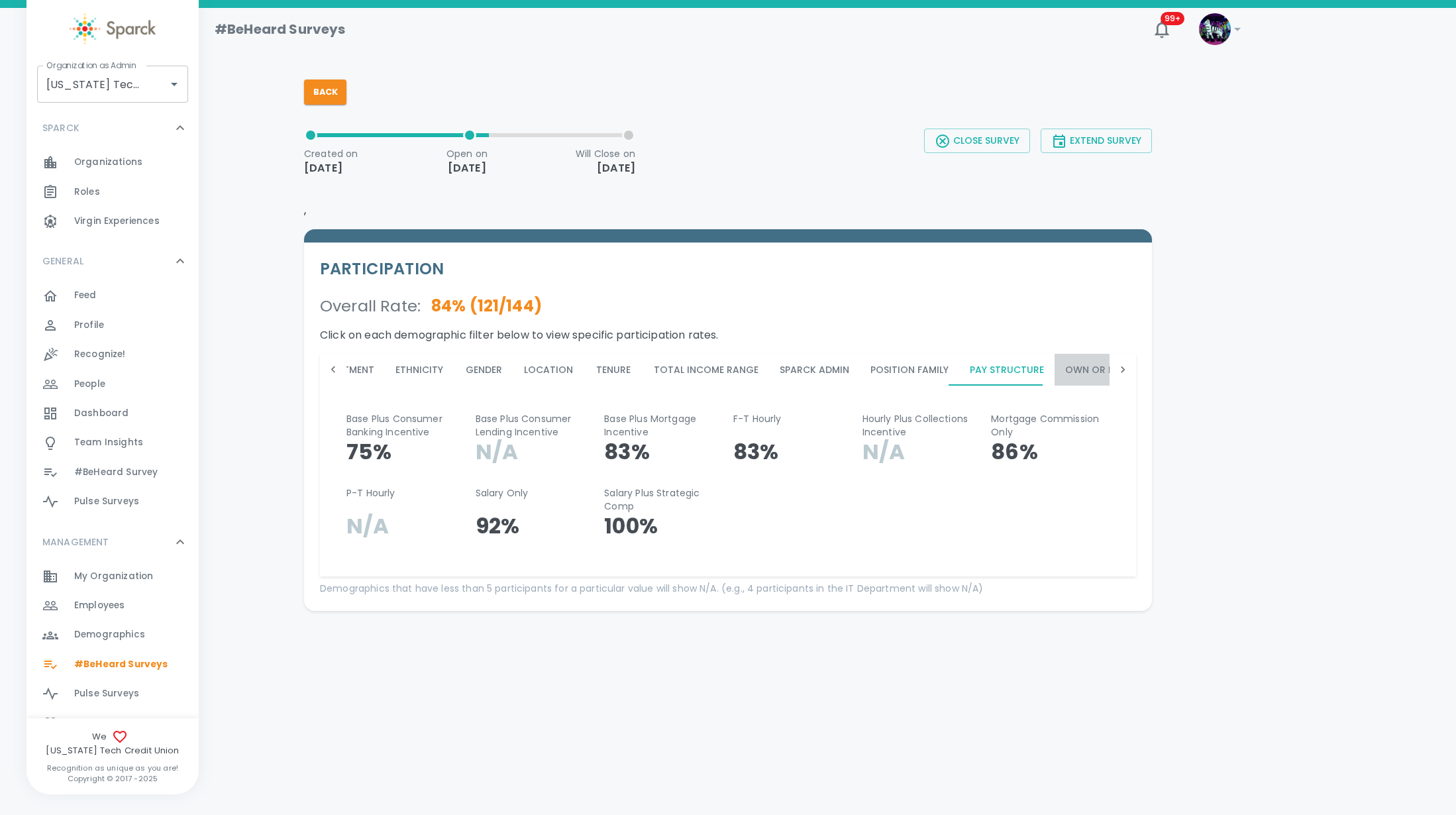
click at [1055, 370] on button "Own or Rent Home" at bounding box center [1113, 369] width 117 height 32
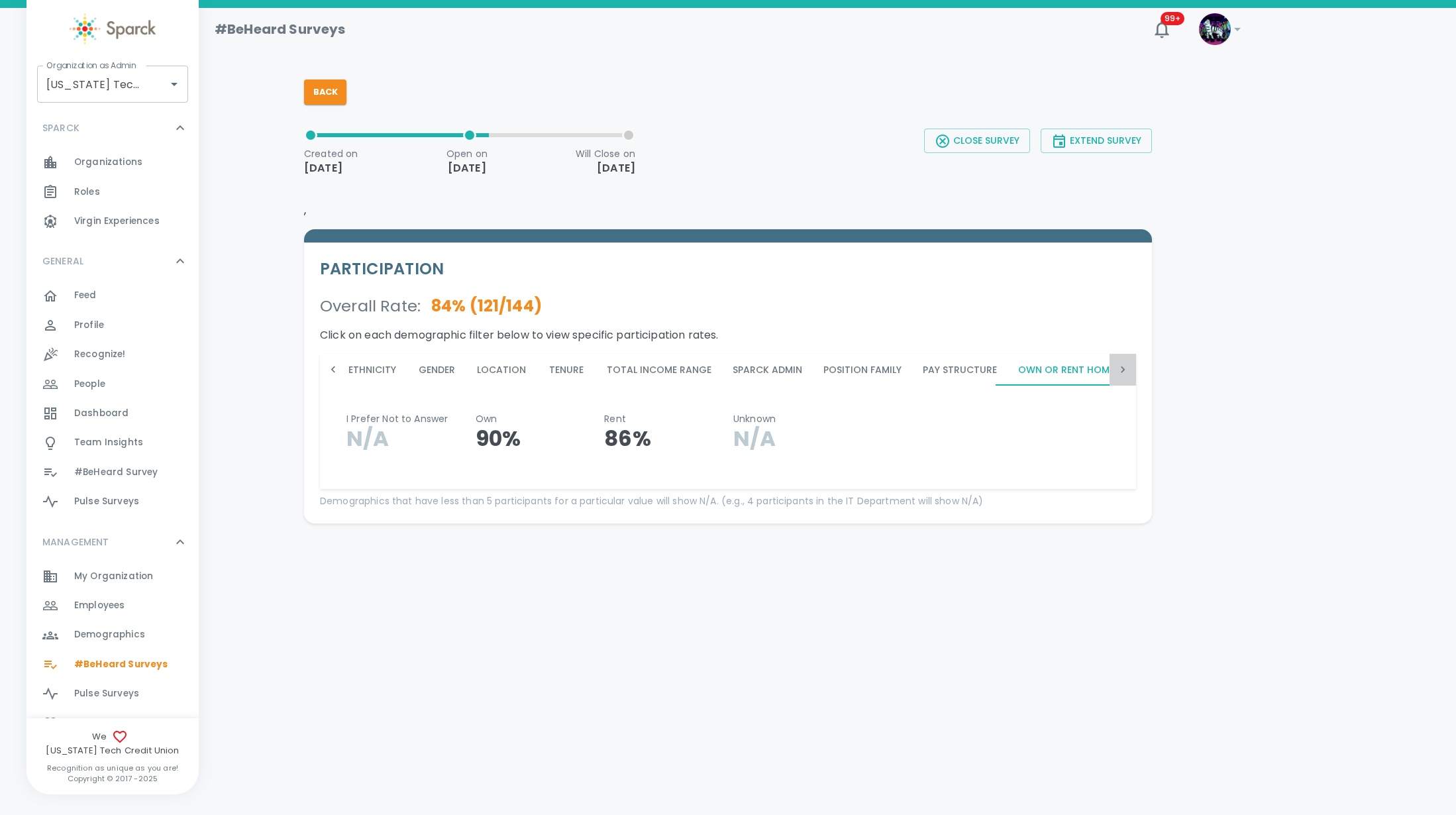
click at [1114, 368] on div at bounding box center [1123, 369] width 27 height 32
click at [1114, 368] on div at bounding box center [1123, 369] width 27 height 32
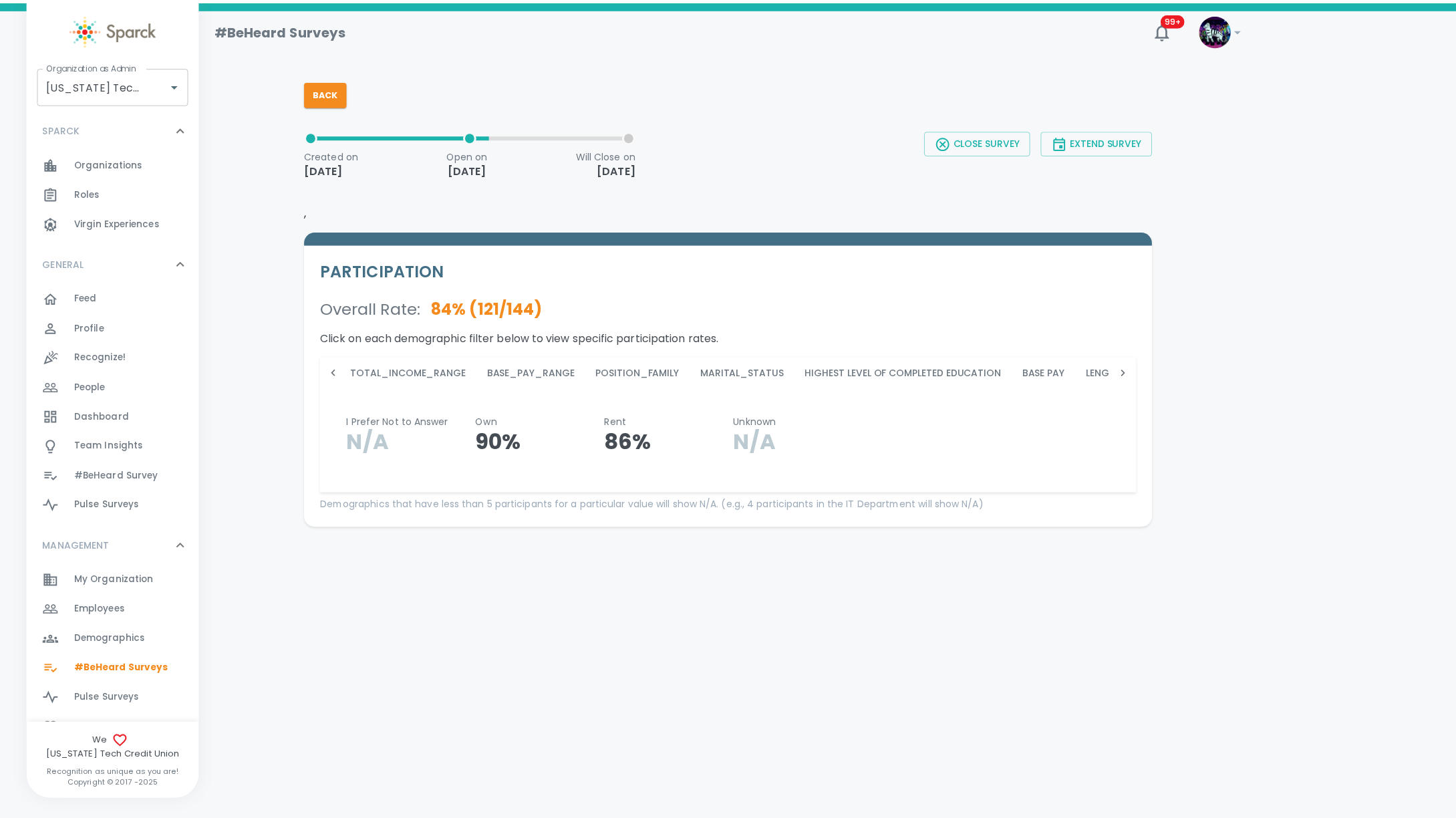
scroll to position [0, 1499]
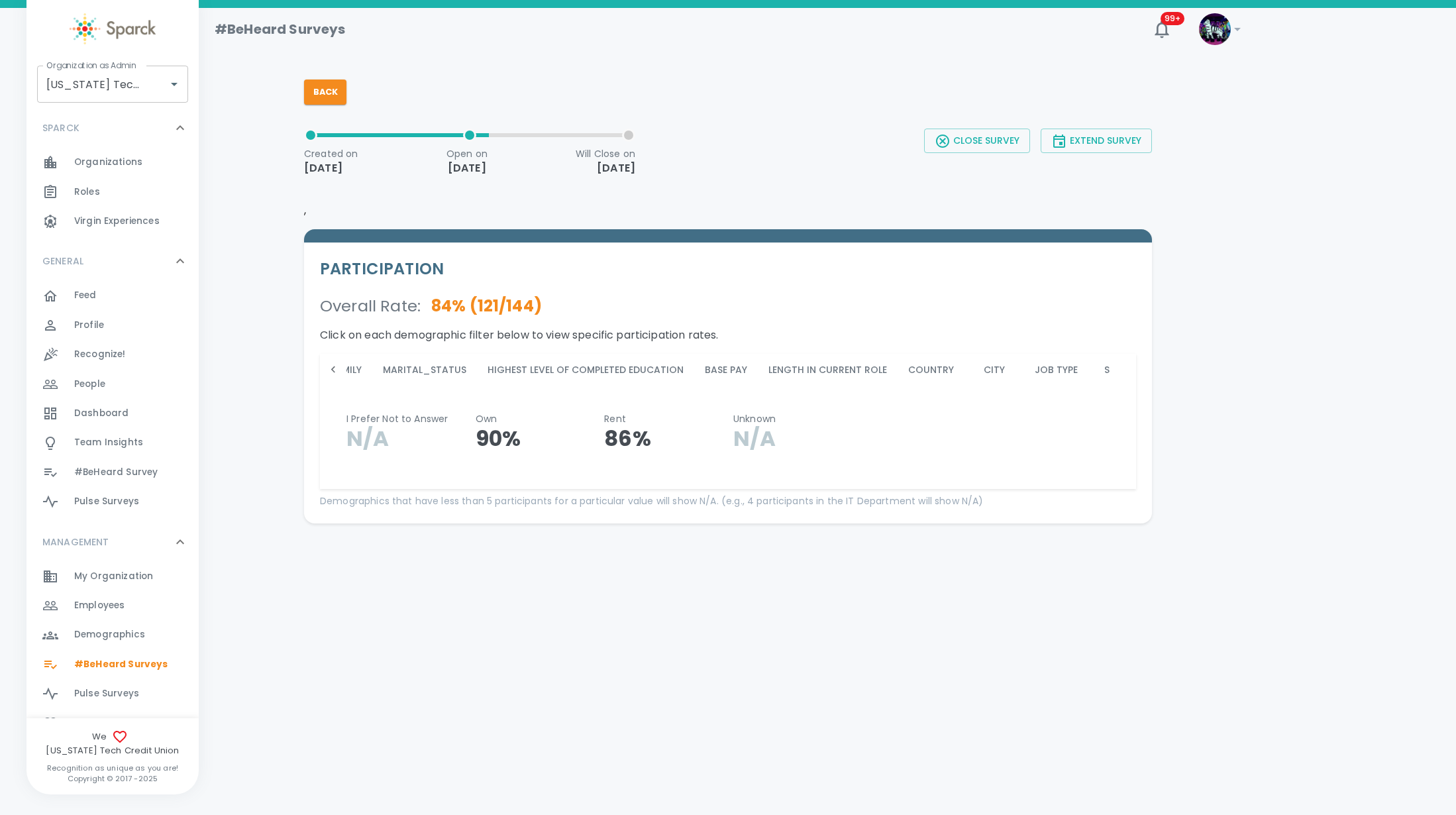
click at [972, 364] on button "City" at bounding box center [995, 369] width 60 height 32
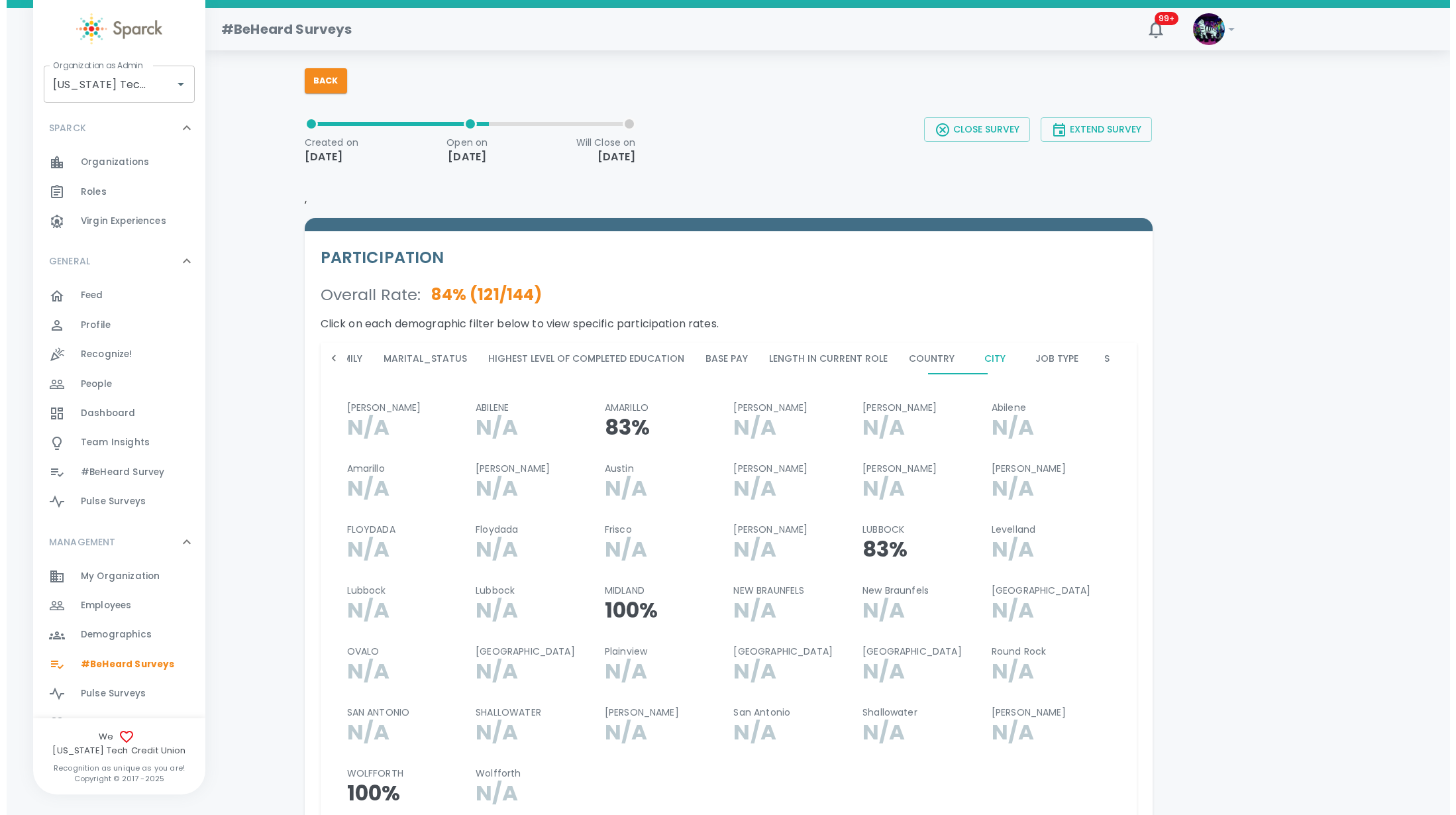
scroll to position [0, 0]
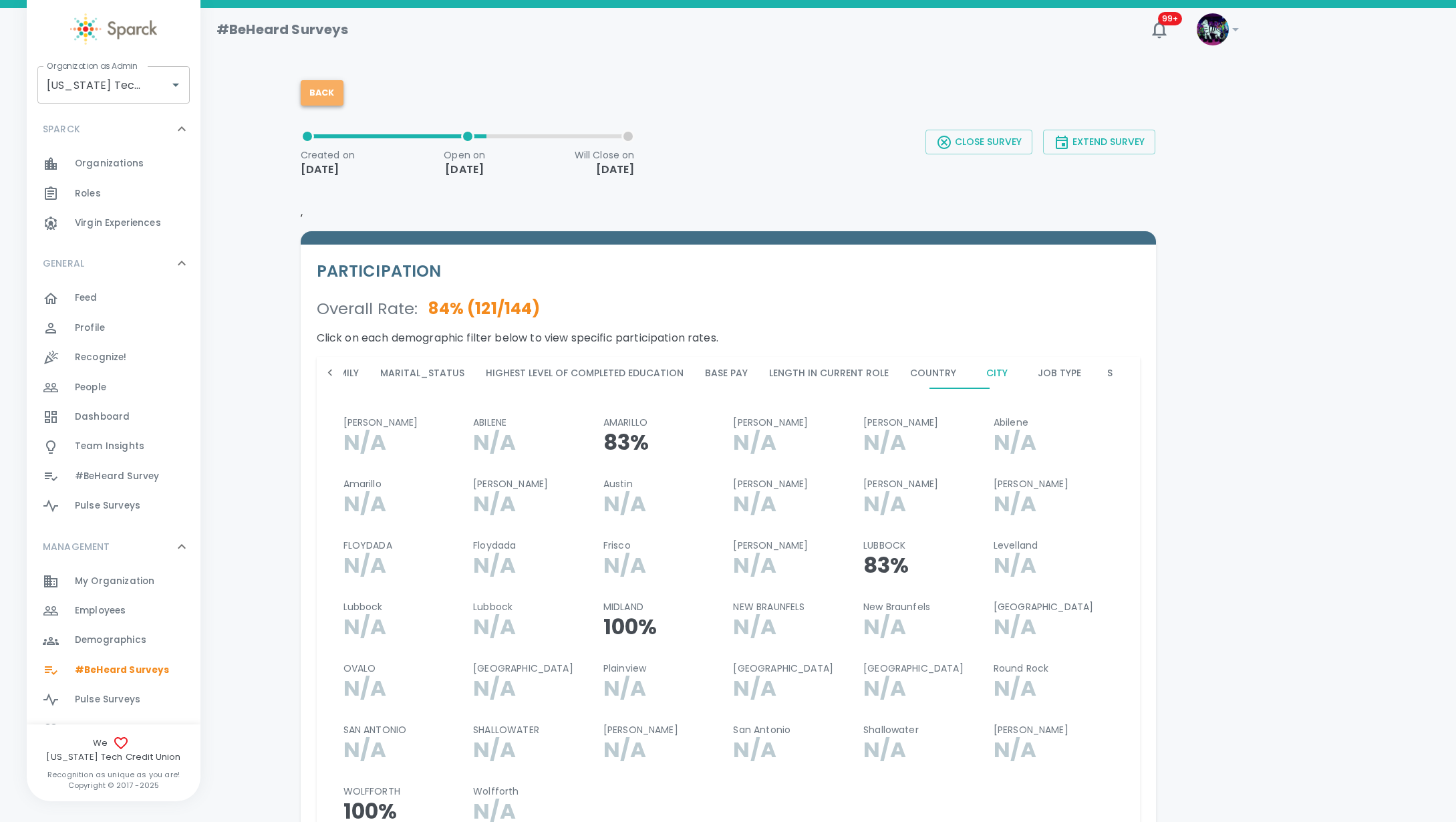
click at [322, 95] on button "Back" at bounding box center [322, 92] width 42 height 25
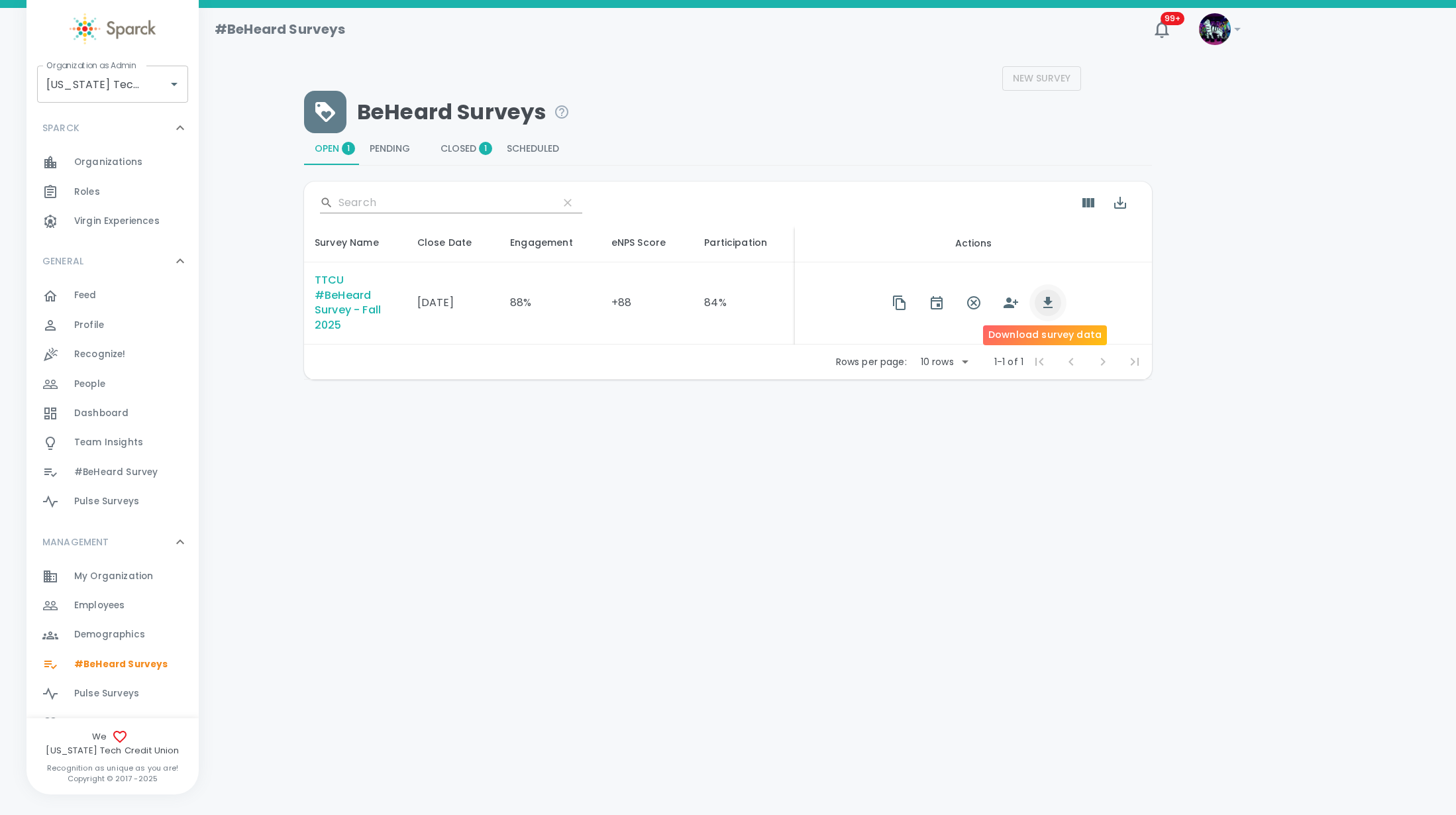
click at [1041, 304] on icon "button" at bounding box center [1048, 303] width 16 height 16
